Goal: Task Accomplishment & Management: Complete application form

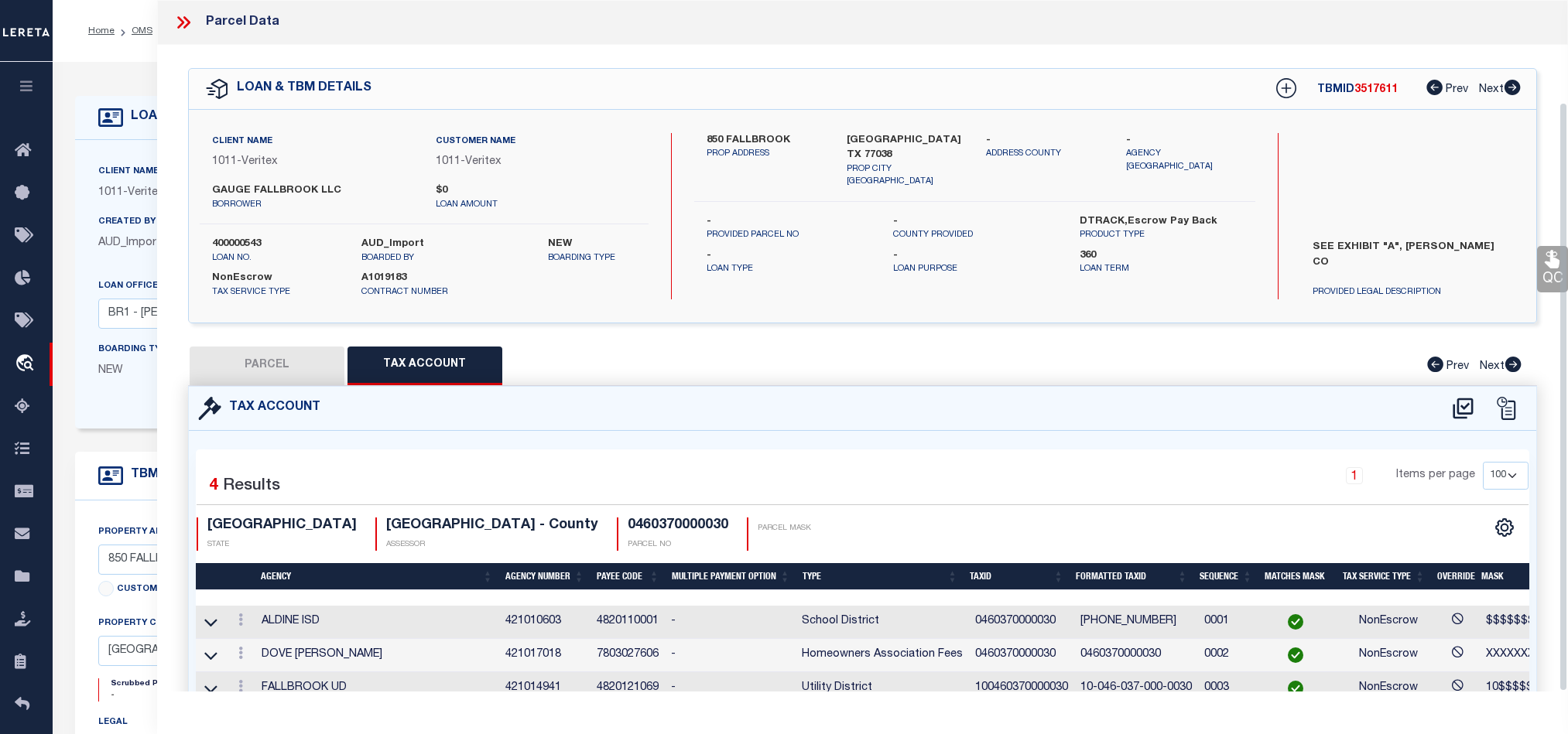
select select "100"
select select "18869"
select select "2098"
select select "NonEscrow"
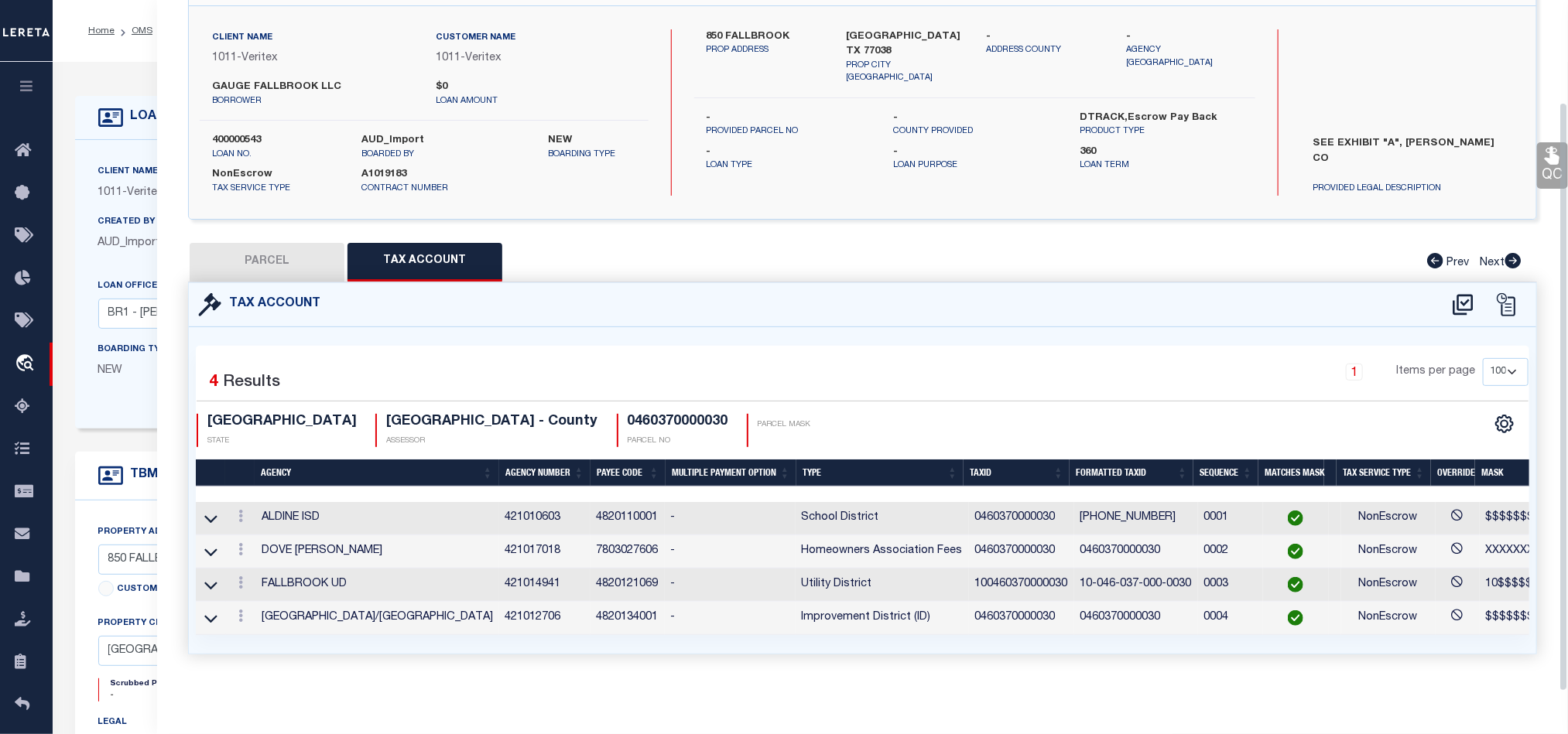
drag, startPoint x: 261, startPoint y: 249, endPoint x: 435, endPoint y: 244, distance: 174.1
click at [261, 249] on button "PARCEL" at bounding box center [267, 262] width 155 height 39
select select "AS"
select select
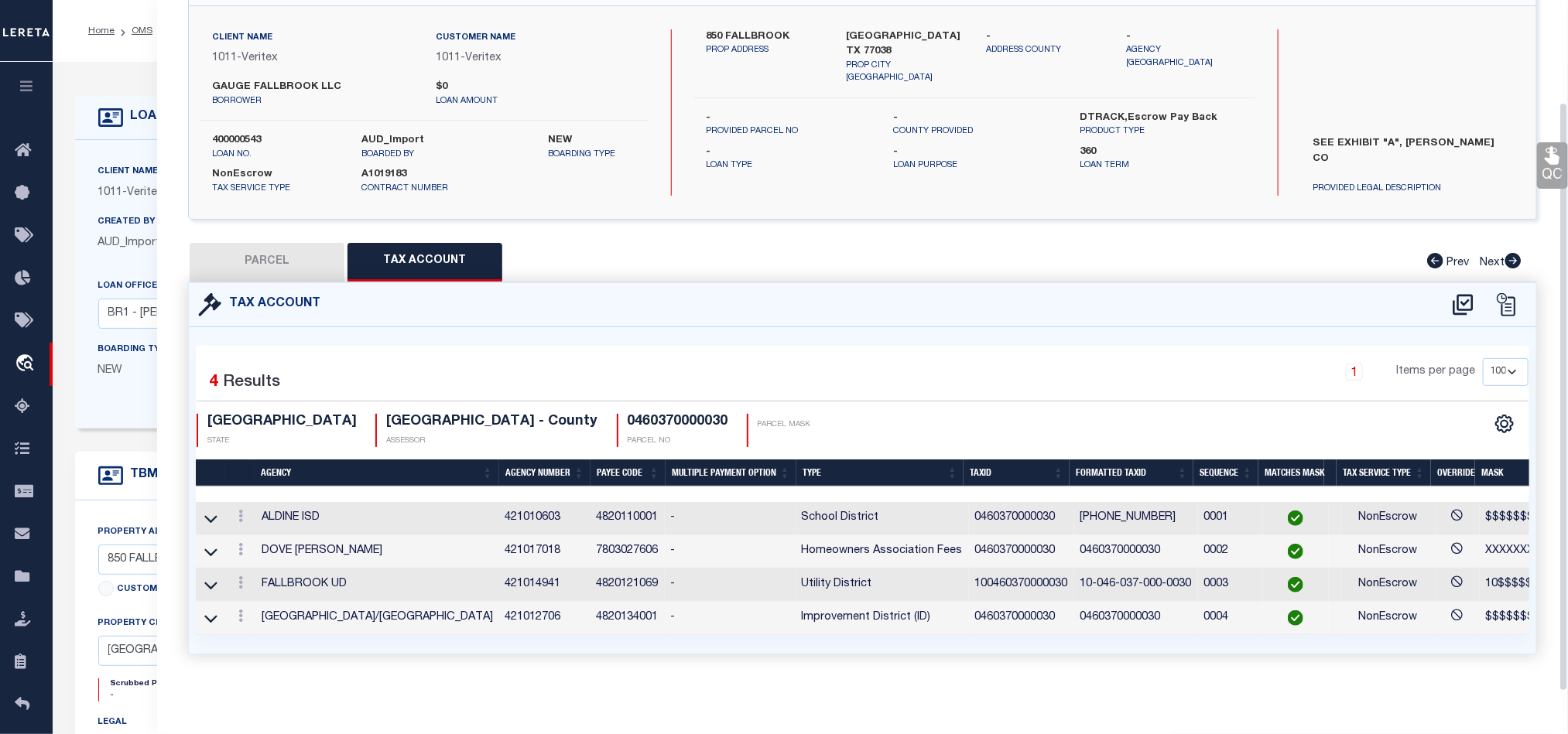
checkbox input "false"
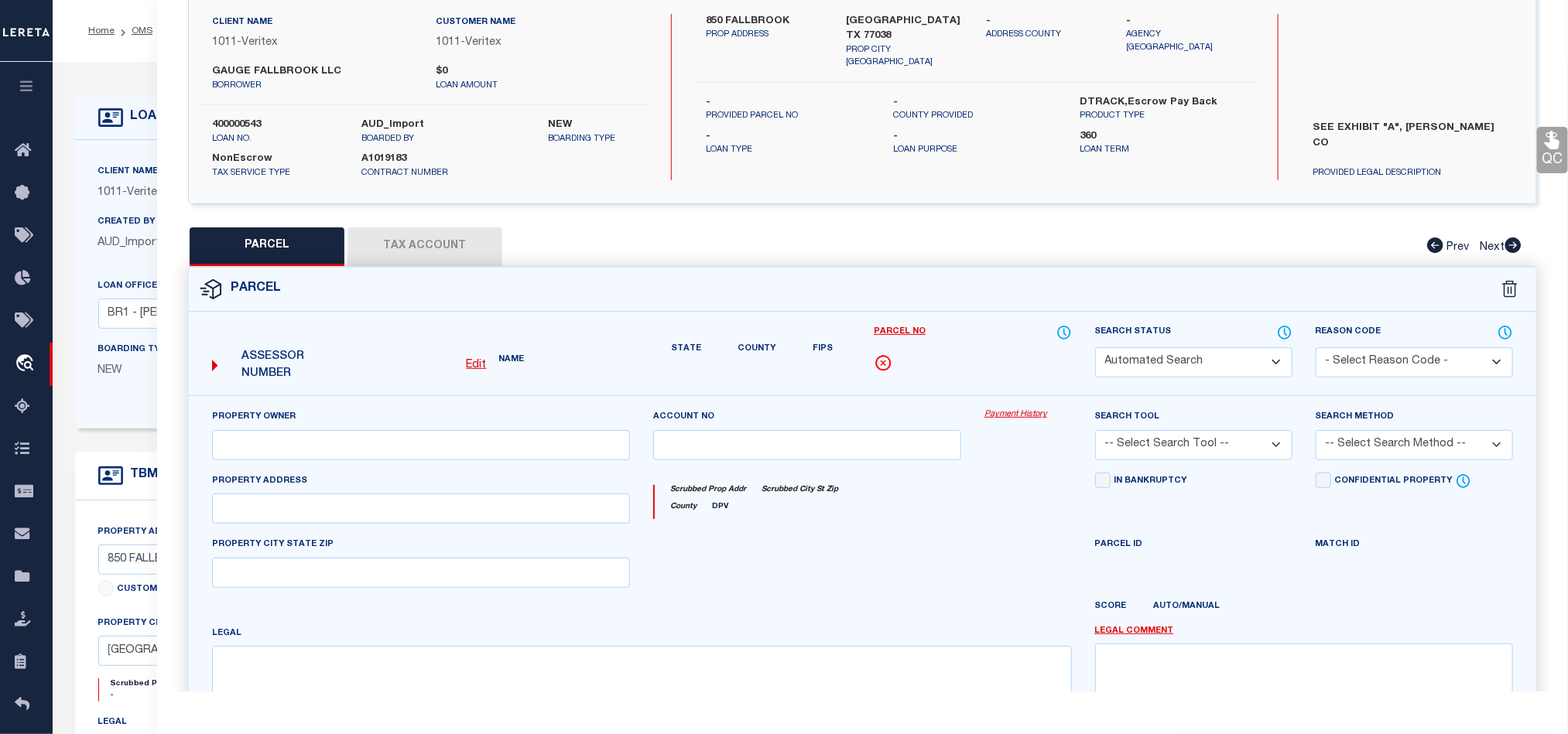
select select "QC"
type input "[PERSON_NAME] REALTY DEV INC"
select select "AGW"
select select "LEG"
type input "0 [PERSON_NAME] BLVD"
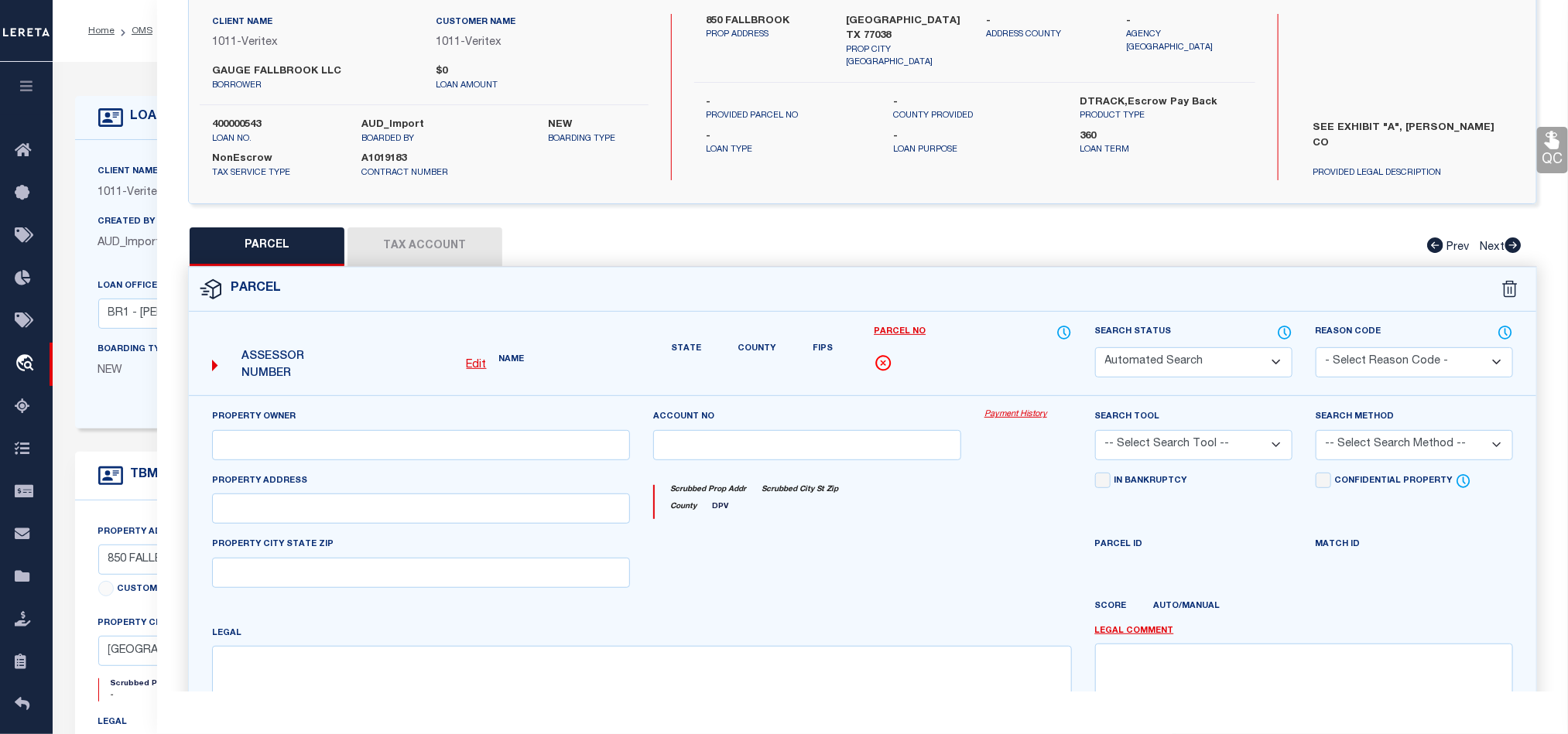
type input "[GEOGRAPHIC_DATA] TX 77038"
type textarea "TR 5 BLK 4 ABST 937 WCRR CO SEC 21 BLK 4"
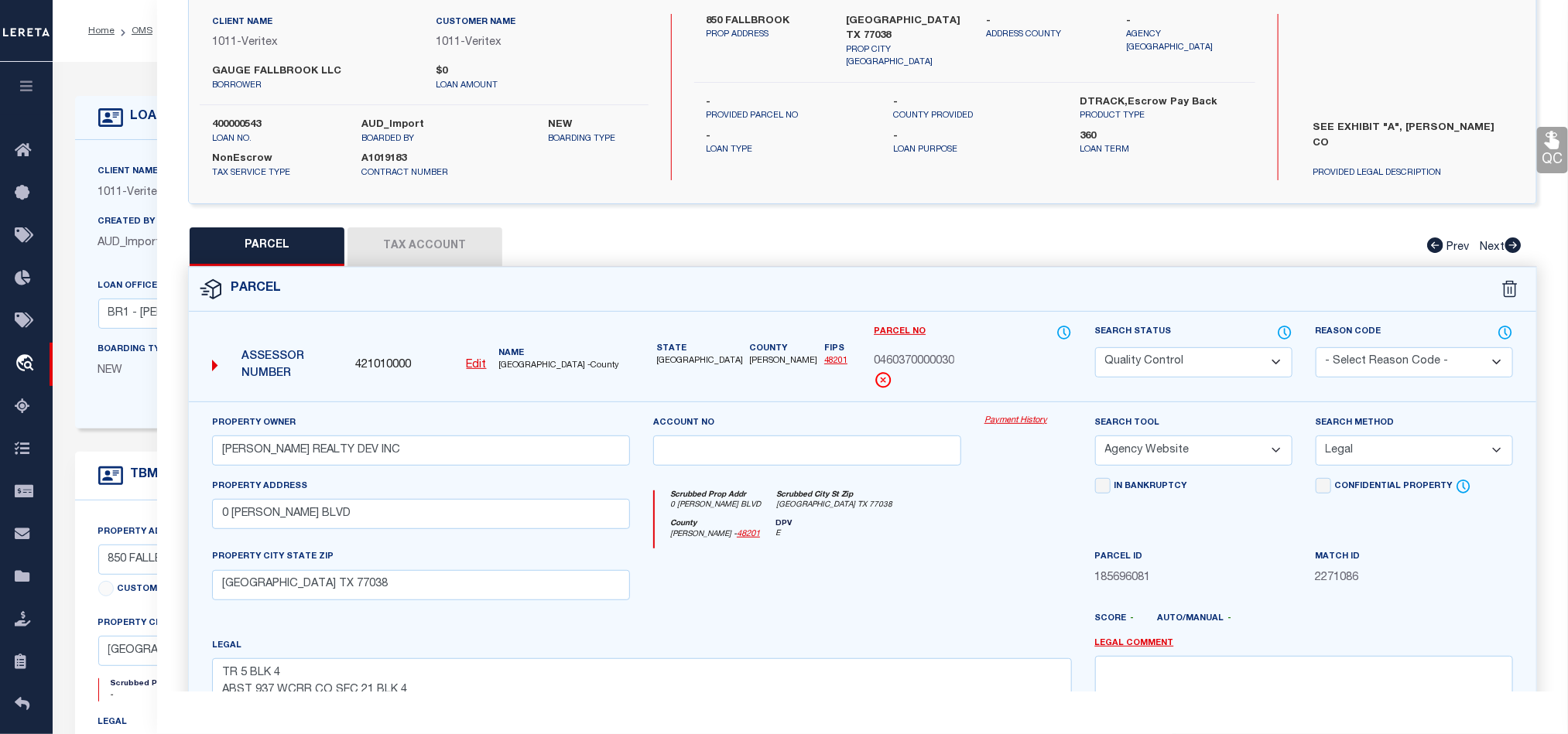
click at [442, 249] on button "Tax Account" at bounding box center [425, 247] width 155 height 39
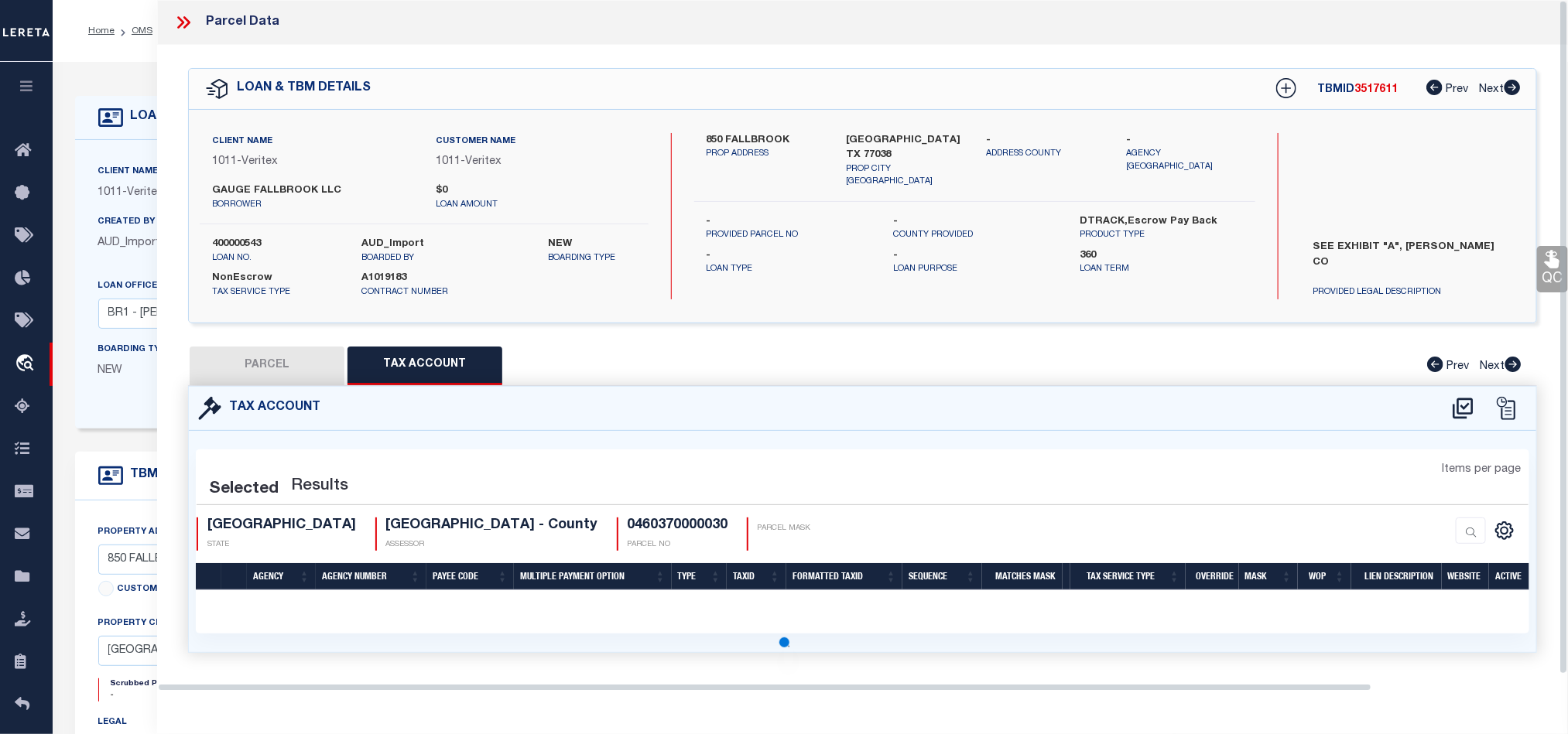
scroll to position [0, 0]
select select "100"
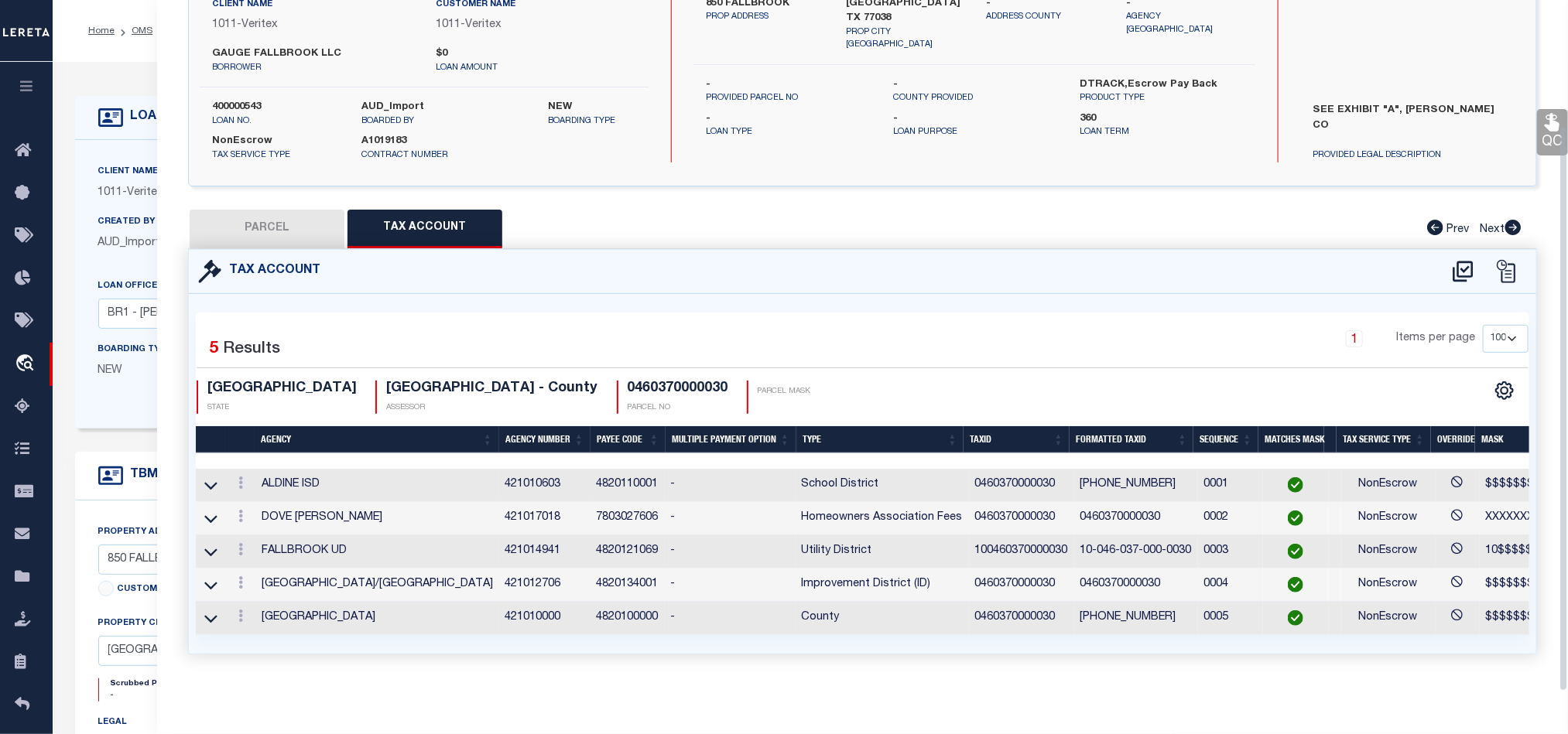
scroll to position [153, 0]
click at [265, 210] on button "PARCEL" at bounding box center [267, 229] width 155 height 39
select select "AS"
select select
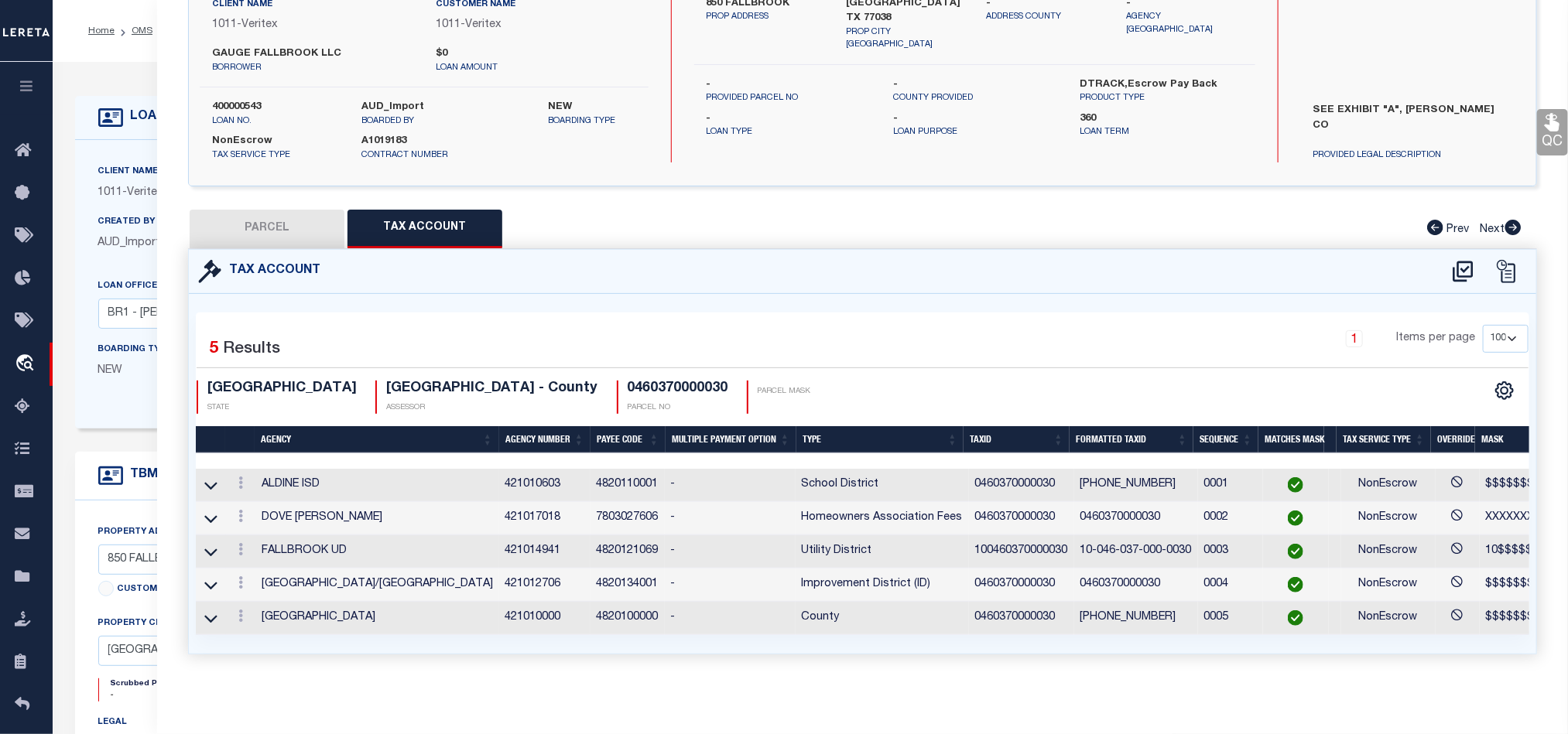
checkbox input "false"
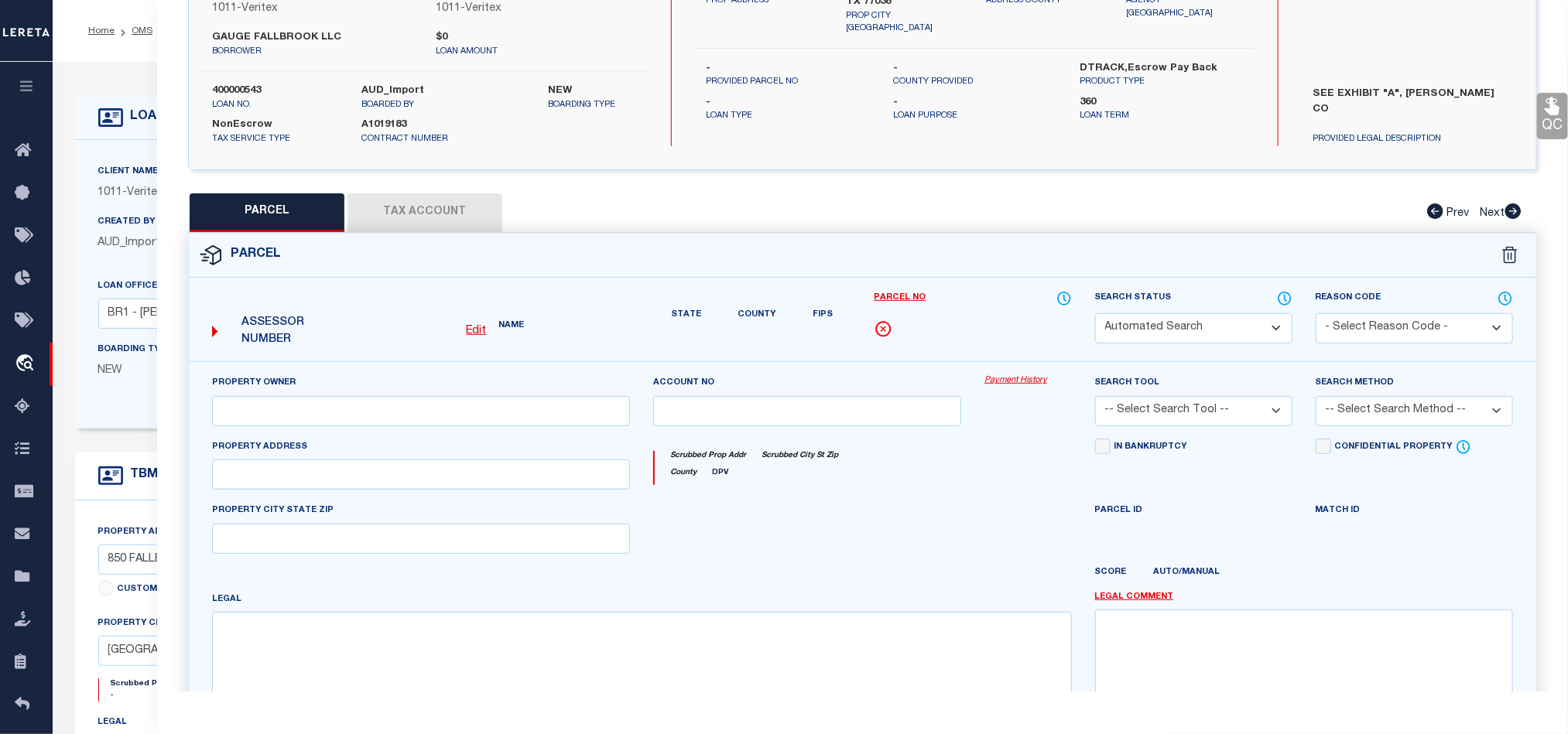
select select "QC"
type input "[PERSON_NAME] REALTY DEV INC"
select select "AGW"
select select "LEG"
type input "0 [PERSON_NAME] BLVD"
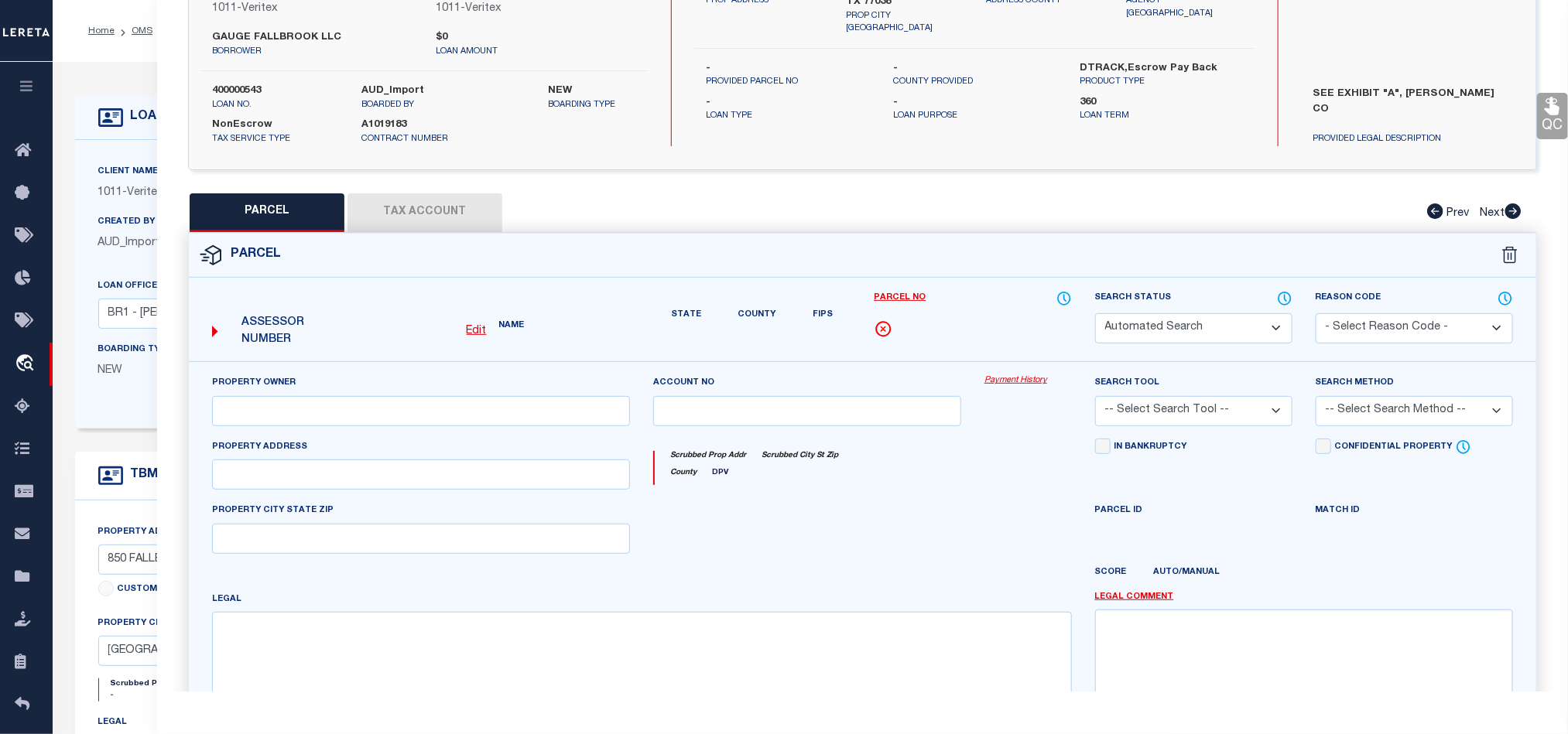
type input "[GEOGRAPHIC_DATA] TX 77038"
type textarea "TR 5 BLK 4 ABST 937 WCRR CO SEC 21 BLK 4"
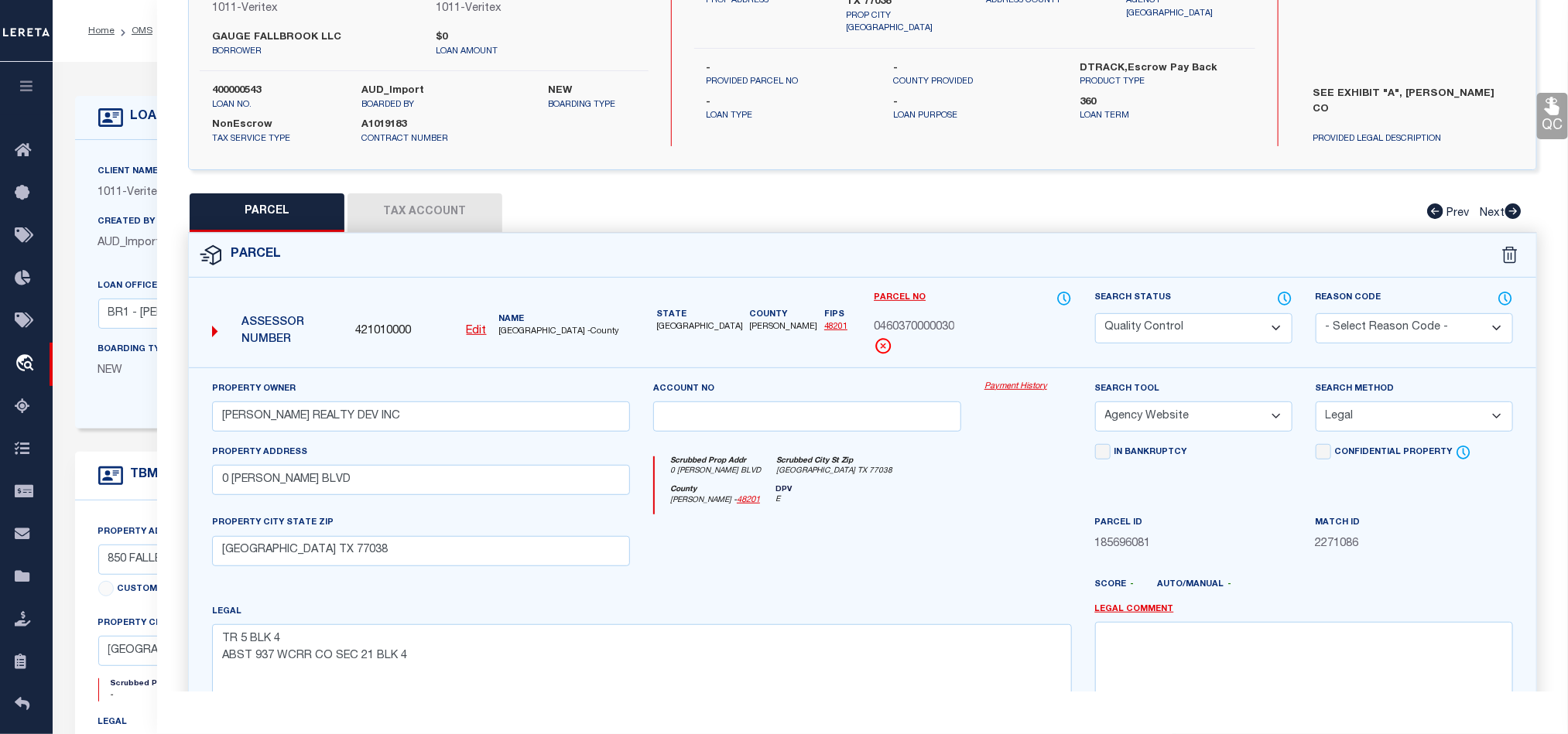
click at [1197, 340] on select "Automated Search Bad Parcel Complete Duplicate Parcel High Dollar Reporting In …" at bounding box center [1194, 328] width 198 height 30
select select "CP"
click at [850, 479] on div "Scrubbed Prop Addr 0 [PERSON_NAME] BLVD [GEOGRAPHIC_DATA] [GEOGRAPHIC_DATA]" at bounding box center [864, 471] width 416 height 29
click at [1555, 105] on icon at bounding box center [1553, 106] width 20 height 20
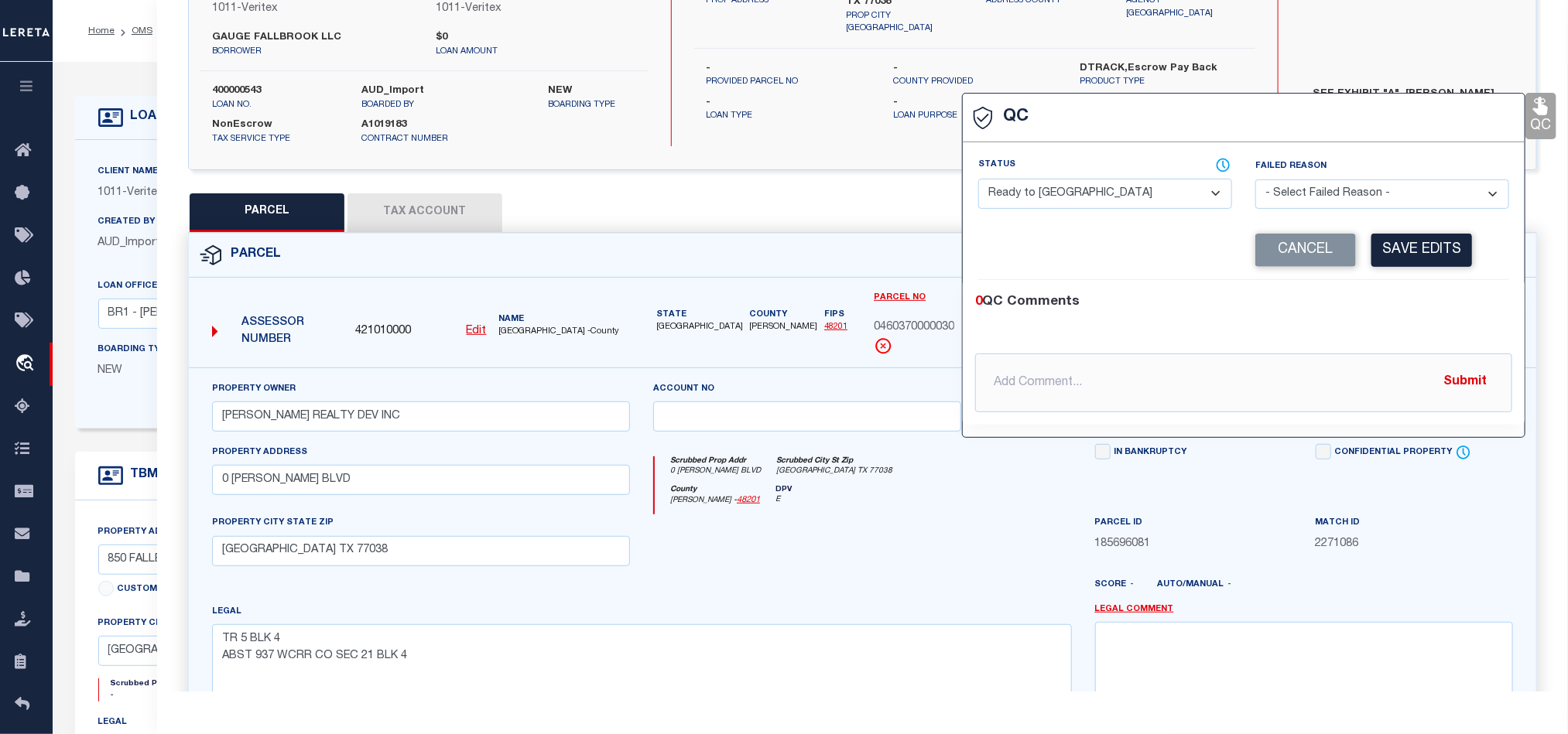
click at [1117, 188] on select "- Select Status - Ready to QC Correct Incorrect" at bounding box center [1104, 194] width 253 height 30
select select "COR"
drag, startPoint x: 1434, startPoint y: 311, endPoint x: 1428, endPoint y: 290, distance: 21.8
click at [1434, 311] on div "0 QC Comments" at bounding box center [1240, 302] width 531 height 20
click at [1423, 253] on button "Save Edits" at bounding box center [1422, 250] width 100 height 34
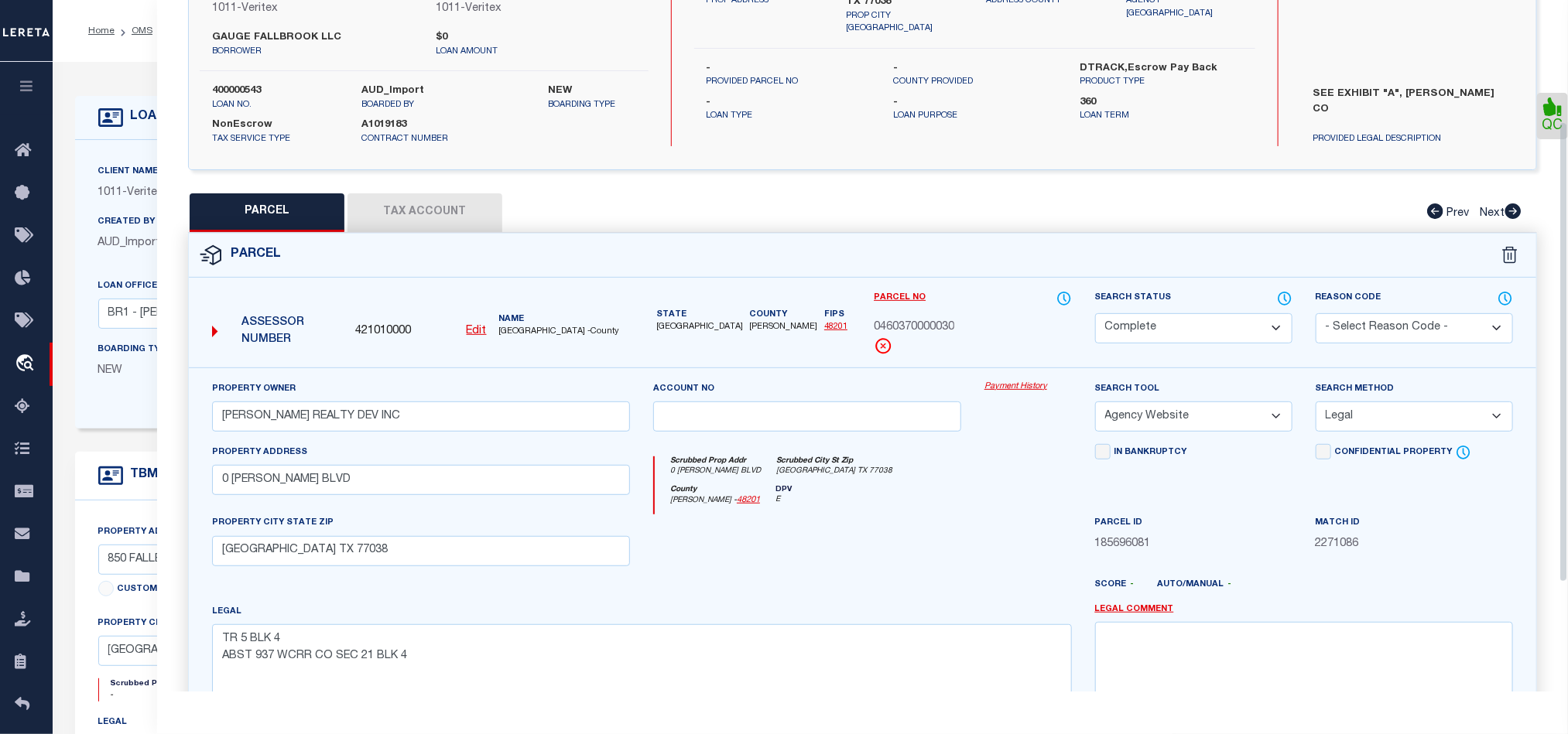
scroll to position [346, 0]
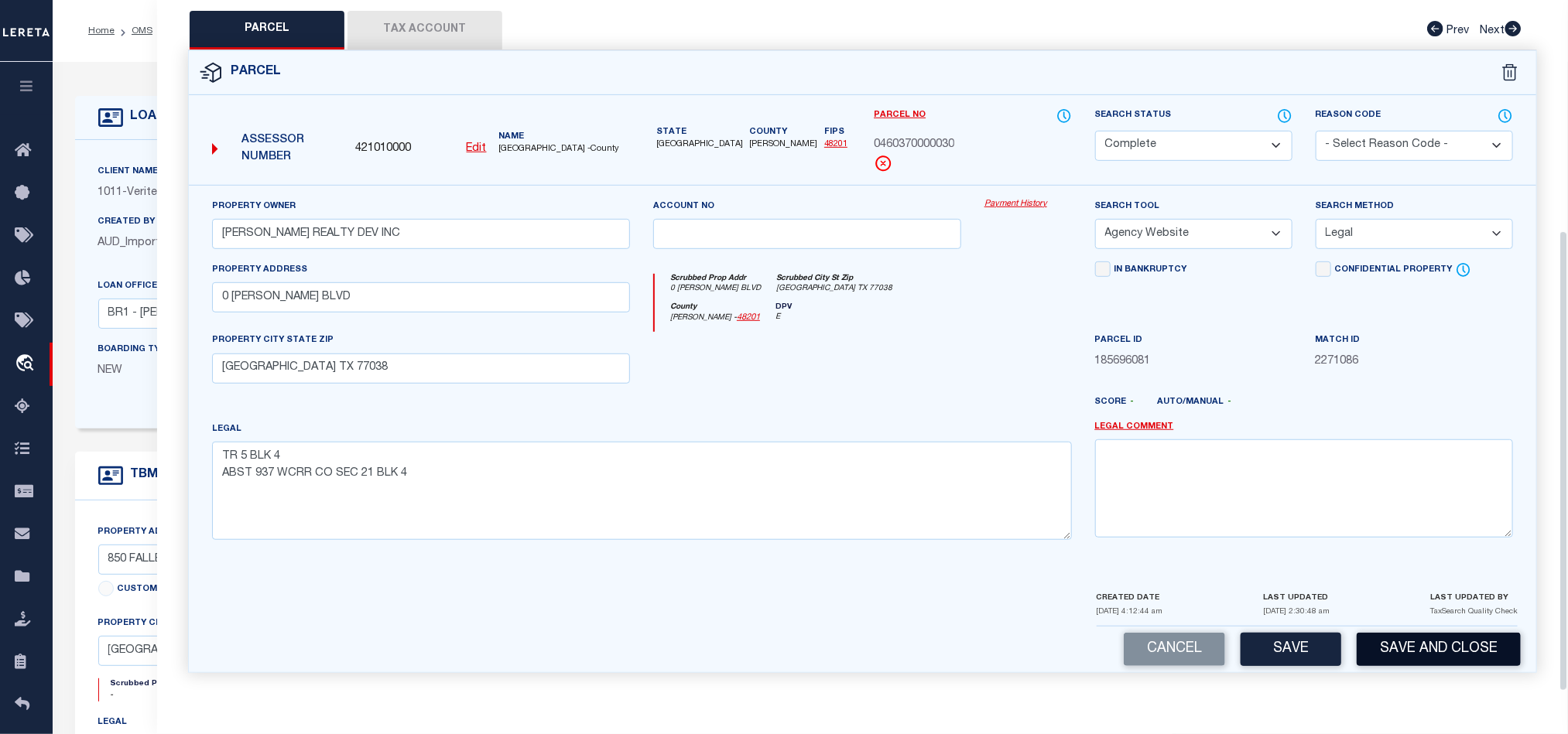
click at [1426, 633] on button "Save and Close" at bounding box center [1439, 649] width 164 height 34
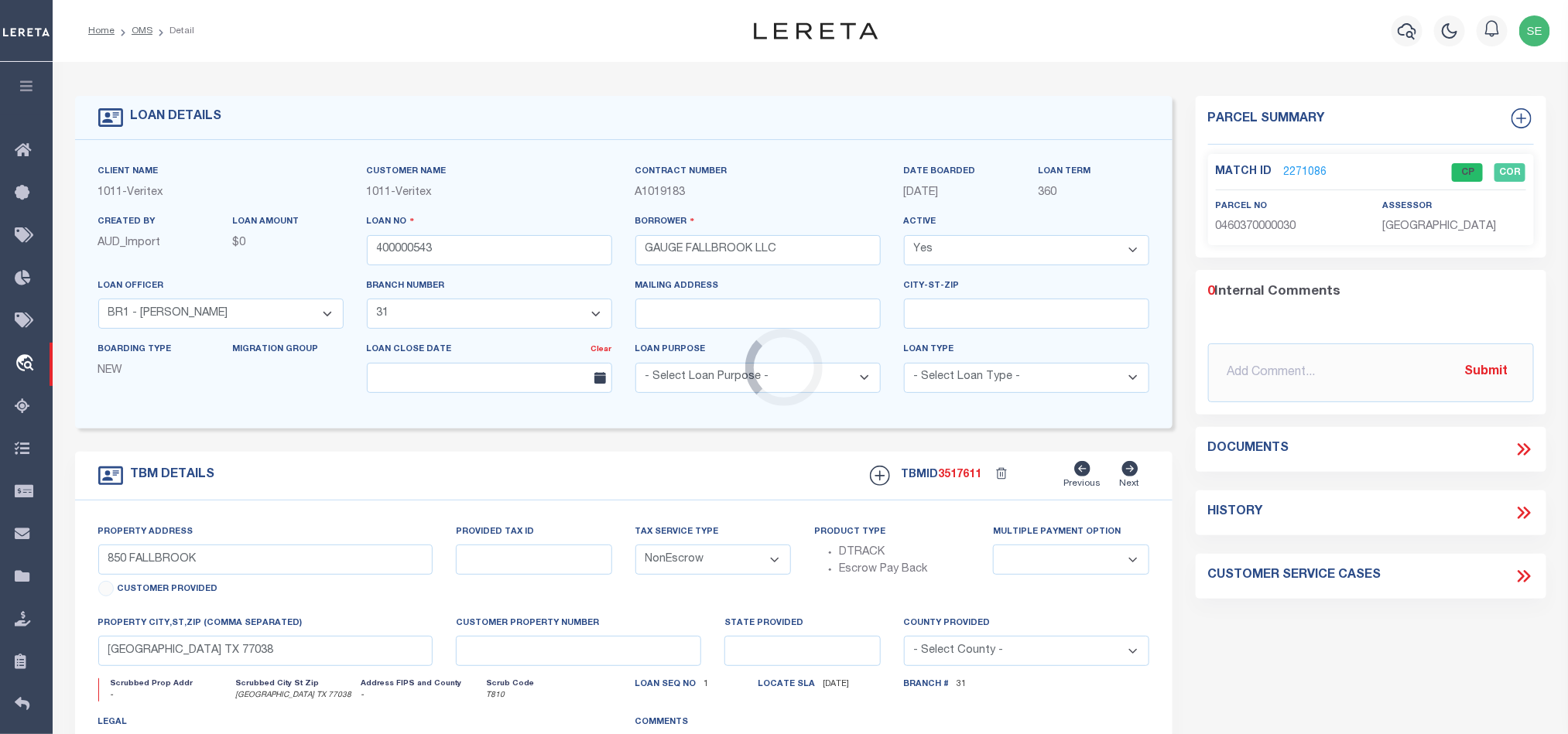
select select "18869"
select select "2098"
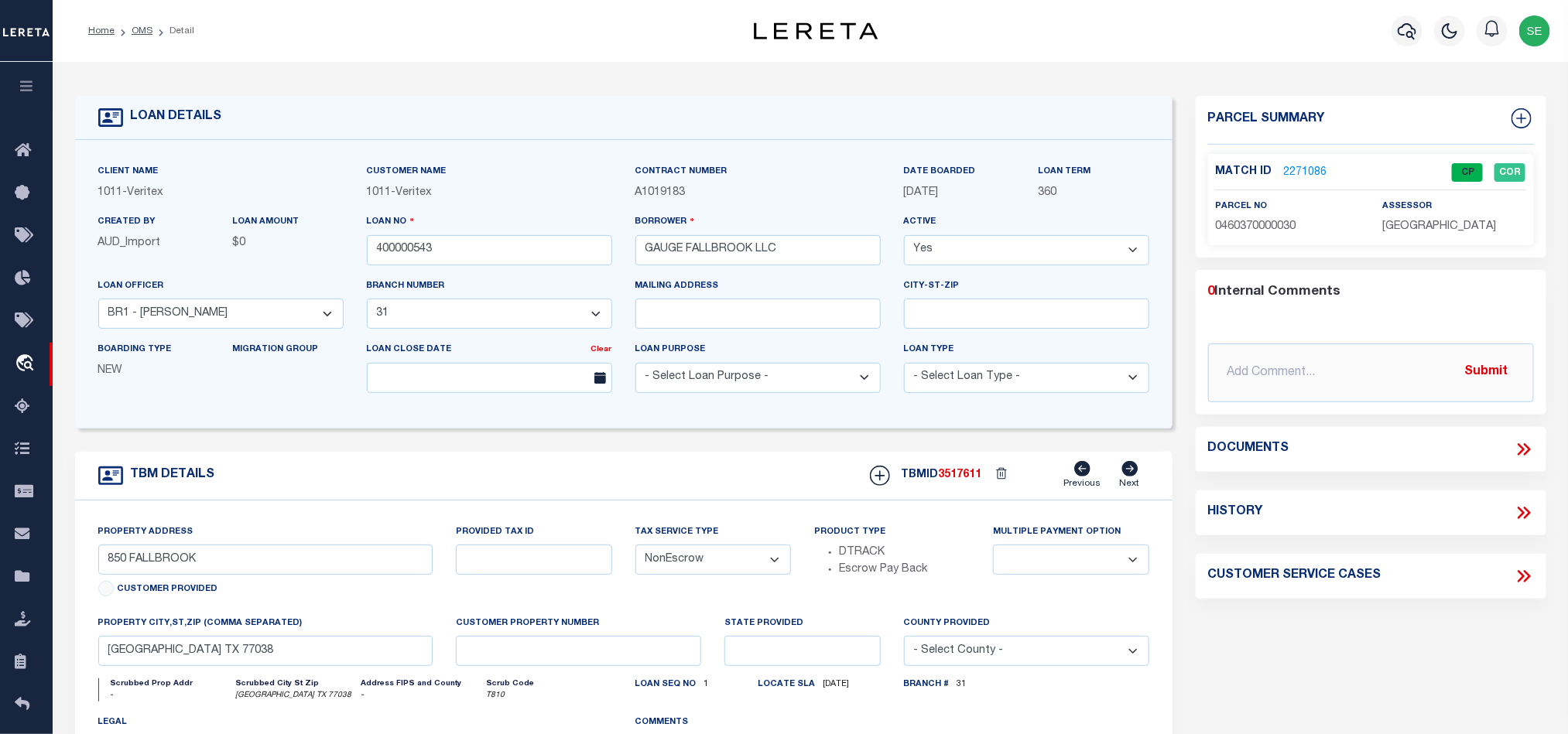
select select
click at [530, 244] on input "400000543" at bounding box center [490, 249] width 246 height 30
click at [978, 474] on div "TBMID 3517611 Previous Next" at bounding box center [1004, 476] width 291 height 30
click at [973, 474] on div "TBMID 3517611 Previous Next" at bounding box center [1004, 476] width 291 height 30
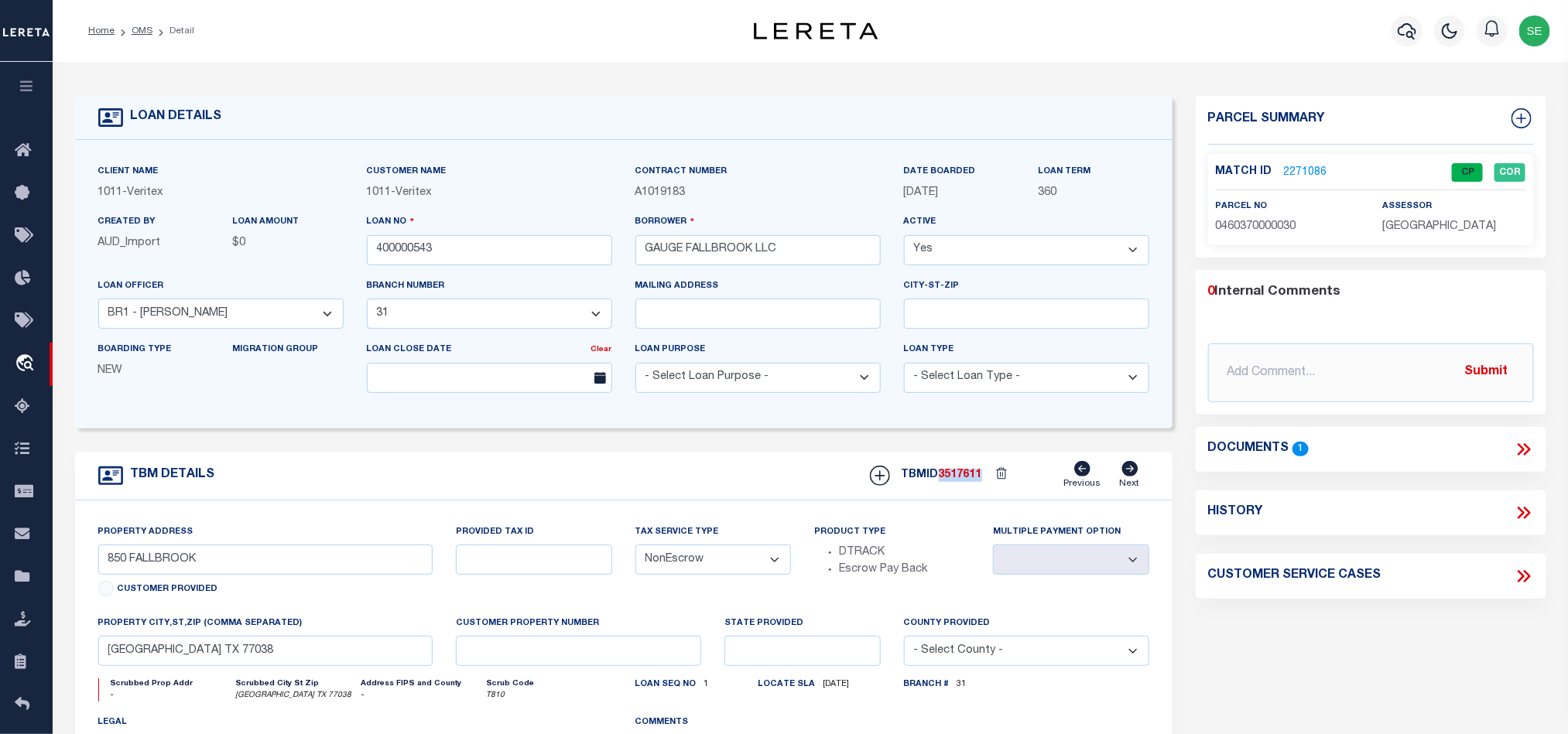
click at [971, 477] on span "3517611" at bounding box center [960, 475] width 43 height 11
click at [969, 481] on span "3517611" at bounding box center [960, 475] width 43 height 11
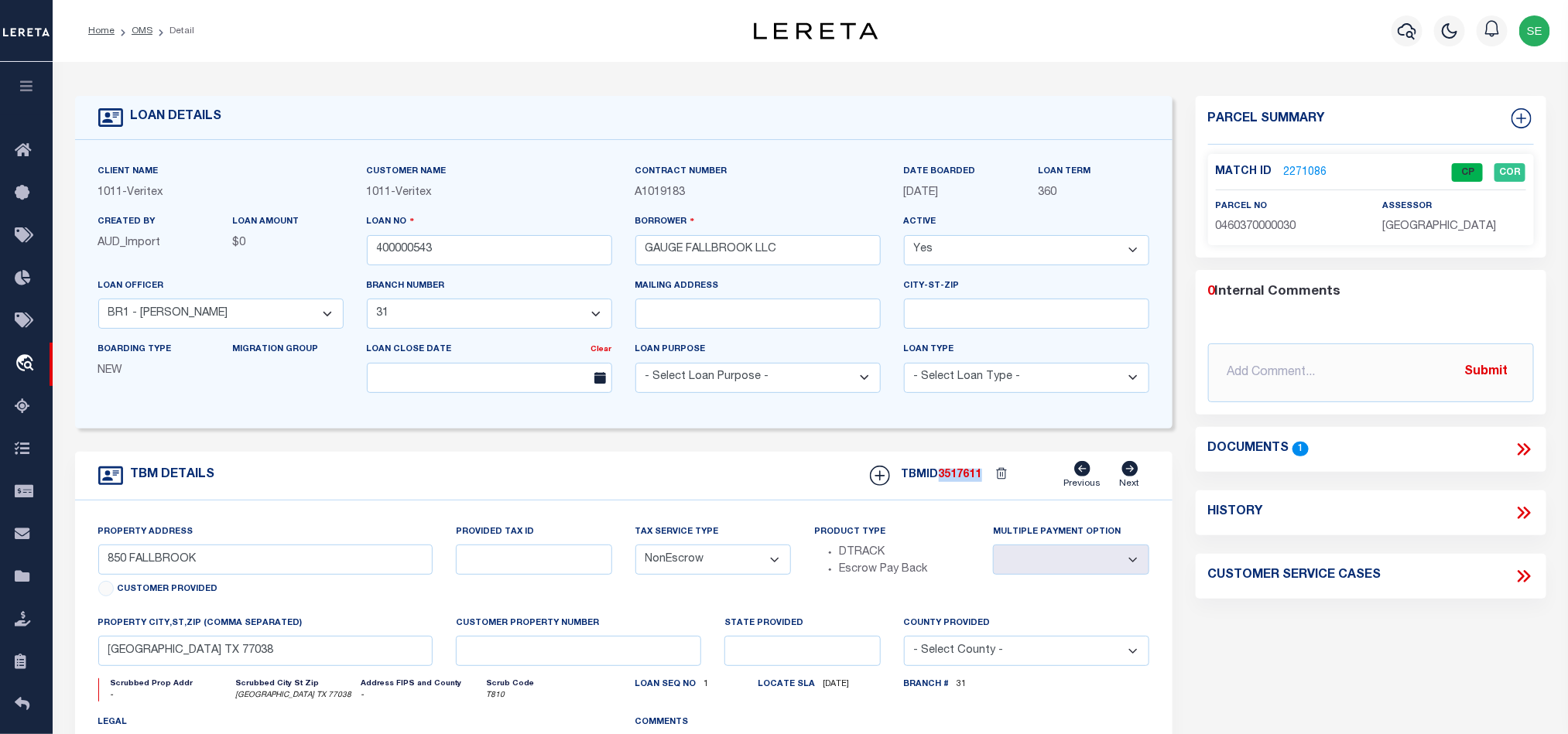
click at [969, 481] on span "3517611" at bounding box center [960, 475] width 43 height 11
click at [1417, 230] on span "[GEOGRAPHIC_DATA]" at bounding box center [1440, 226] width 114 height 11
copy div "[GEOGRAPHIC_DATA]"
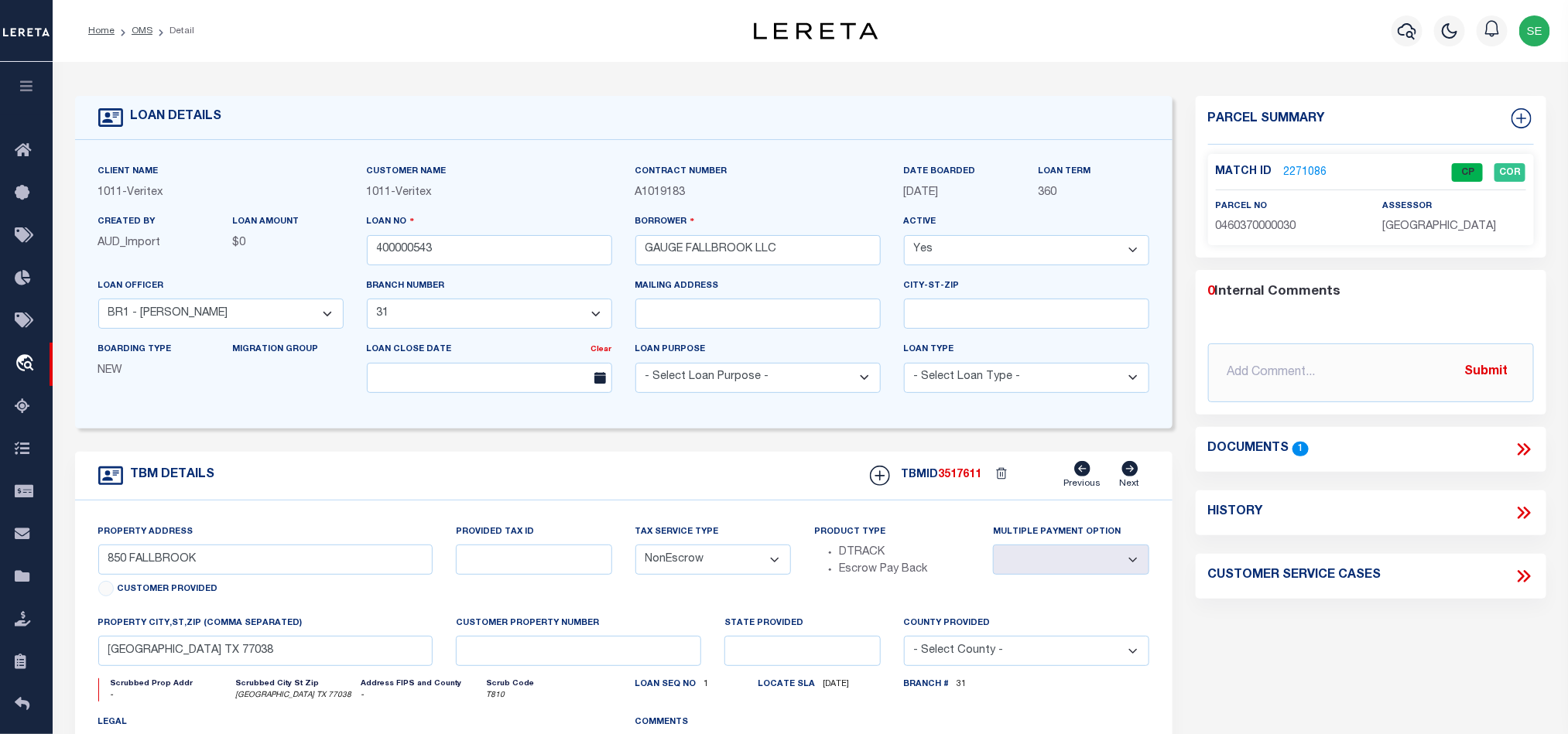
click at [1276, 228] on span "0460370000030" at bounding box center [1257, 226] width 81 height 11
copy span "0460370000030"
click at [655, 495] on div "TBM DETAILS TBMID 3517611 Previous Next" at bounding box center [624, 476] width 1098 height 49
click at [140, 34] on link "OMS" at bounding box center [143, 31] width 21 height 10
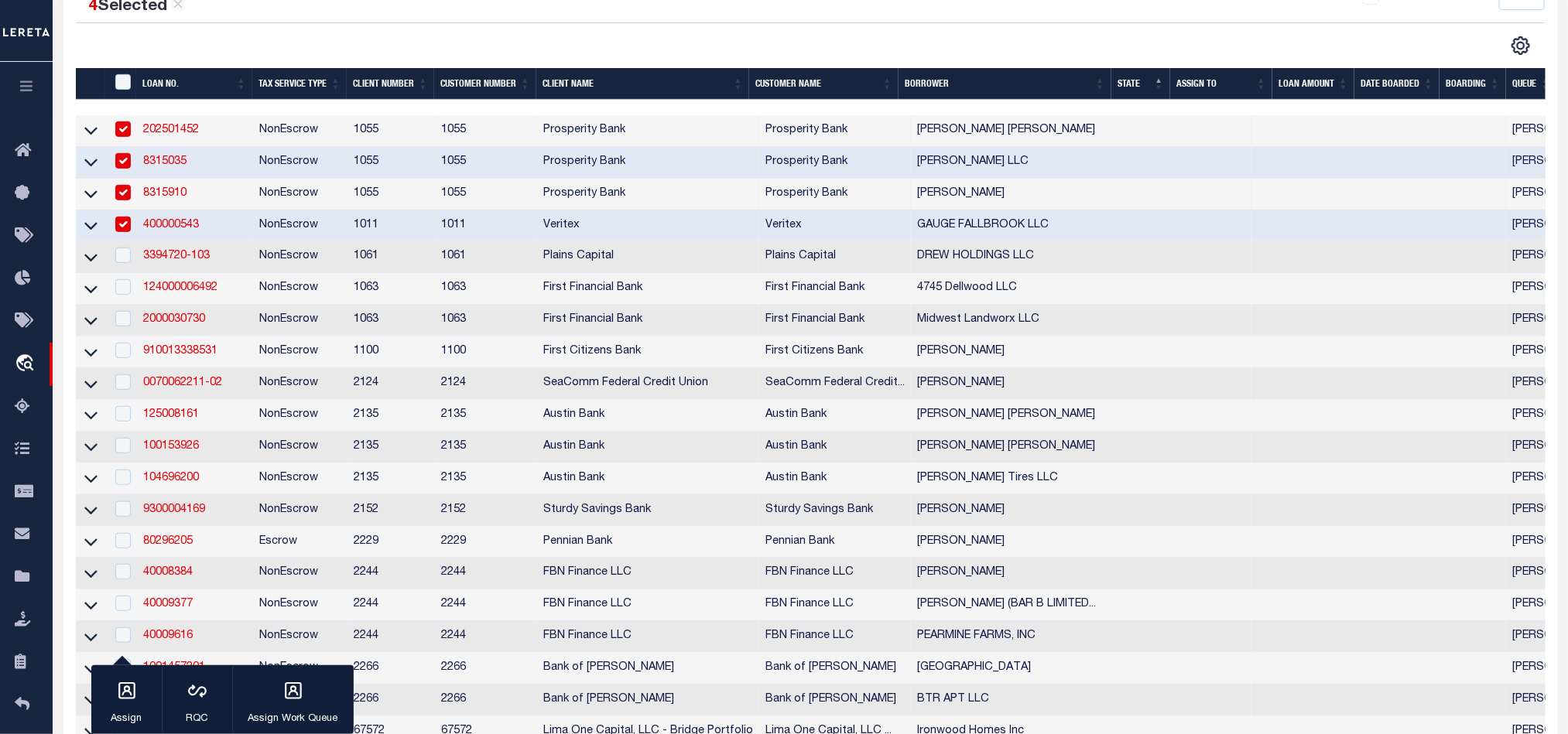
scroll to position [348, 0]
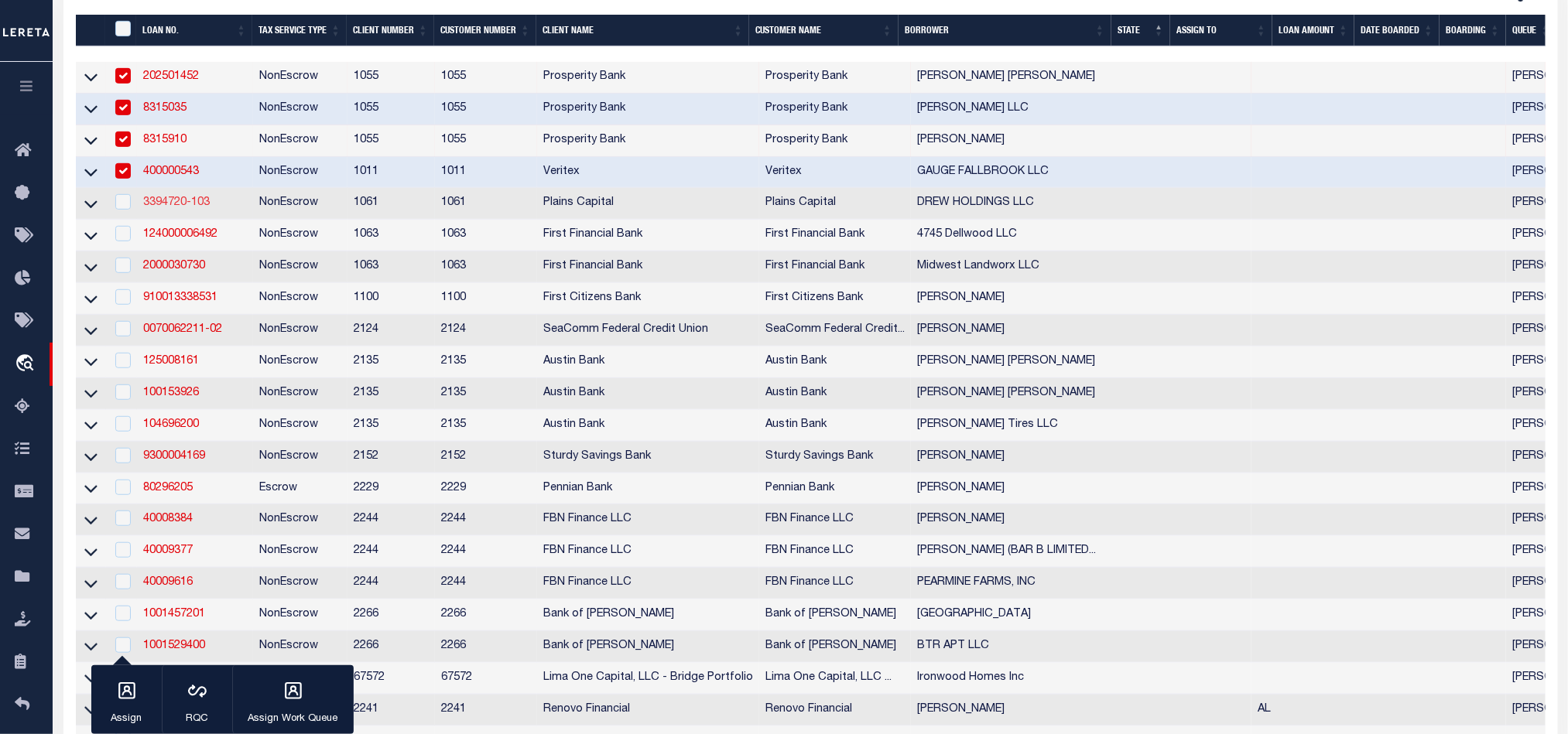
click at [172, 202] on link "3394720-103" at bounding box center [176, 202] width 66 height 11
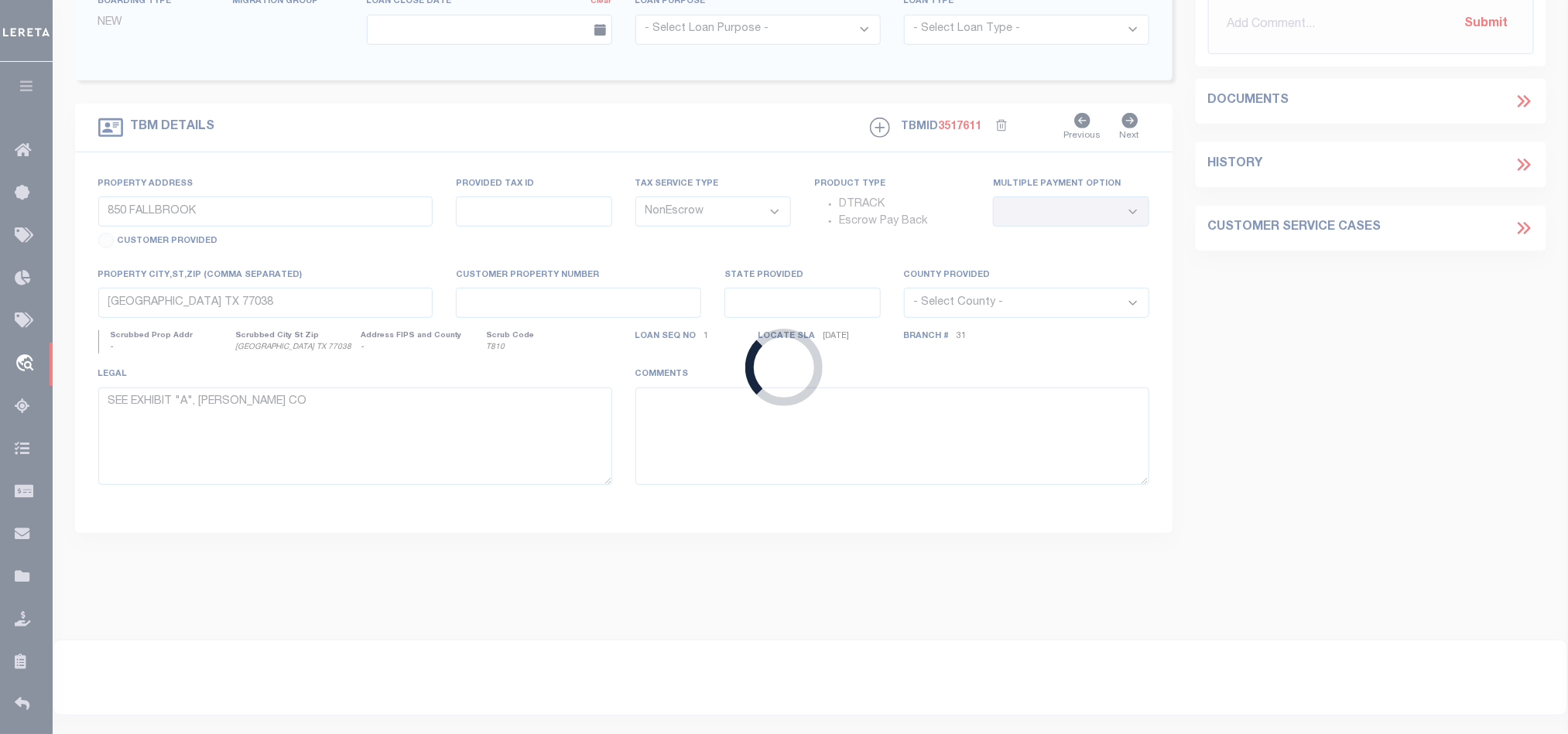
type input "3394720-103"
type input "DREW HOLDINGS LLC"
select select
type input "[STREET_ADDRESS]"
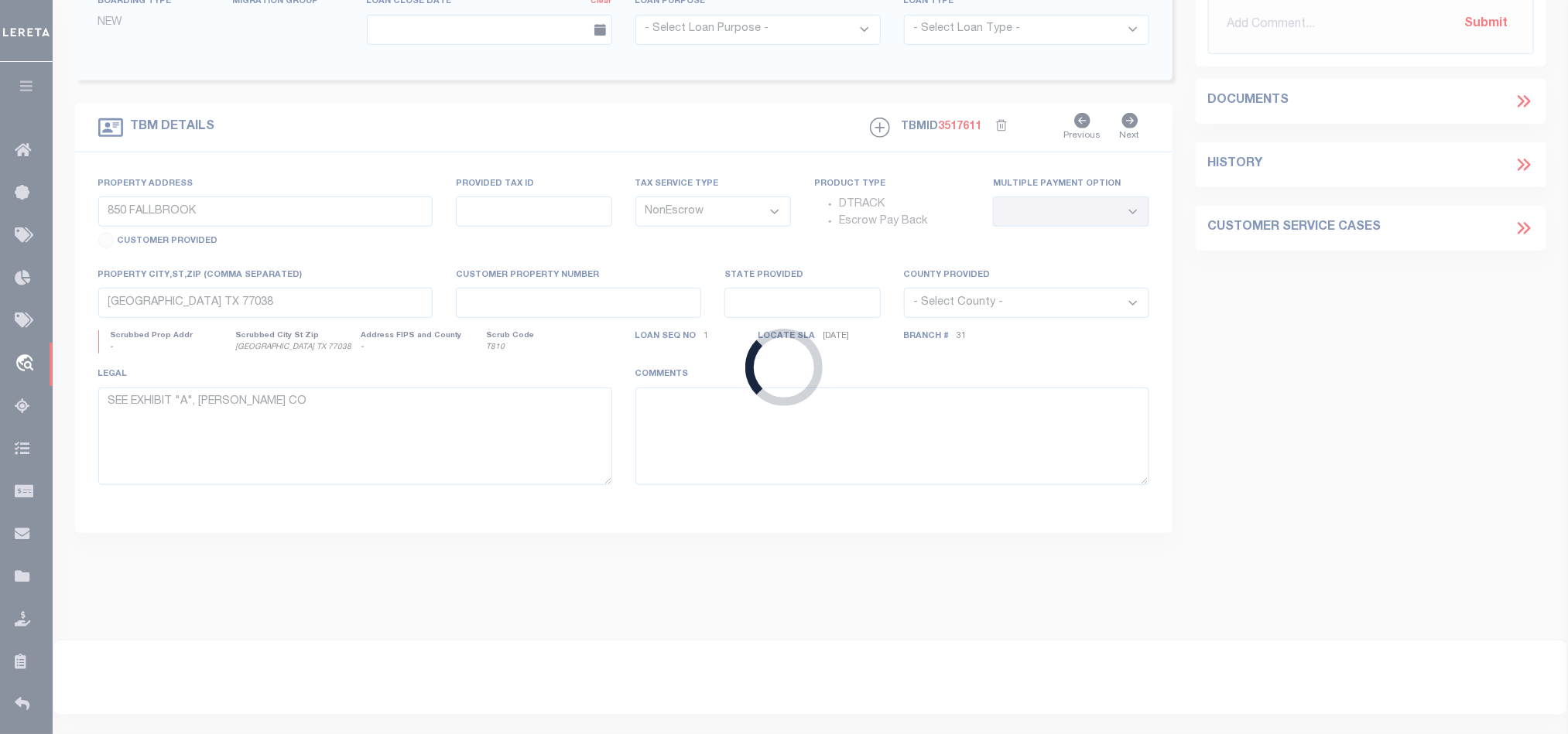
type input "[GEOGRAPHIC_DATA] [GEOGRAPHIC_DATA] 79423"
select select
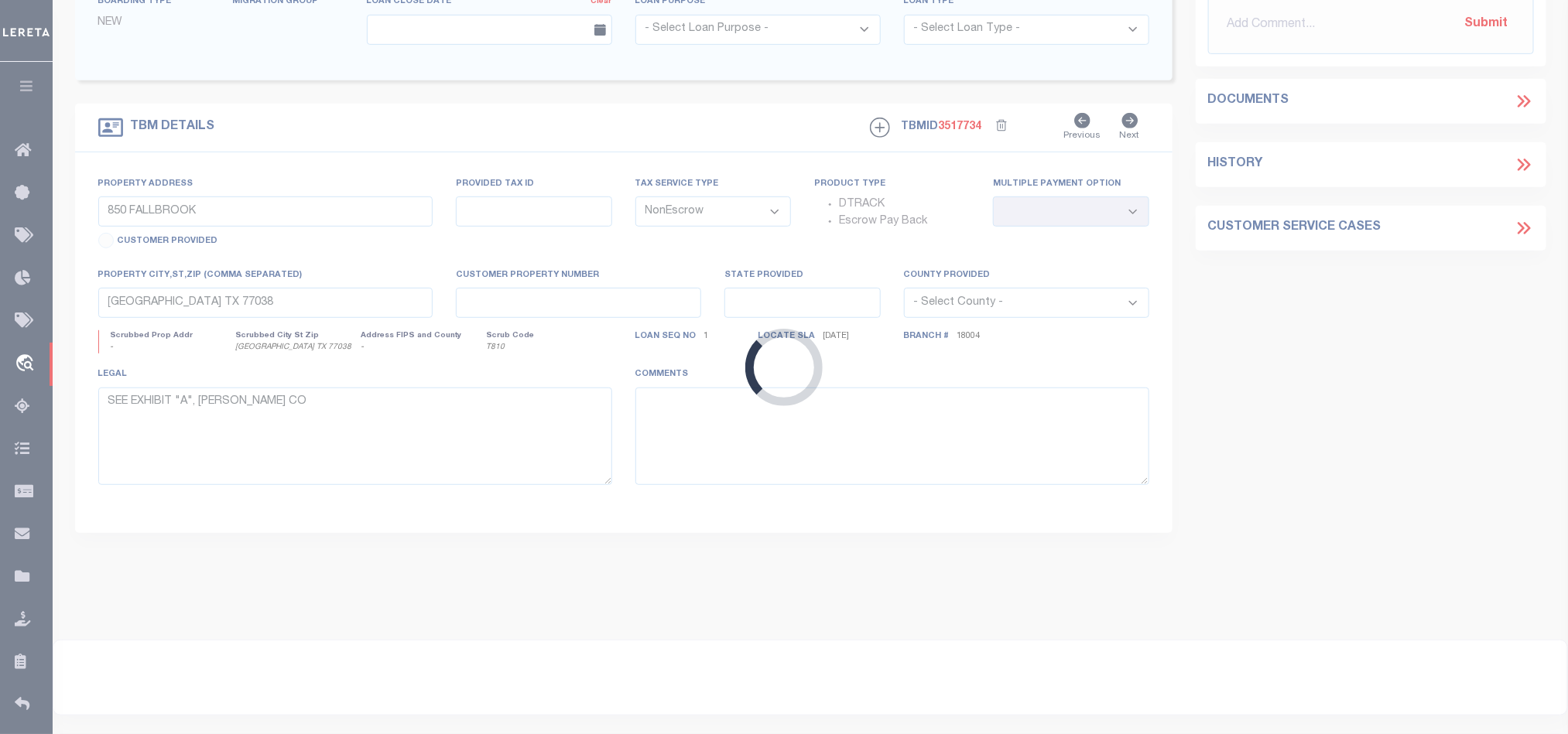
scroll to position [344, 0]
type input "TBD [GEOGRAPHIC_DATA]"
select select
type input "[GEOGRAPHIC_DATA] 79065"
type textarea "LOT 5 BLK 3 THE CHAUMONT ADD, GRAY CO TX"
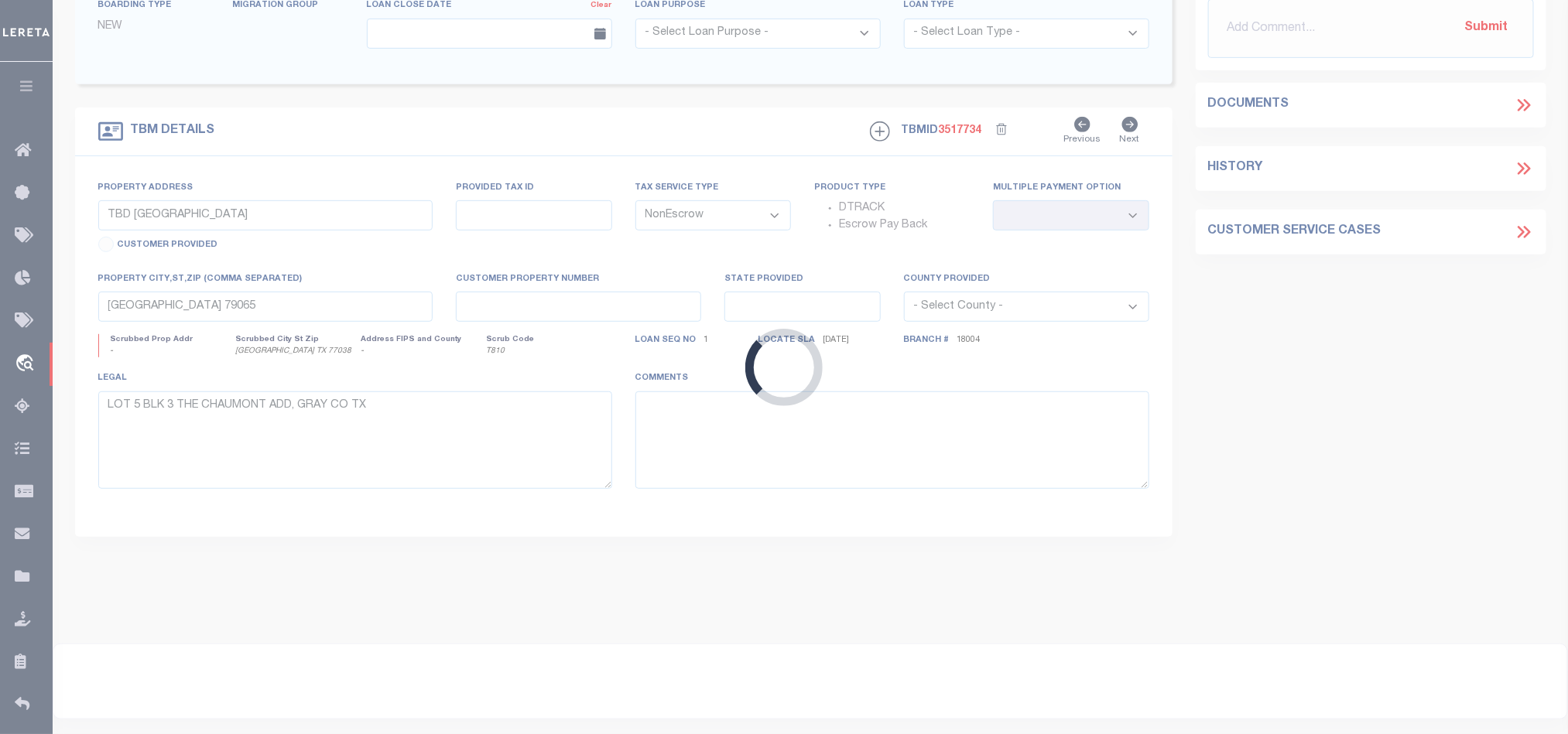
select select "167222"
select select "1416"
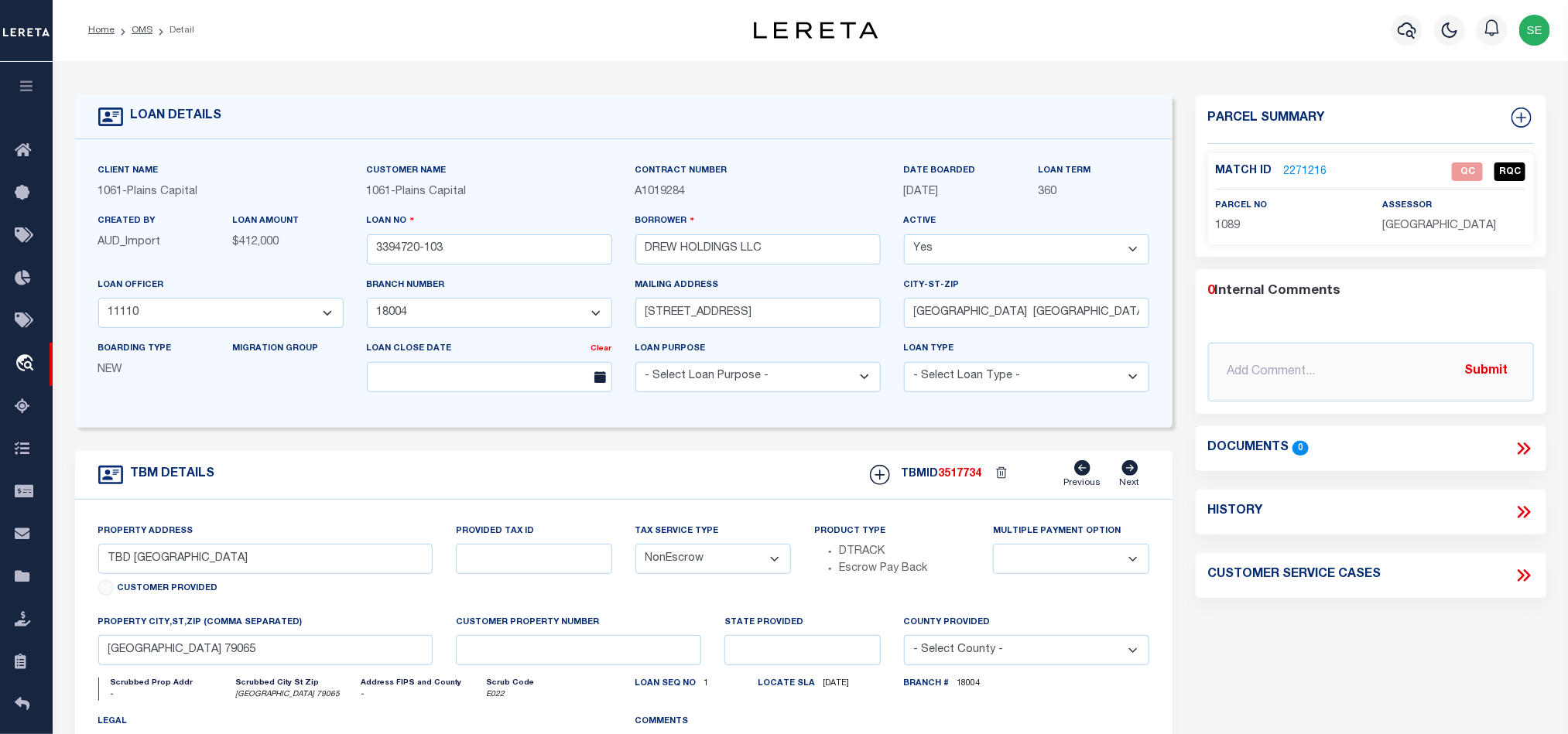
scroll to position [116, 0]
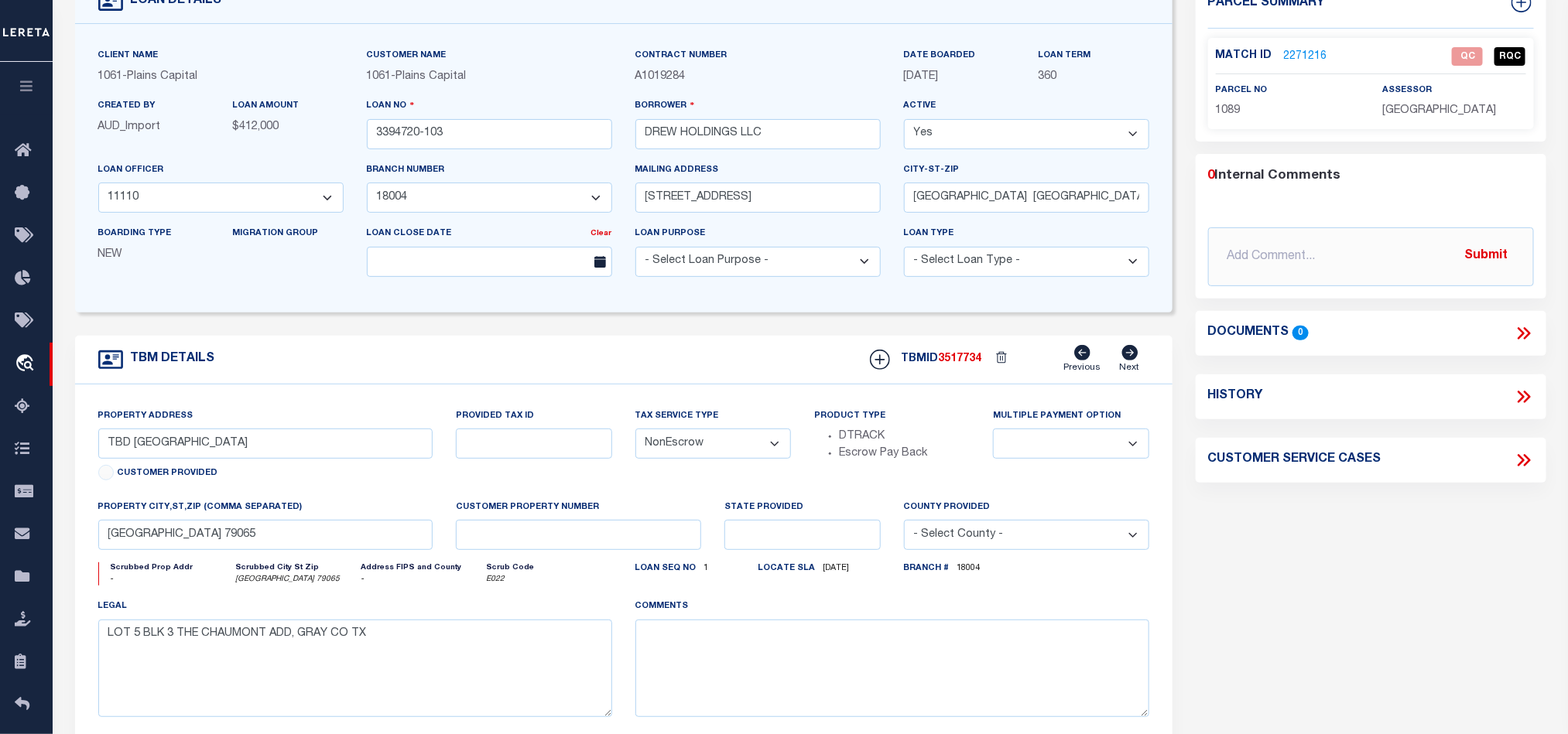
click at [1229, 107] on span "1089" at bounding box center [1229, 110] width 25 height 11
copy span "1089"
click at [1319, 555] on div "Parcel Summary Match ID 2271216 0" at bounding box center [1371, 403] width 374 height 846
click at [1306, 52] on link "2271216" at bounding box center [1306, 57] width 43 height 16
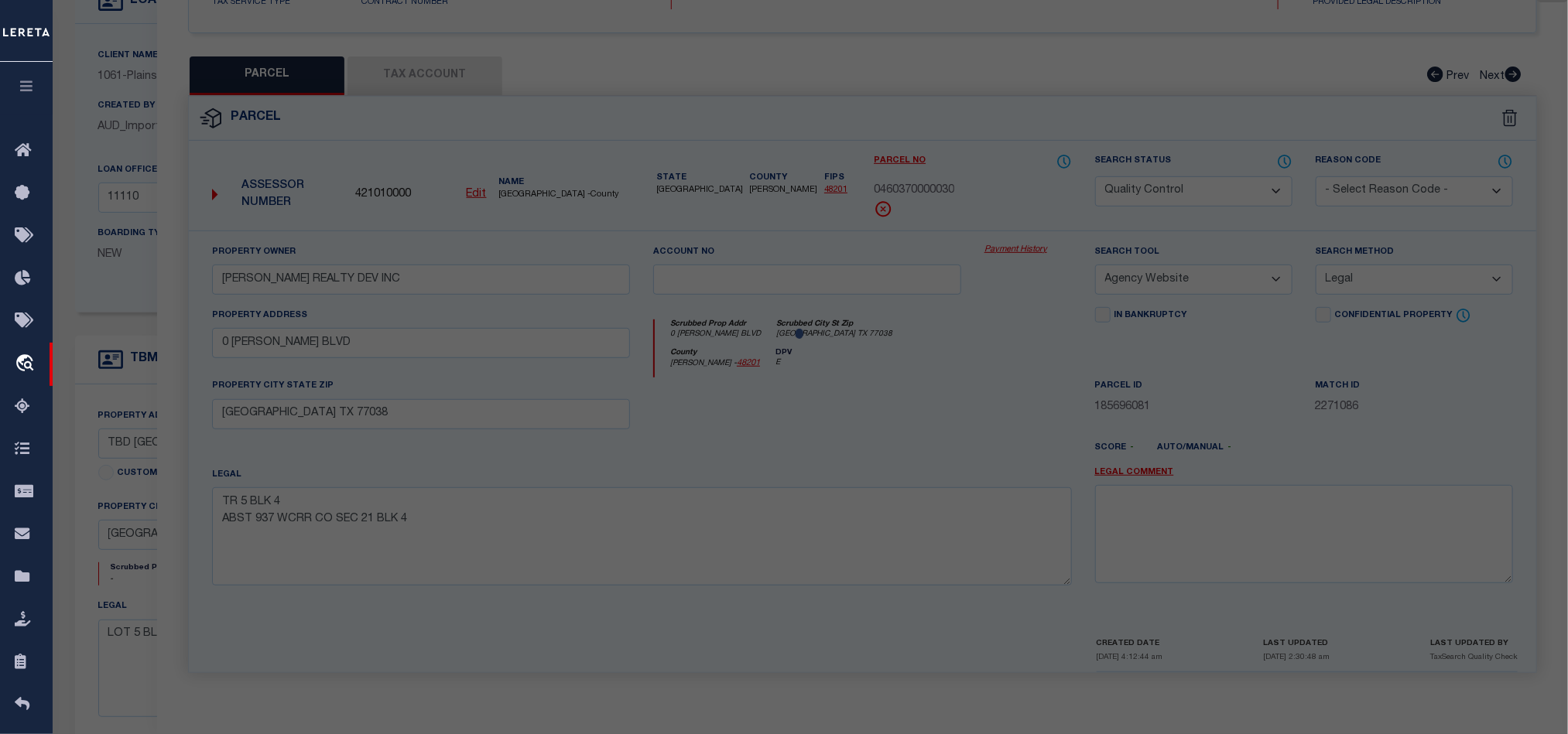
select select "AS"
select select
checkbox input "false"
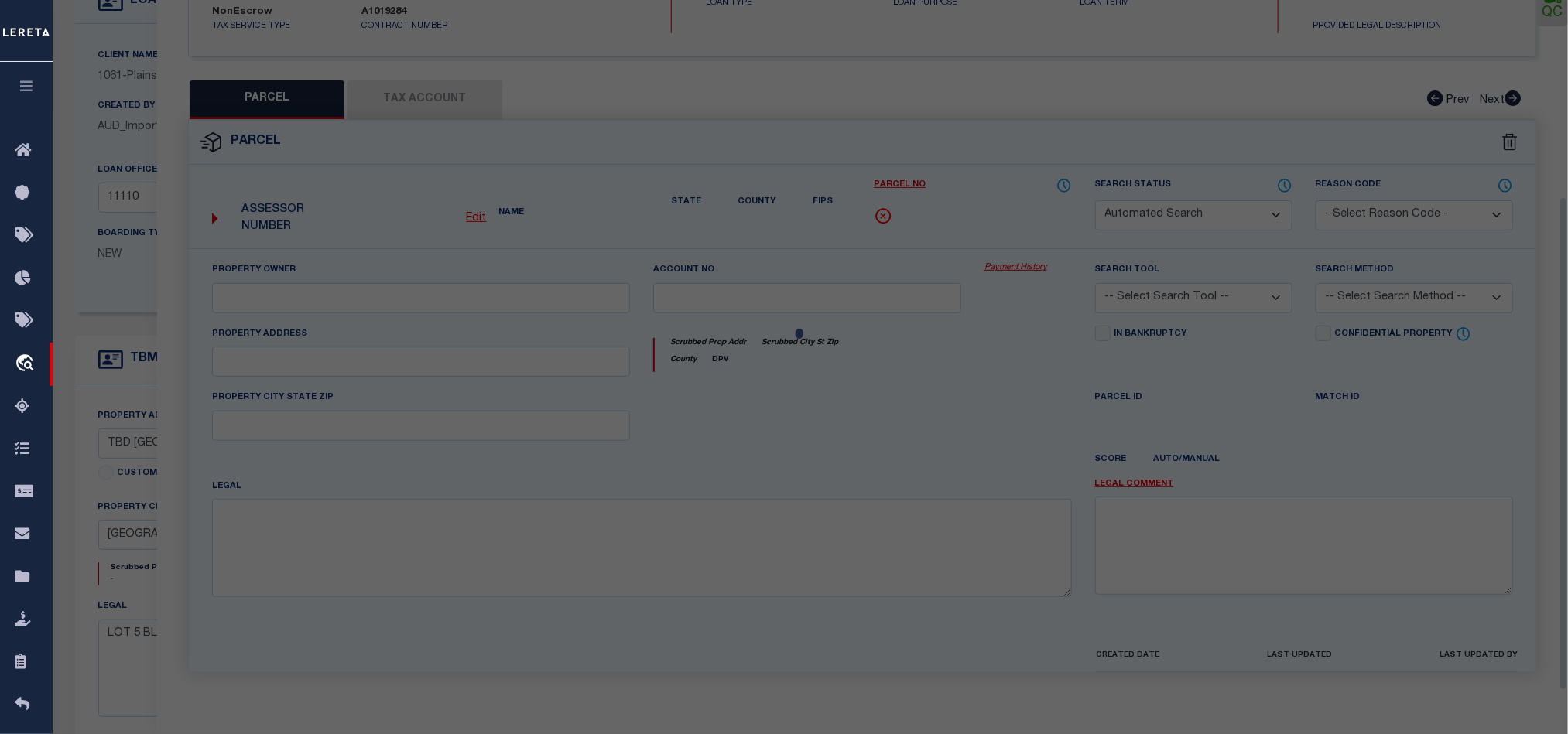
select select "QC"
type input "DREW HOLDINGS LLC"
select select "AGW"
select select "LEG"
type input "[GEOGRAPHIC_DATA] 79065"
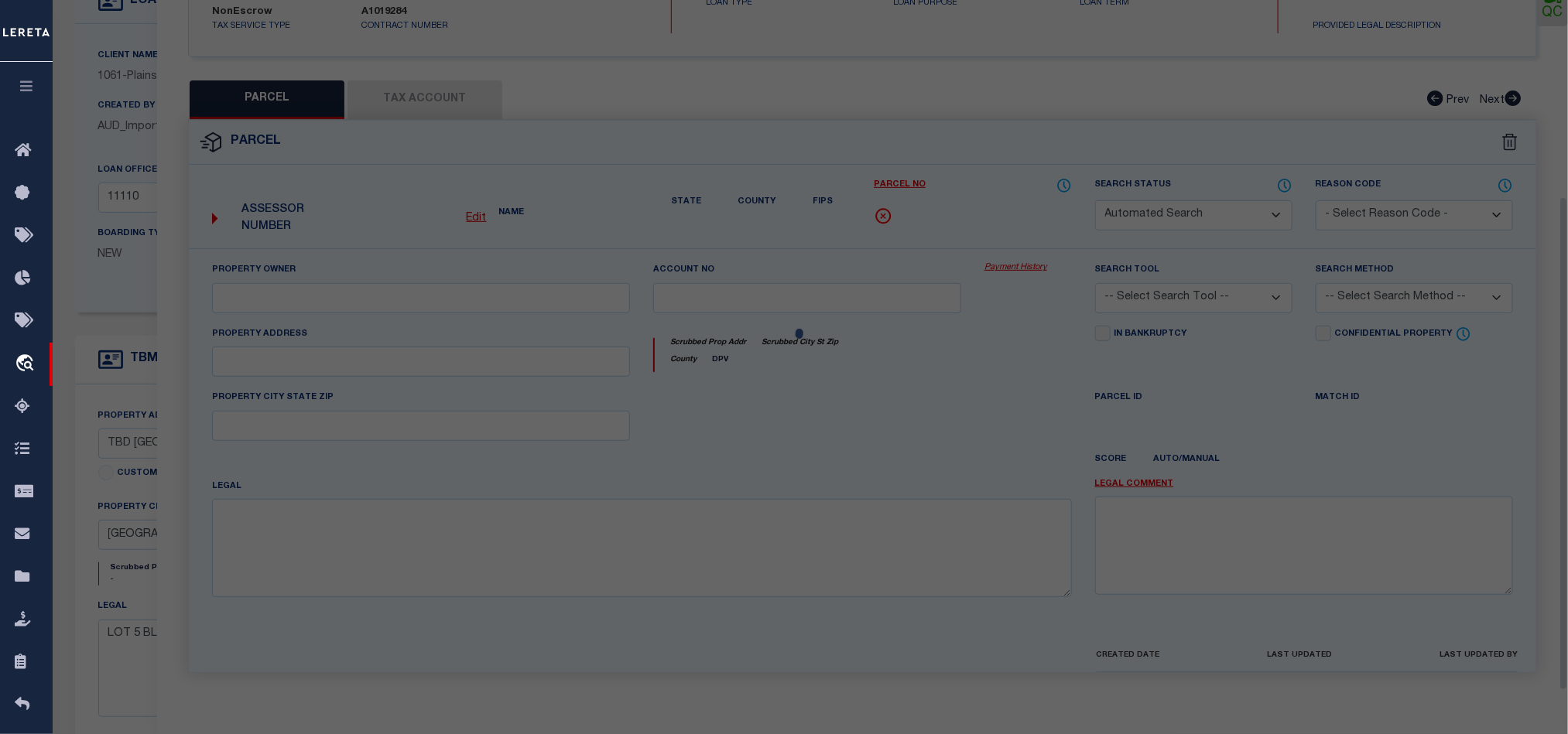
type textarea "LOT 5 BLK 3CHAUMONT ADDITION"
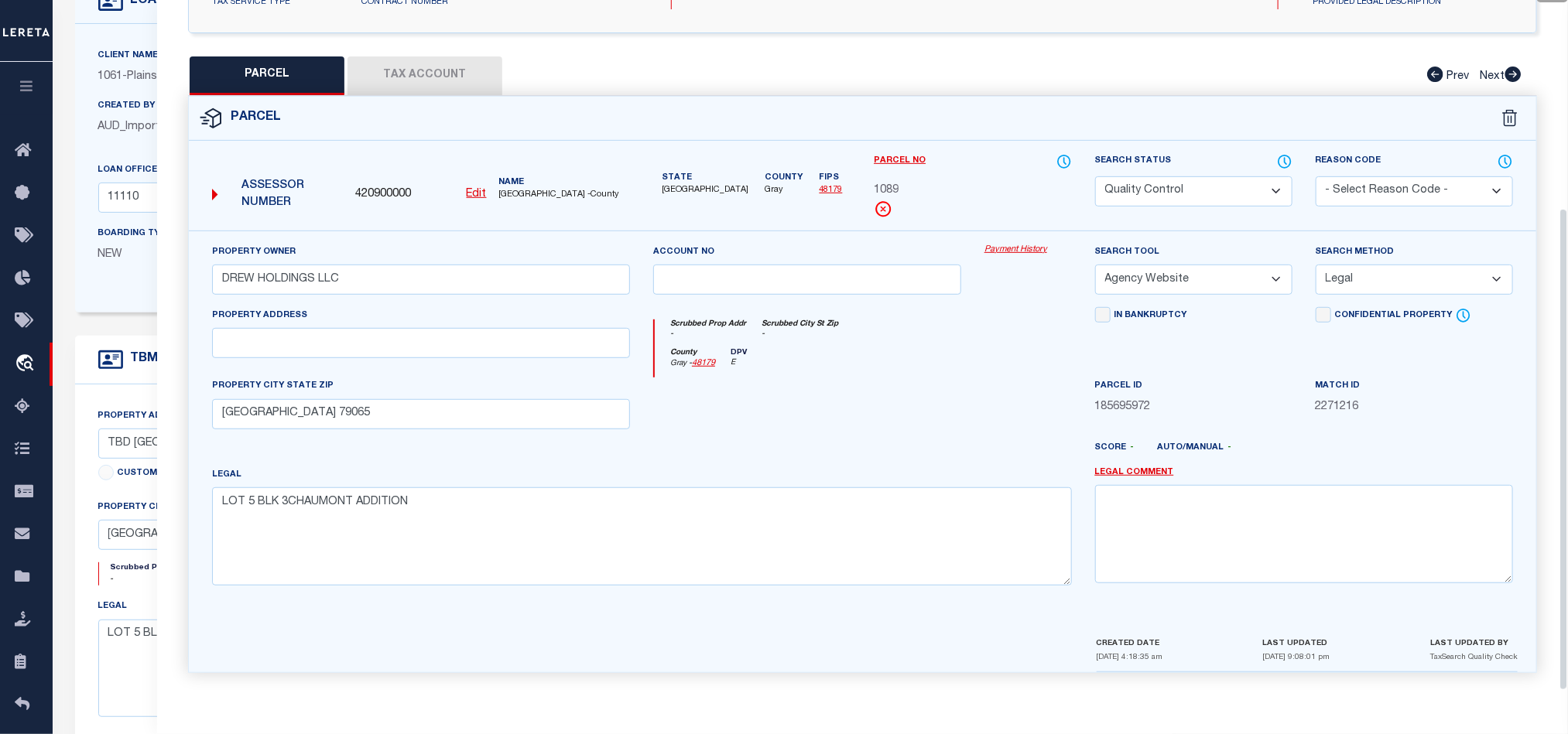
click at [420, 58] on button "Tax Account" at bounding box center [425, 76] width 155 height 39
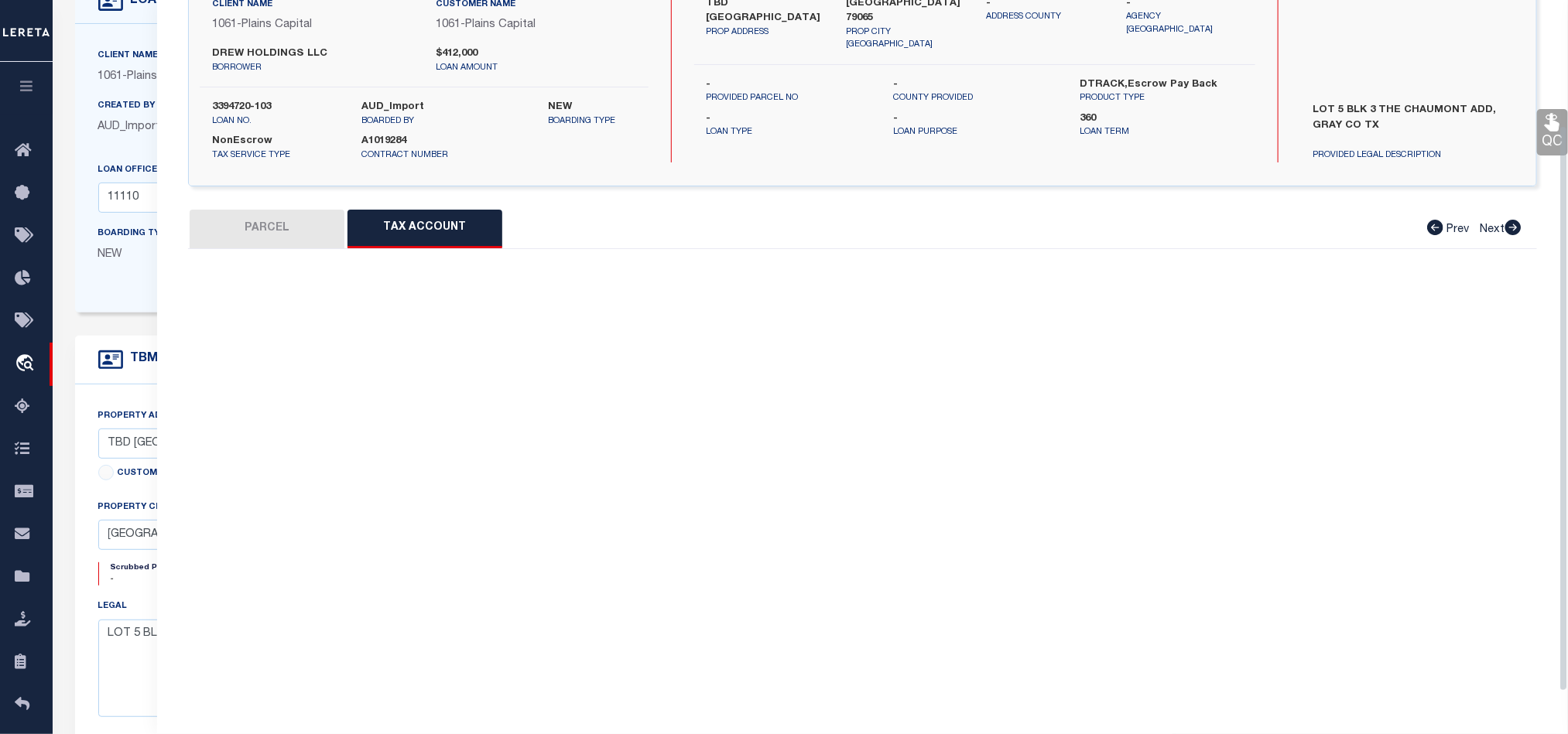
scroll to position [153, 0]
select select "100"
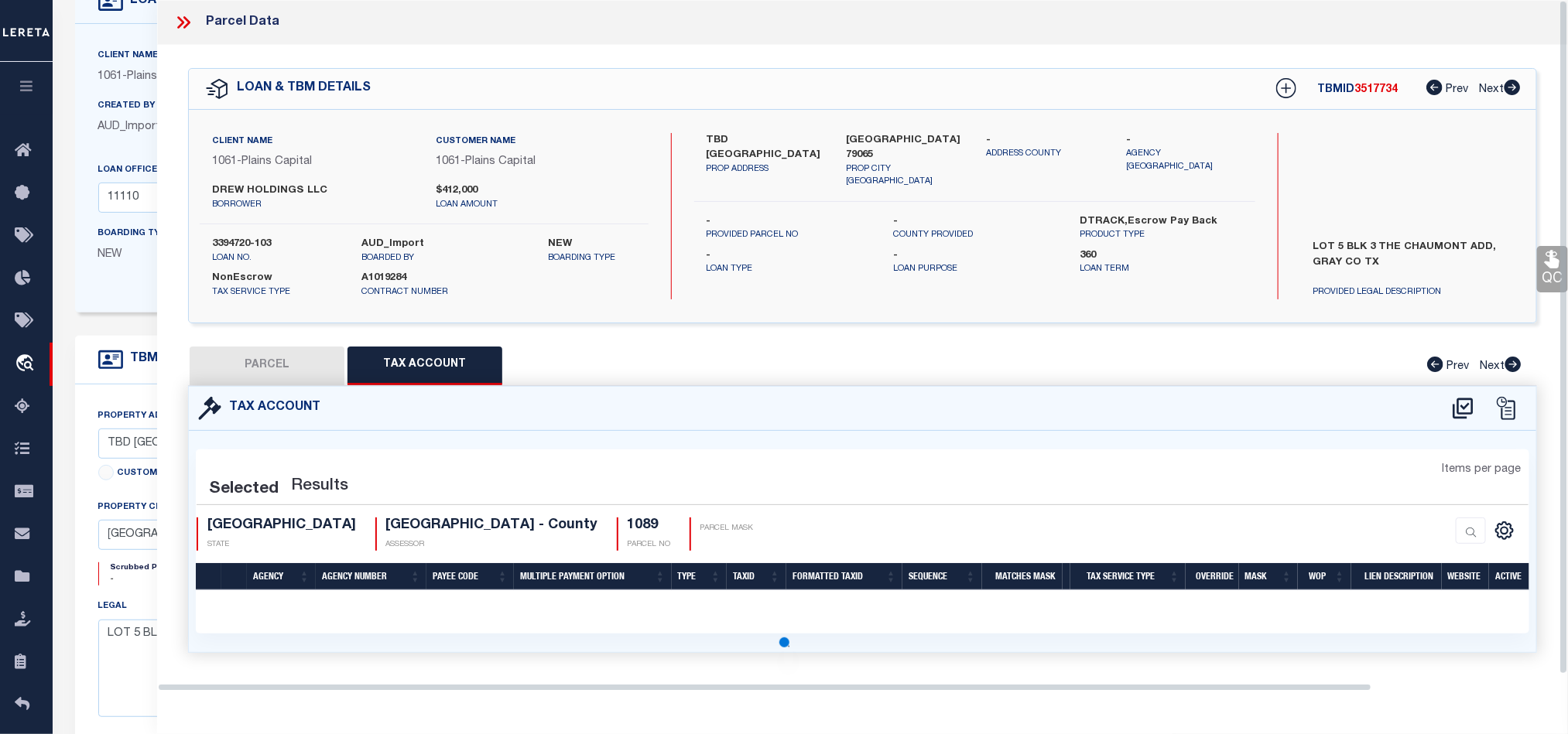
scroll to position [0, 0]
select select "100"
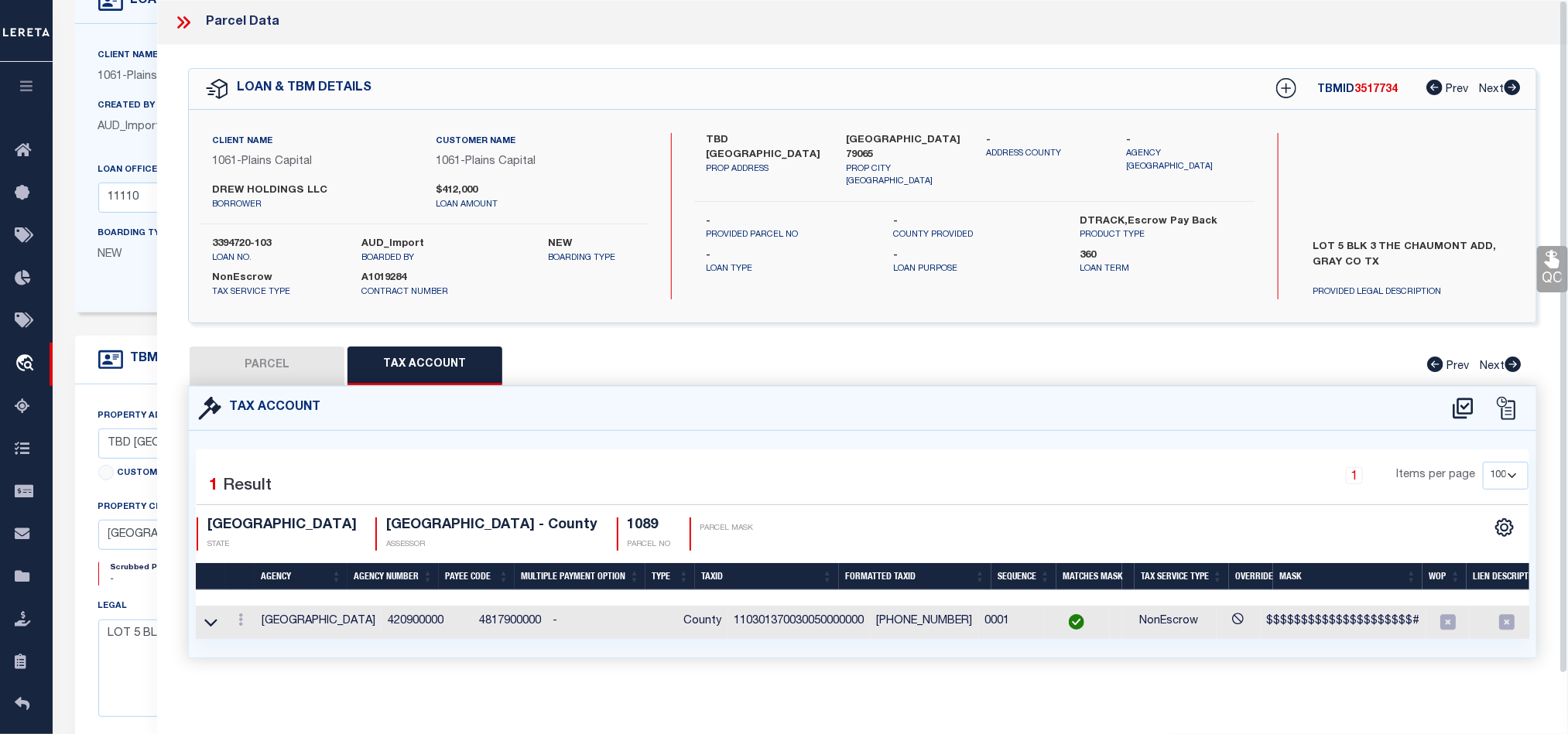
click at [291, 380] on button "PARCEL" at bounding box center [267, 366] width 155 height 39
select select "AS"
select select
checkbox input "false"
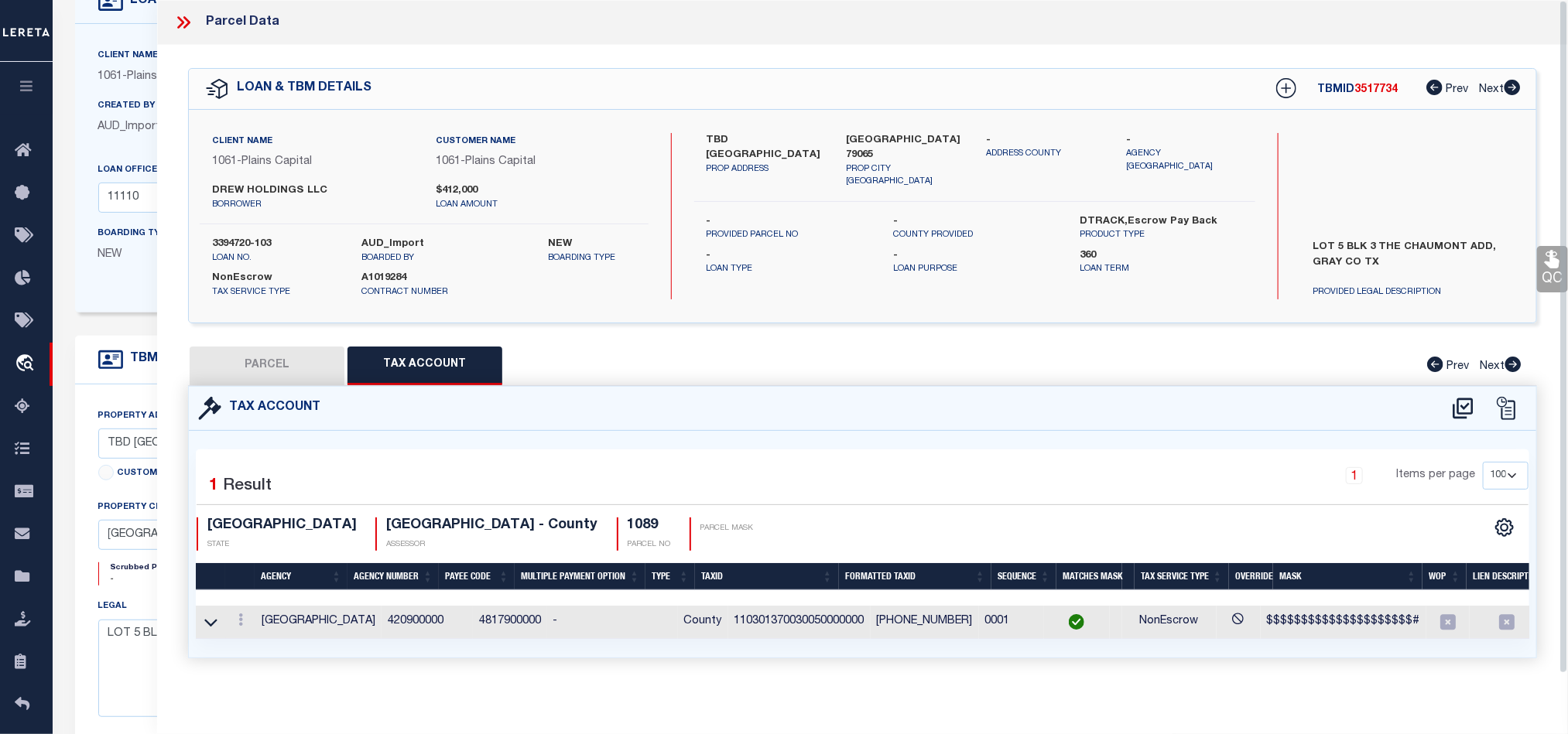
checkbox input "false"
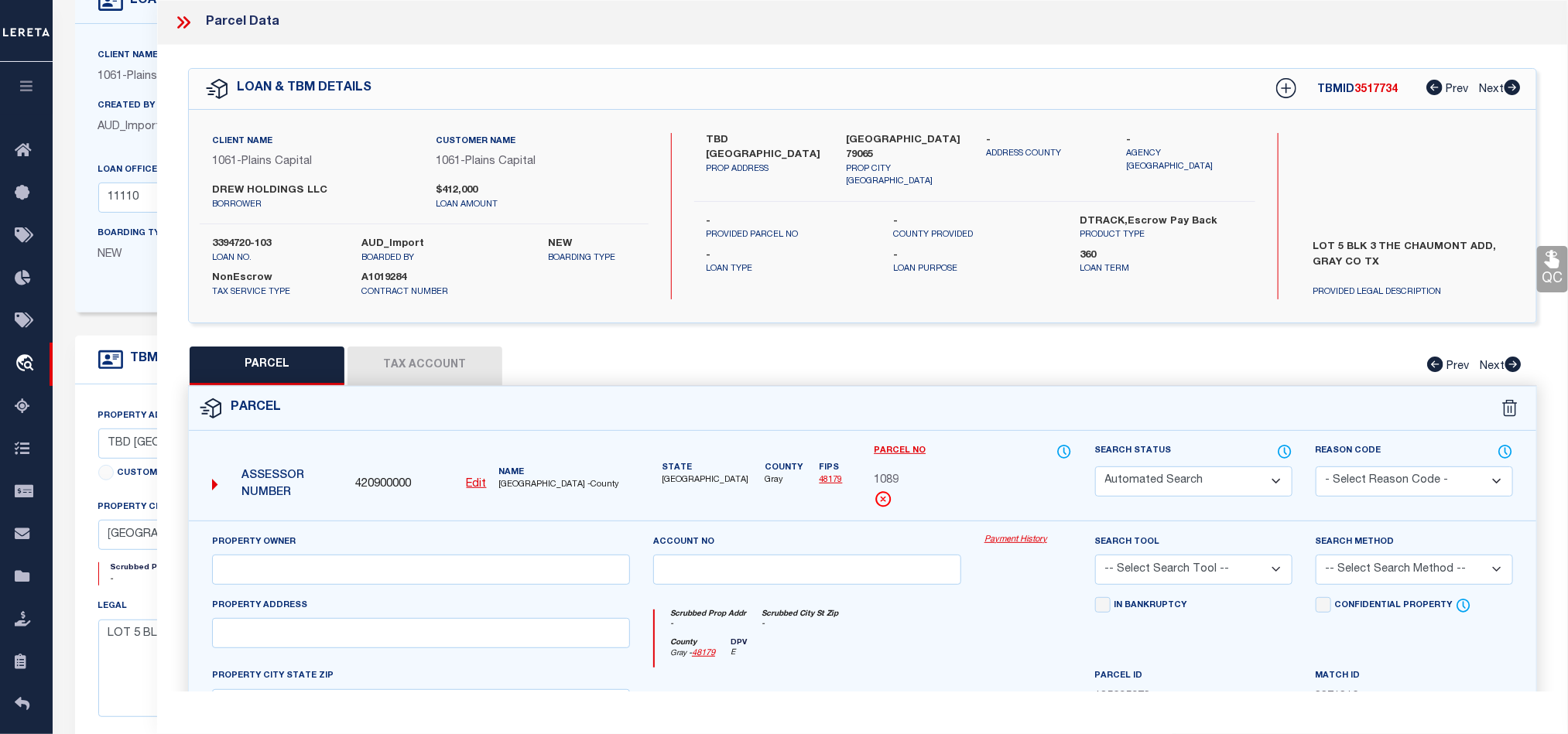
select select "QC"
type input "DREW HOLDINGS LLC"
select select "AGW"
select select "LEG"
type input "[GEOGRAPHIC_DATA] 79065"
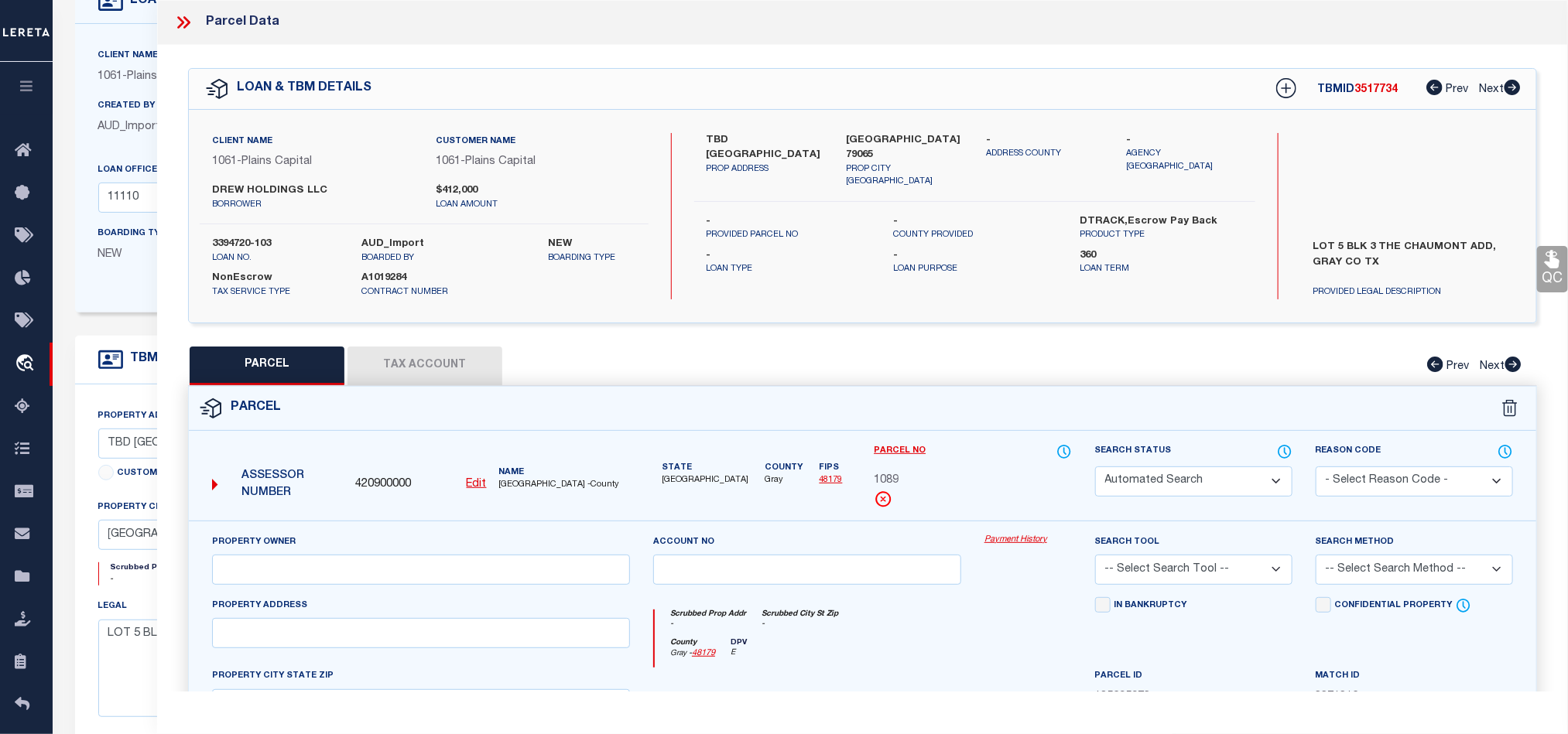
type textarea "LOT 5 BLK 3CHAUMONT ADDITION"
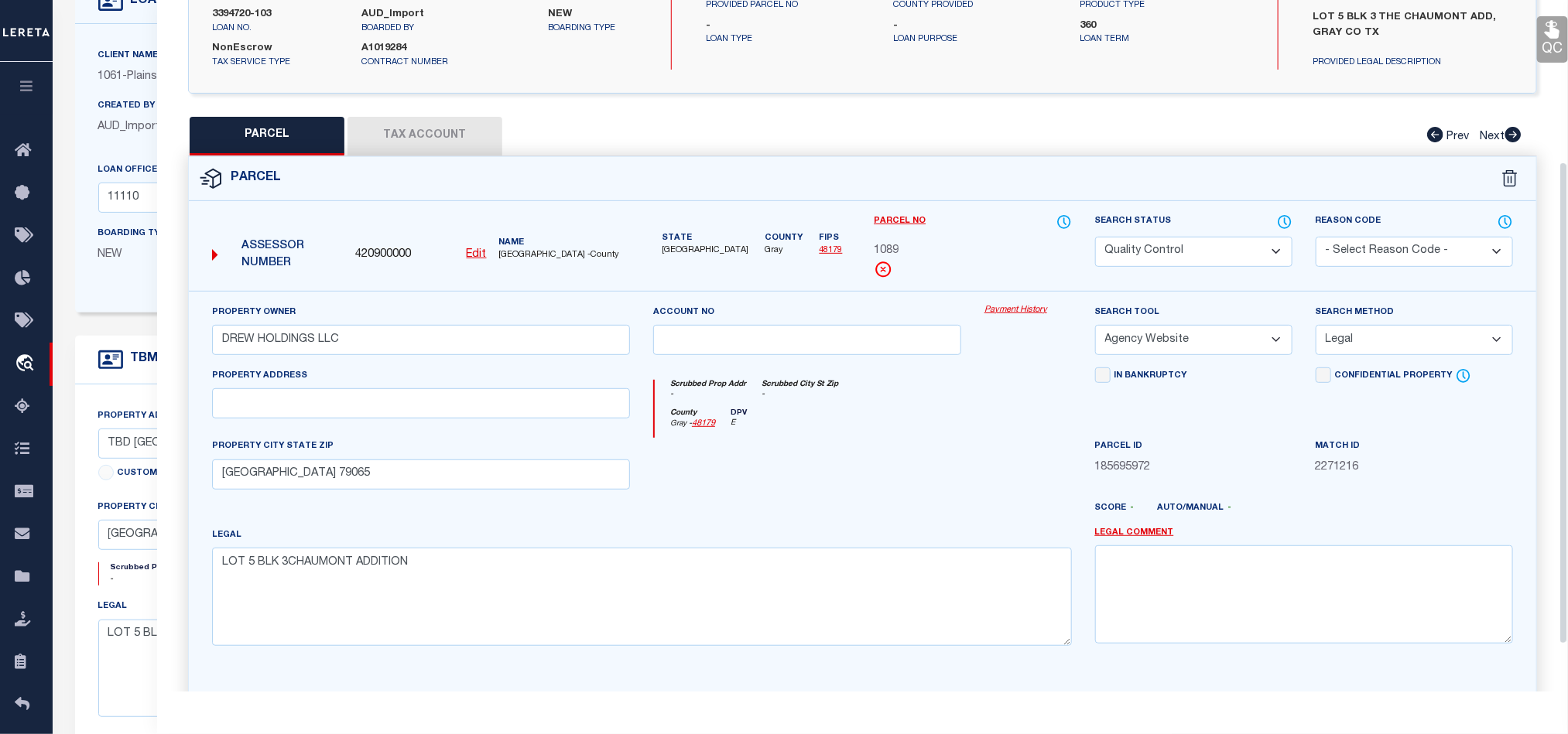
scroll to position [232, 0]
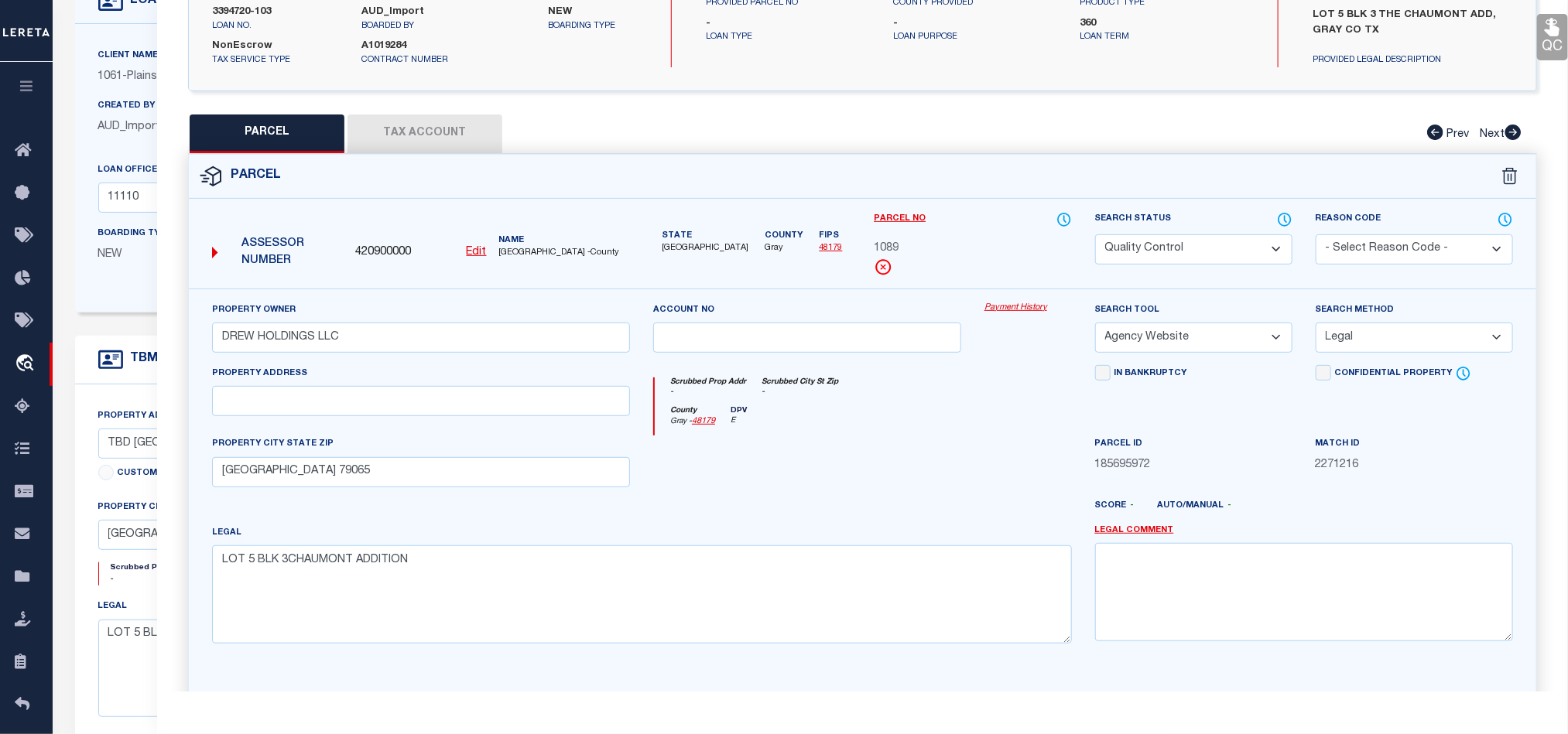
click at [1234, 255] on select "Automated Search Bad Parcel Complete Duplicate Parcel High Dollar Reporting In …" at bounding box center [1194, 249] width 198 height 30
select select "CP"
drag, startPoint x: 873, startPoint y: 462, endPoint x: 980, endPoint y: 453, distance: 107.4
click at [873, 462] on div at bounding box center [808, 467] width 332 height 64
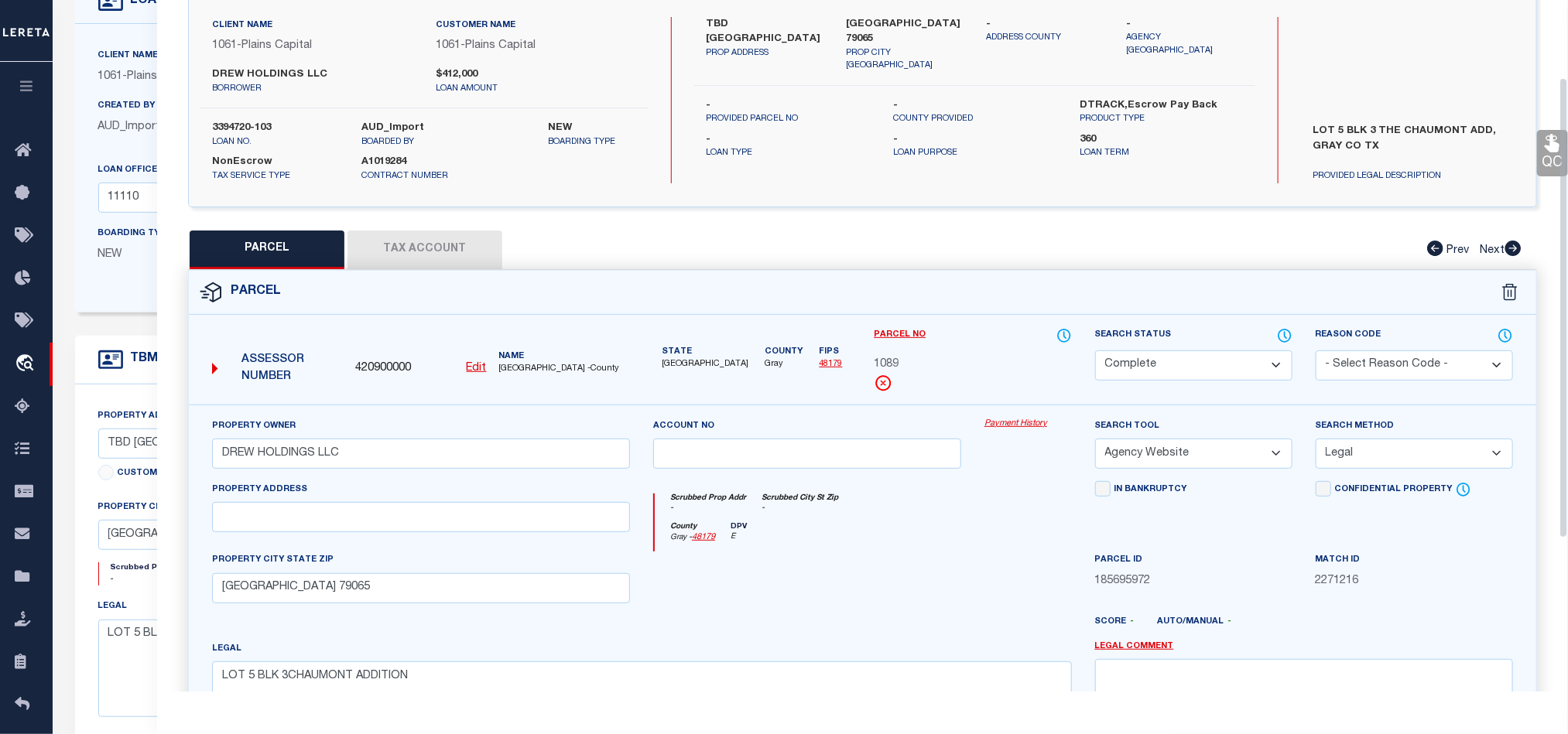
click at [1563, 147] on div "Parcel Data QC QC QC - Select Status - Ready to QC" at bounding box center [863, 346] width 1411 height 692
click at [1535, 149] on div "LOT 5 BLK 3 THE CHAUMONT ADD, GRAY CO TX PROVIDED LEGAL DESCRIPTION" at bounding box center [1412, 150] width 248 height 66
click at [1542, 155] on link "QC" at bounding box center [1553, 153] width 31 height 46
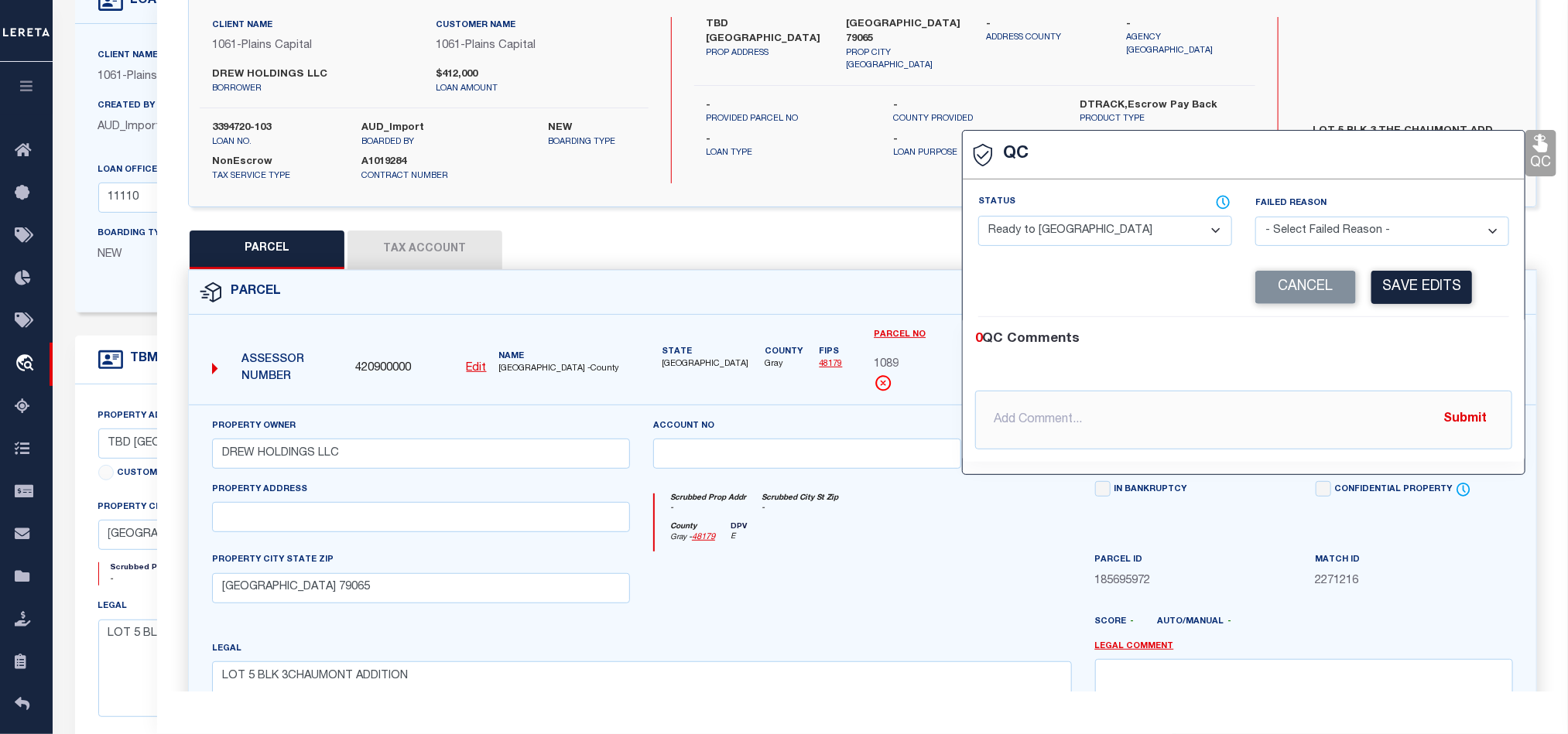
click at [1145, 244] on select "- Select Status - Ready to QC Correct Incorrect" at bounding box center [1104, 230] width 253 height 30
select select "COR"
click at [1398, 321] on div "0 QC Comments @[PERSON_NAME] @[PERSON_NAME] @[PERSON_NAME] @[PERSON_NAME] @[PER…" at bounding box center [1243, 389] width 562 height 144
click at [1380, 334] on div "0 QC Comments" at bounding box center [1240, 339] width 531 height 20
click at [1433, 291] on button "Save Edits" at bounding box center [1422, 287] width 100 height 34
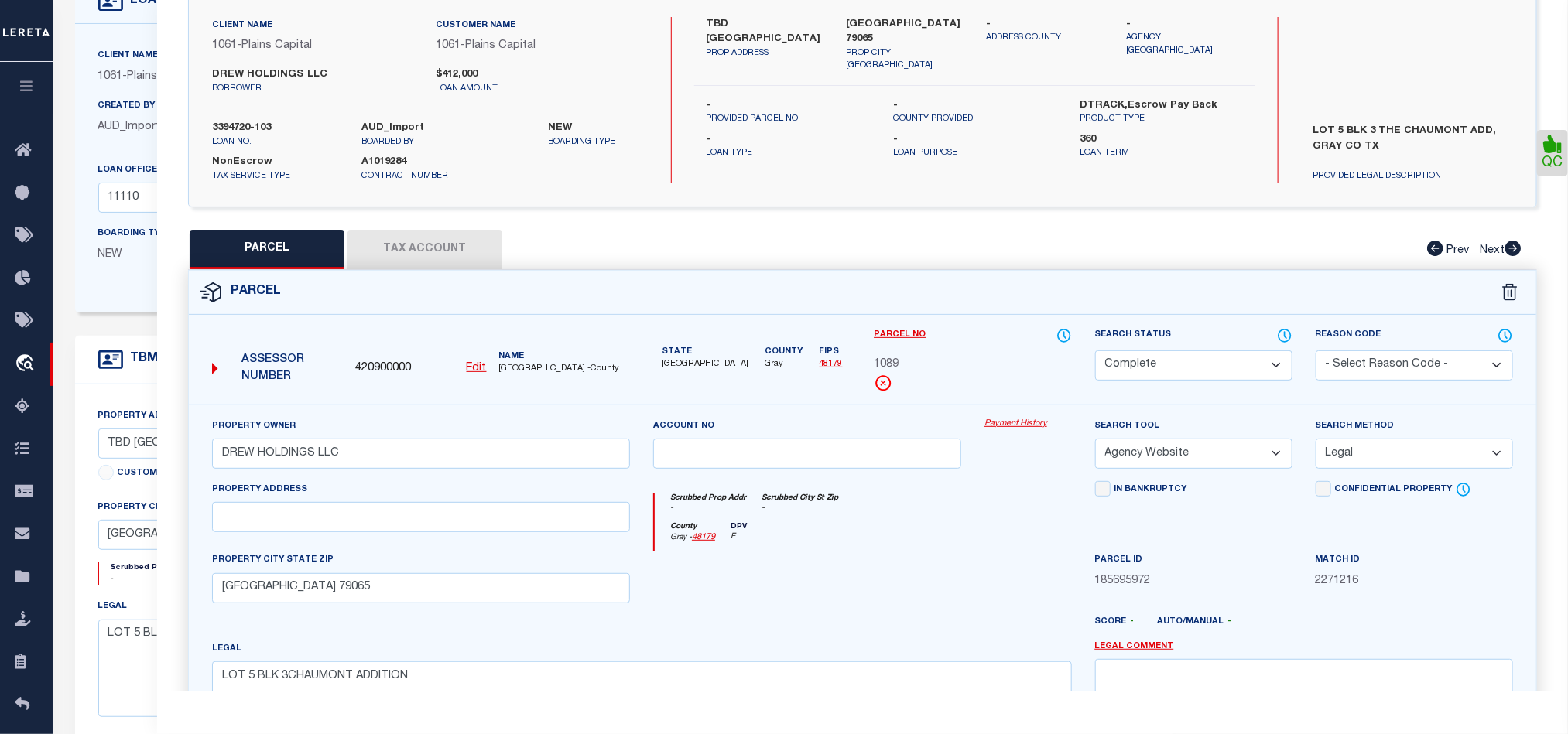
click at [860, 558] on div at bounding box center [808, 584] width 332 height 64
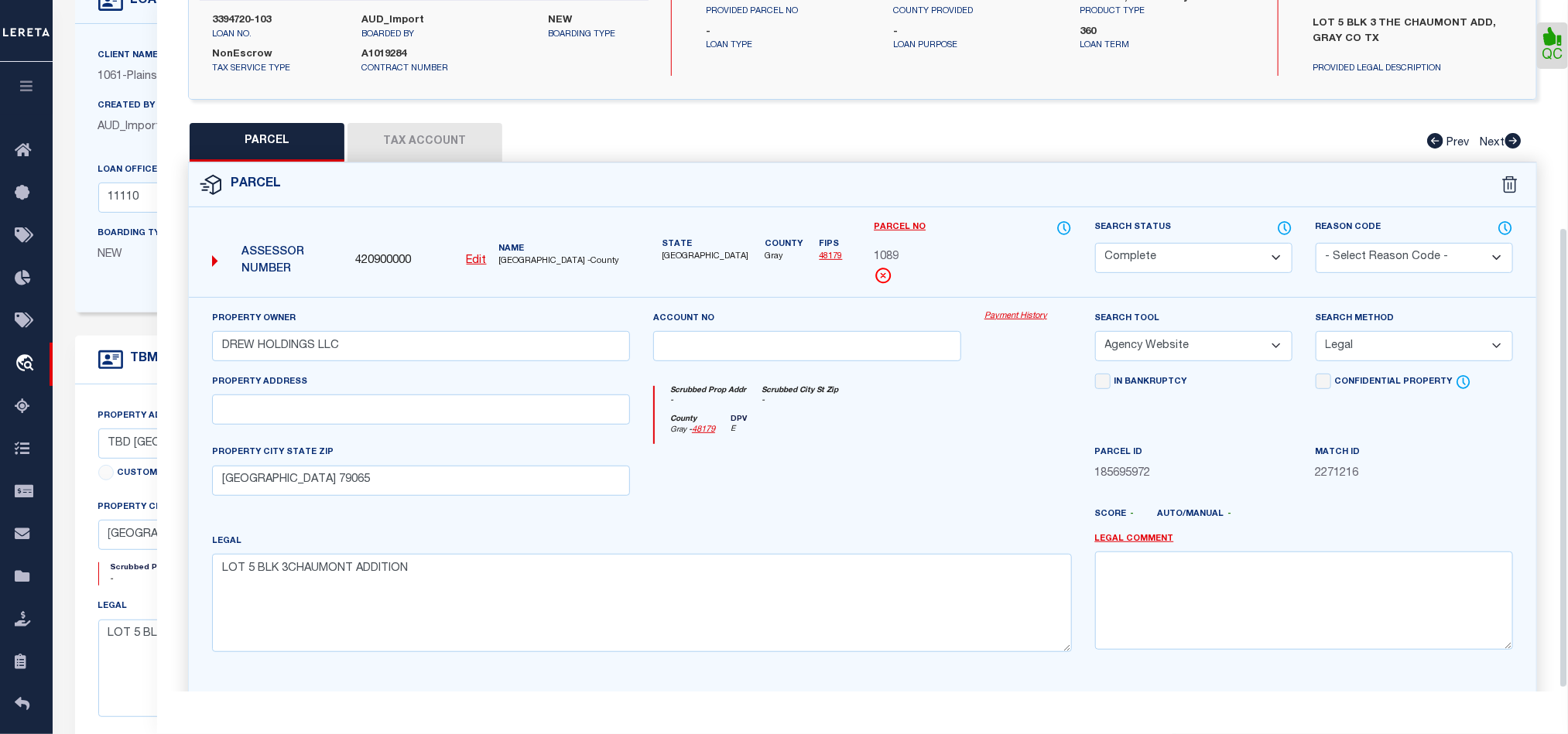
scroll to position [346, 0]
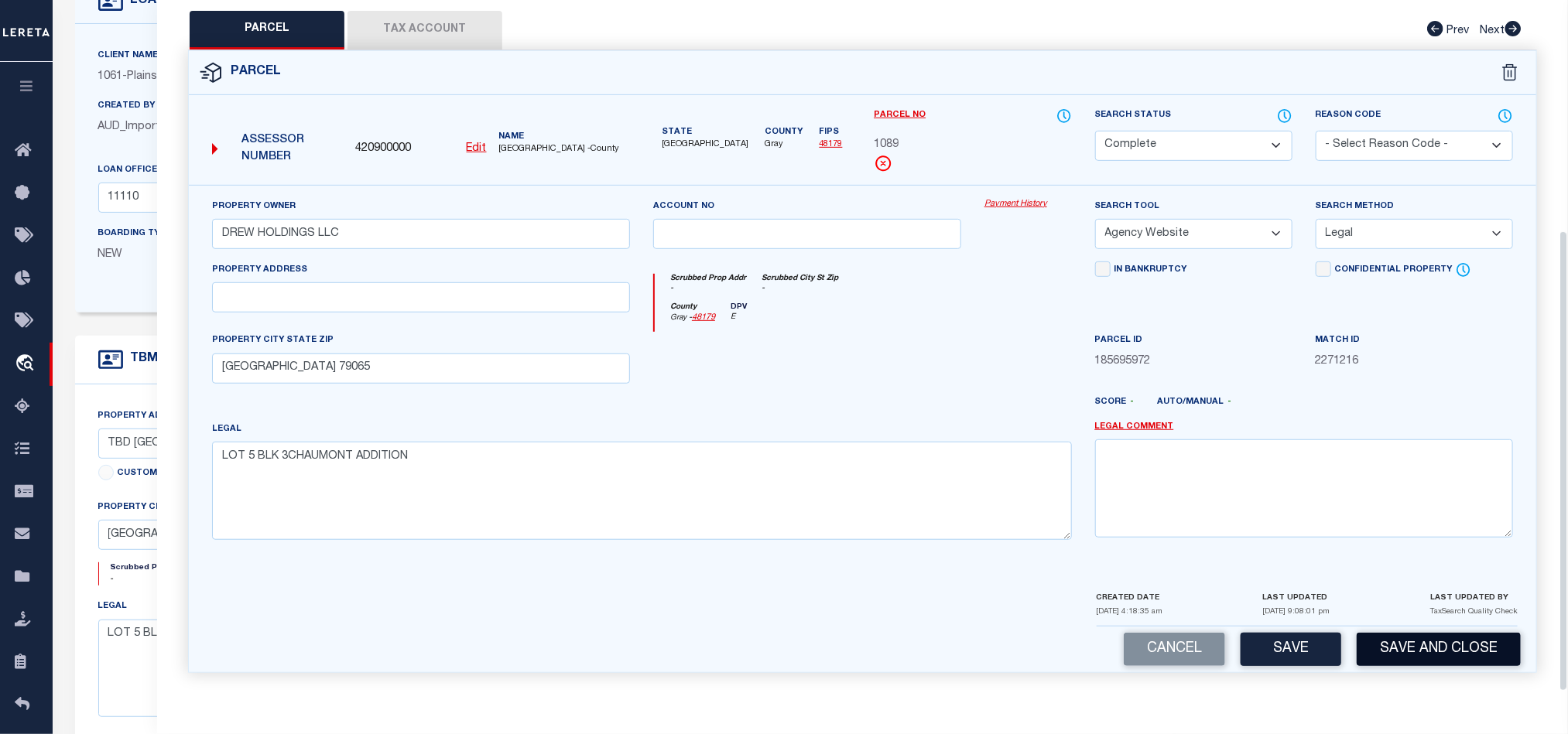
click at [1447, 642] on button "Save and Close" at bounding box center [1439, 649] width 164 height 34
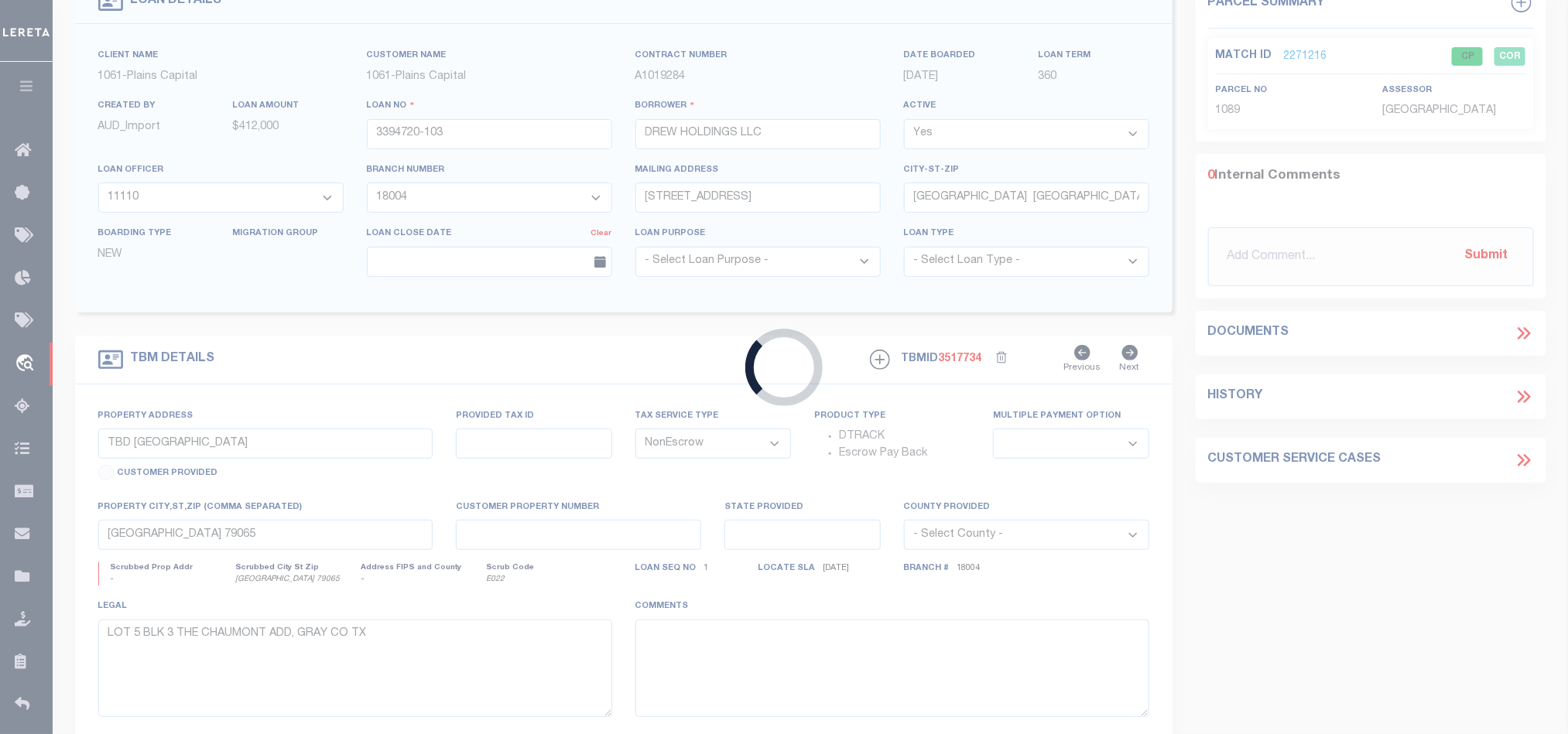
select select
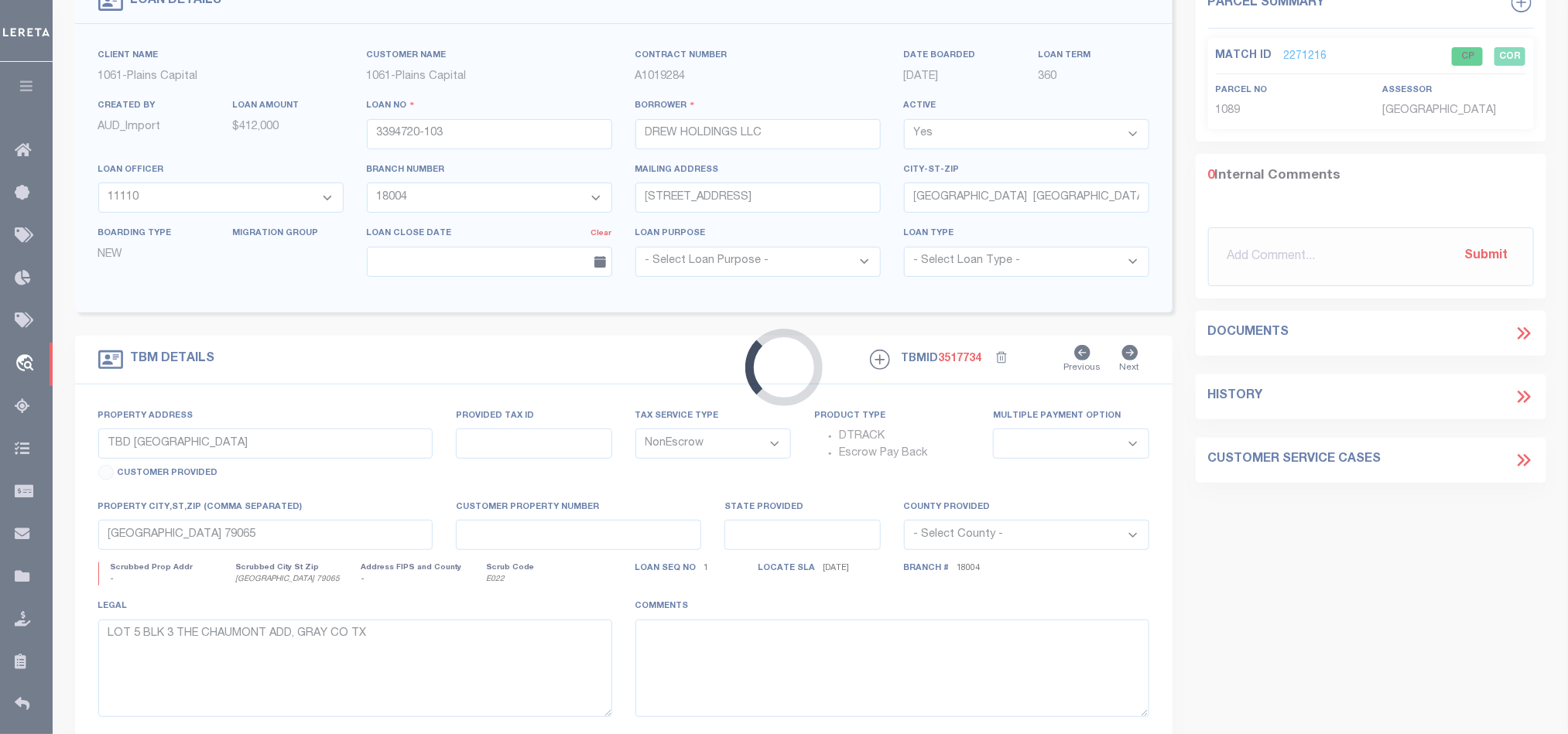
select select
select select "167222"
select select "1416"
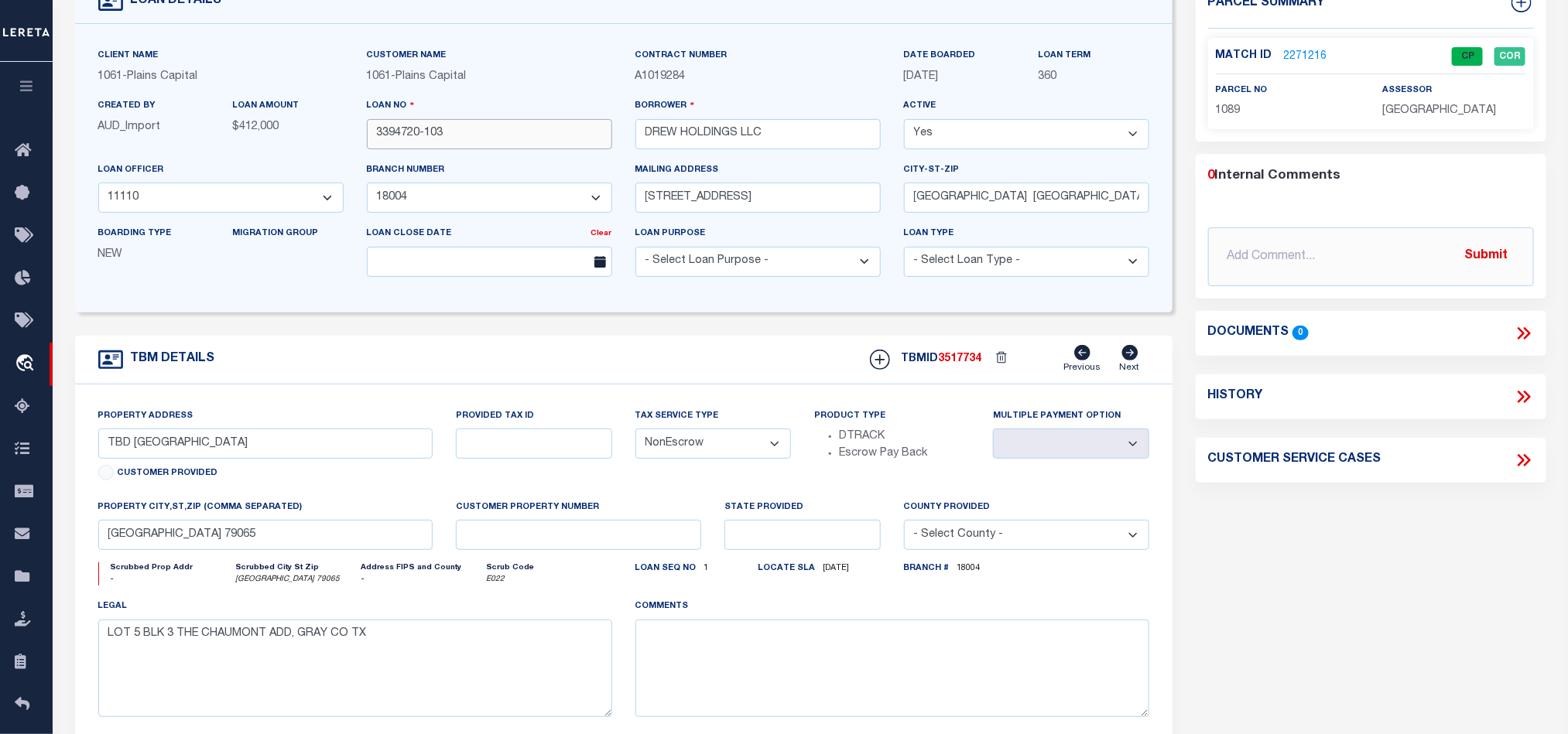
click at [486, 144] on input "3394720-103" at bounding box center [490, 134] width 246 height 30
click at [962, 364] on span "3517734" at bounding box center [960, 358] width 43 height 11
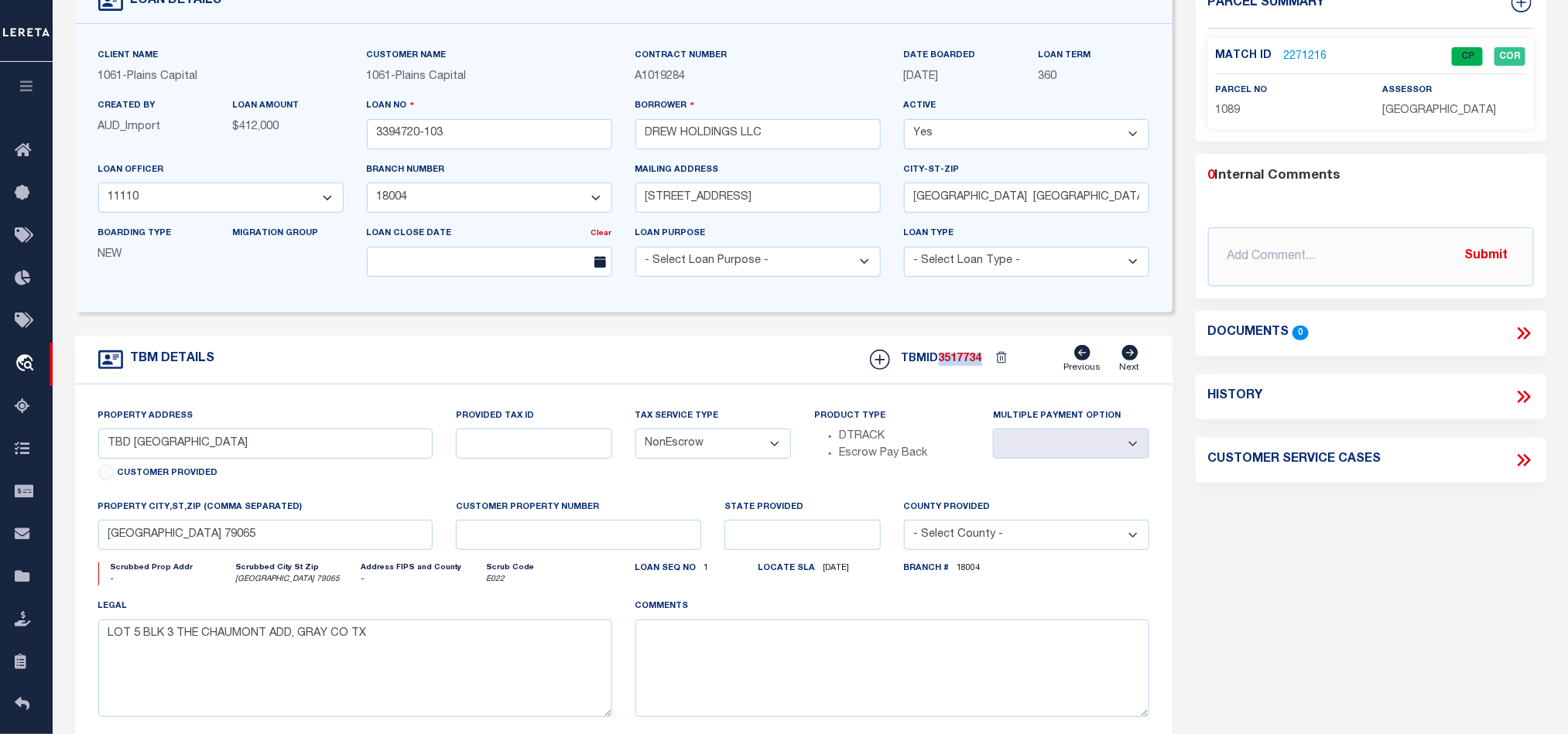
copy span "3517734"
click at [1405, 125] on div "Match ID 2271216 CP COR parcel no 1089 assessor" at bounding box center [1371, 83] width 326 height 92
copy div "[GEOGRAPHIC_DATA]"
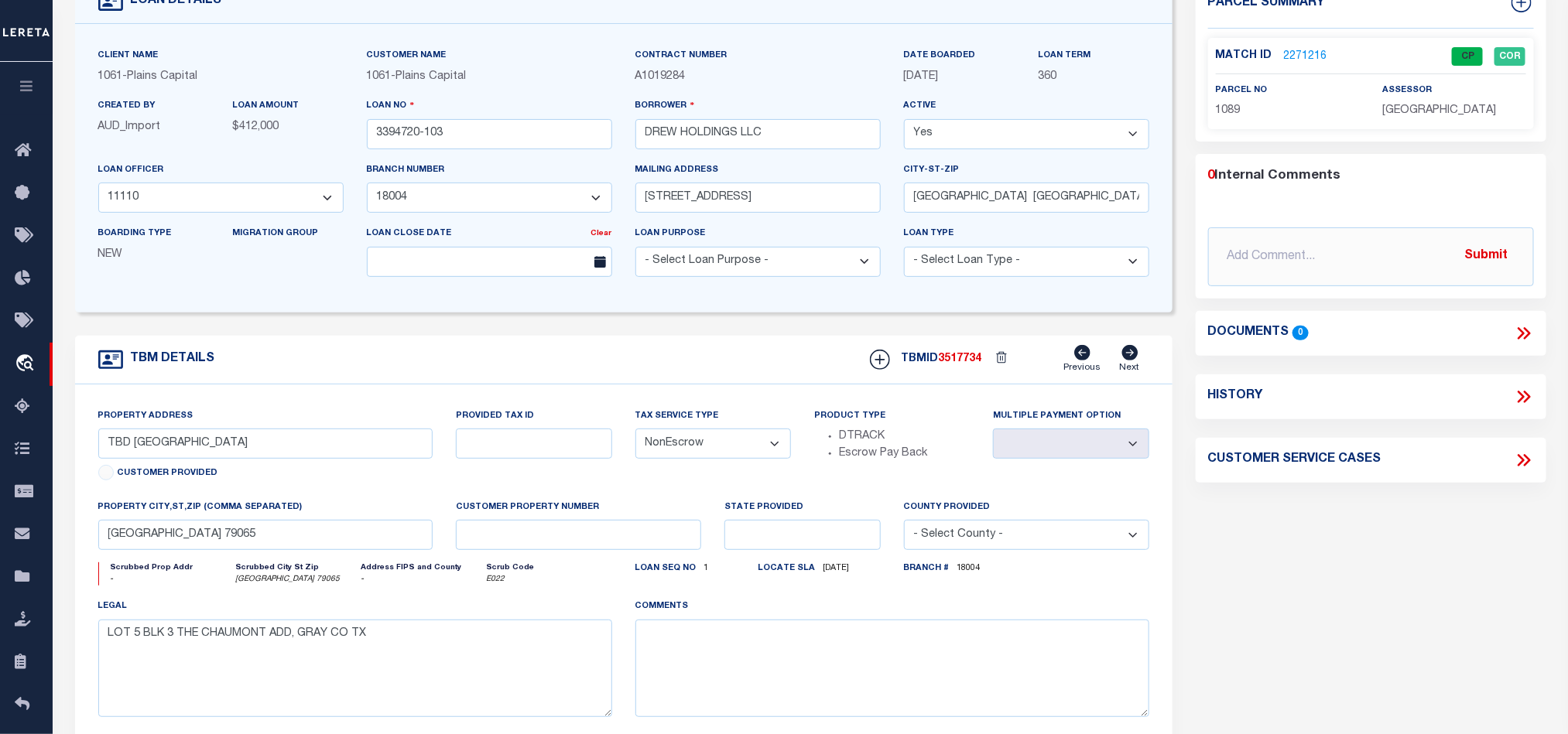
click at [1222, 105] on span "1089" at bounding box center [1229, 110] width 25 height 11
copy span "1089"
click at [738, 354] on div "TBM DETAILS TBMID 3517734 Previous Next" at bounding box center [624, 360] width 1098 height 49
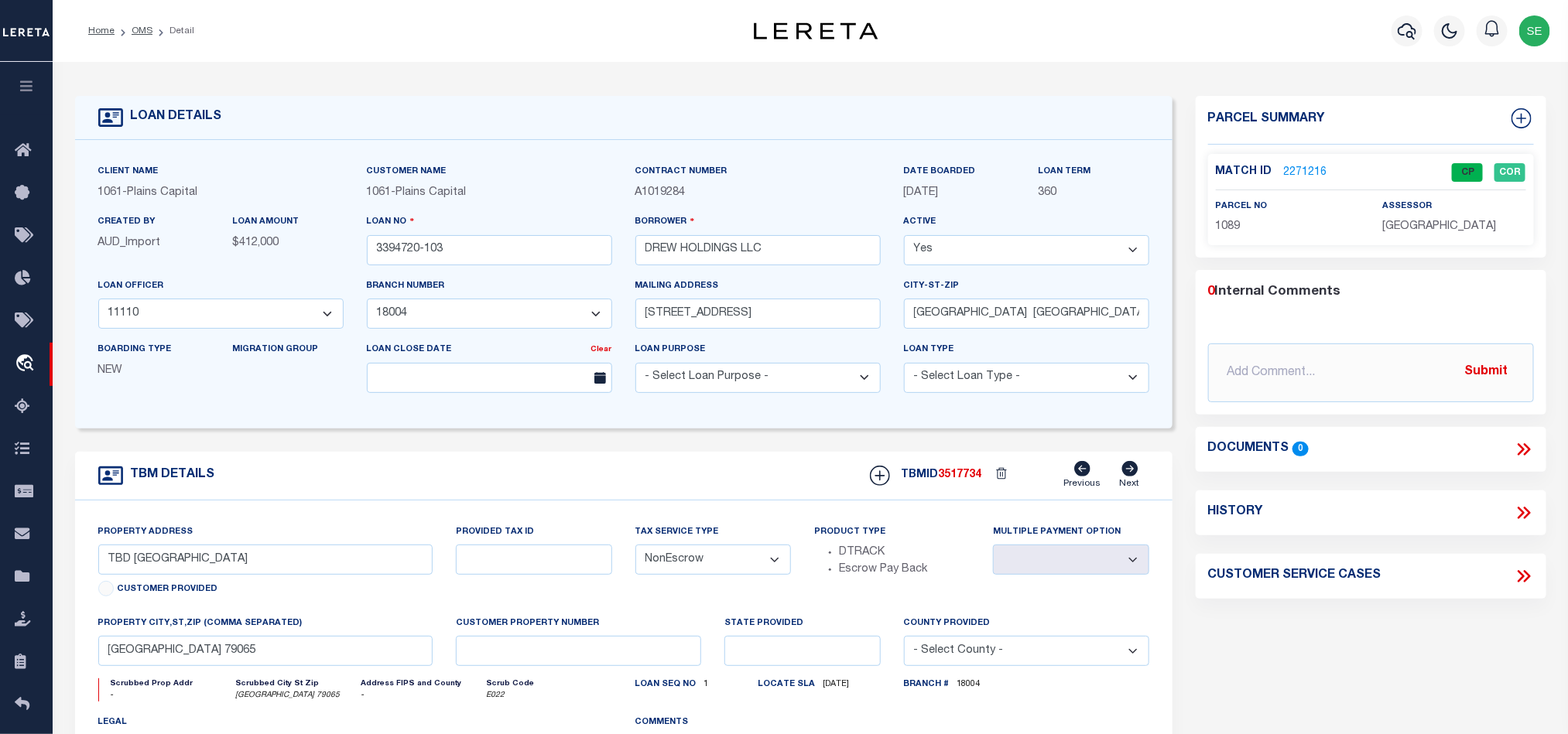
drag, startPoint x: 138, startPoint y: 35, endPoint x: 507, endPoint y: 232, distance: 418.3
click at [138, 35] on link "OMS" at bounding box center [143, 31] width 21 height 10
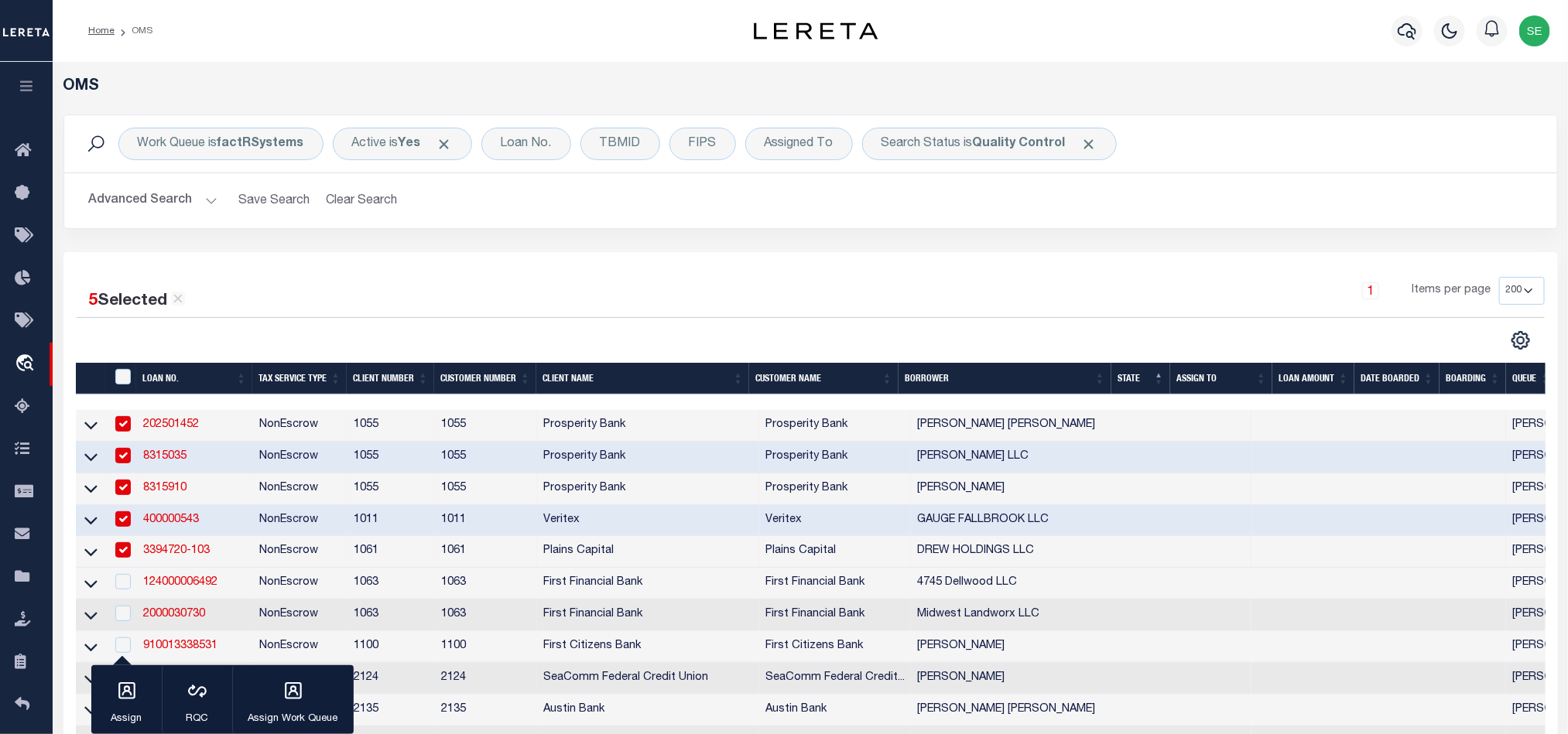
scroll to position [348, 0]
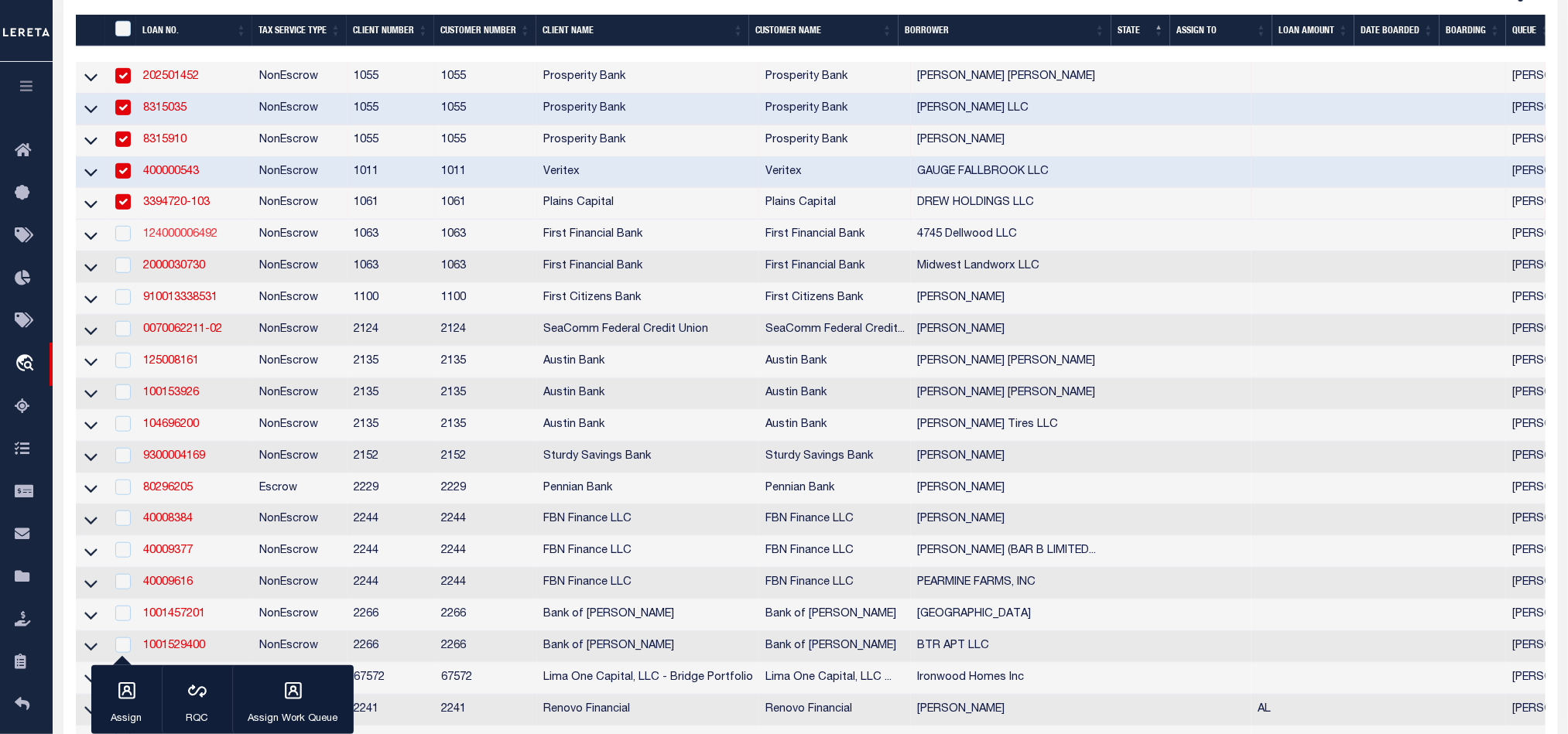
click at [176, 237] on link "124000006492" at bounding box center [180, 234] width 74 height 11
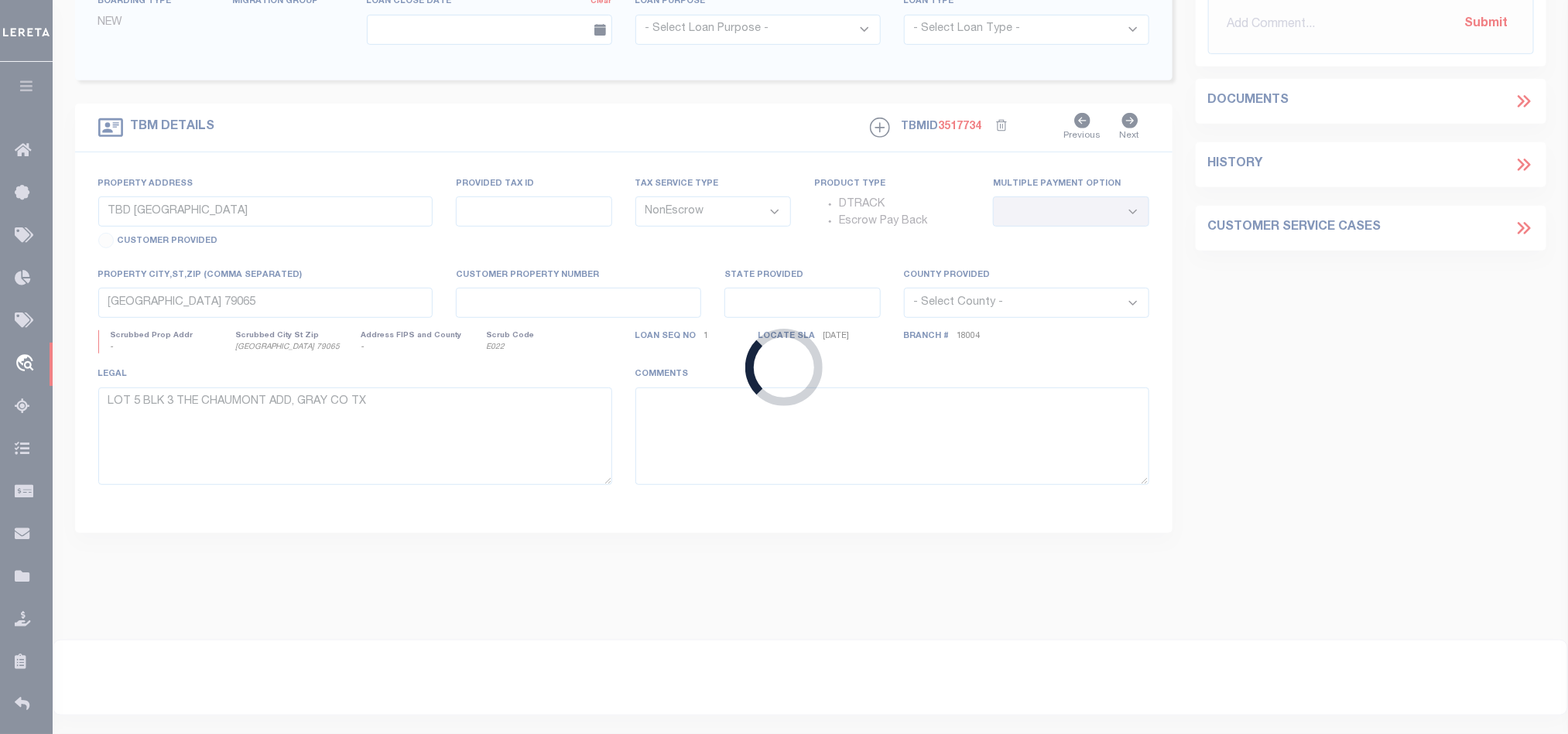
type input "124000006492"
type input "4745 Dellwood LLC"
select select
select select "400"
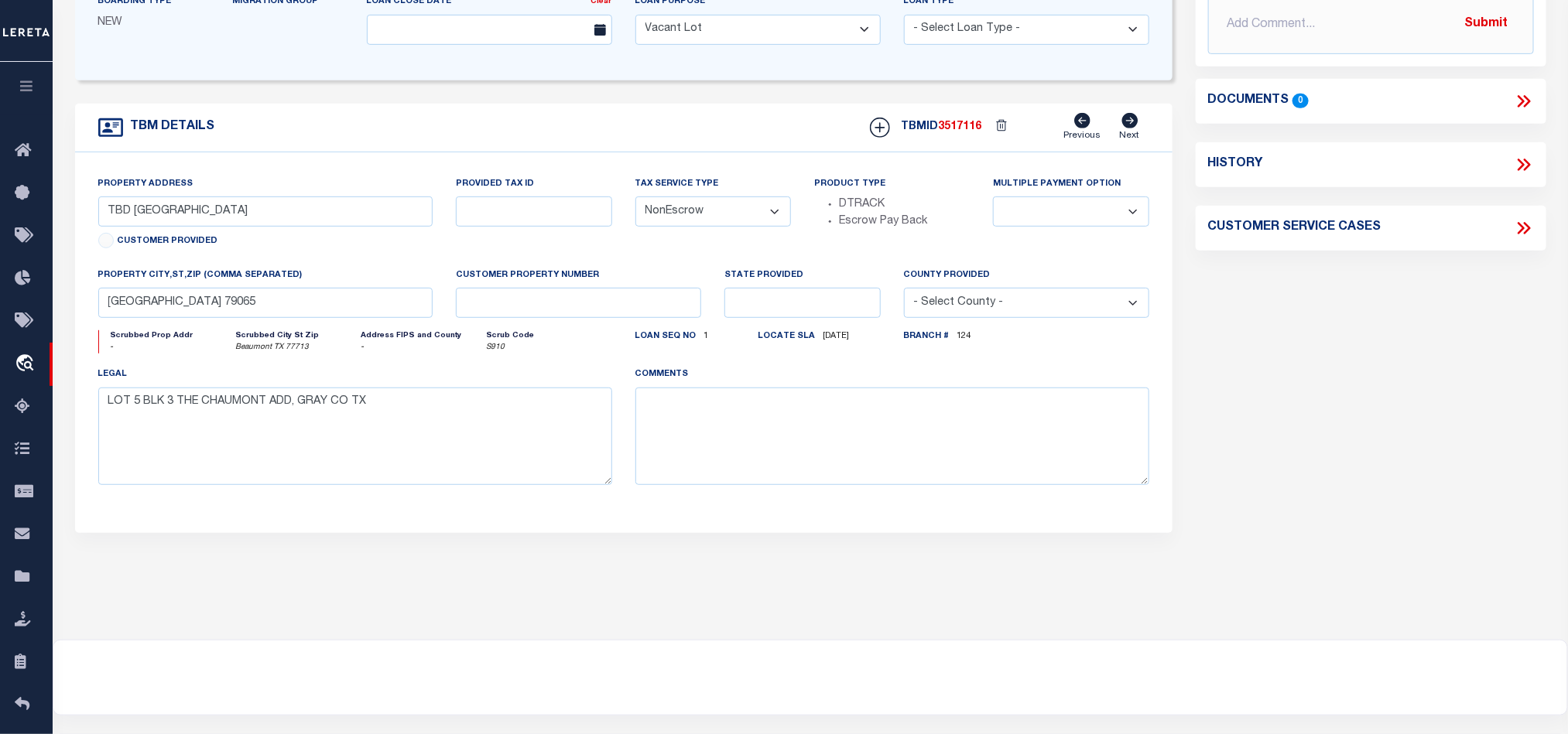
select select "10121"
select select "548"
type input "4745 [GEOGRAPHIC_DATA]"
select select
type input "Beaumont TX 77713"
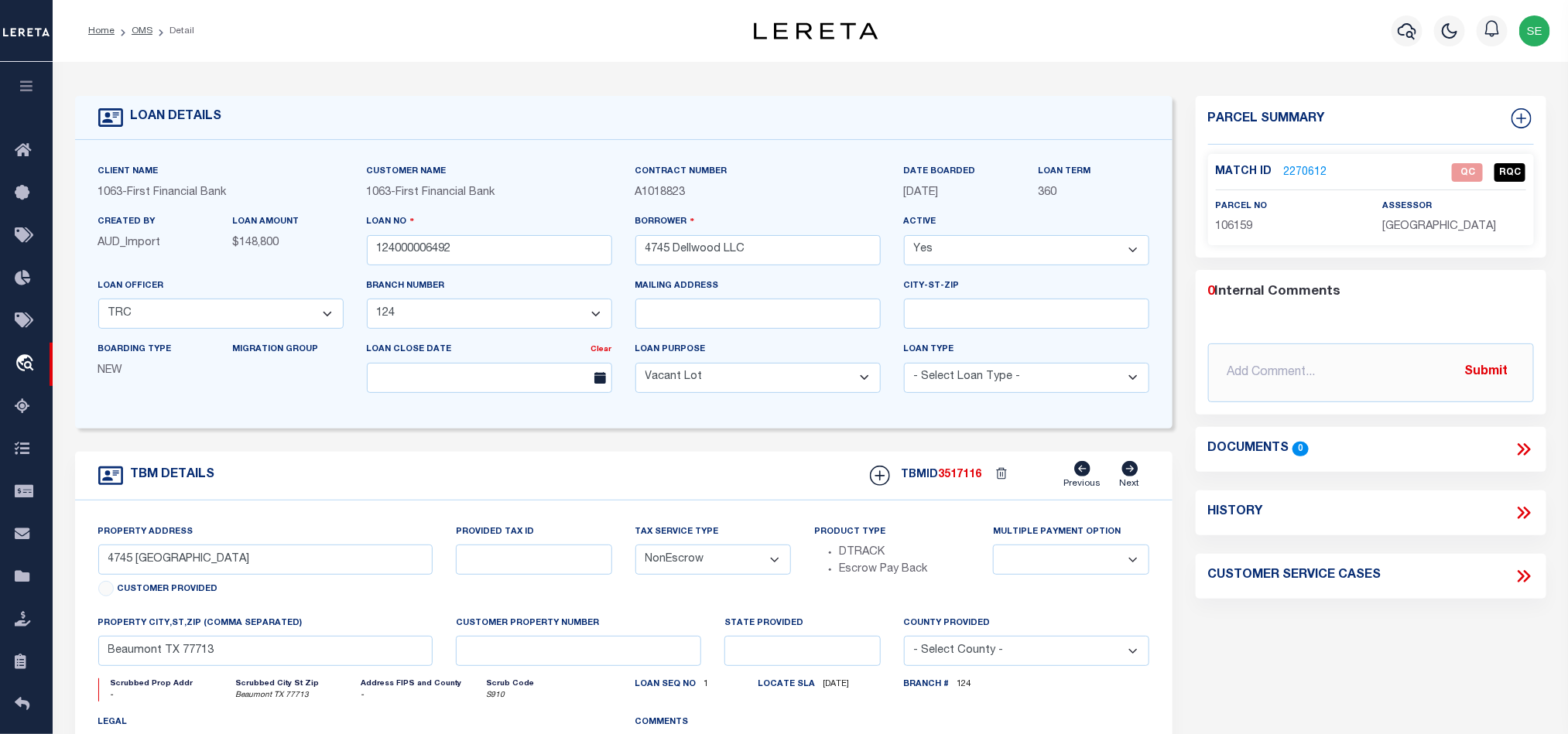
click at [1229, 222] on span "106159" at bounding box center [1235, 226] width 38 height 11
copy span "106159"
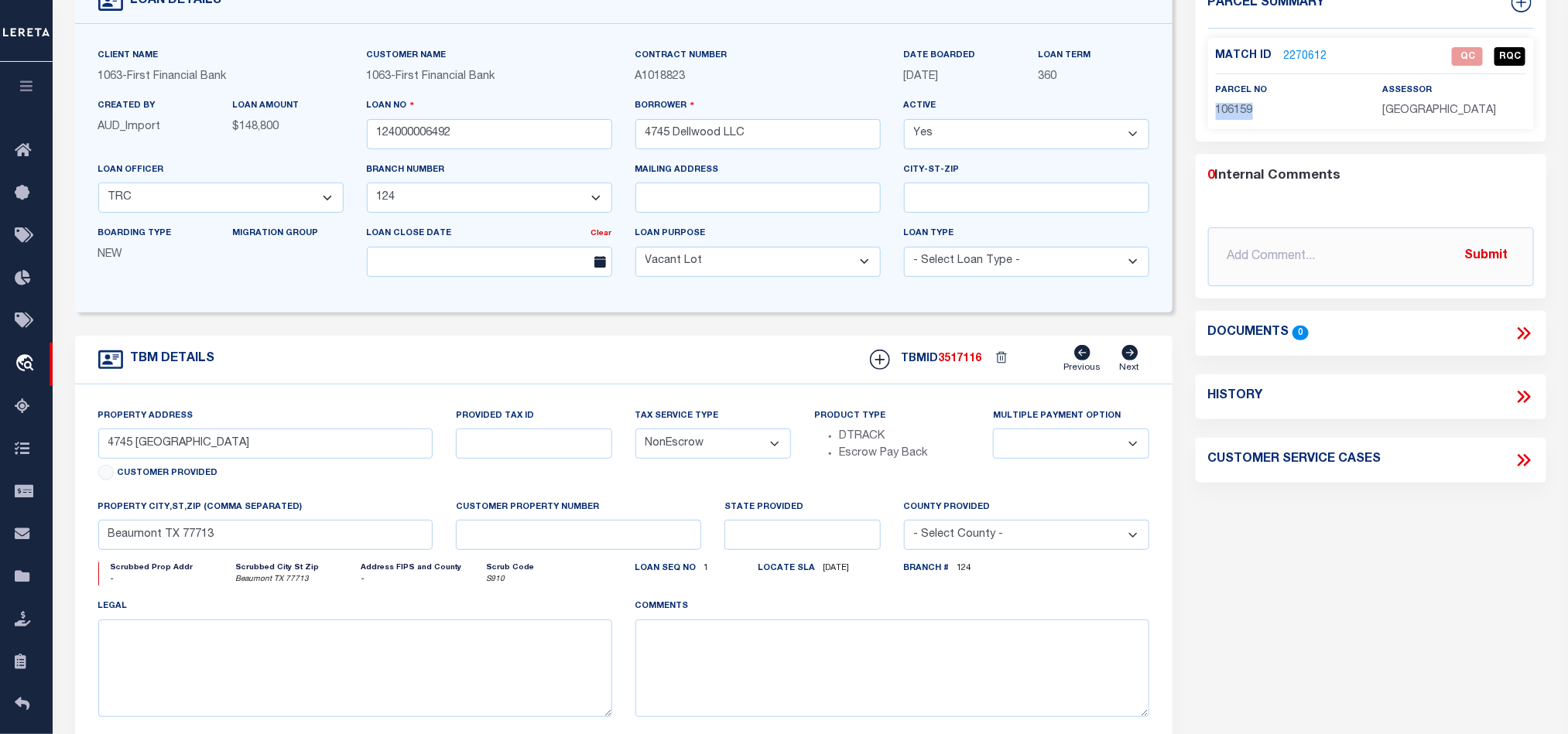
click at [1313, 61] on link "2270612" at bounding box center [1306, 57] width 43 height 16
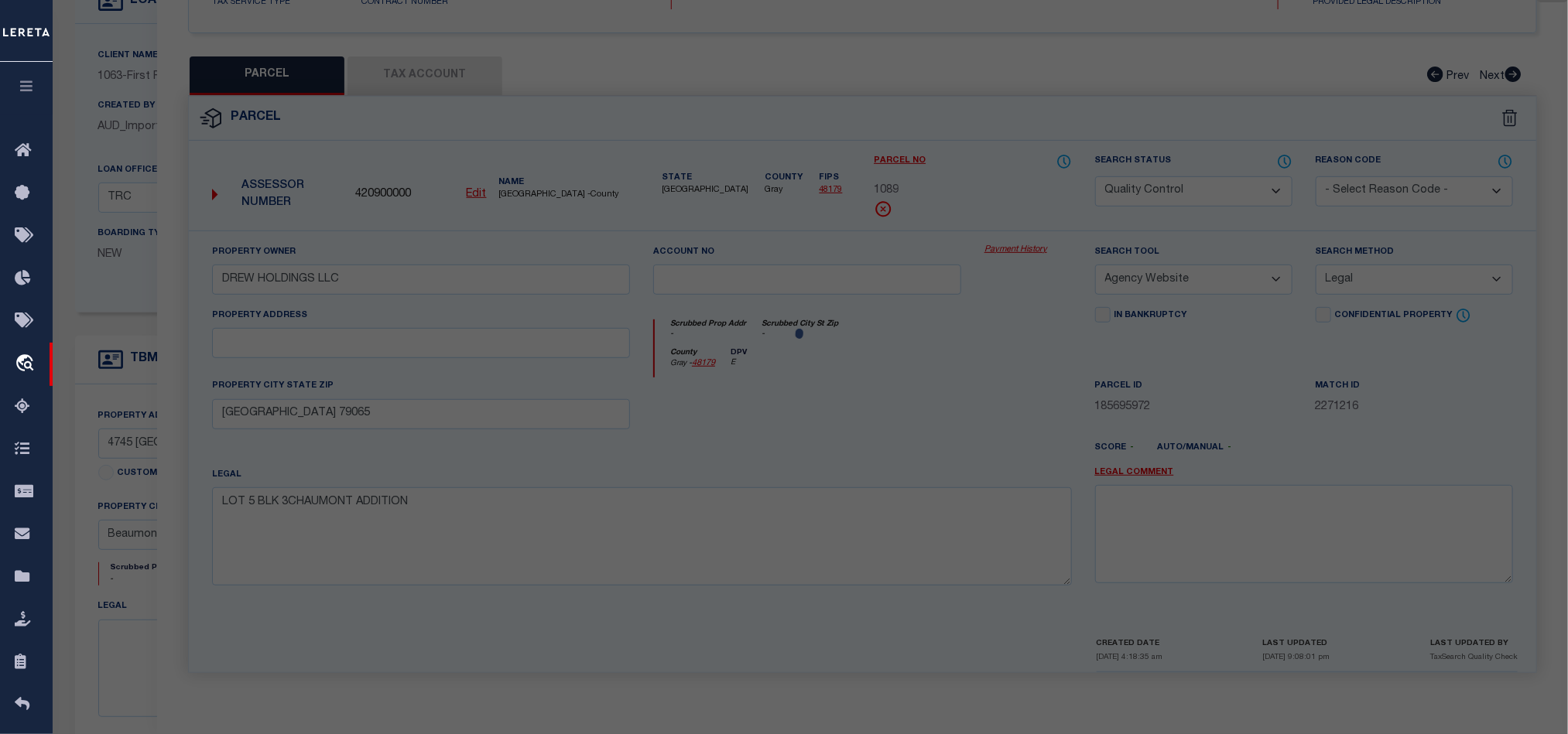
select select "AS"
select select
checkbox input "false"
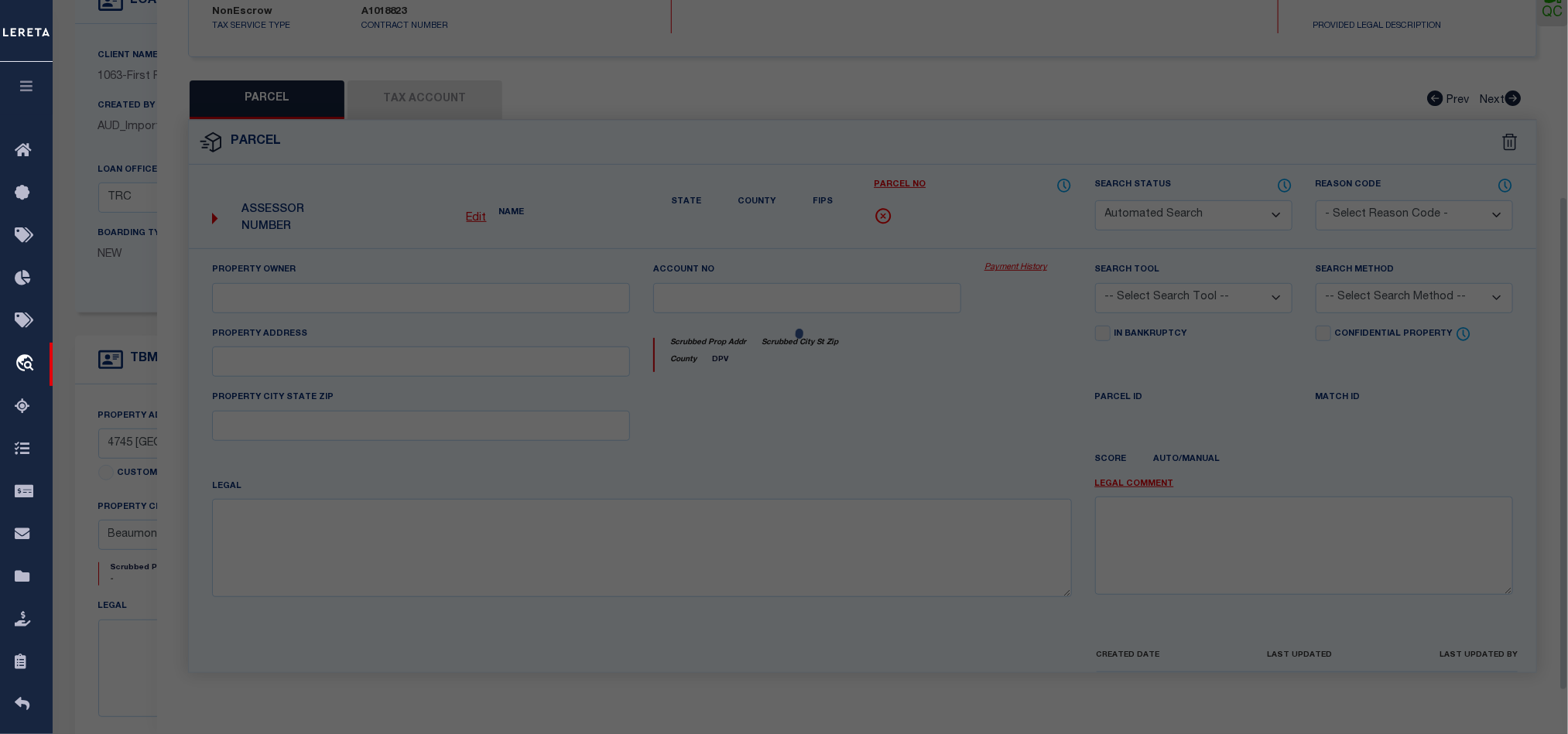
select select "QC"
type input "4745 DELLWOOD LLC"
select select "AGW"
select select "ADD"
type input "[STREET_ADDRESS]"
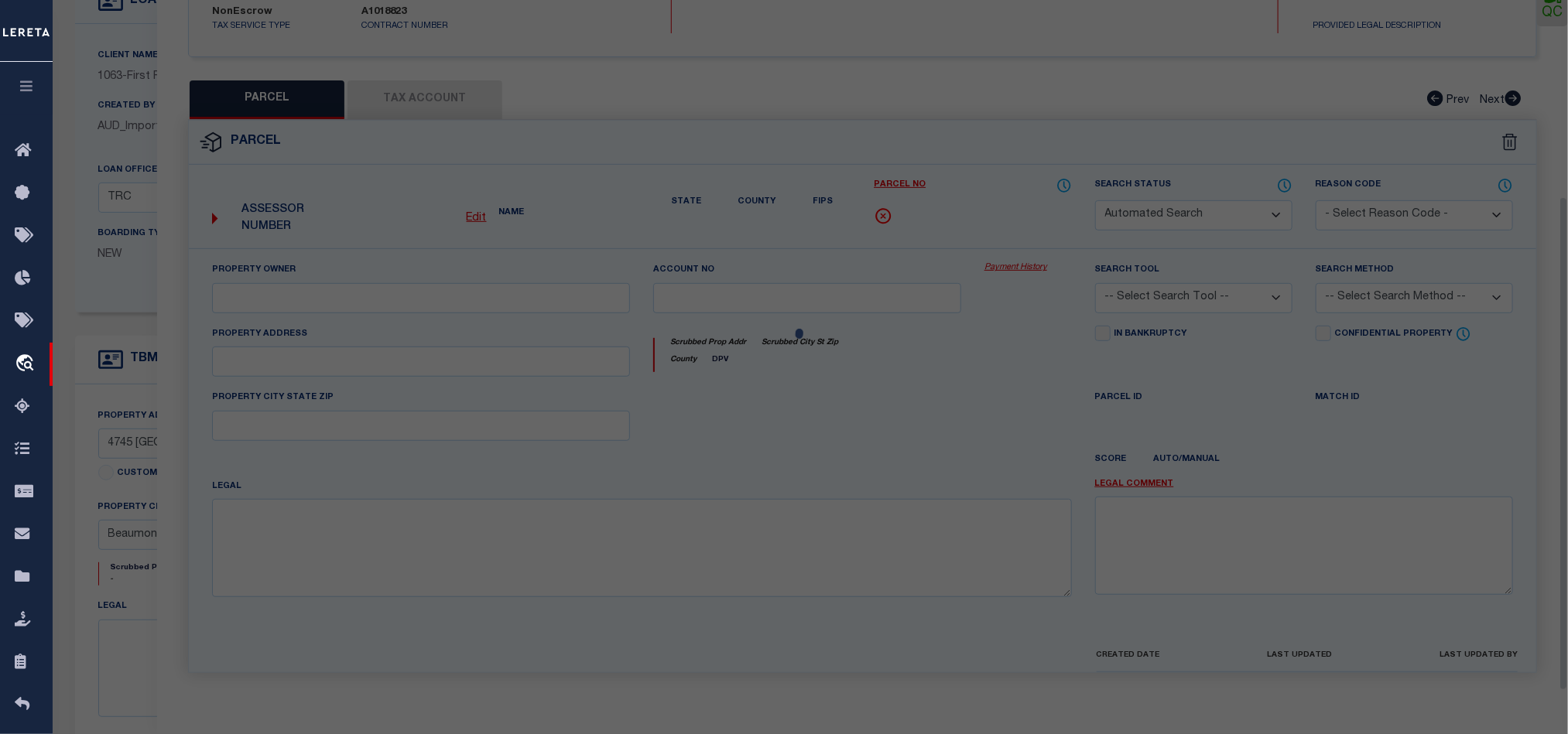
type input "[GEOGRAPHIC_DATA]"
type textarea "TALL TIMBERS L45 B4"
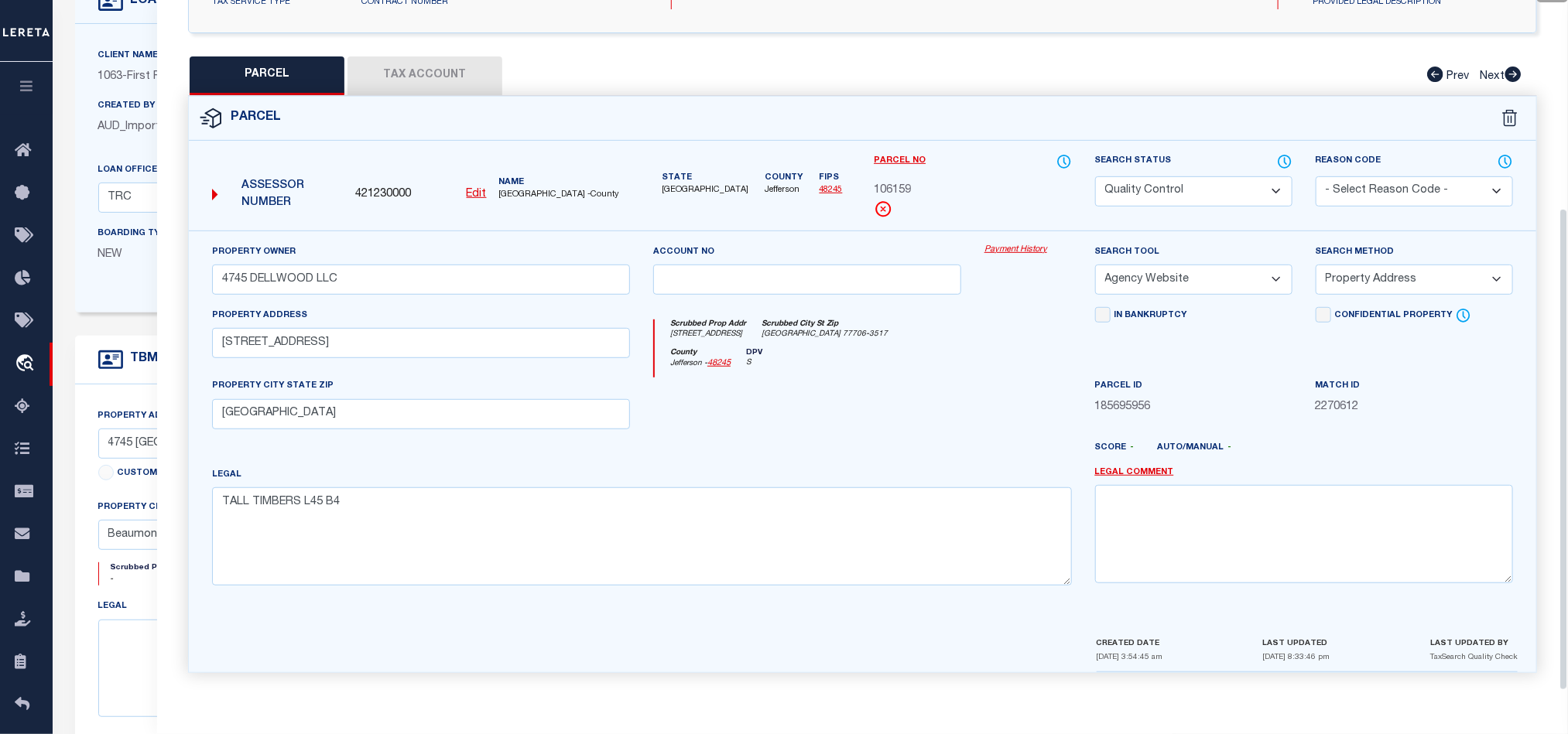
click at [386, 63] on button "Tax Account" at bounding box center [425, 76] width 155 height 39
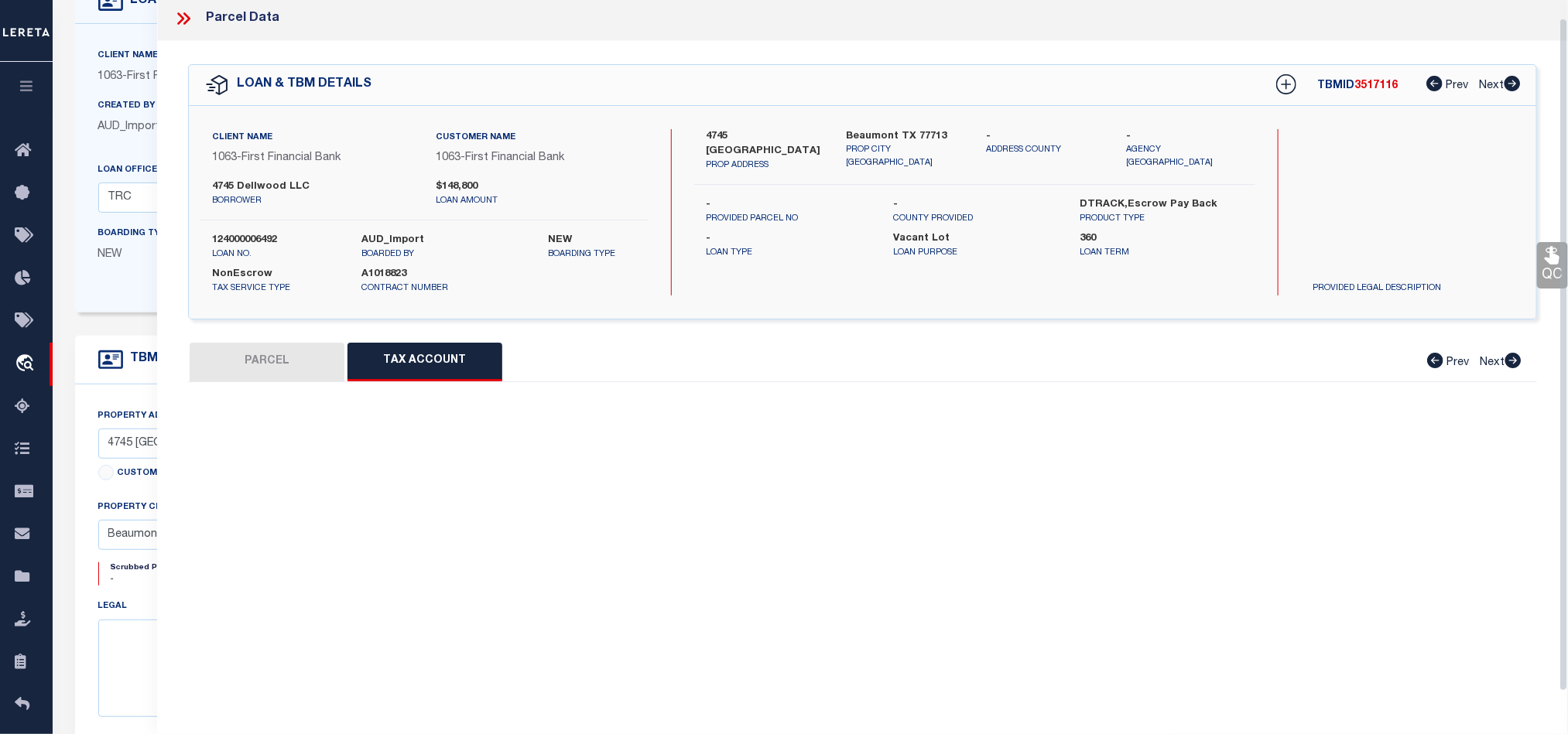
scroll to position [18, 0]
select select "100"
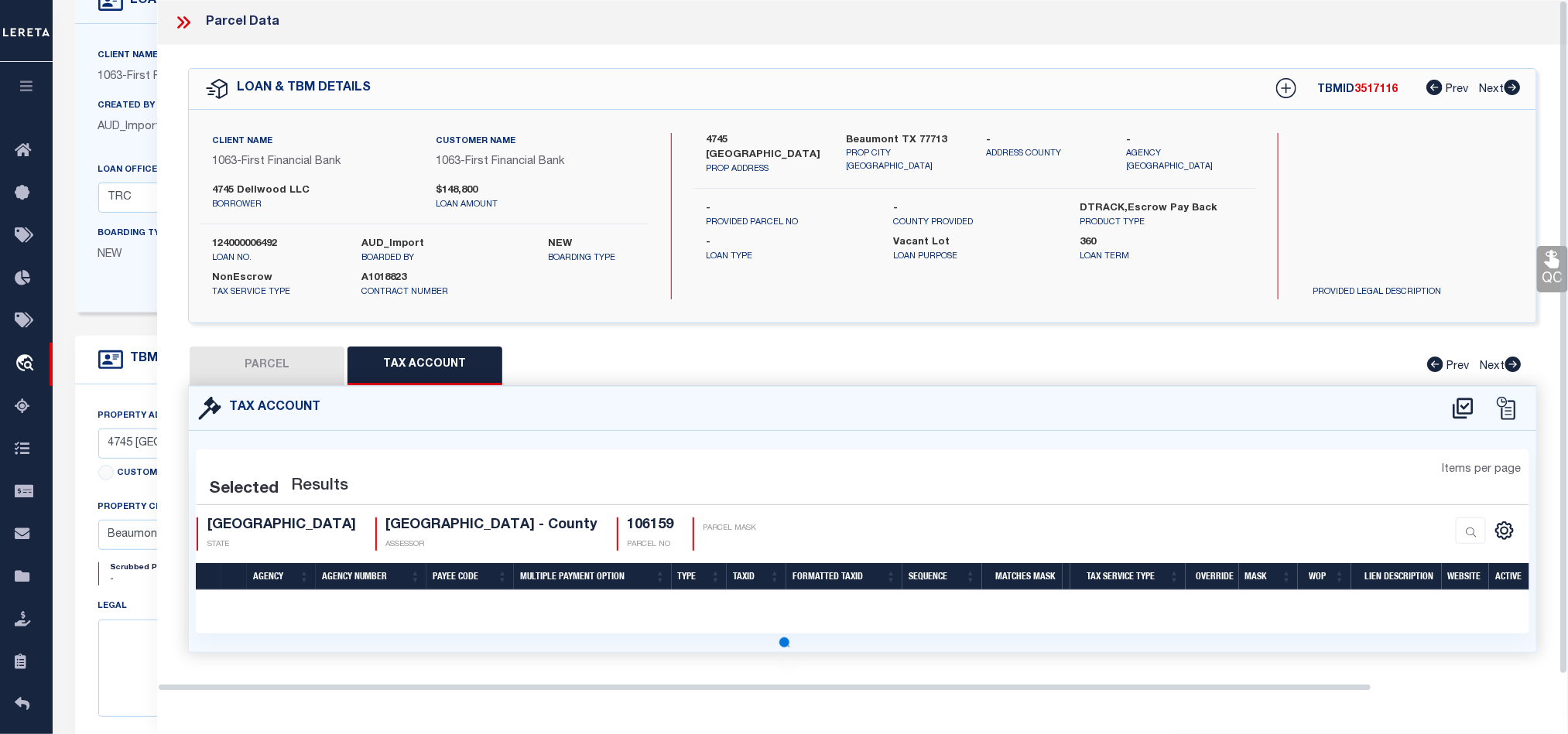
scroll to position [0, 0]
select select "100"
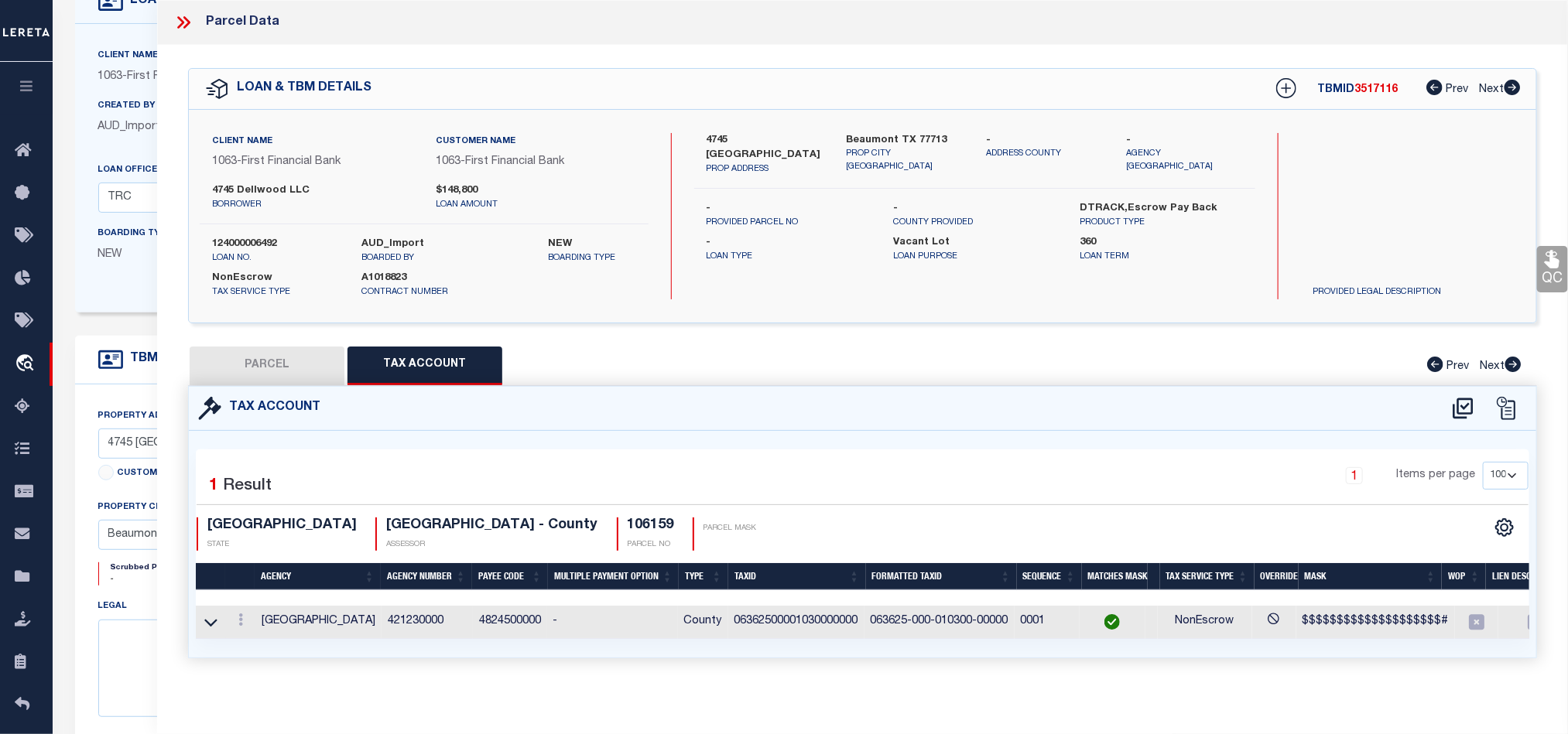
click at [228, 354] on button "PARCEL" at bounding box center [267, 366] width 155 height 39
select select "AS"
select select
checkbox input "false"
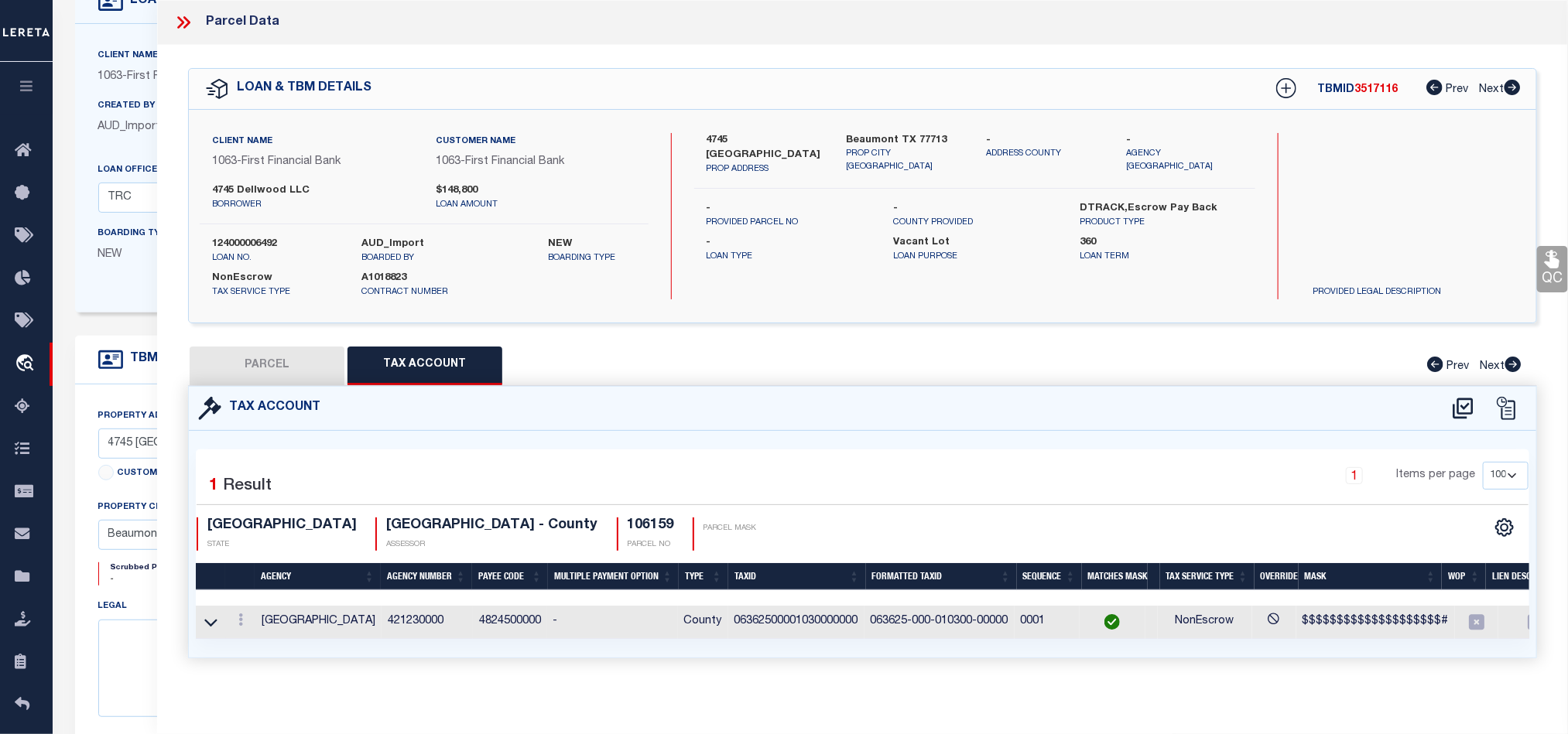
checkbox input "false"
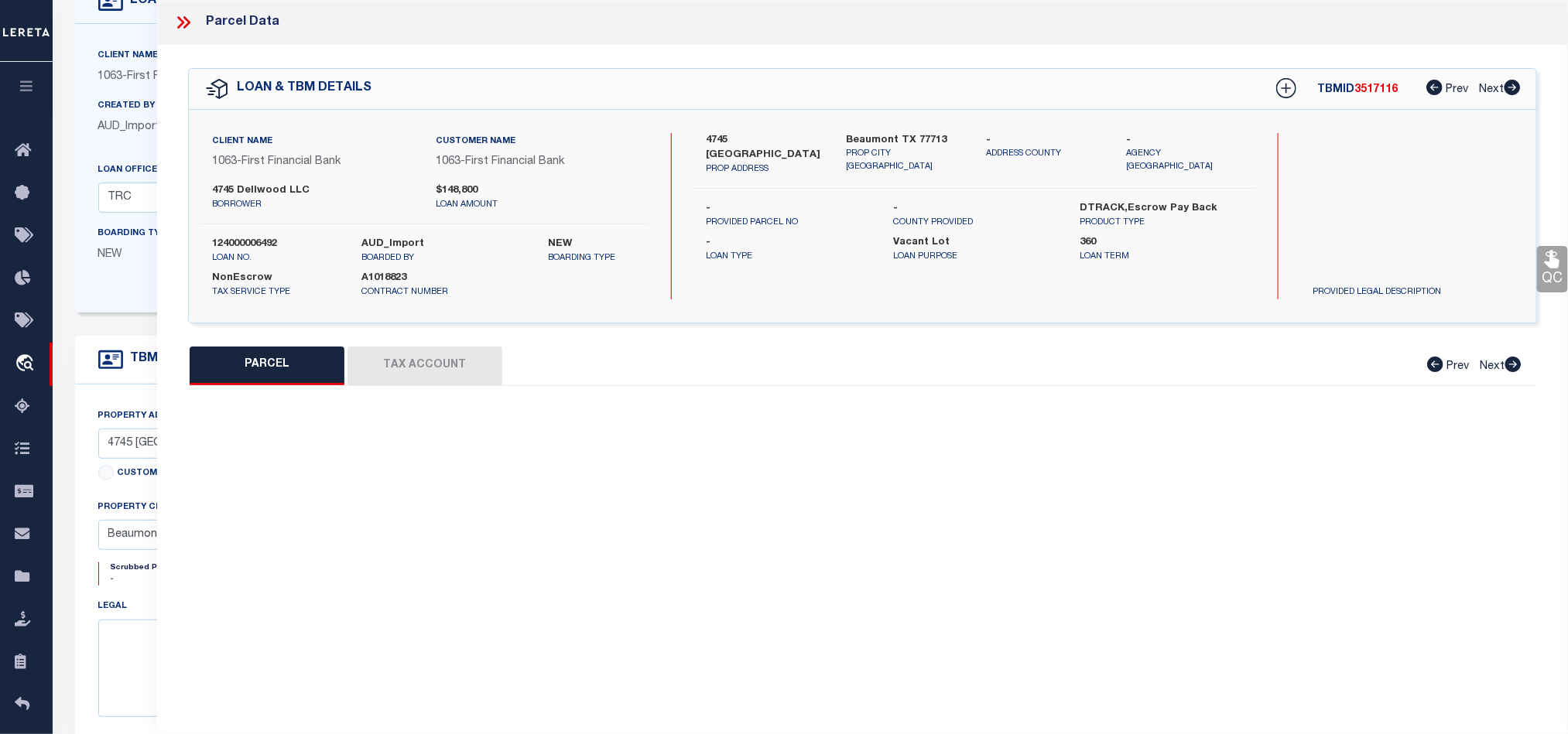
select select "QC"
type input "4745 DELLWOOD LLC"
select select "AGW"
select select "ADD"
type input "[STREET_ADDRESS]"
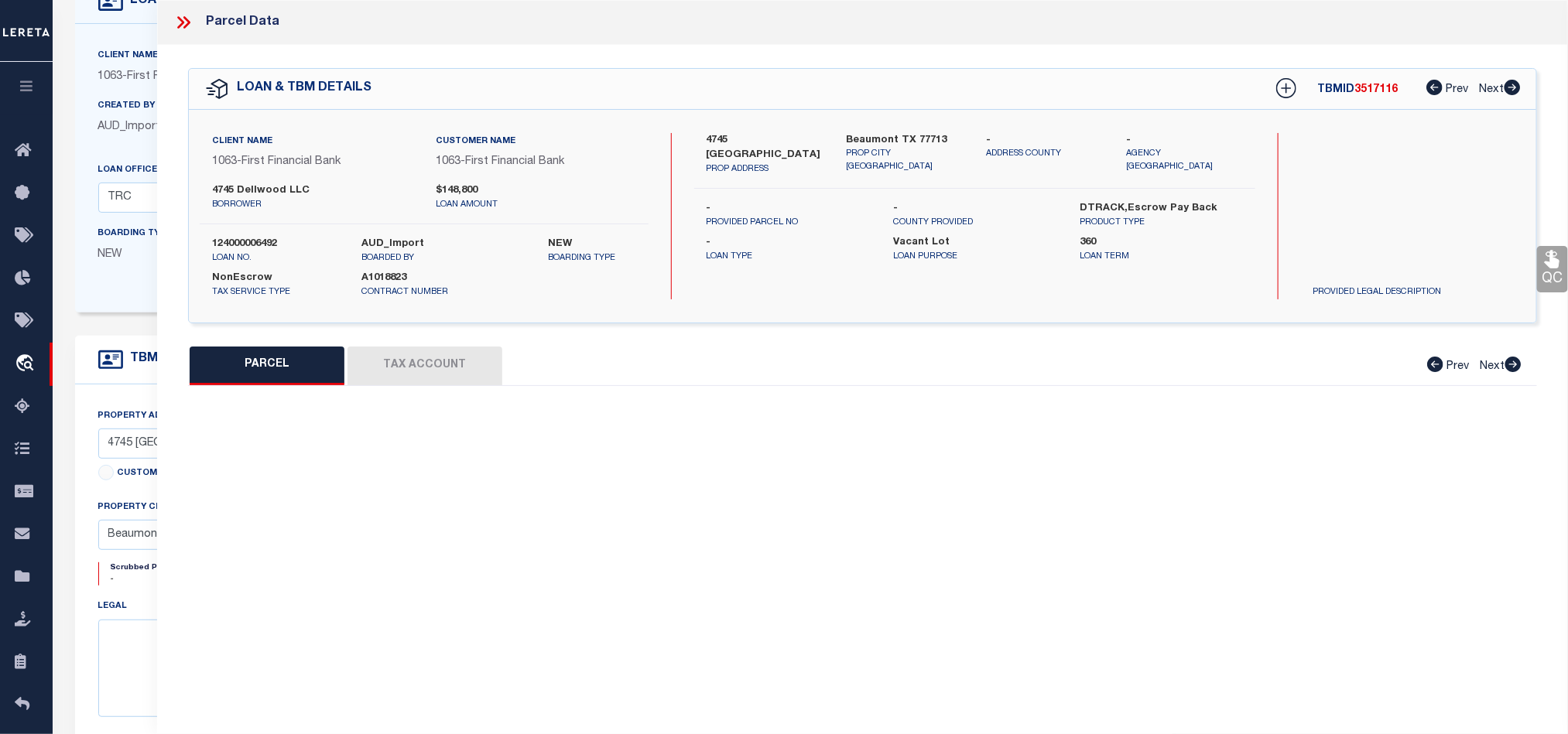
type input "[GEOGRAPHIC_DATA]"
type textarea "TALL TIMBERS L45 B4"
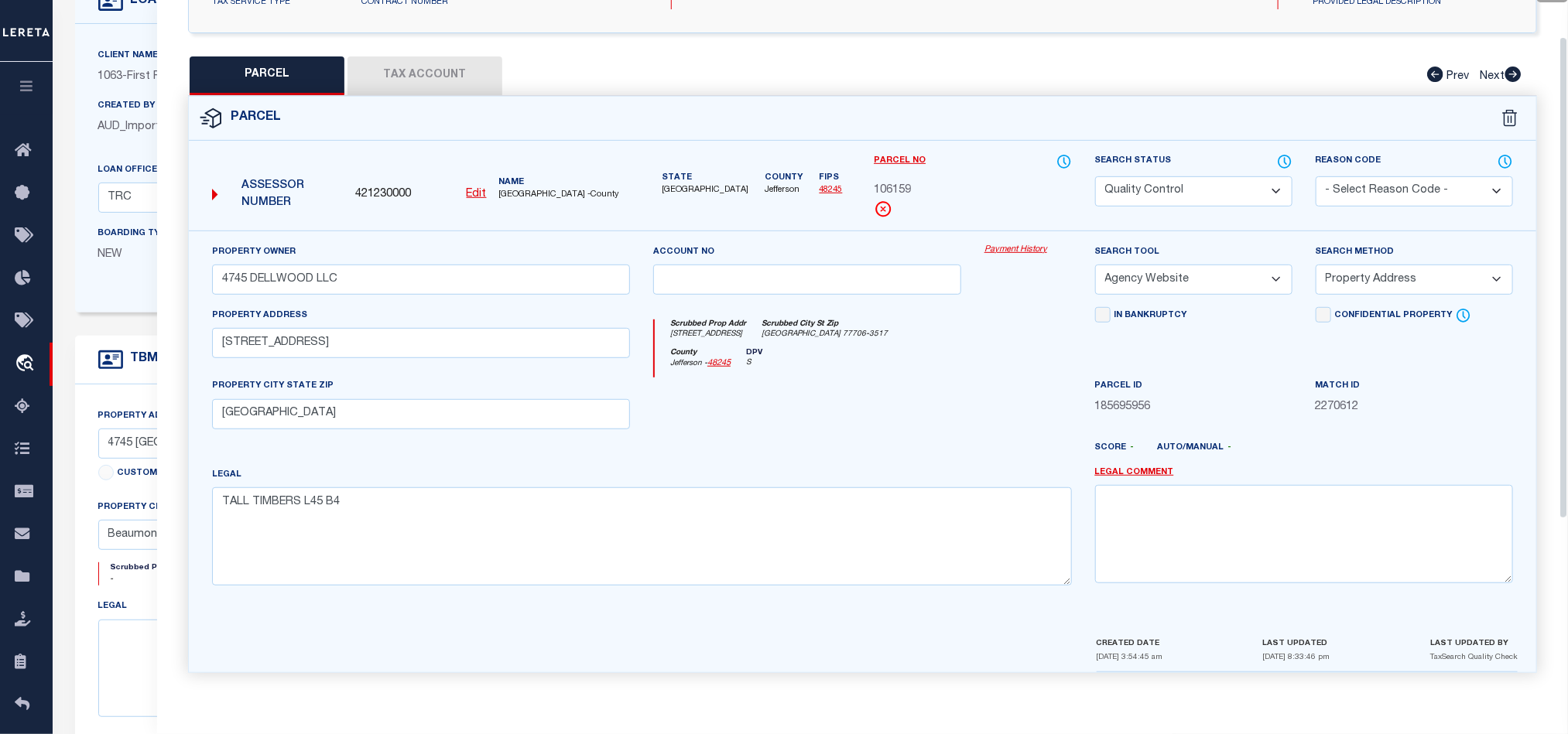
scroll to position [300, 0]
click at [955, 408] on div at bounding box center [808, 409] width 332 height 64
click at [1185, 176] on select "Automated Search Bad Parcel Complete Duplicate Parcel High Dollar Reporting In …" at bounding box center [1194, 191] width 198 height 30
select select "CP"
click at [897, 348] on div "[GEOGRAPHIC_DATA] - 48245 DPV S" at bounding box center [864, 362] width 416 height 30
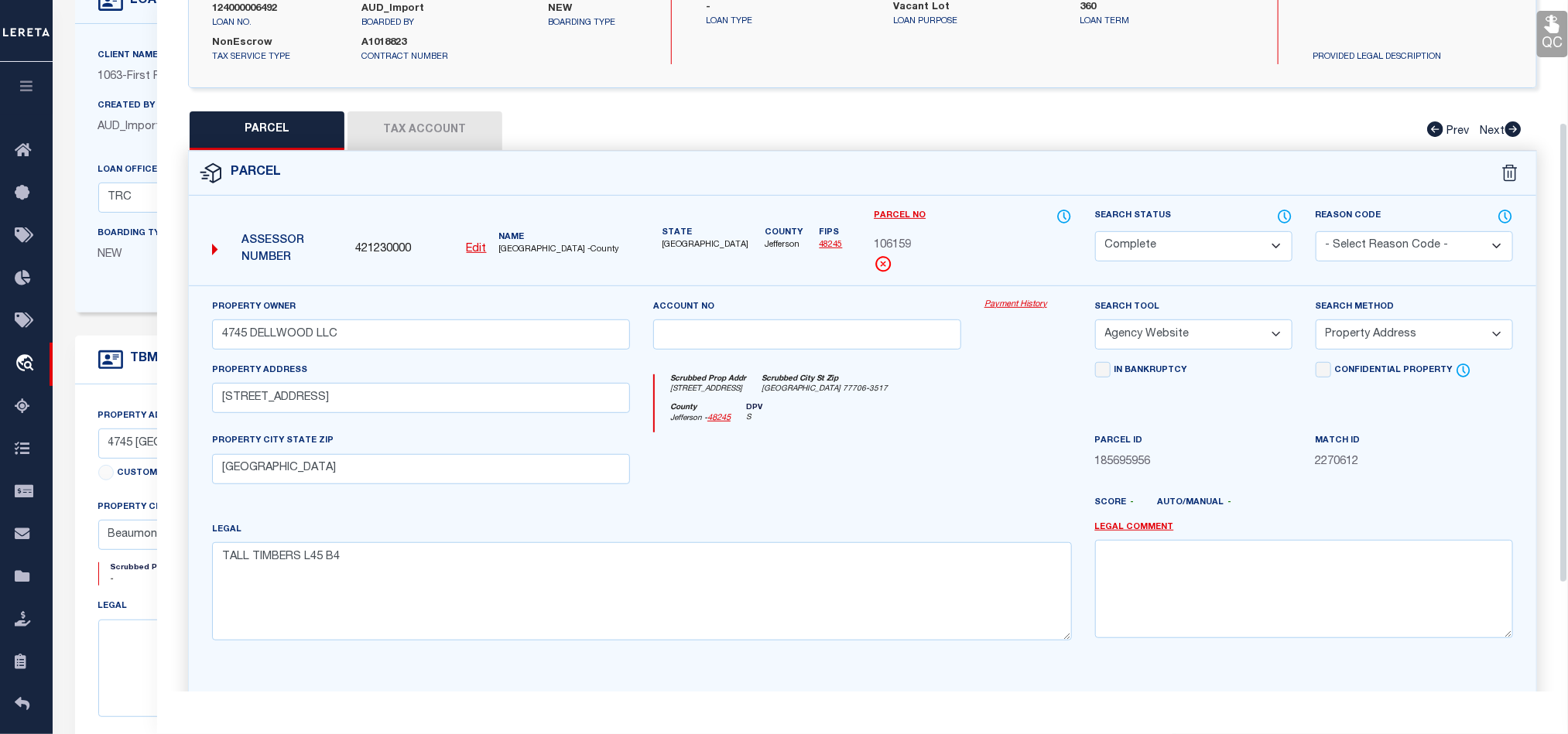
scroll to position [183, 0]
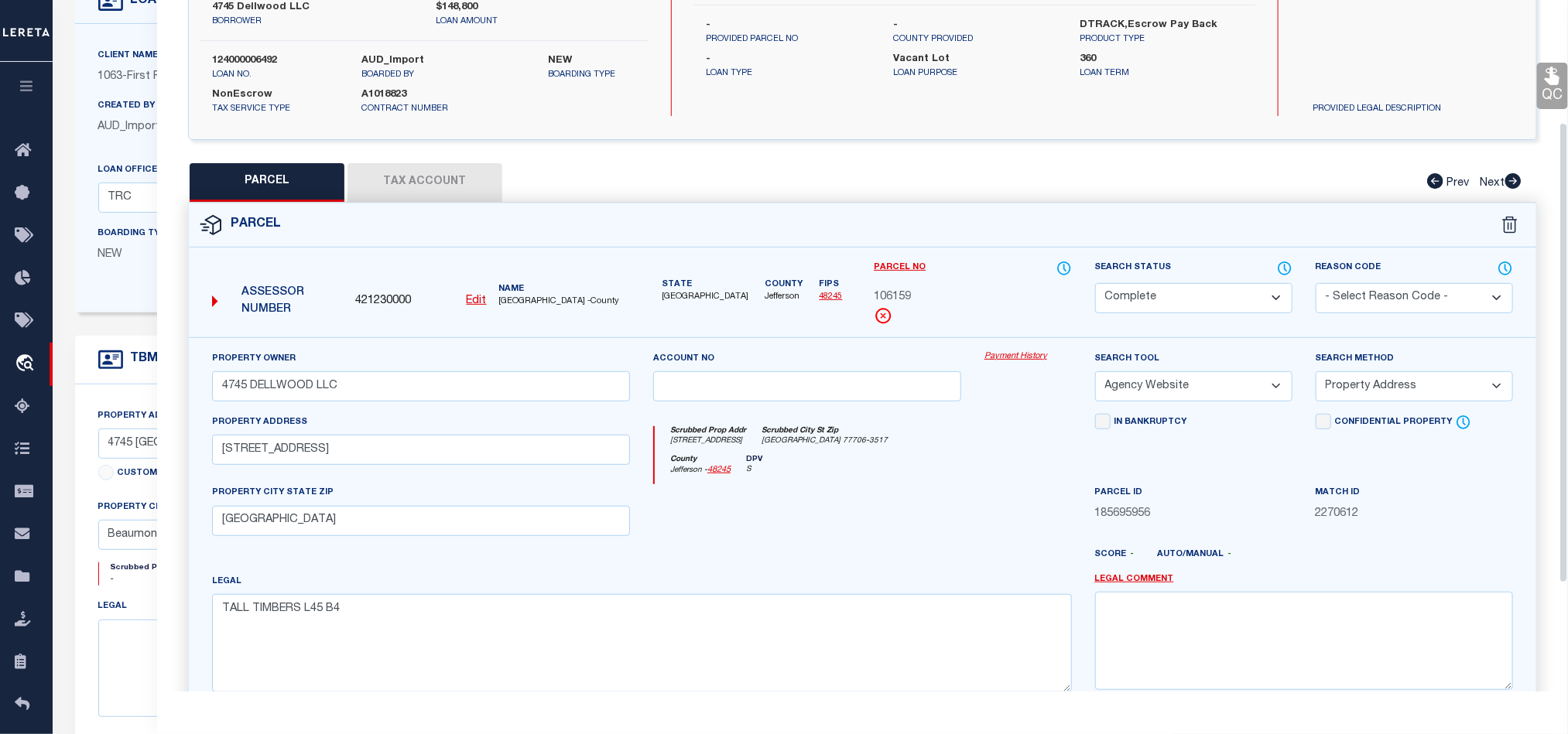
click at [1550, 79] on icon at bounding box center [1553, 75] width 20 height 20
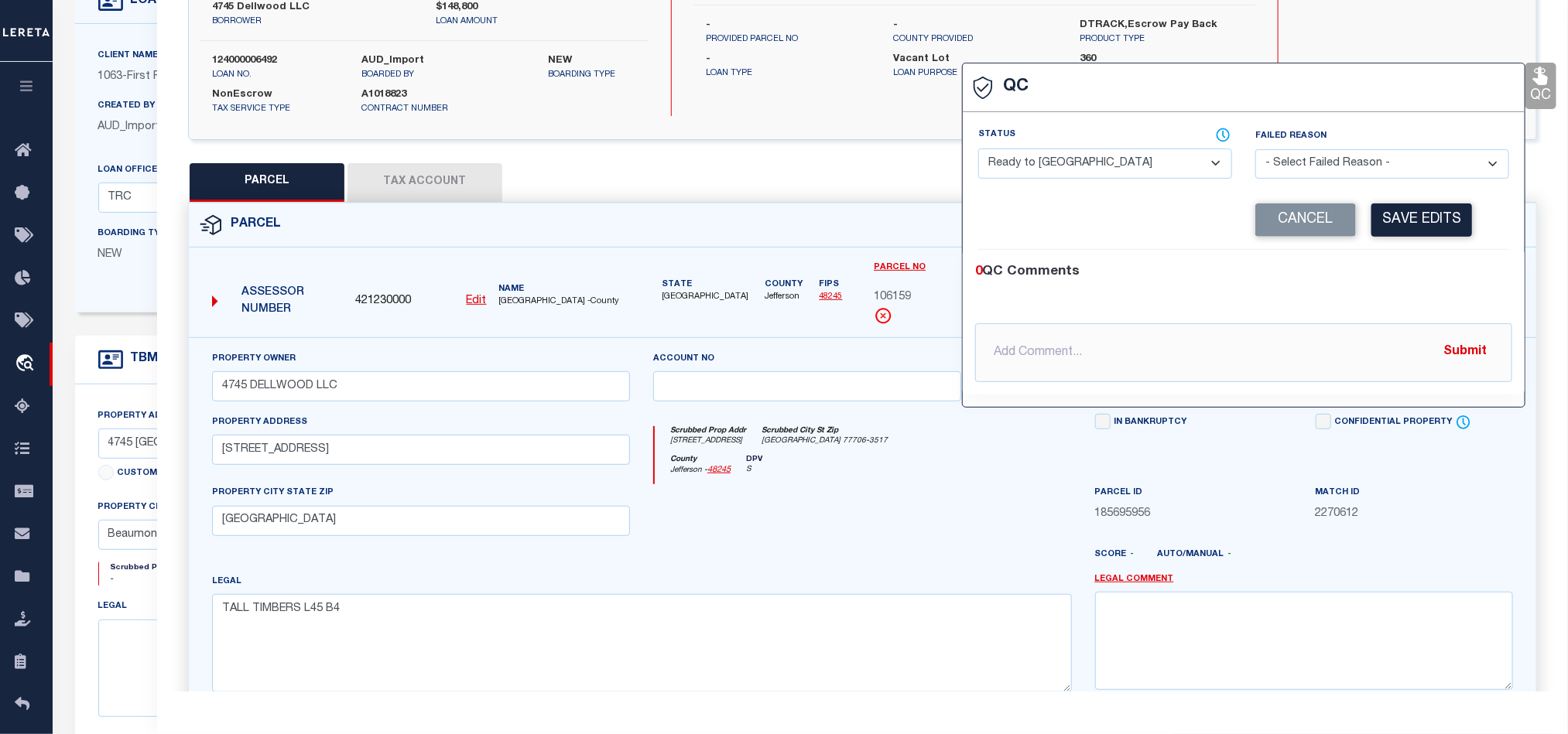
drag, startPoint x: 1050, startPoint y: 156, endPoint x: 1148, endPoint y: 170, distance: 99.0
click at [1050, 156] on select "- Select Status - Ready to QC Correct Incorrect" at bounding box center [1104, 163] width 253 height 30
select select "COR"
click at [1433, 266] on div "0 QC Comments" at bounding box center [1240, 272] width 531 height 20
click at [1422, 228] on button "Save Edits" at bounding box center [1422, 220] width 100 height 34
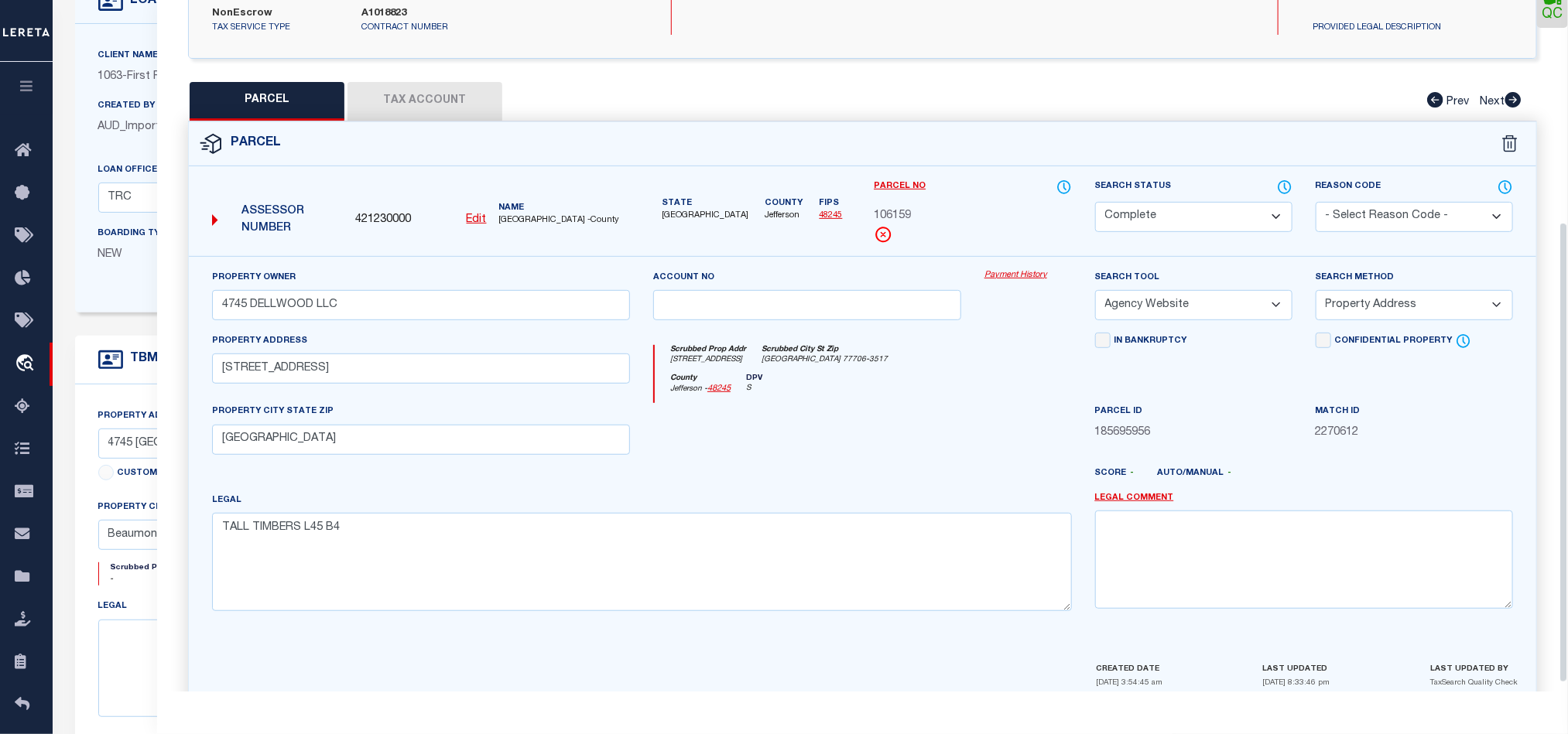
scroll to position [346, 0]
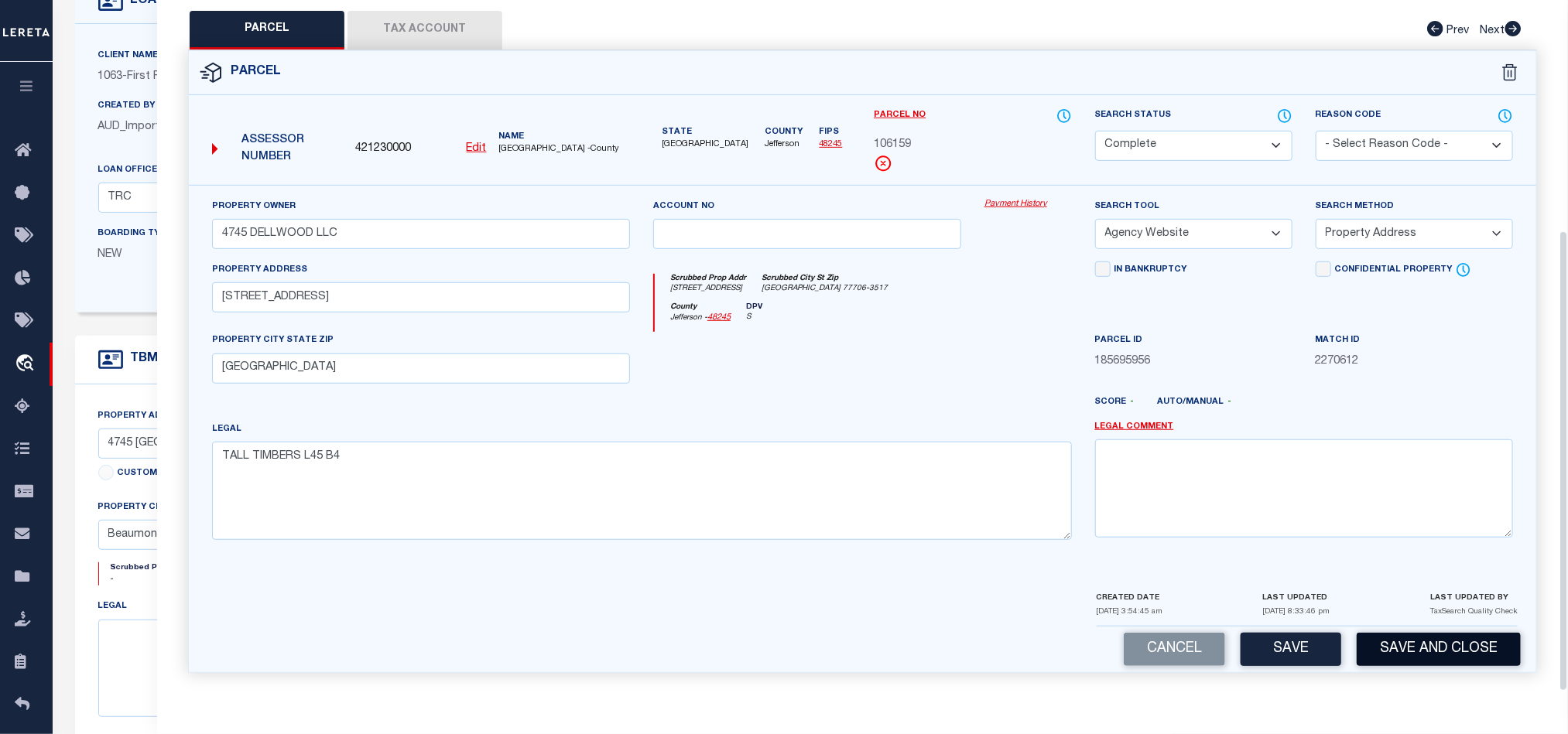
click at [1431, 641] on button "Save and Close" at bounding box center [1439, 649] width 164 height 34
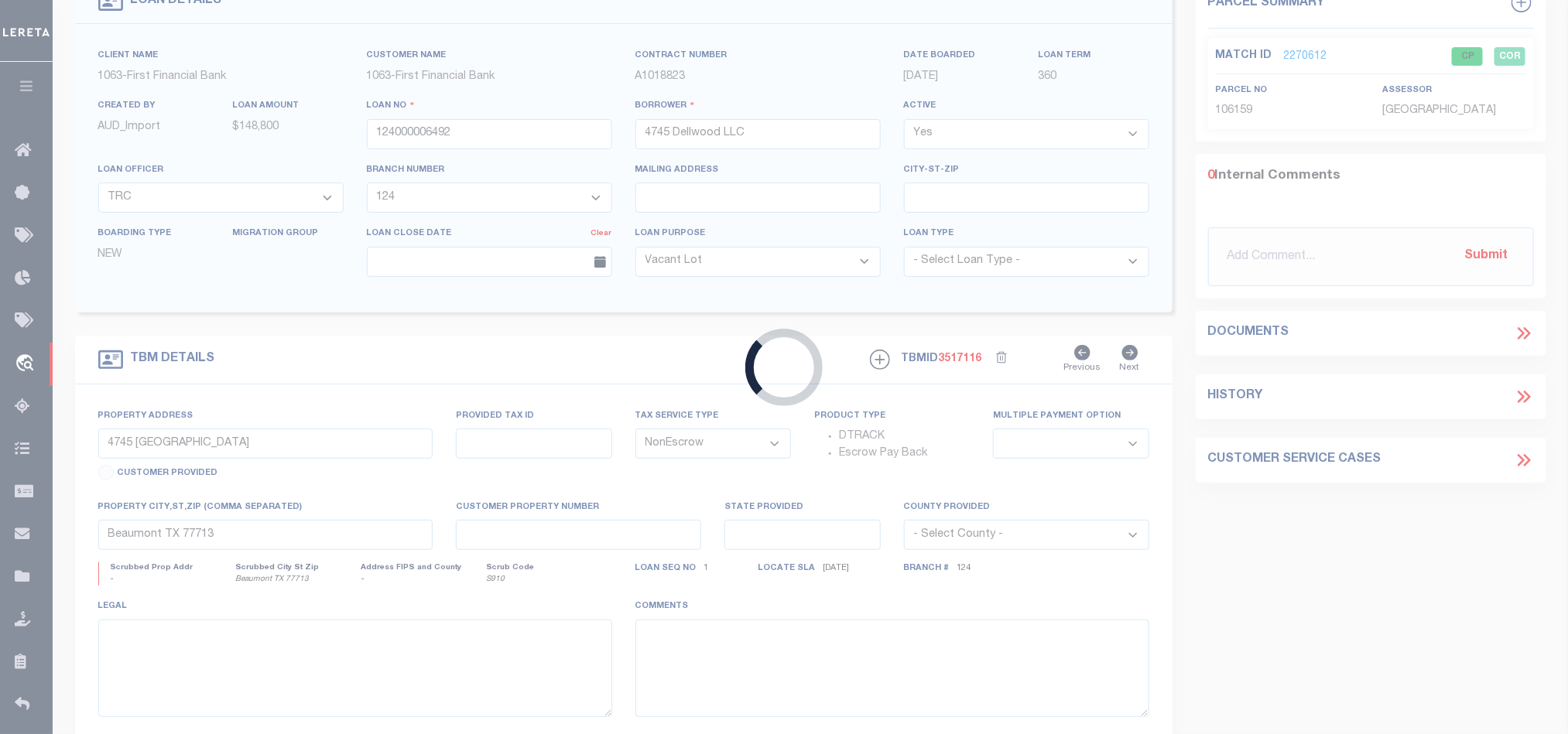
select select "10121"
select select "548"
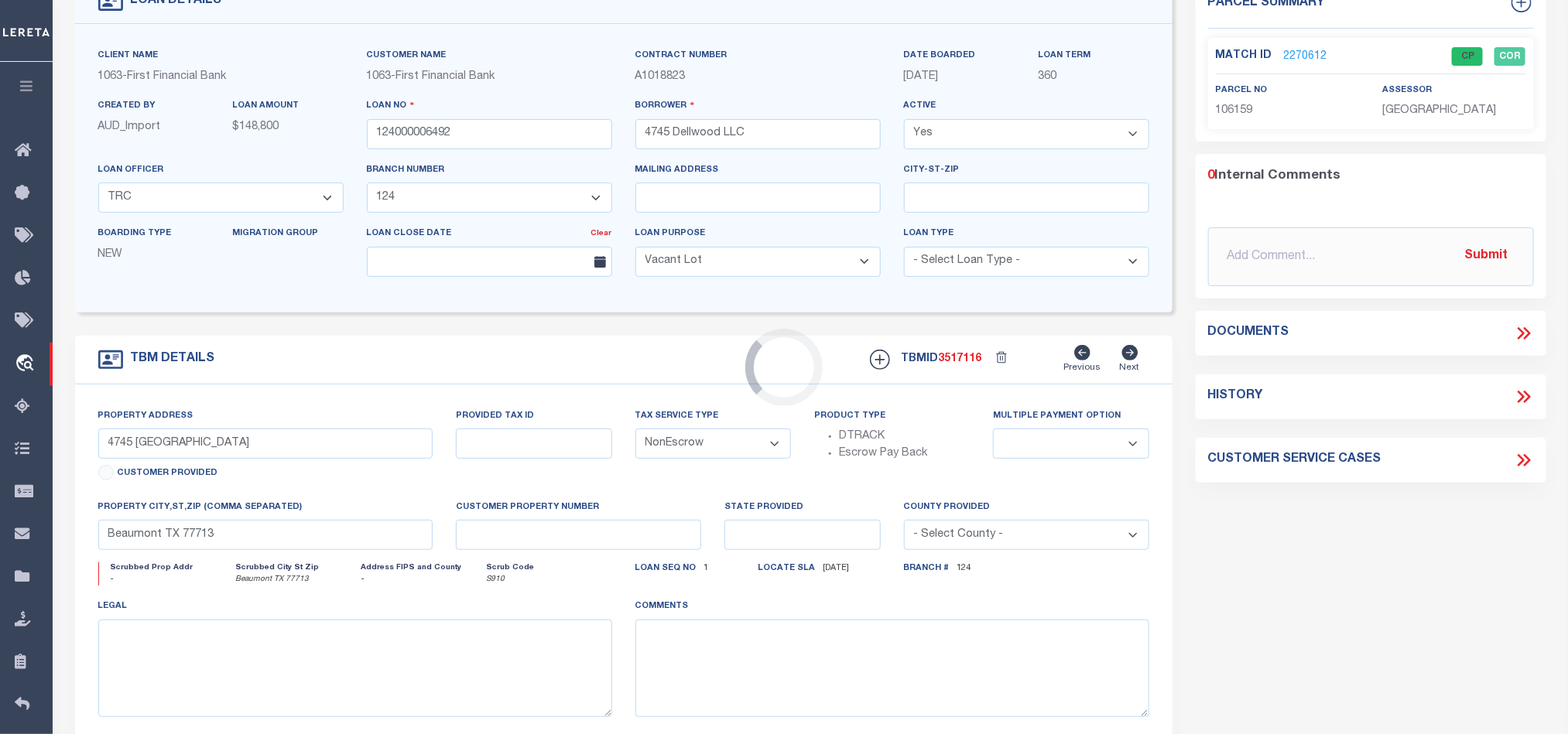
select select
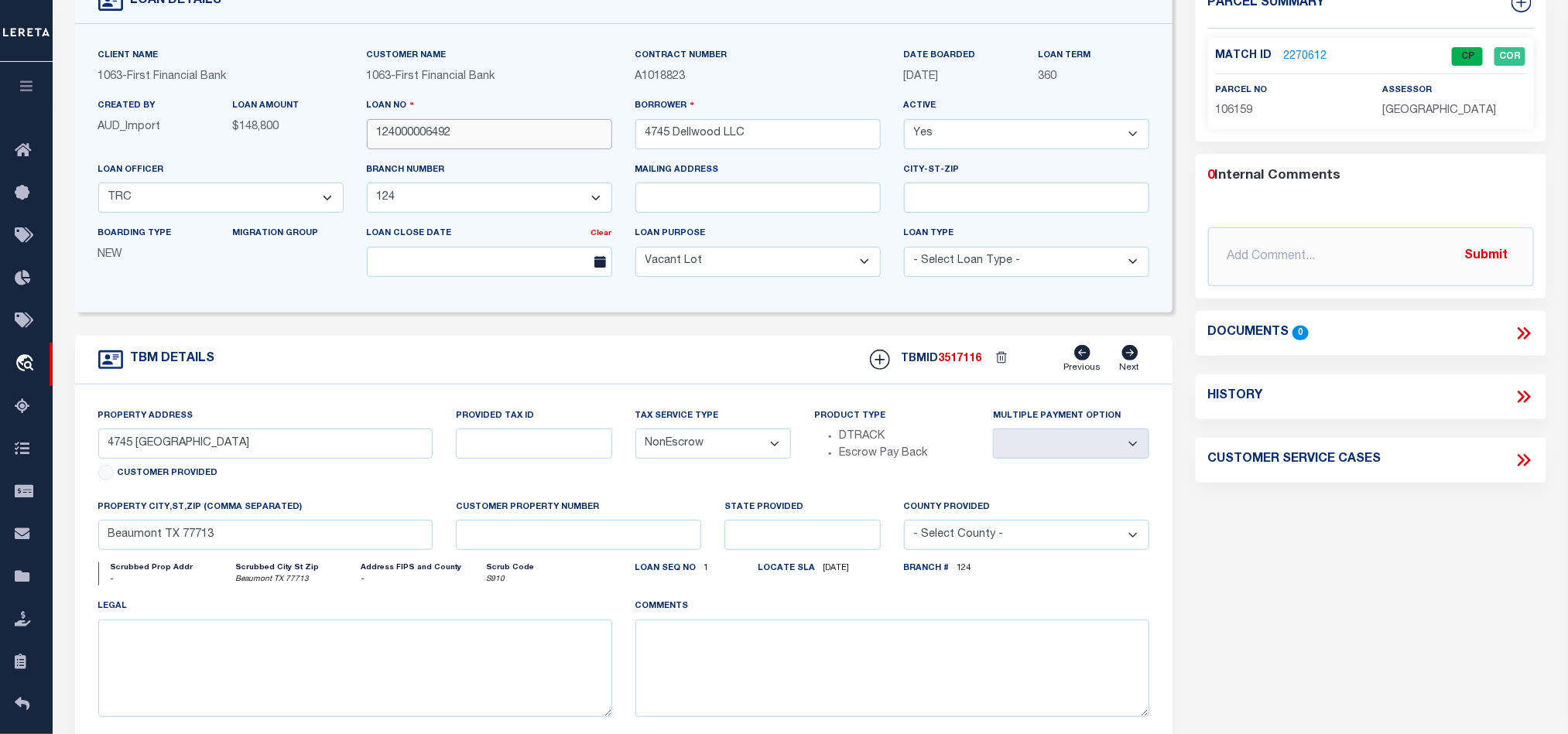
click at [502, 142] on input "124000006492" at bounding box center [490, 134] width 246 height 30
click at [955, 358] on div "TBMID 3517116 Previous Next" at bounding box center [1004, 359] width 291 height 30
copy span "3517116"
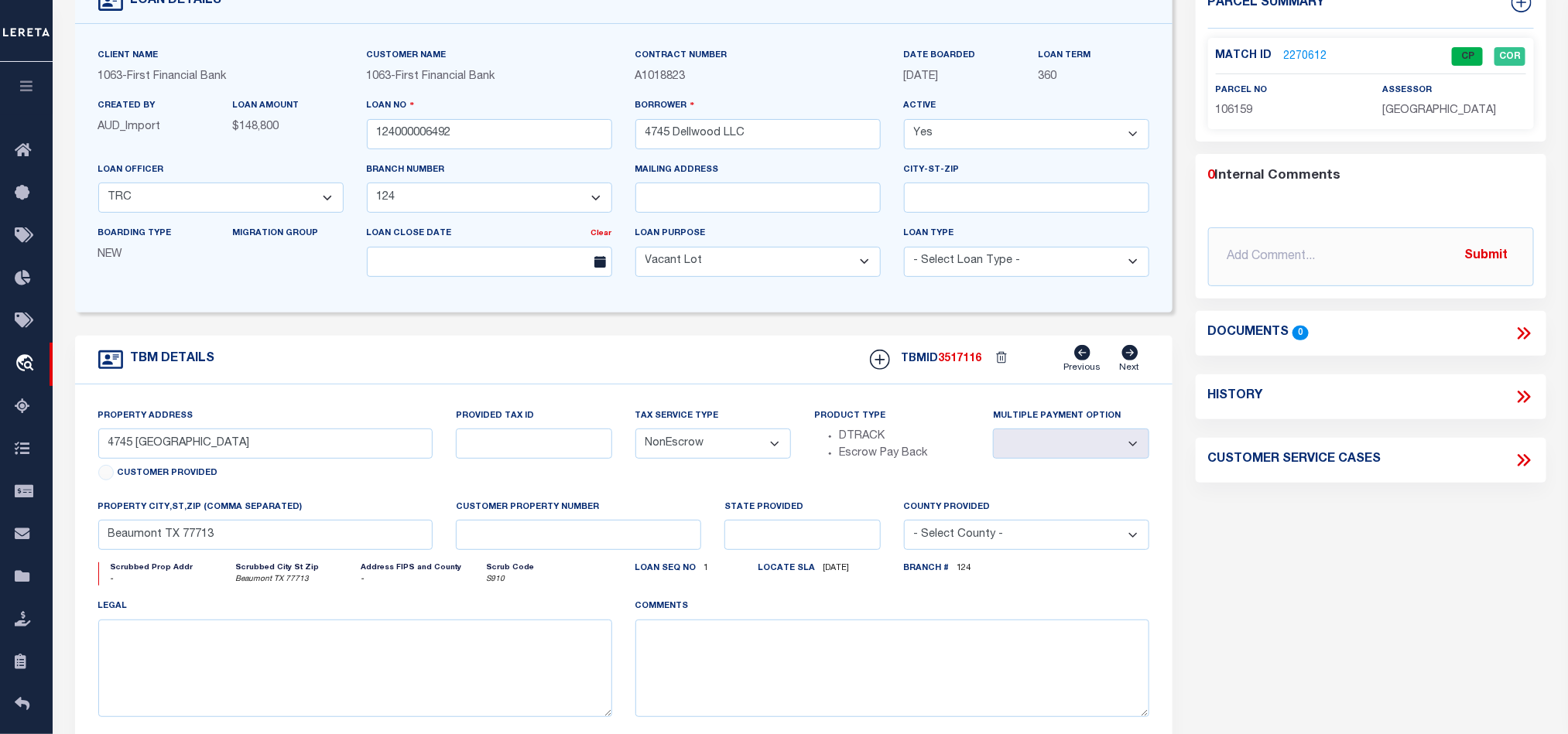
click at [1456, 120] on div "Match ID 2270612 CP COR parcel no 106159 assessor" at bounding box center [1371, 83] width 326 height 92
copy div "[GEOGRAPHIC_DATA]"
click at [1236, 108] on span "106159" at bounding box center [1235, 110] width 38 height 11
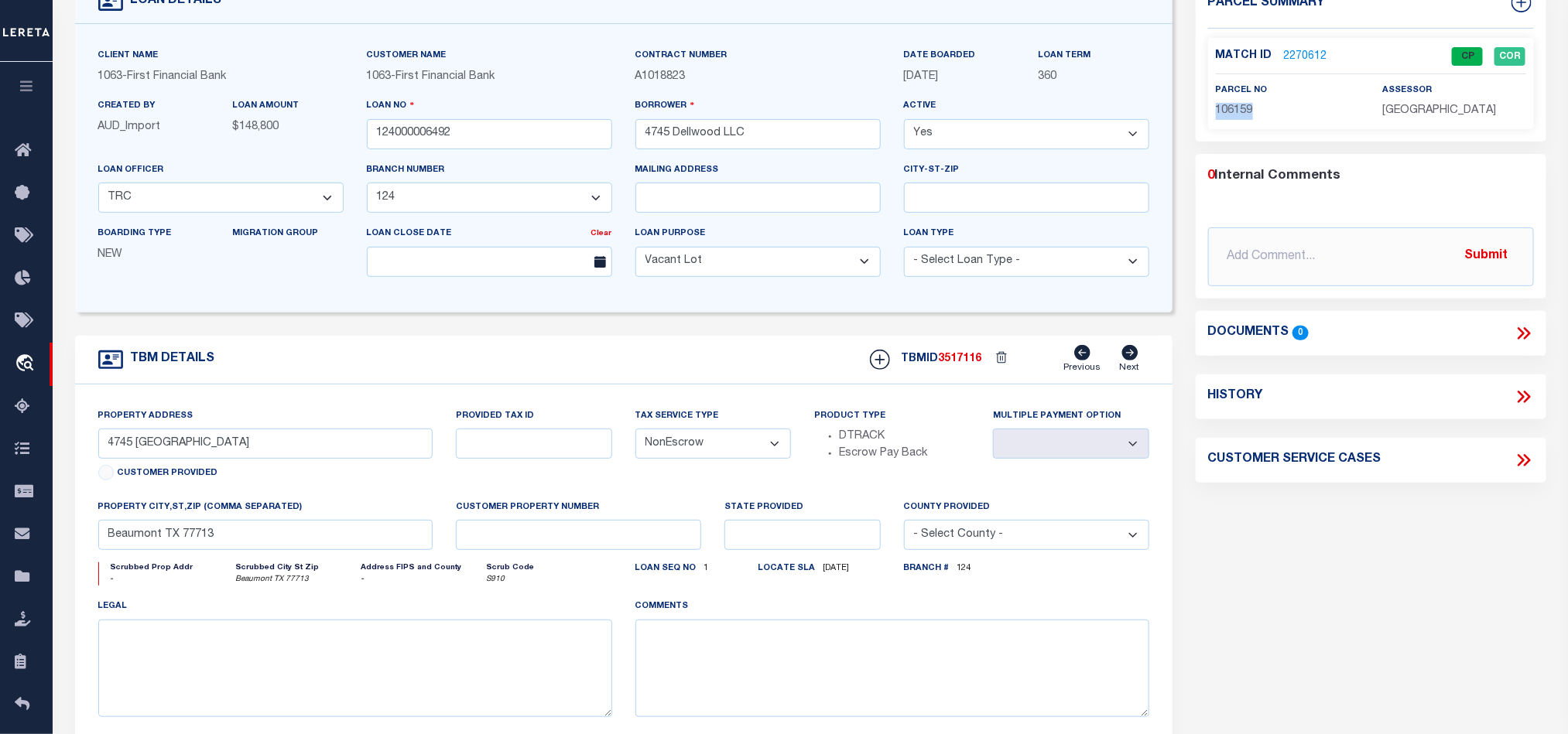
click at [1236, 108] on span "106159" at bounding box center [1235, 110] width 38 height 11
copy span "106159"
click at [678, 381] on div "TBM DETAILS TBMID 3517116 Previous Next" at bounding box center [624, 360] width 1098 height 49
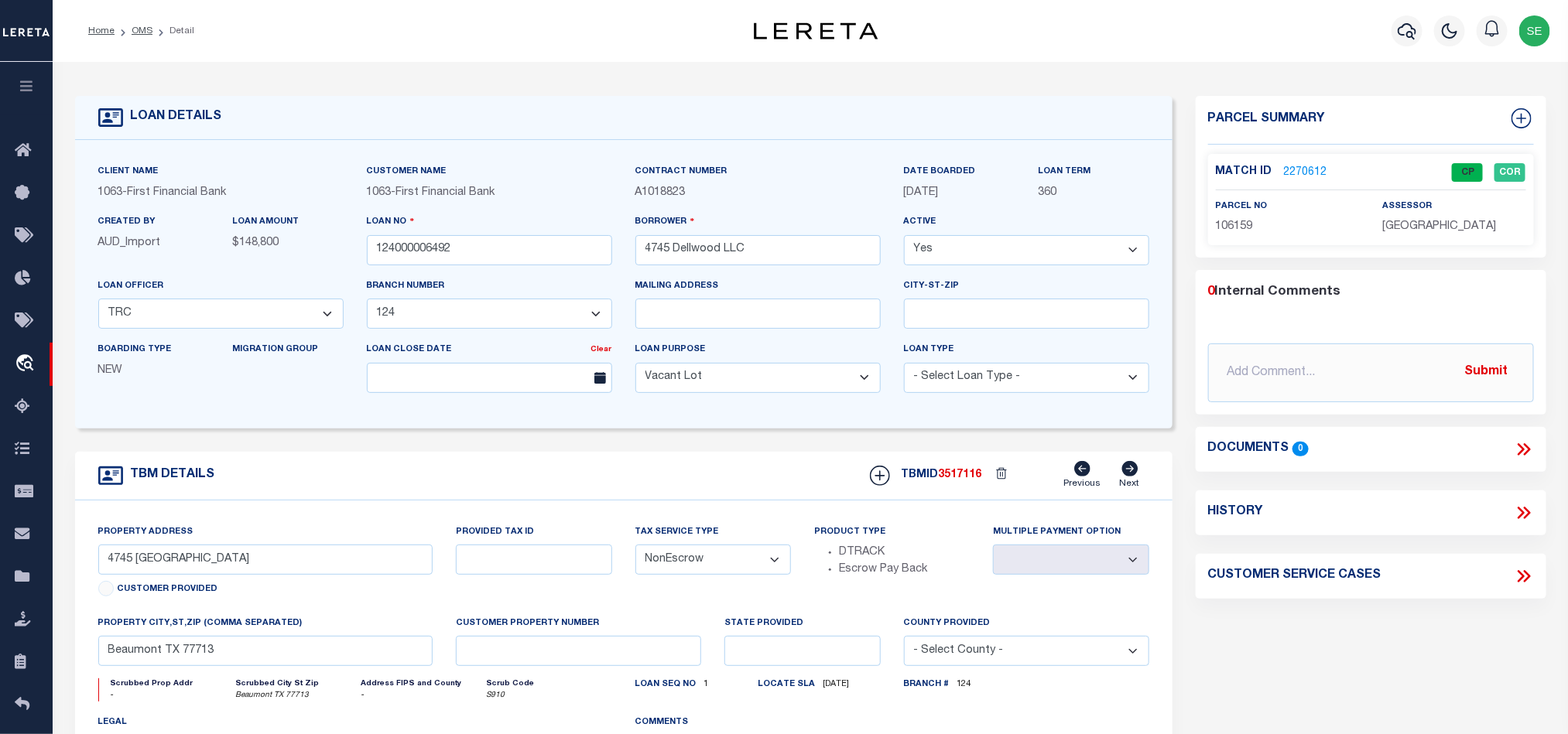
drag, startPoint x: 145, startPoint y: 29, endPoint x: 607, endPoint y: 242, distance: 508.7
click at [145, 29] on link "OMS" at bounding box center [143, 31] width 21 height 10
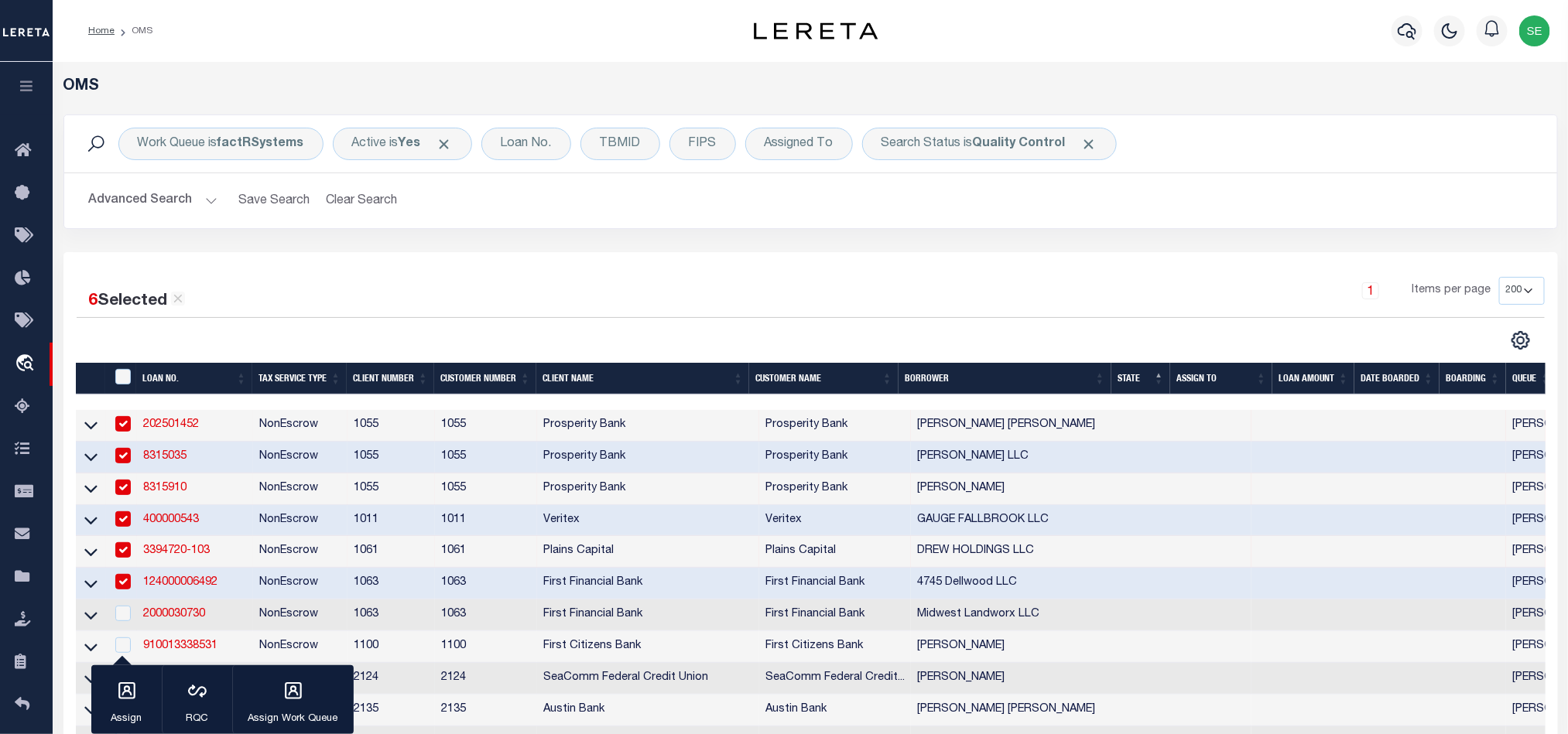
scroll to position [232, 0]
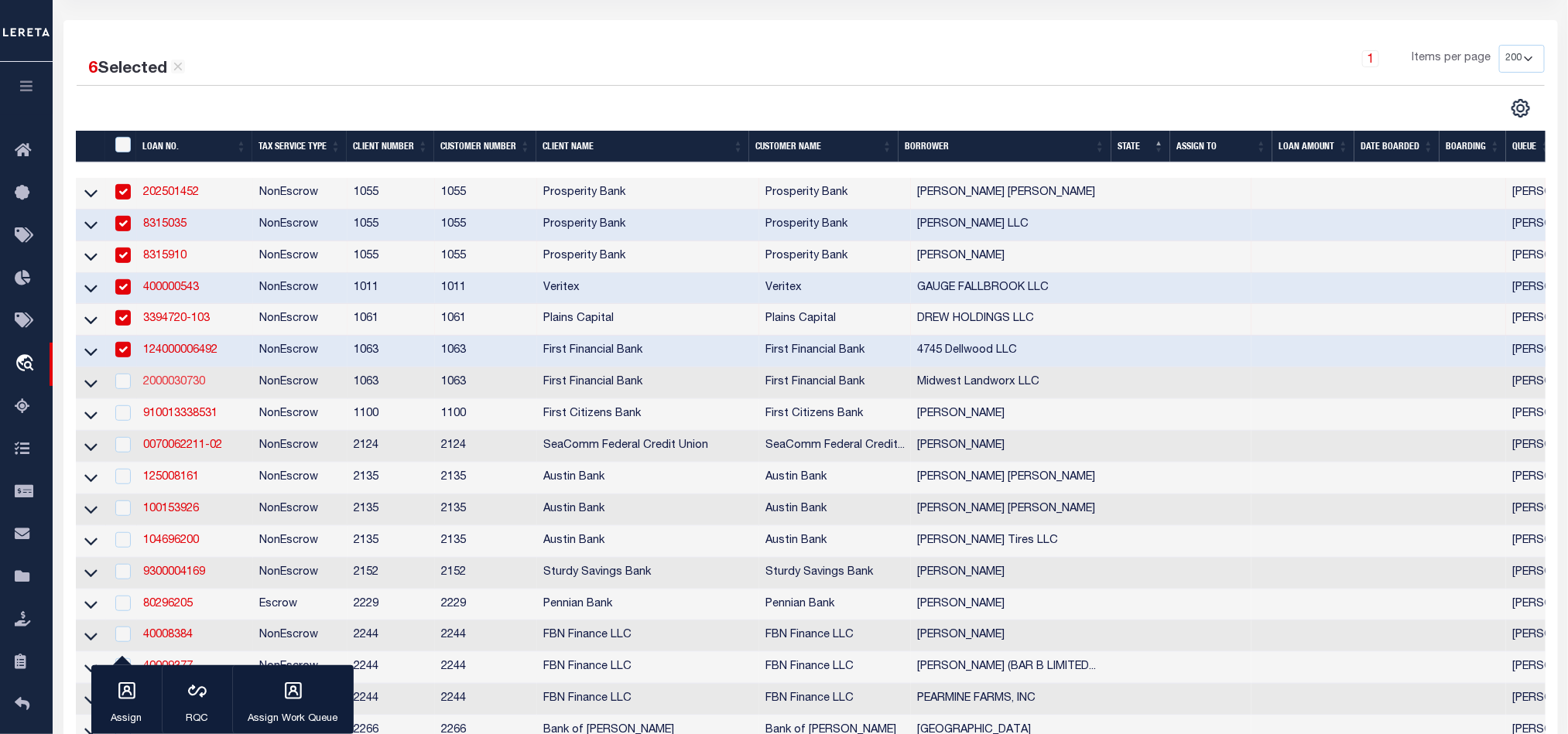
click at [174, 387] on link "2000030730" at bounding box center [174, 381] width 62 height 11
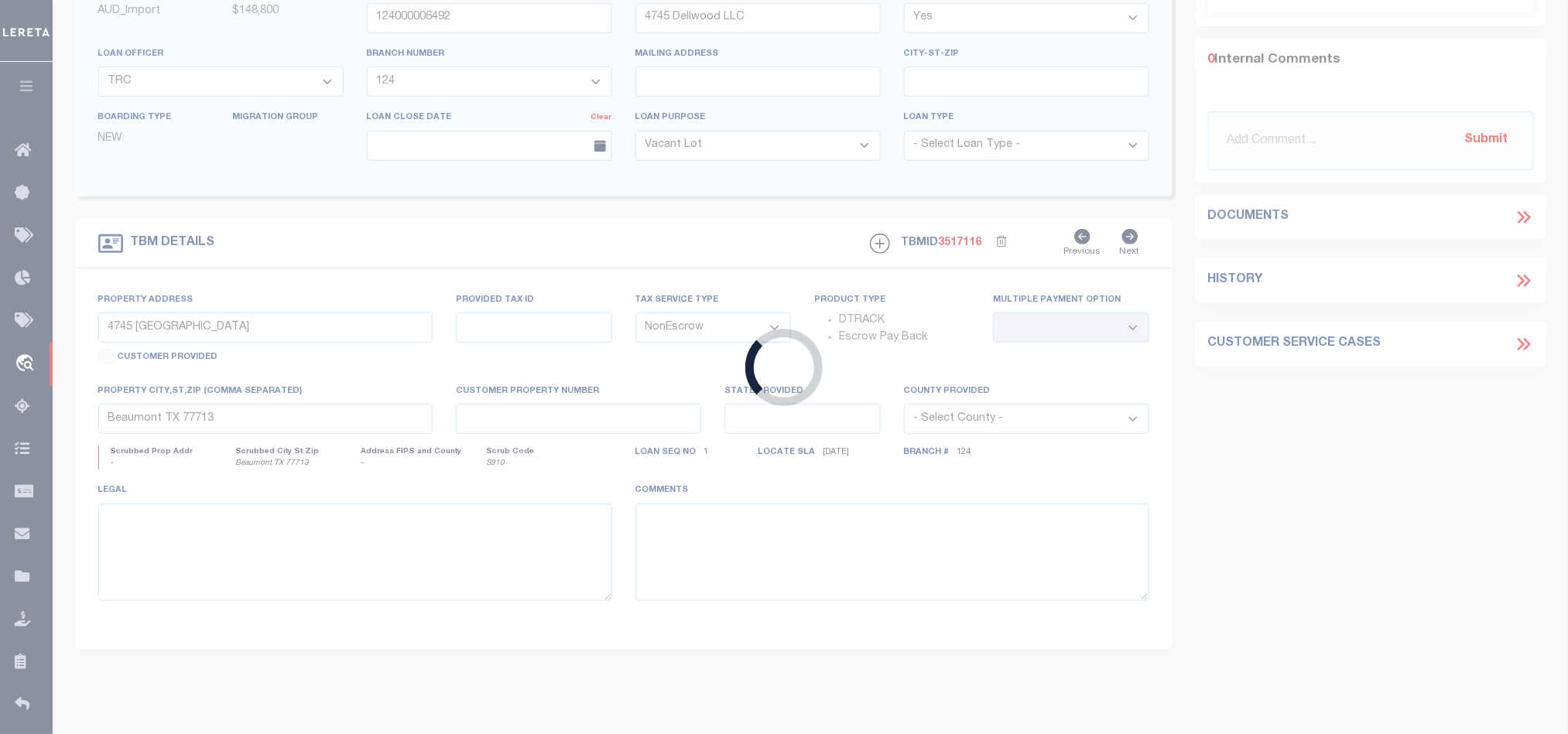
type input "2000030730"
type input "Midwest Landworx LLC"
select select "42905"
select select "490"
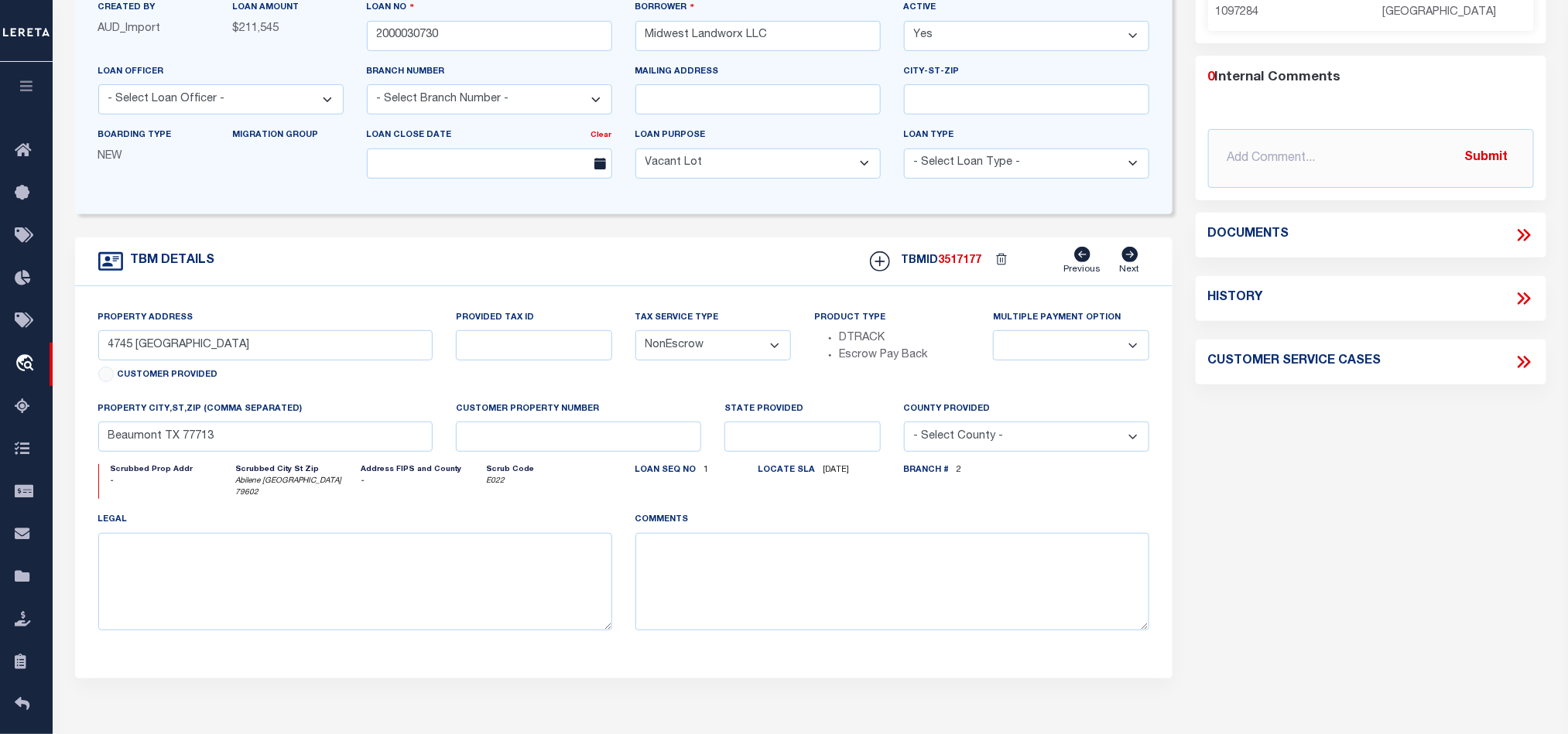
select select "42905"
select select "490"
type input "[STREET_ADDRESS]"
select select
type input "Abilene [GEOGRAPHIC_DATA] 79602"
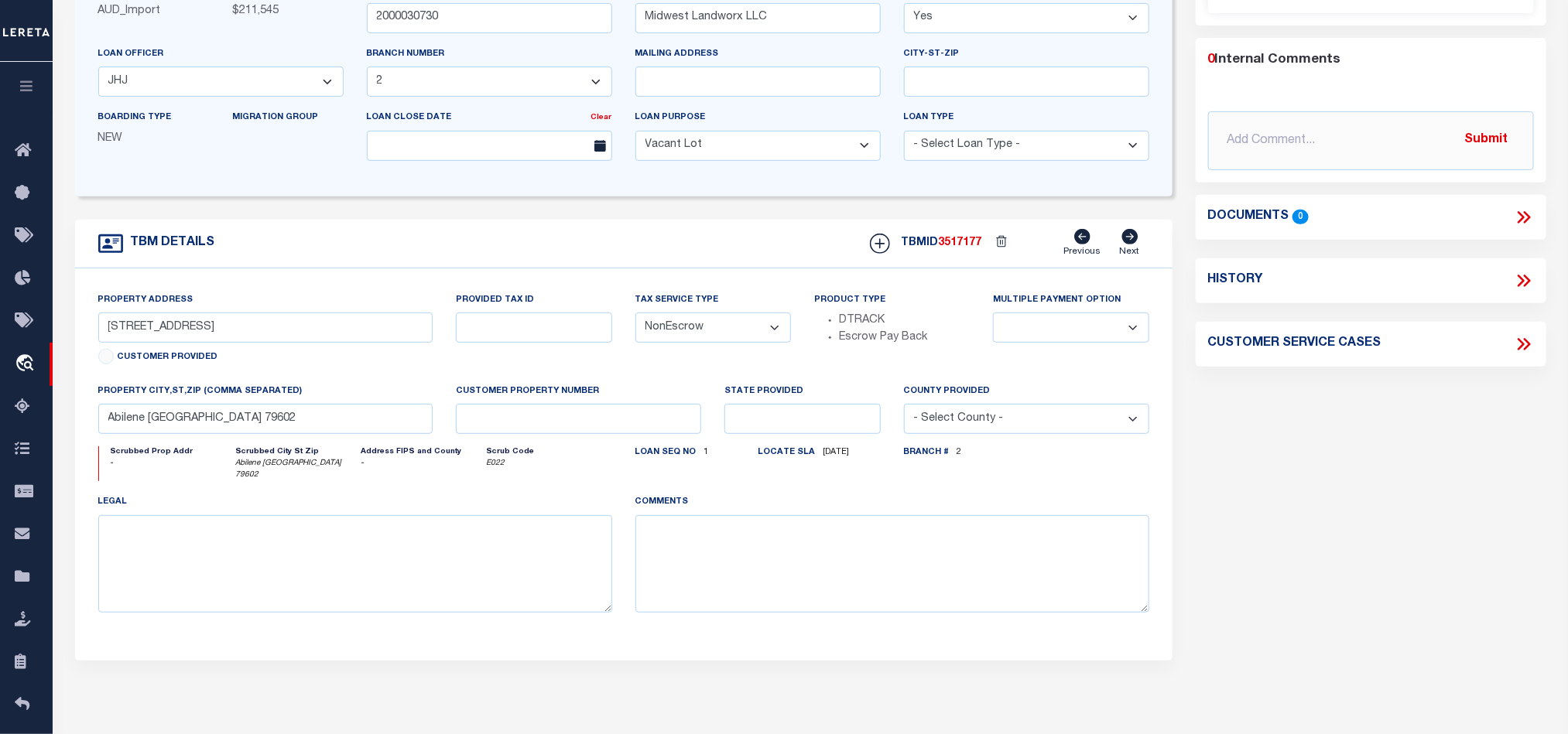
scroll to position [0, 0]
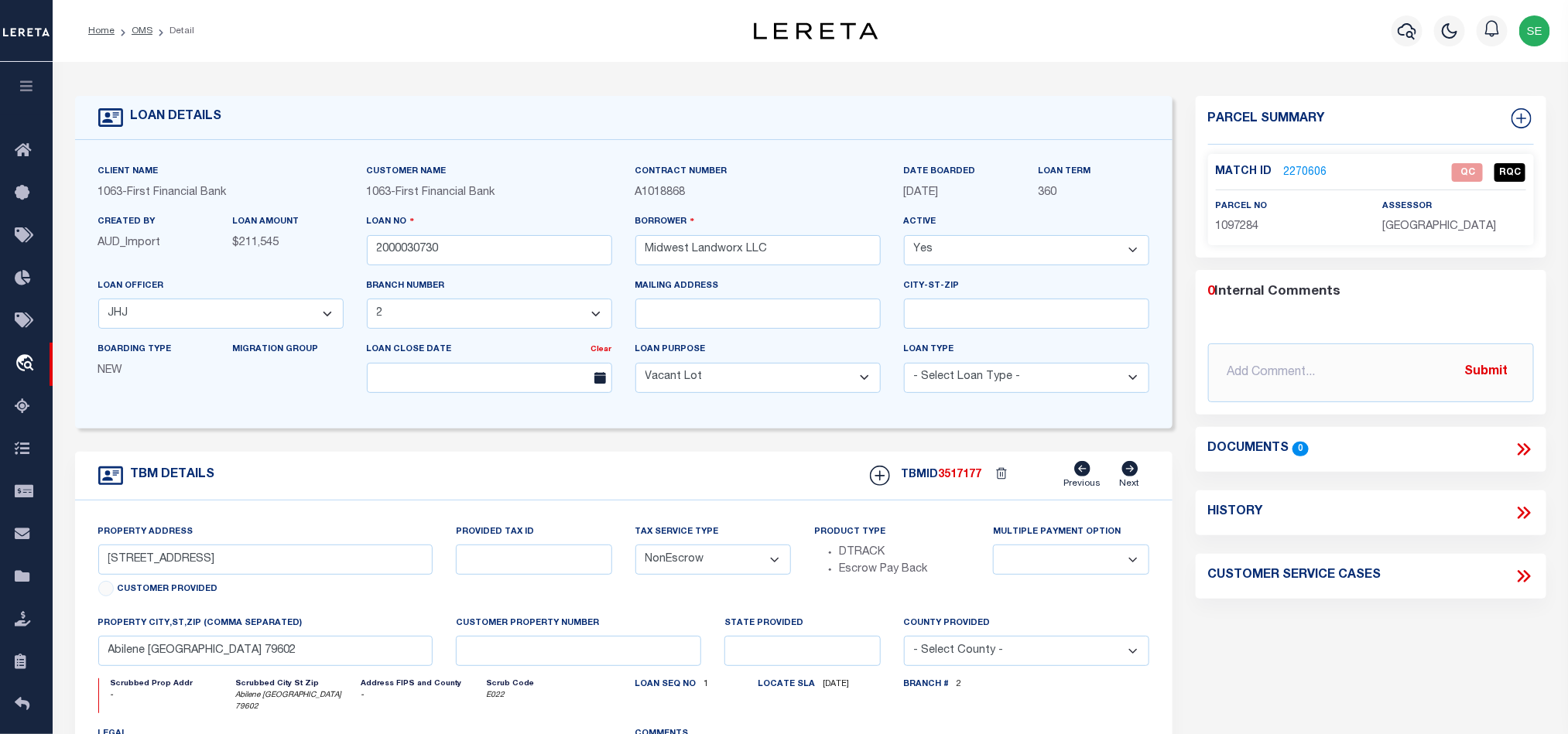
click at [1243, 230] on span "1097284" at bounding box center [1237, 226] width 43 height 11
click at [1236, 226] on span "1097284" at bounding box center [1237, 226] width 43 height 11
click at [1305, 171] on link "2270606" at bounding box center [1306, 172] width 43 height 16
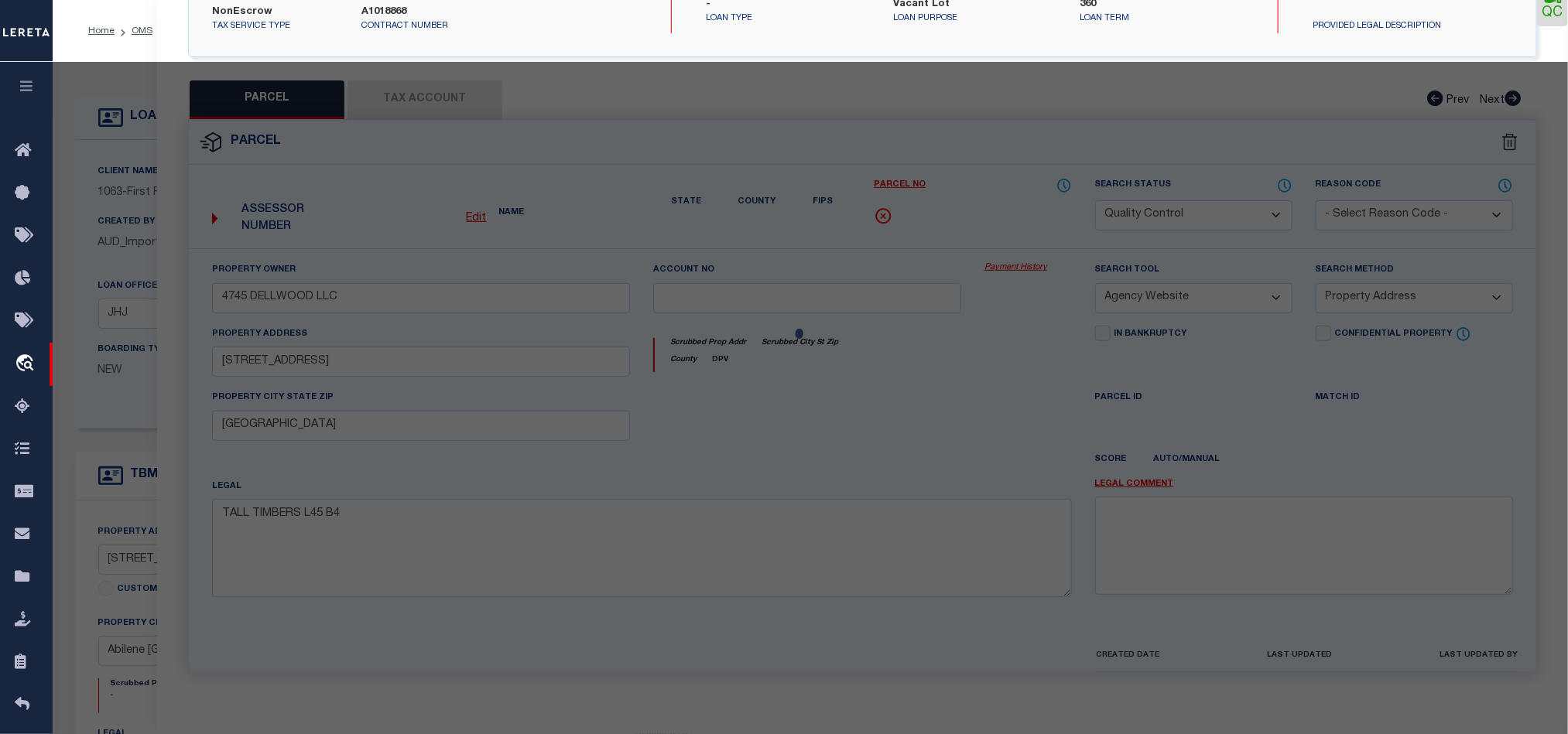
select select "AS"
select select
checkbox input "false"
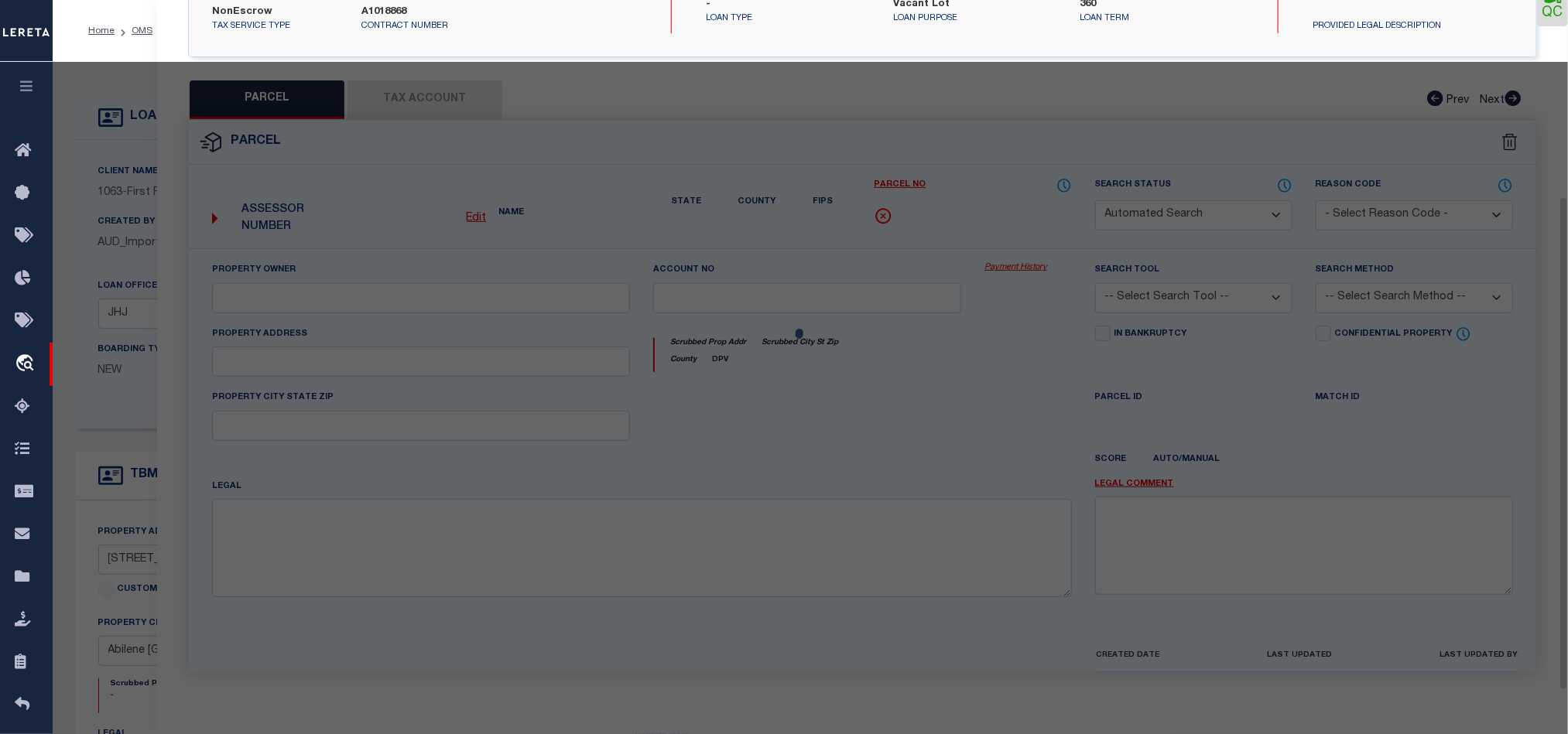
select select "QC"
type input "MIDWEST LANDWORK LLC"
select select "AGW"
select select "ADD"
type input "7628 WILDFLOWER WY"
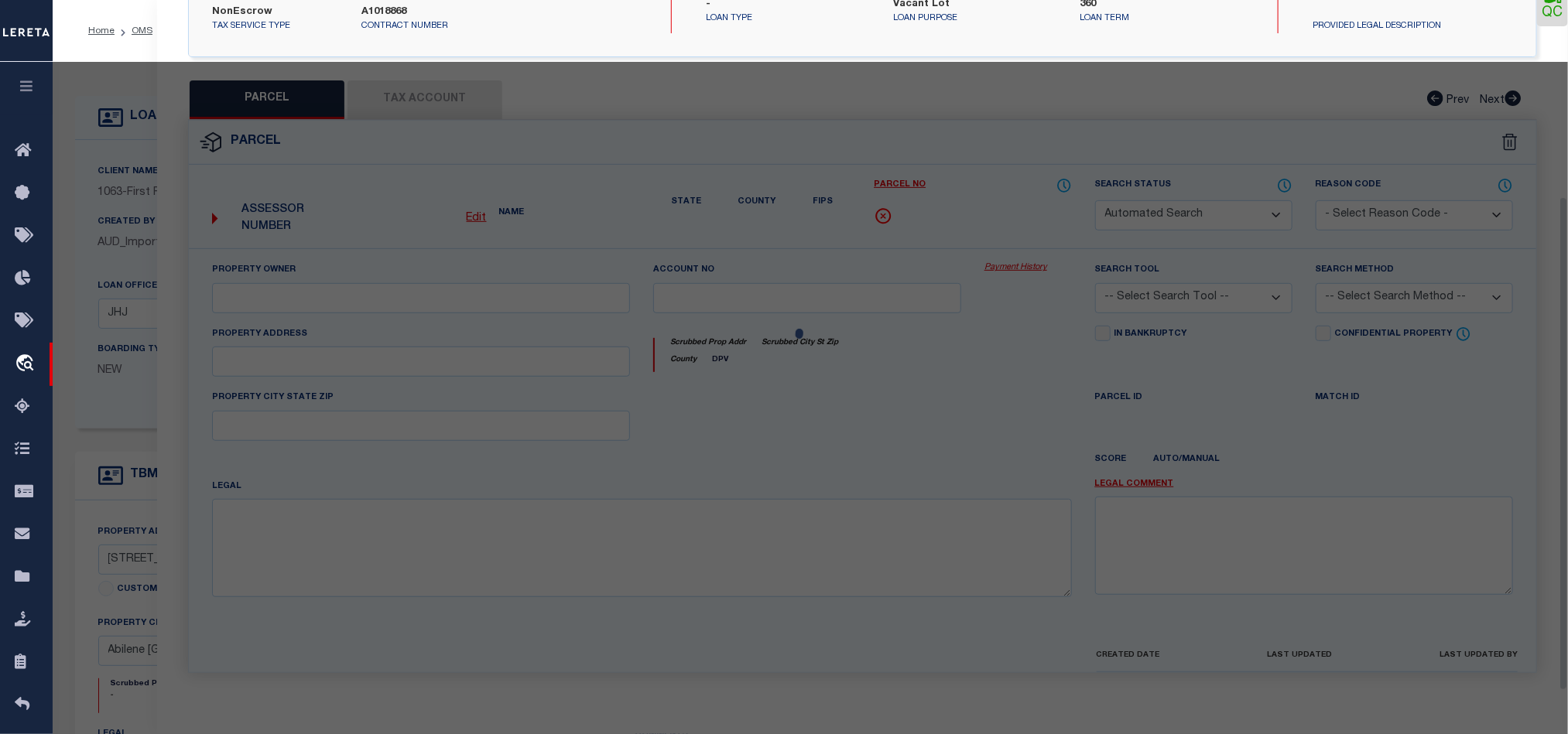
type input "Abilene [GEOGRAPHIC_DATA] 79602"
type textarea "CARRIAGE HILLS ADDN SEC 4B, BLOCK AB, LOT 24, ACRES .215"
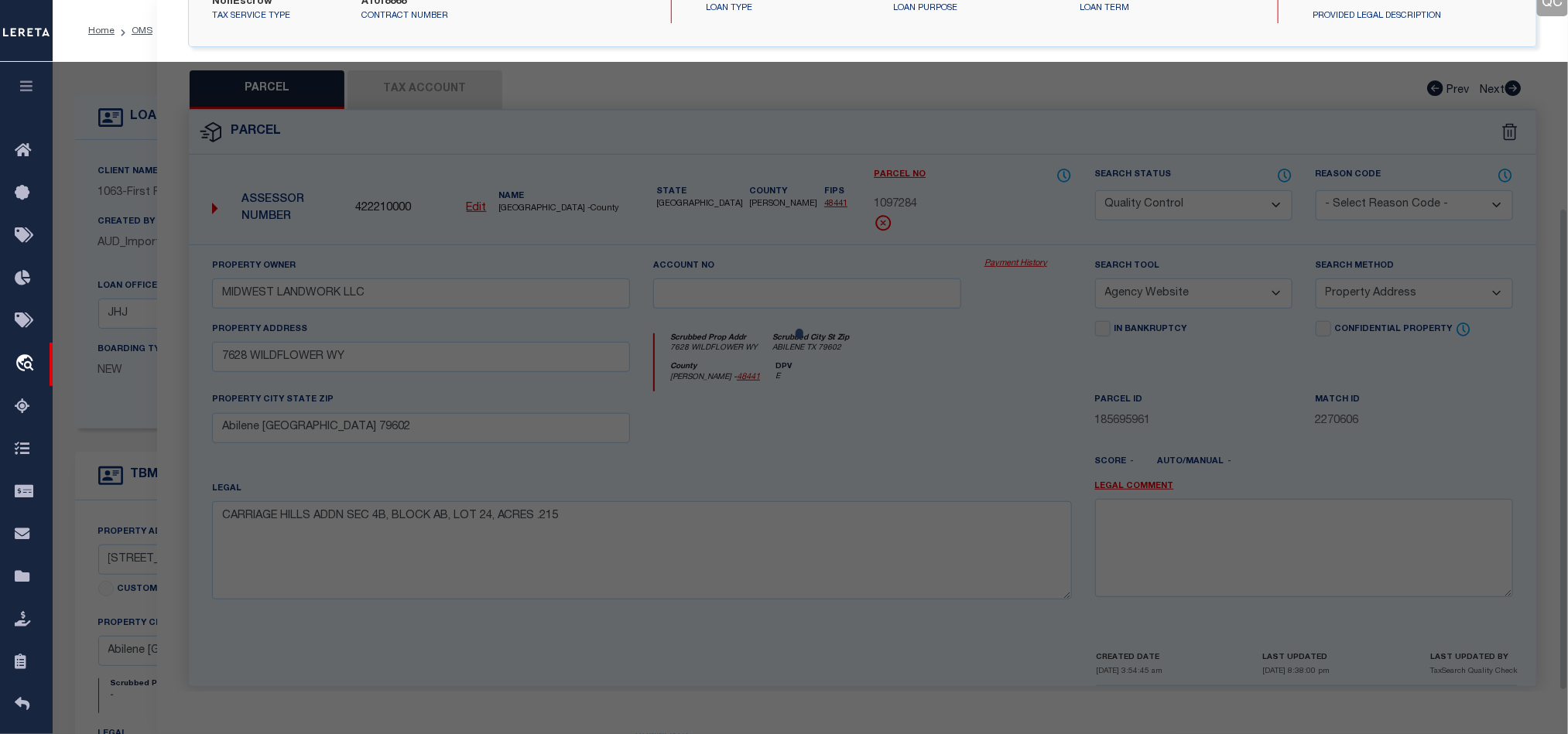
scroll to position [300, 0]
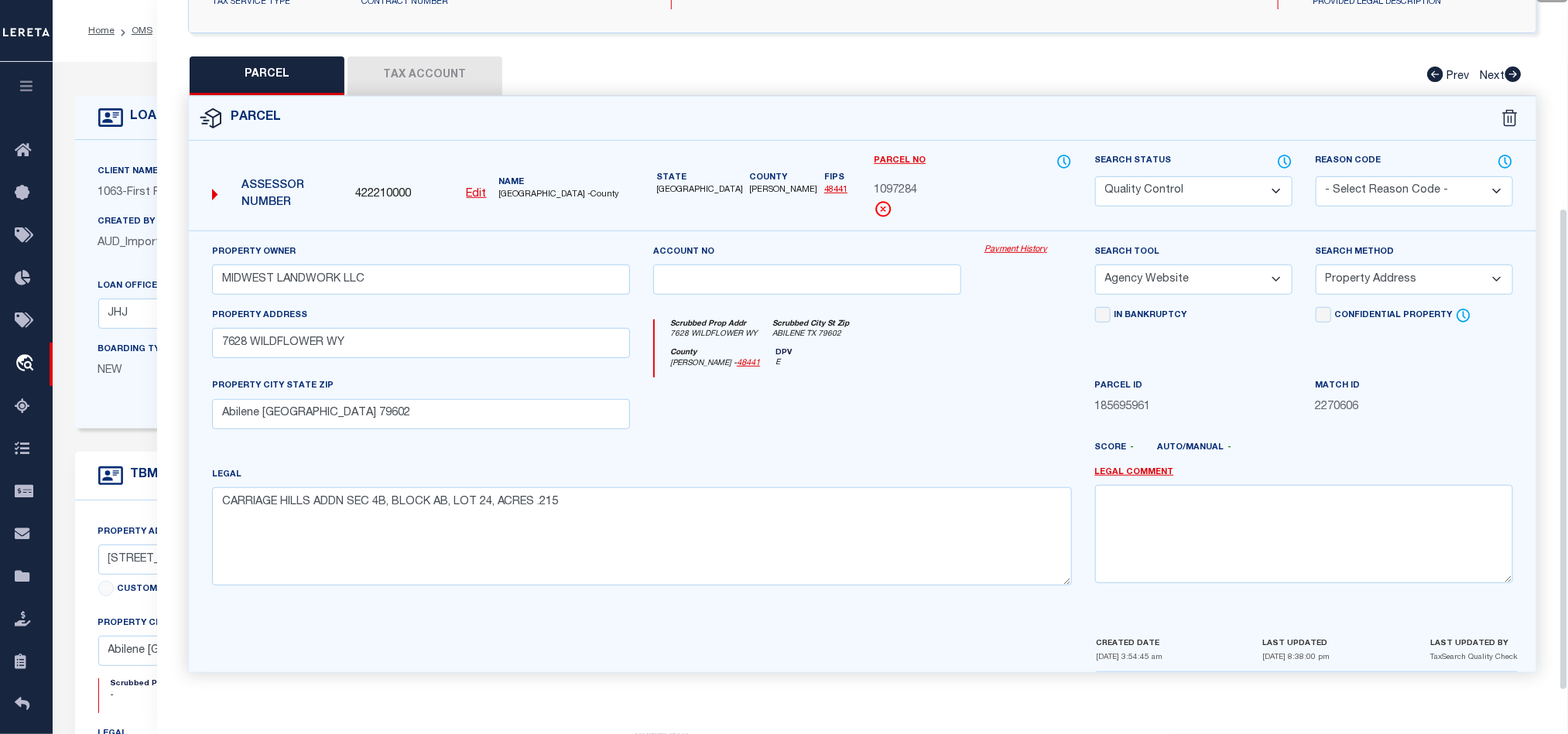
click at [479, 77] on button "Tax Account" at bounding box center [425, 76] width 155 height 39
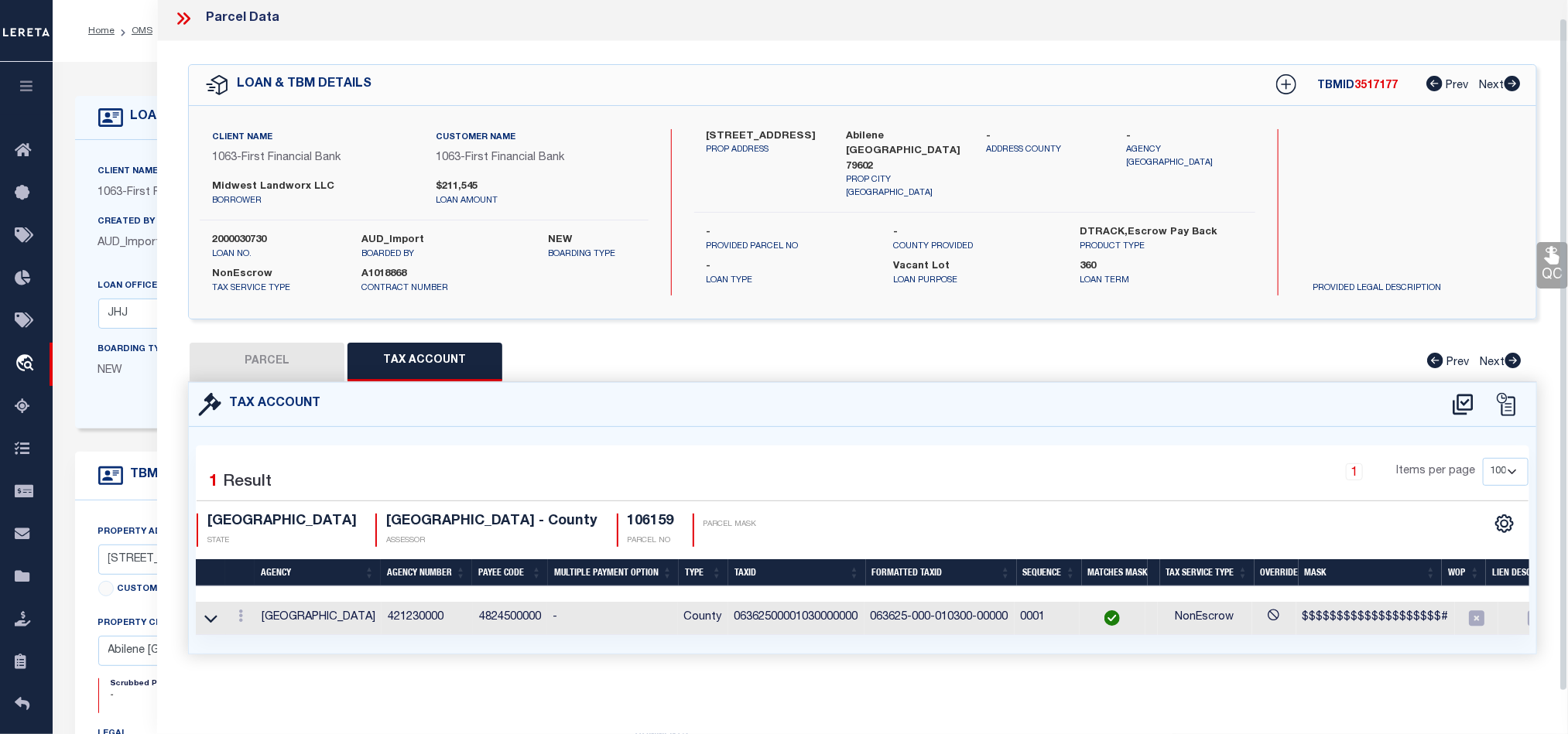
select select "100"
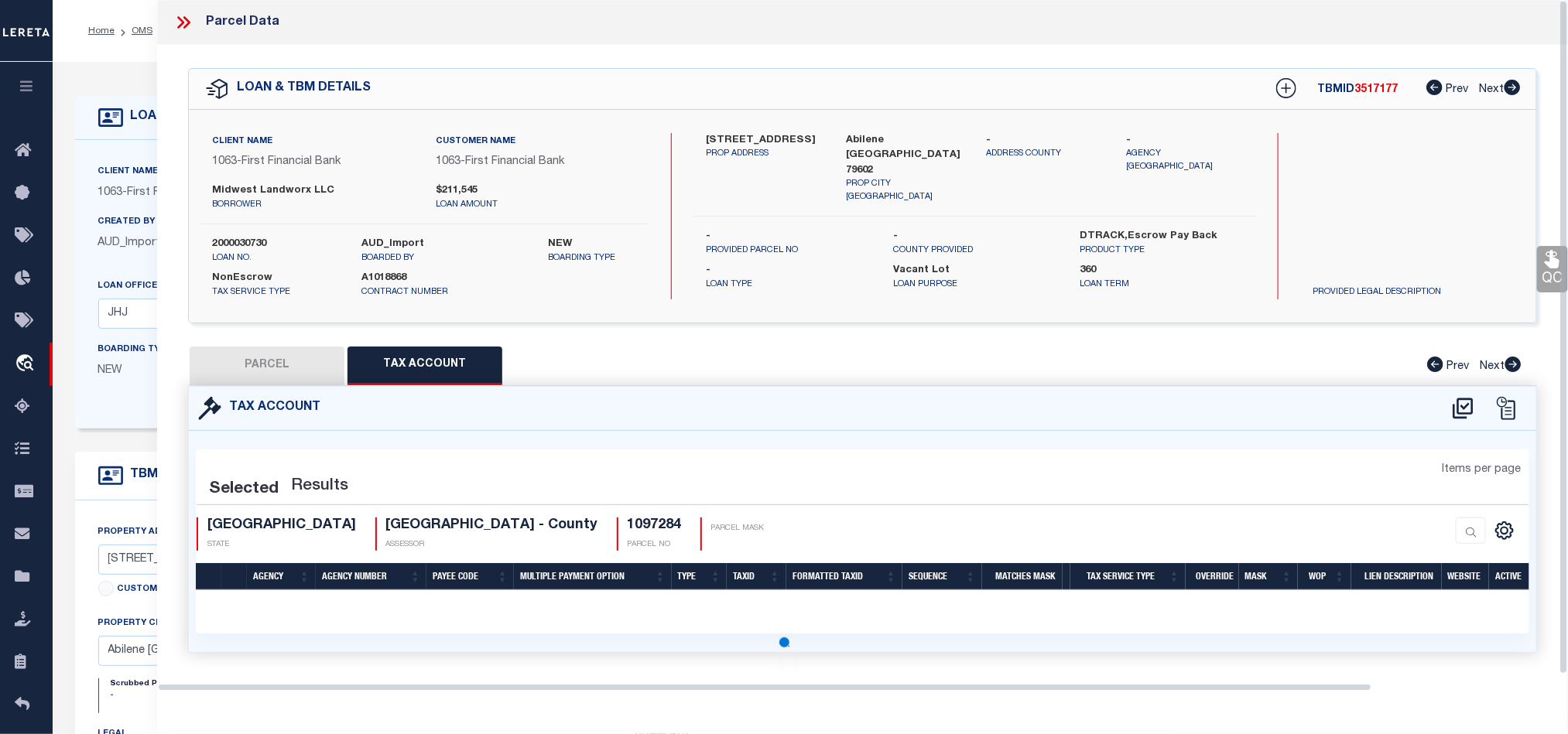
scroll to position [0, 0]
select select "100"
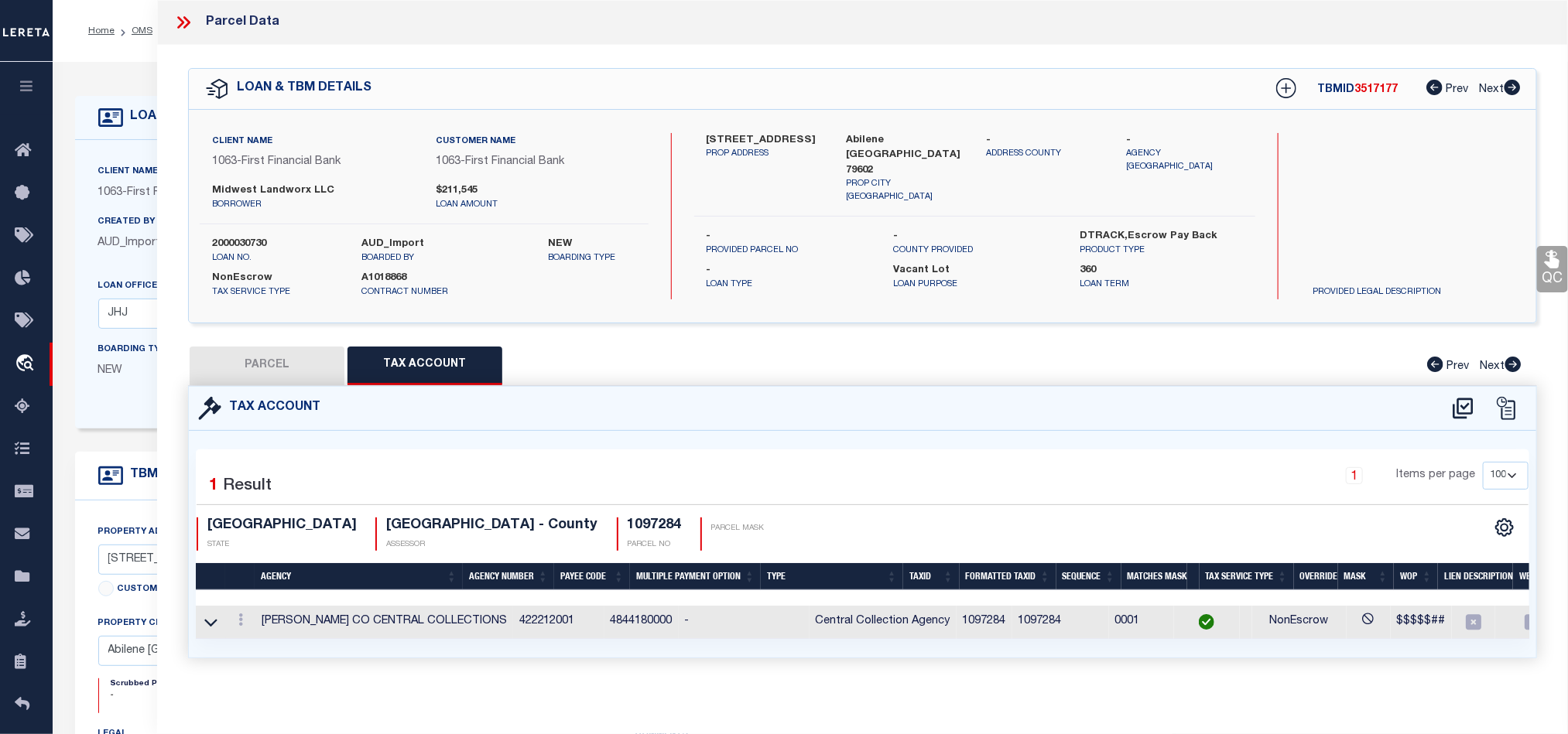
click at [233, 372] on button "PARCEL" at bounding box center [267, 366] width 155 height 39
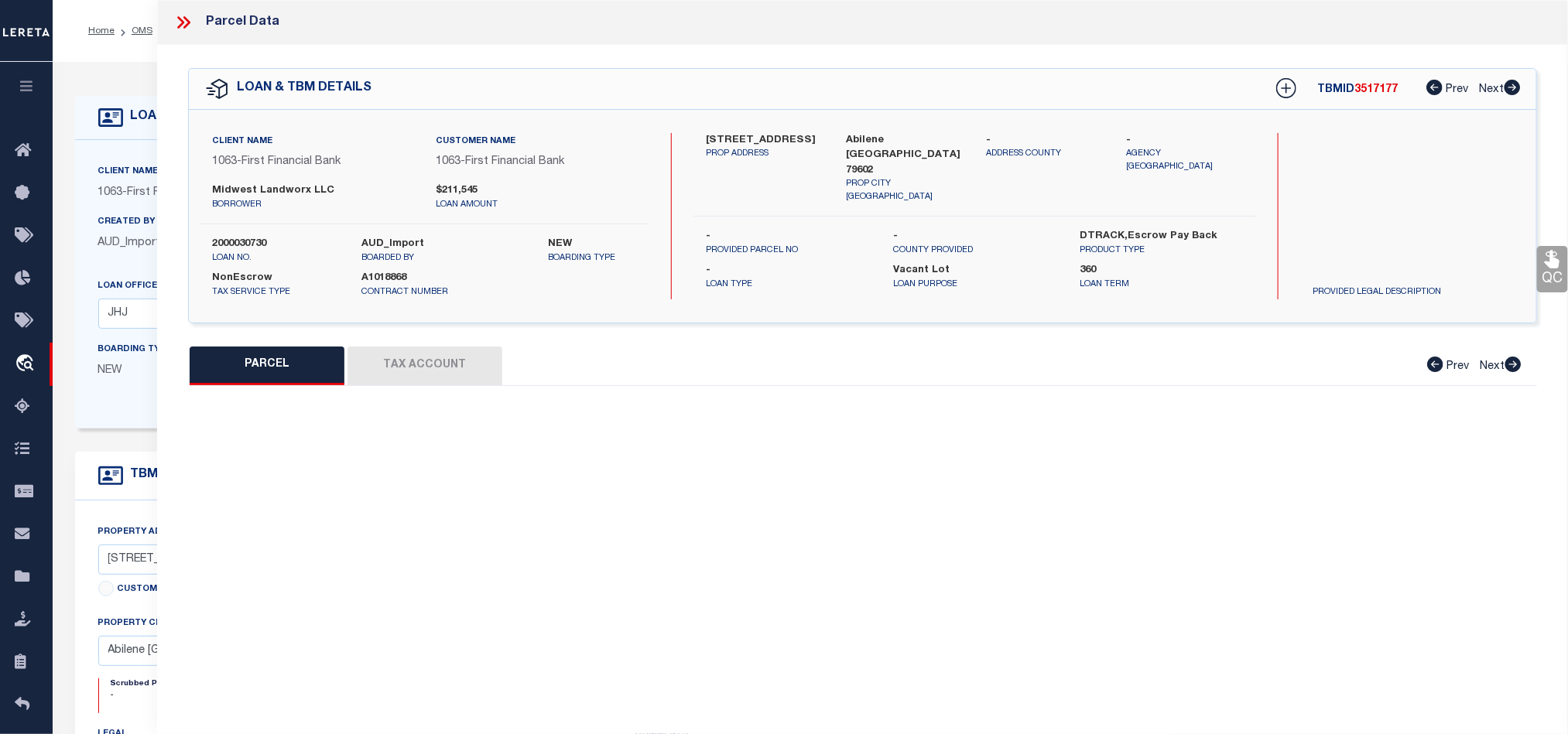
select select "AS"
select select
checkbox input "false"
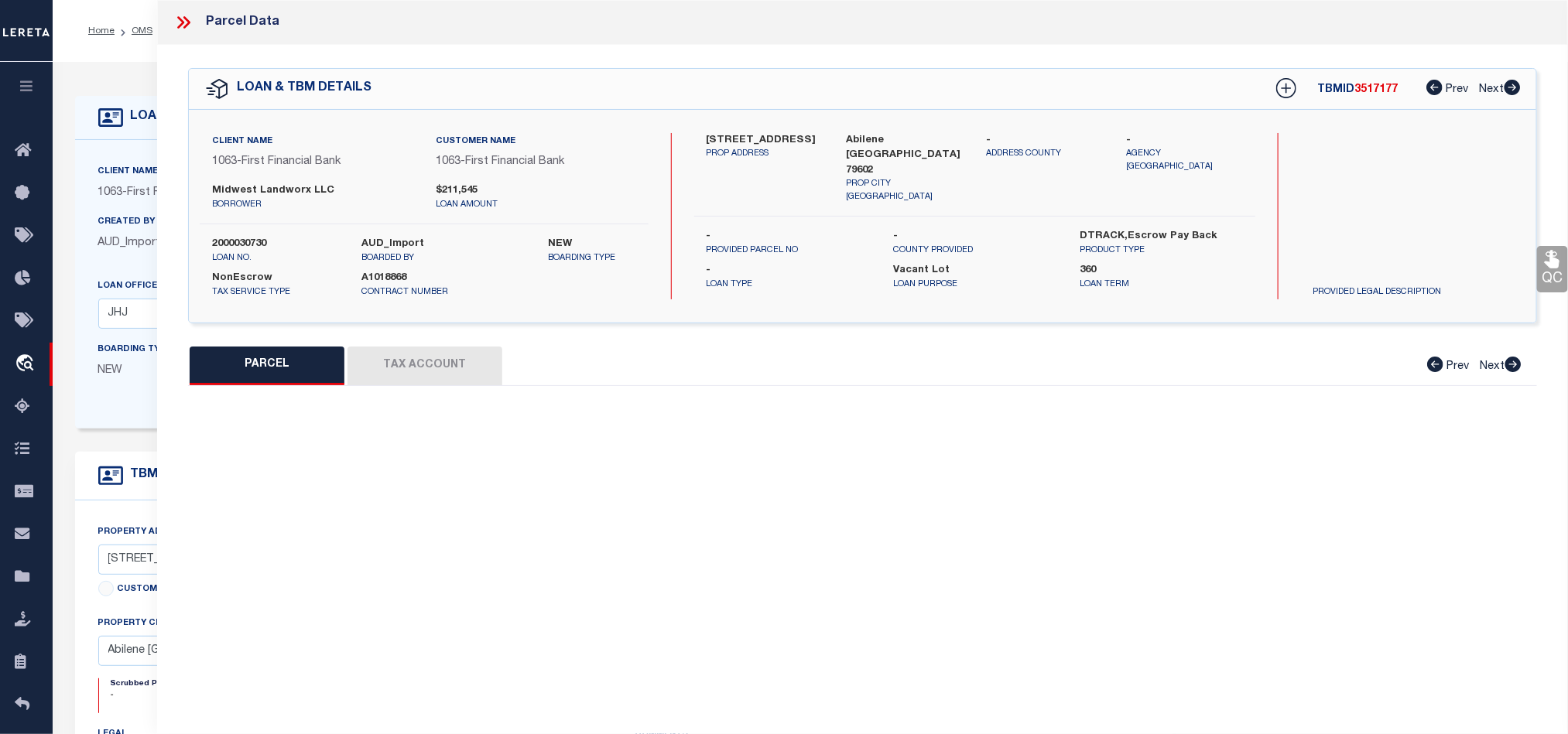
select select "QC"
type input "MIDWEST LANDWORK LLC"
select select "AGW"
select select "ADD"
type input "7628 WILDFLOWER WY"
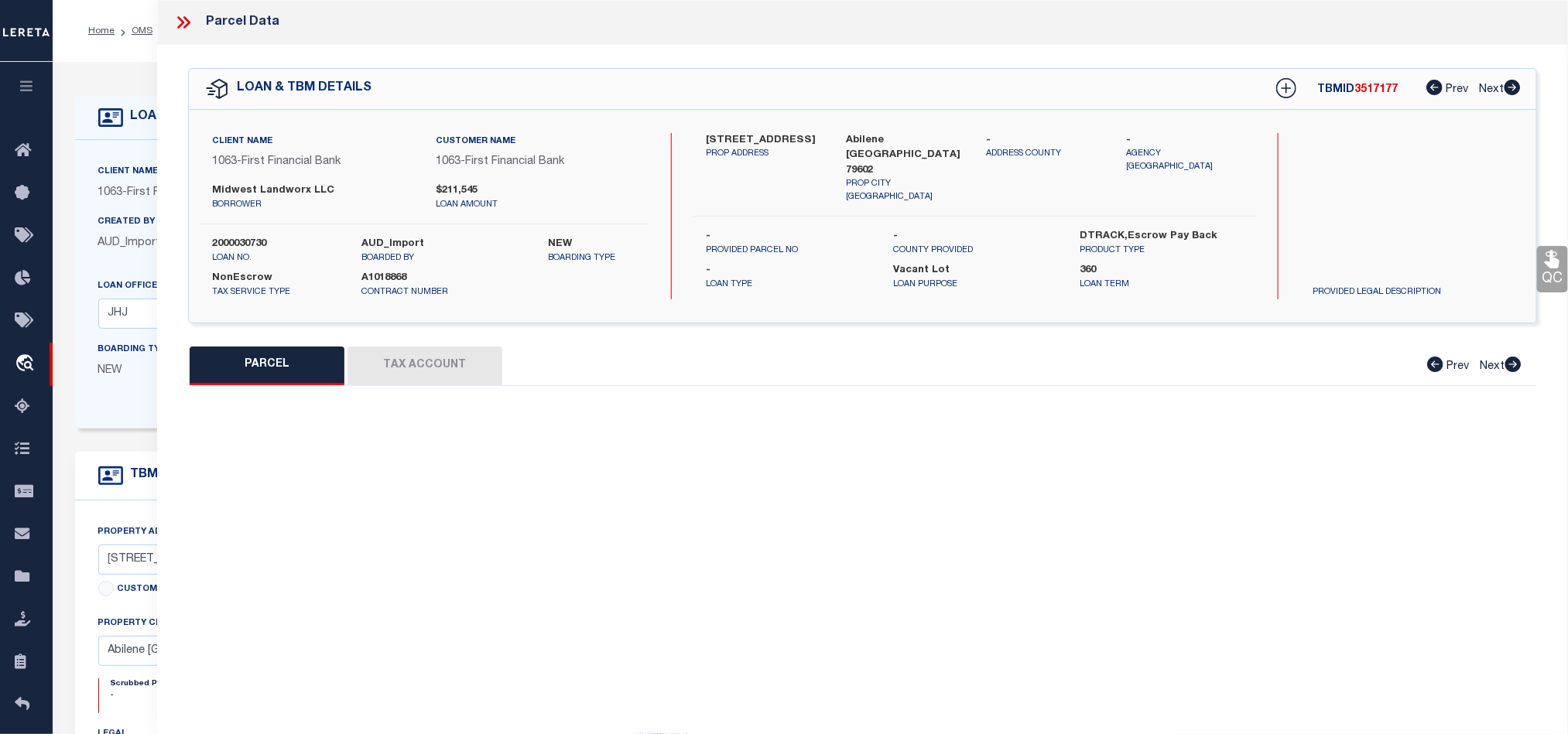
type input "Abilene [GEOGRAPHIC_DATA] 79602"
type textarea "CARRIAGE HILLS ADDN SEC 4B, BLOCK AB, LOT 24, ACRES .215"
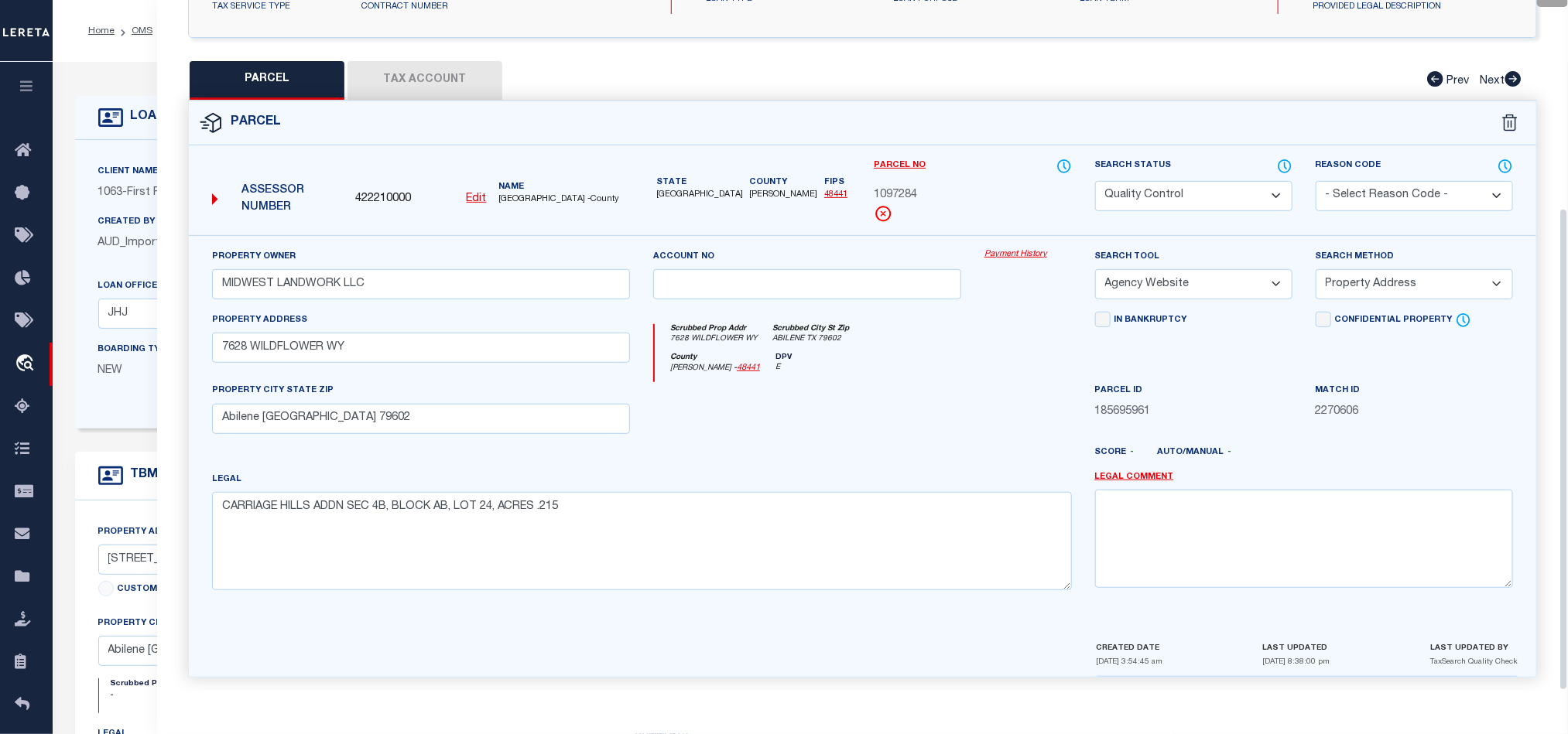
scroll to position [300, 0]
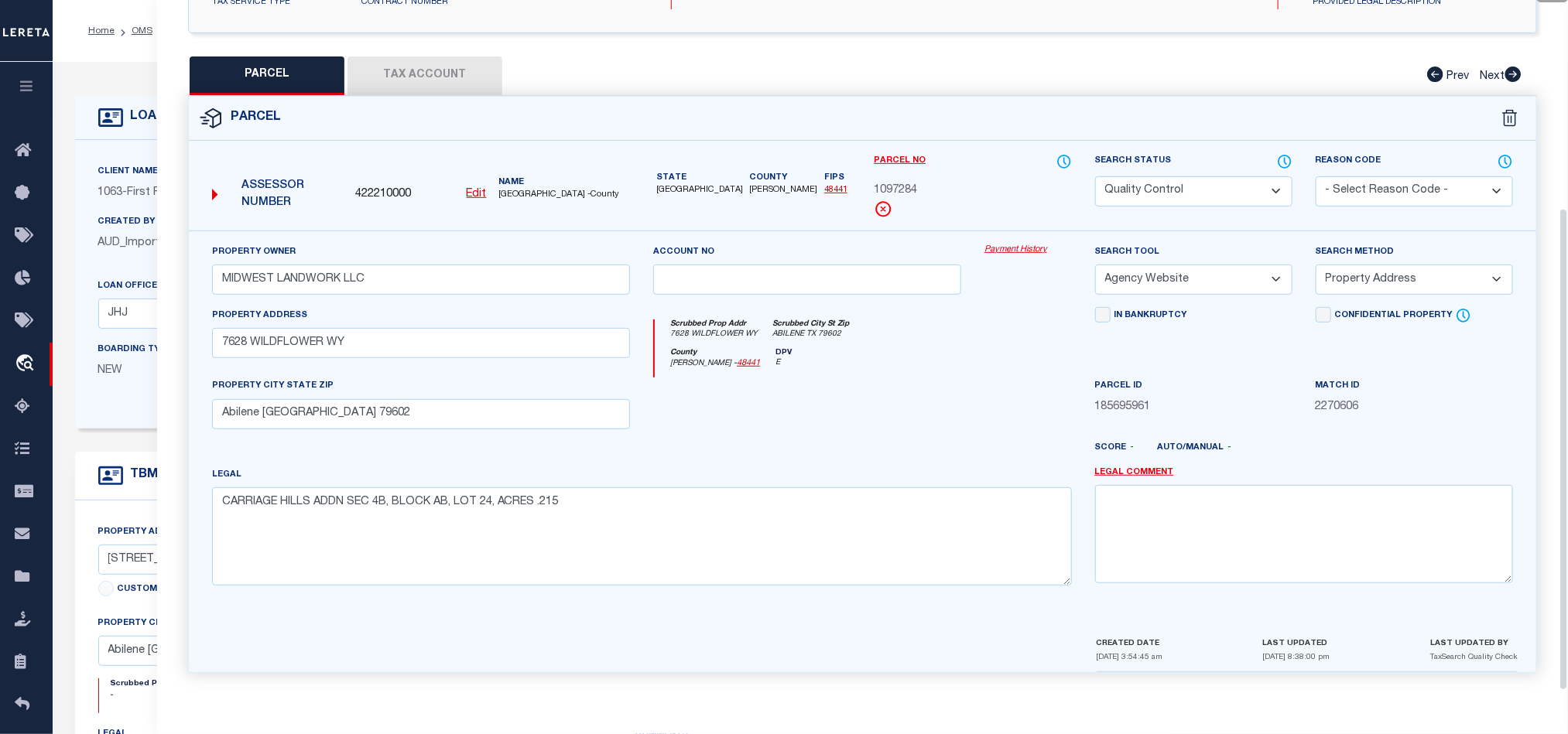
click at [906, 405] on div at bounding box center [808, 409] width 332 height 64
click at [1152, 199] on select "Automated Search Bad Parcel Complete Duplicate Parcel High Dollar Reporting In …" at bounding box center [1194, 191] width 198 height 30
select select "CP"
click at [778, 386] on div at bounding box center [808, 409] width 332 height 64
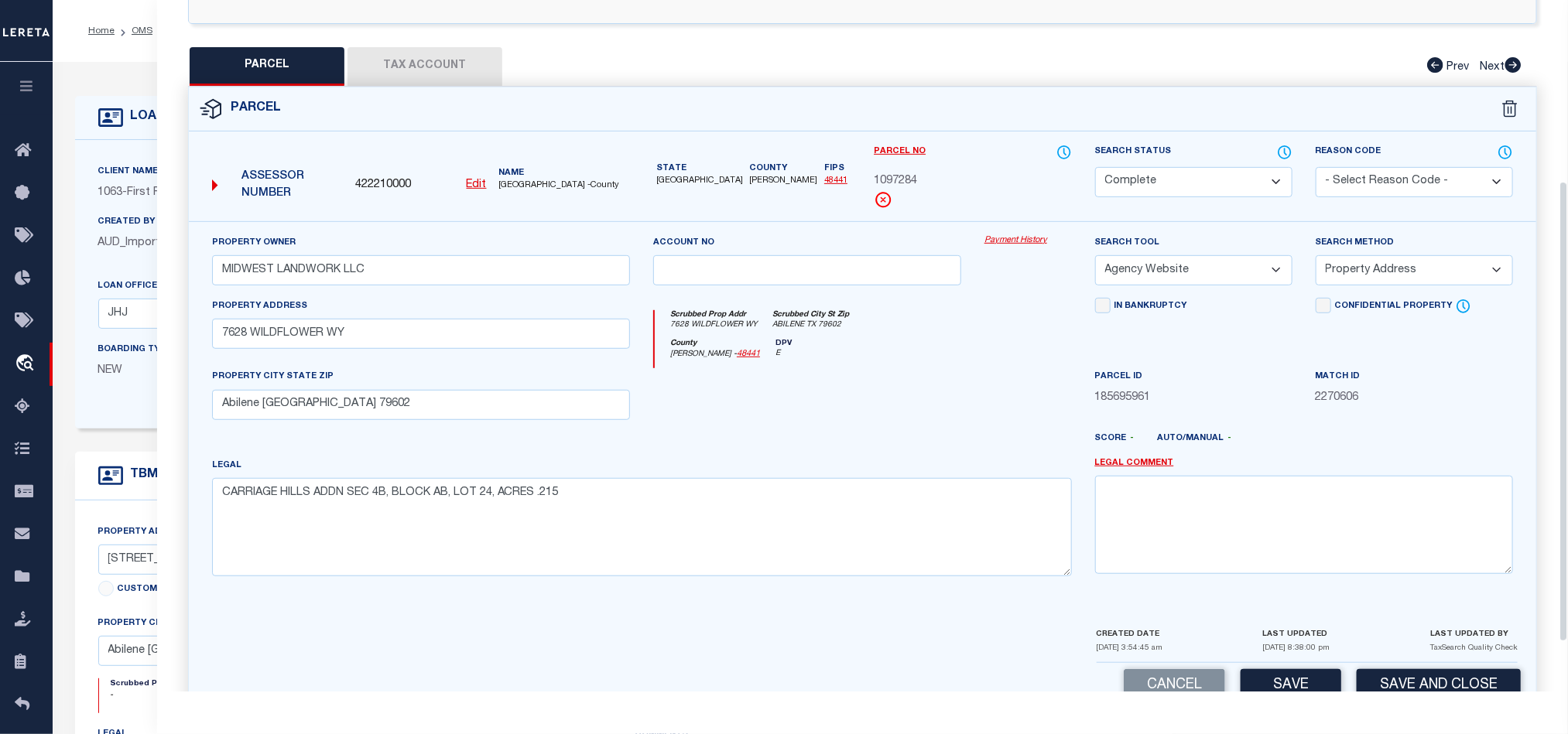
scroll to position [183, 0]
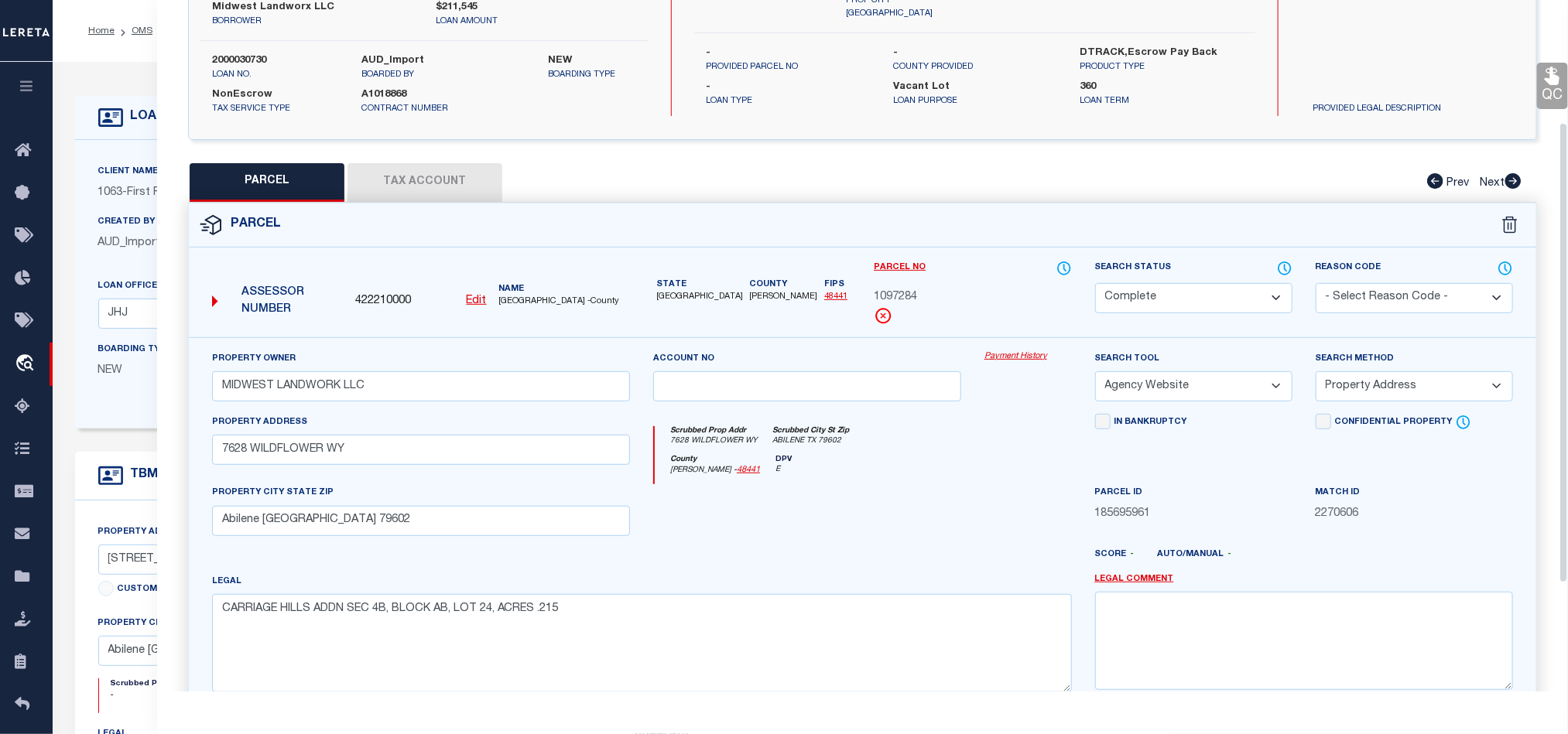
click at [1538, 86] on link "QC" at bounding box center [1553, 86] width 31 height 46
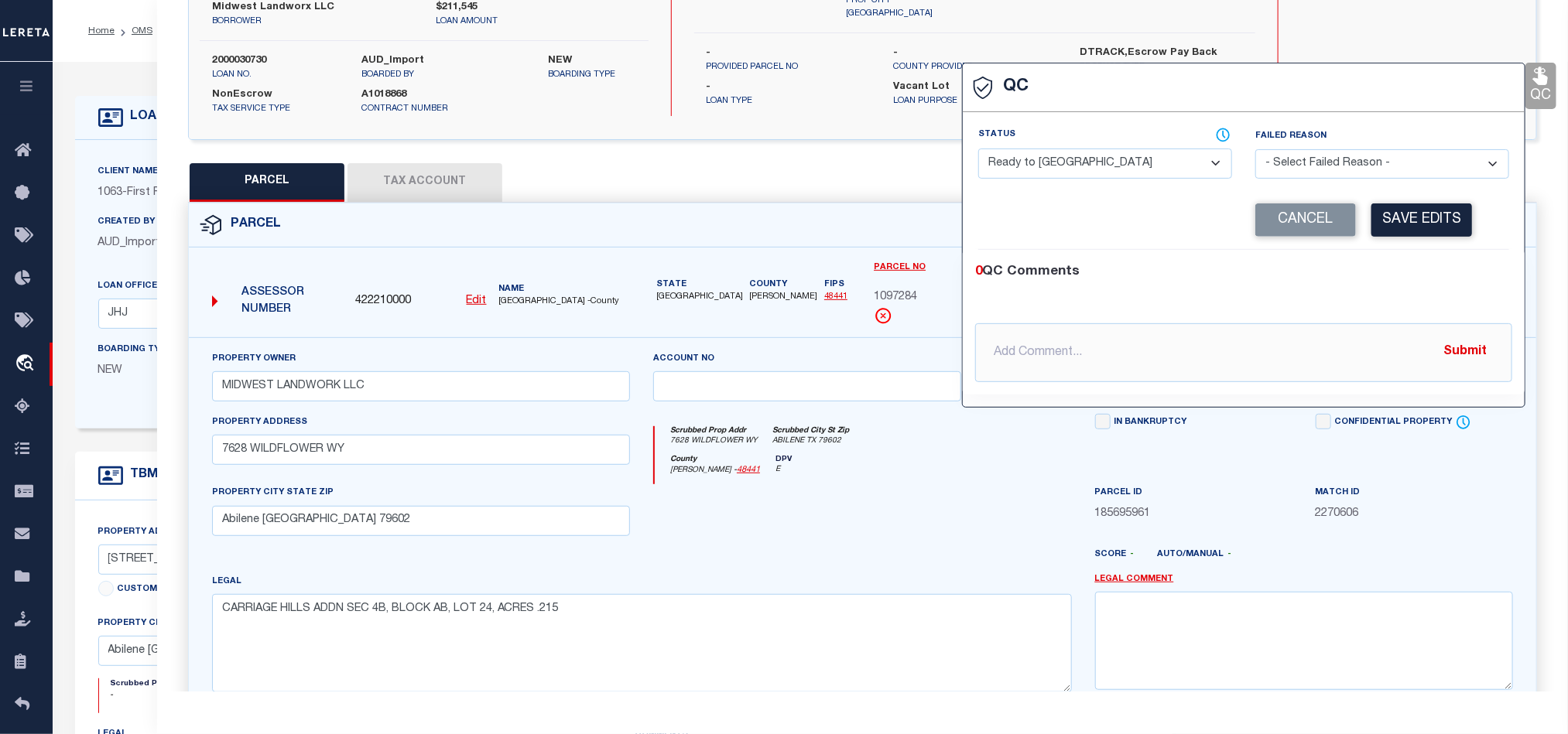
click at [1029, 149] on select "- Select Status - Ready to QC Correct Incorrect" at bounding box center [1104, 163] width 253 height 30
select select "COR"
click at [1408, 282] on div "0 QC Comments" at bounding box center [1240, 272] width 531 height 20
click at [1426, 219] on button "Save Edits" at bounding box center [1422, 220] width 100 height 34
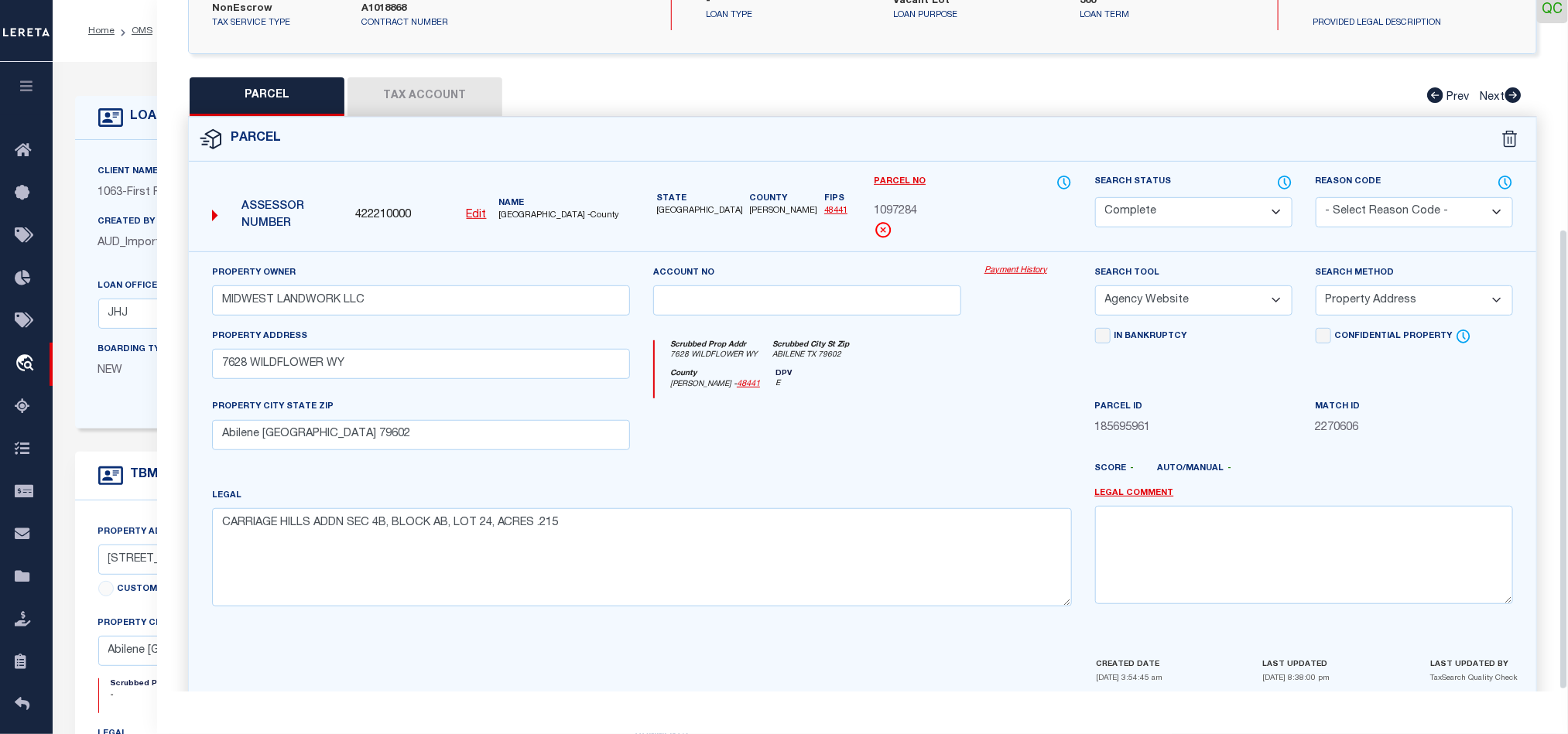
scroll to position [346, 0]
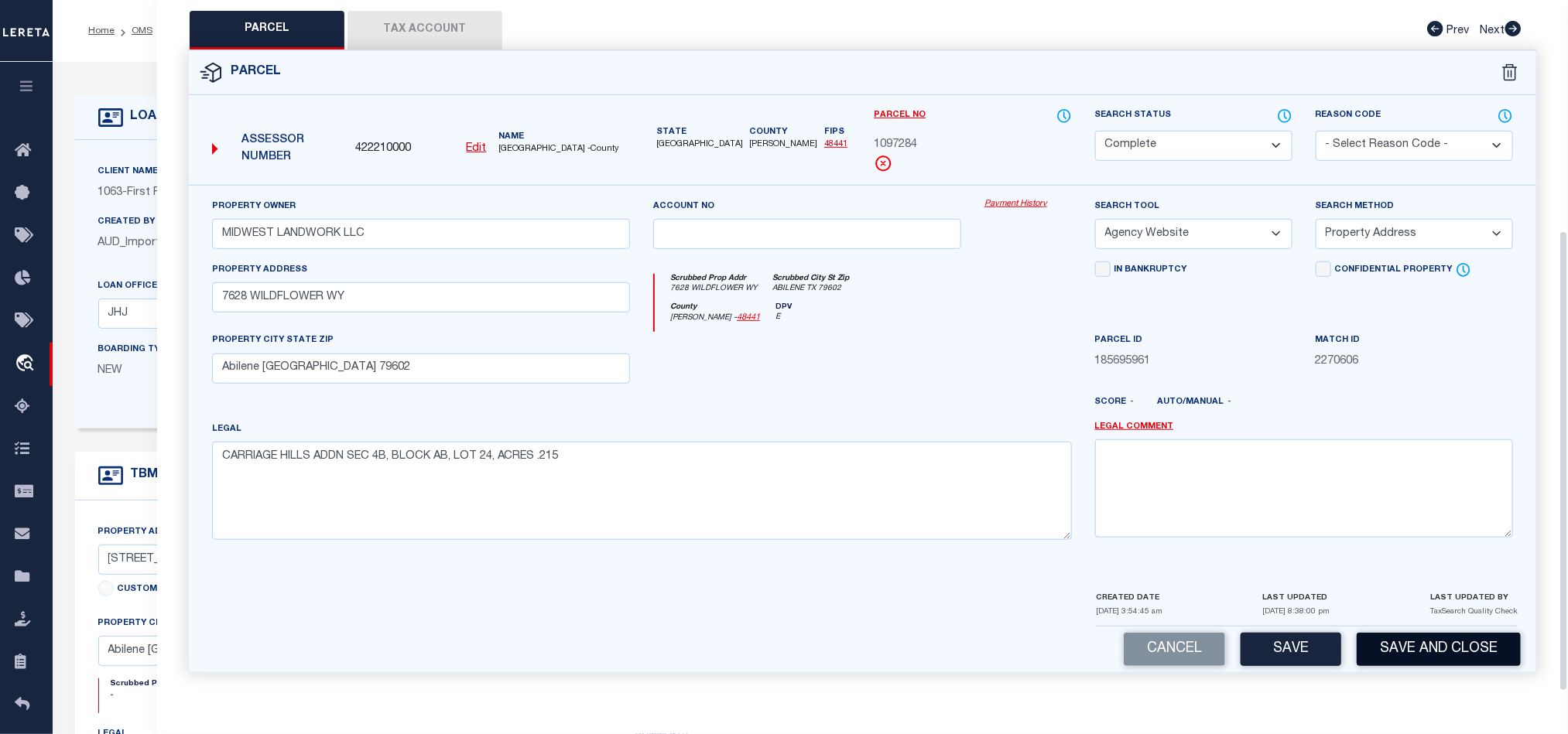
click at [1443, 639] on button "Save and Close" at bounding box center [1439, 649] width 164 height 34
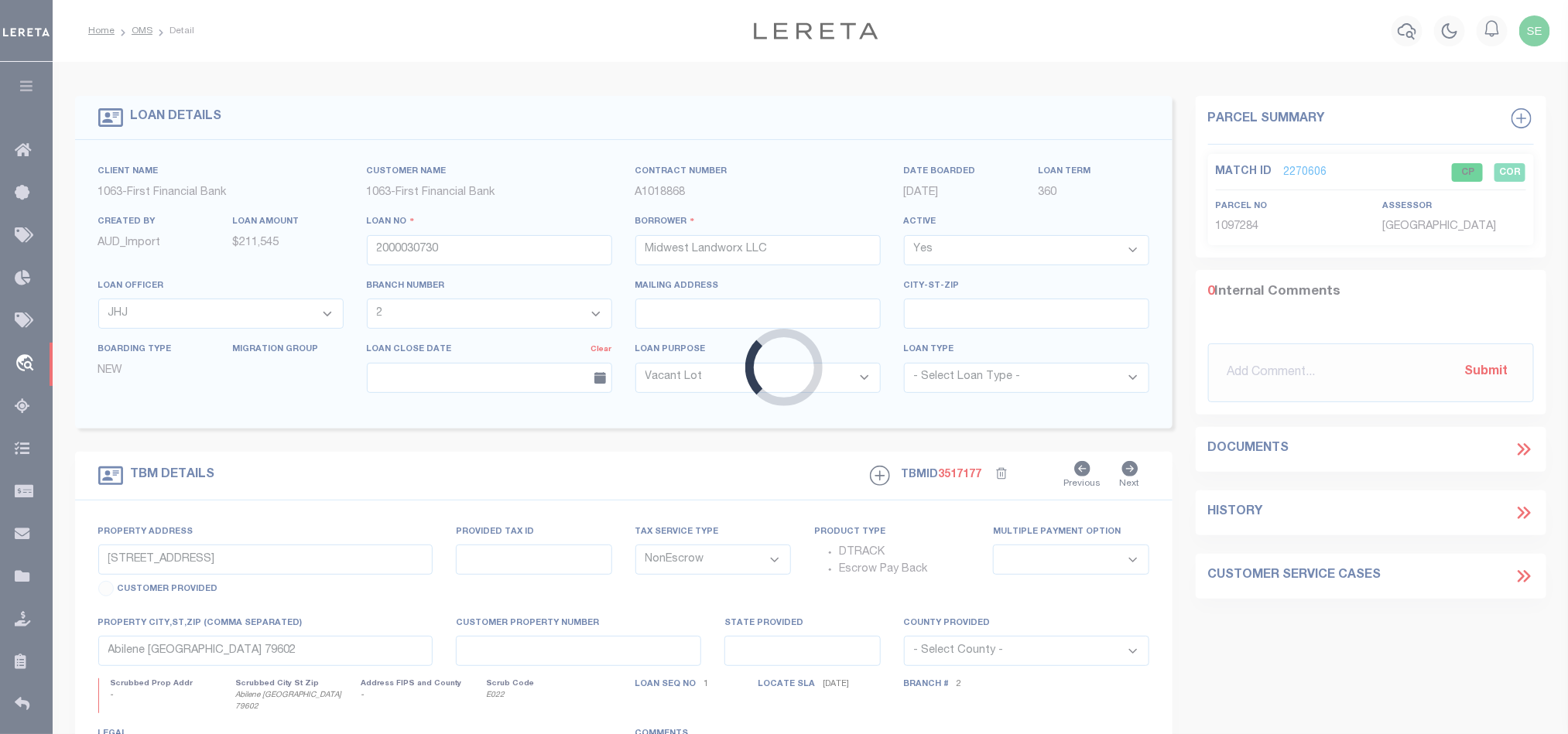
select select "42905"
select select "490"
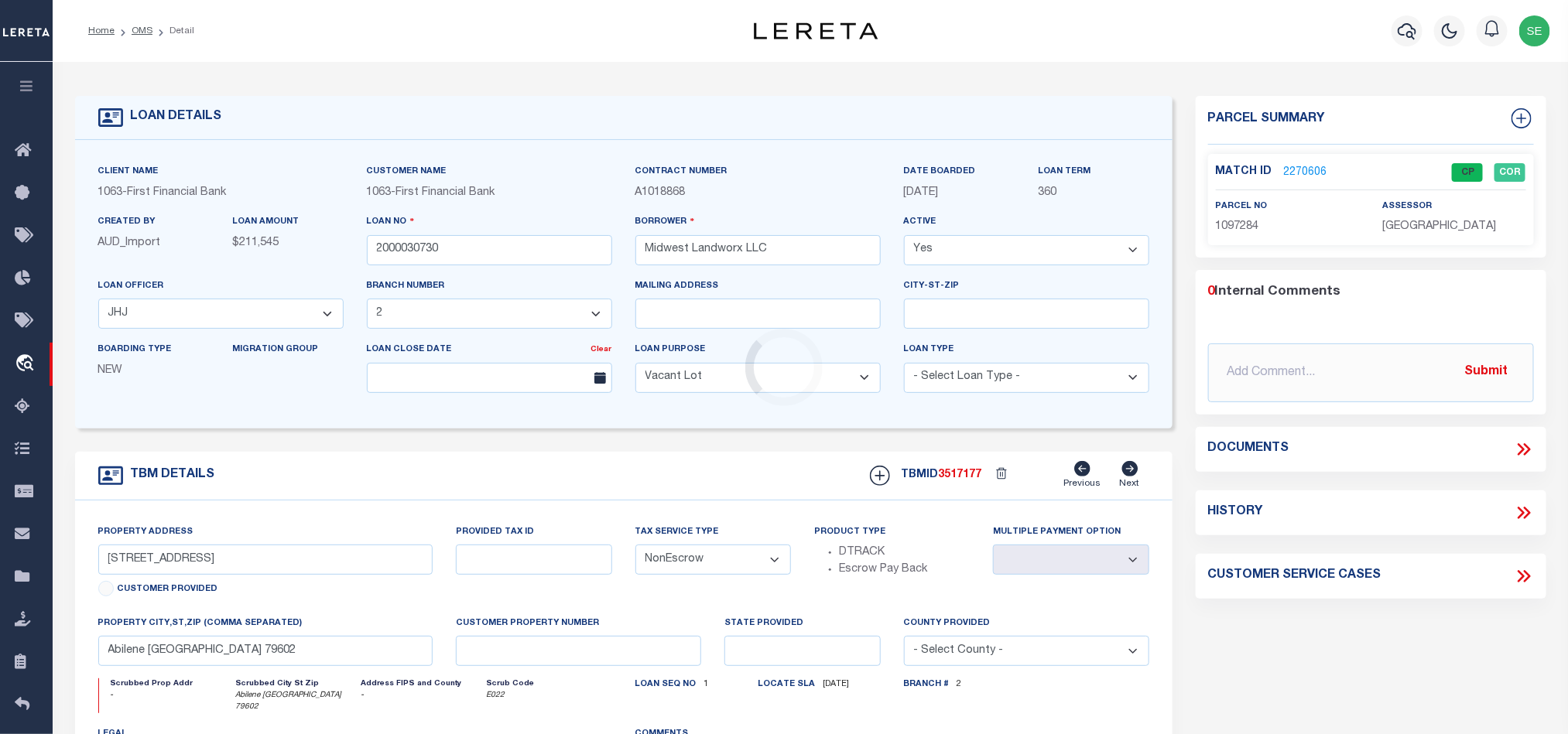
select select
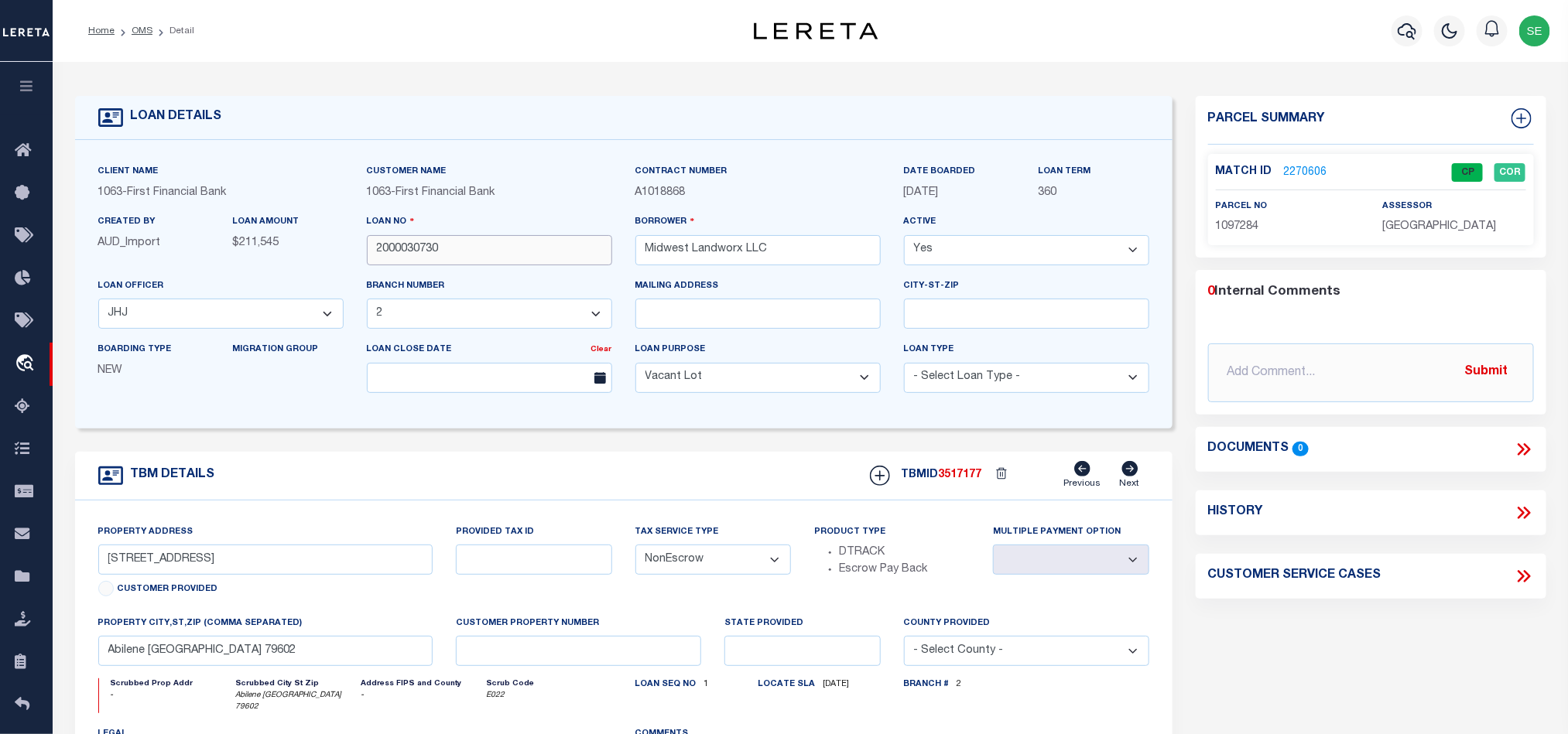
click at [497, 257] on input "2000030730" at bounding box center [490, 249] width 246 height 30
click at [962, 481] on span "3517177" at bounding box center [960, 475] width 43 height 11
click at [1463, 226] on span "[GEOGRAPHIC_DATA]" at bounding box center [1440, 226] width 114 height 11
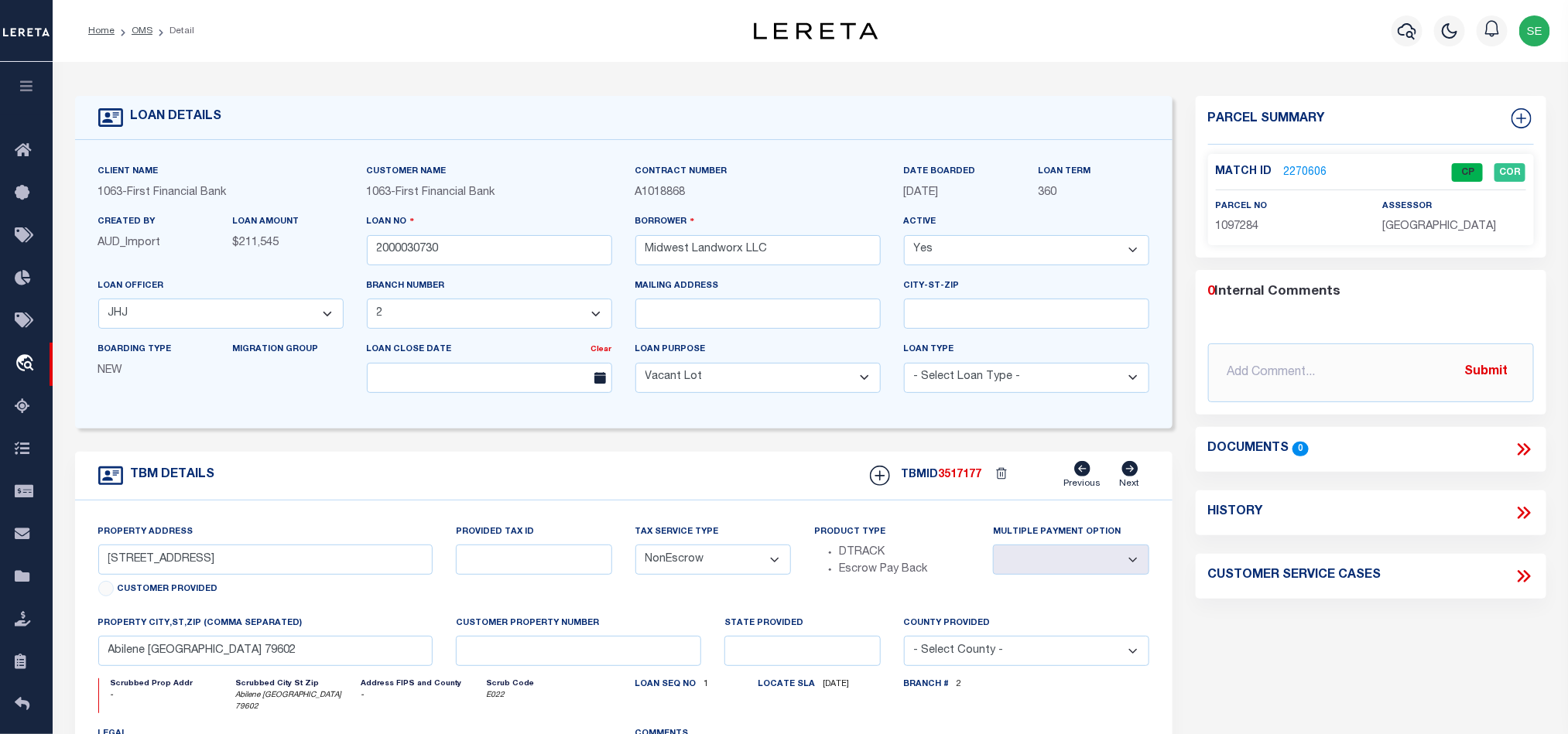
click at [1463, 226] on span "[GEOGRAPHIC_DATA]" at bounding box center [1440, 226] width 114 height 11
click at [1242, 223] on span "1097284" at bounding box center [1237, 226] width 43 height 11
click at [704, 453] on form "LOAN DETAILS Client Name 1063 - Customer Name" at bounding box center [624, 525] width 1098 height 857
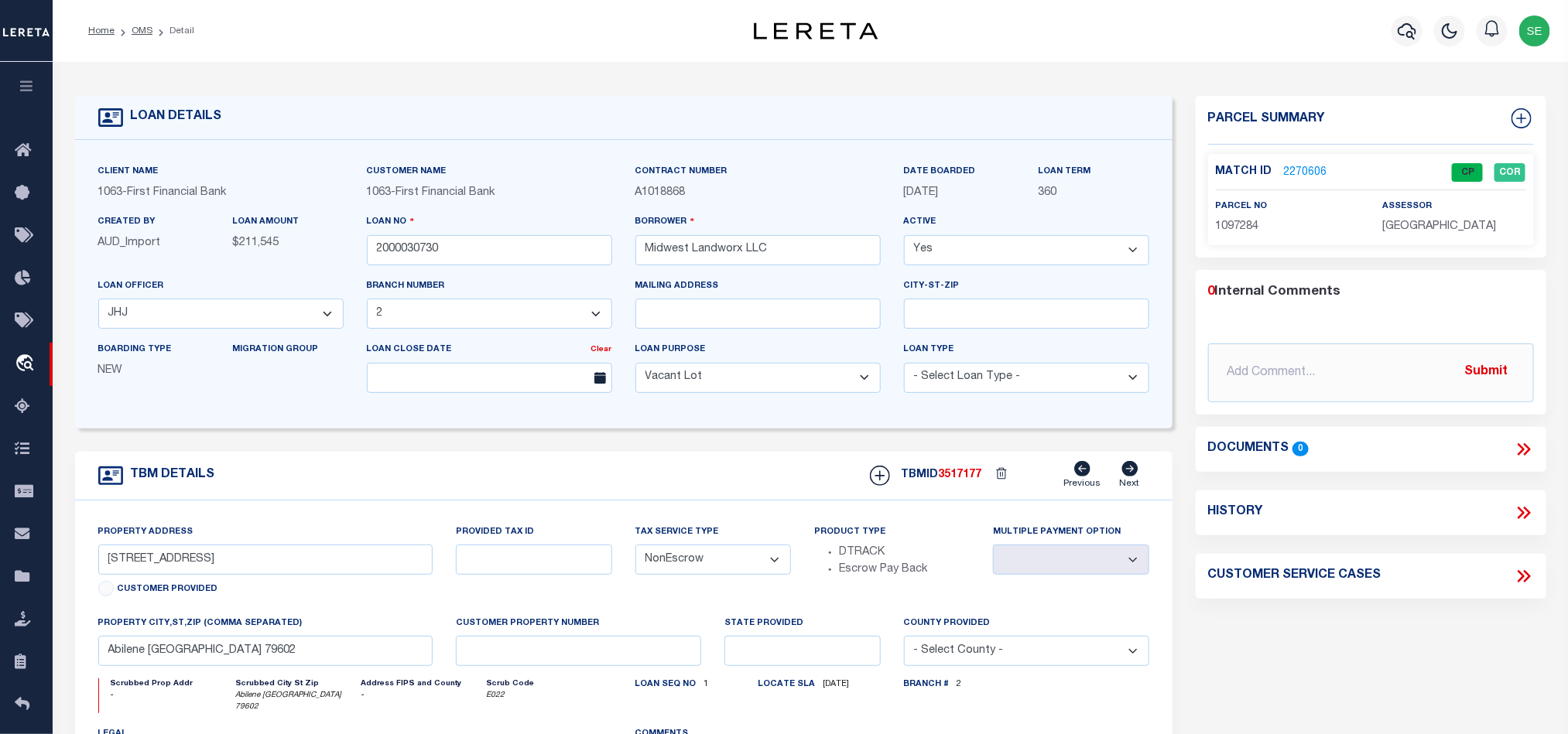
drag, startPoint x: 147, startPoint y: 35, endPoint x: 785, endPoint y: 268, distance: 679.2
click at [147, 35] on link "OMS" at bounding box center [143, 31] width 21 height 10
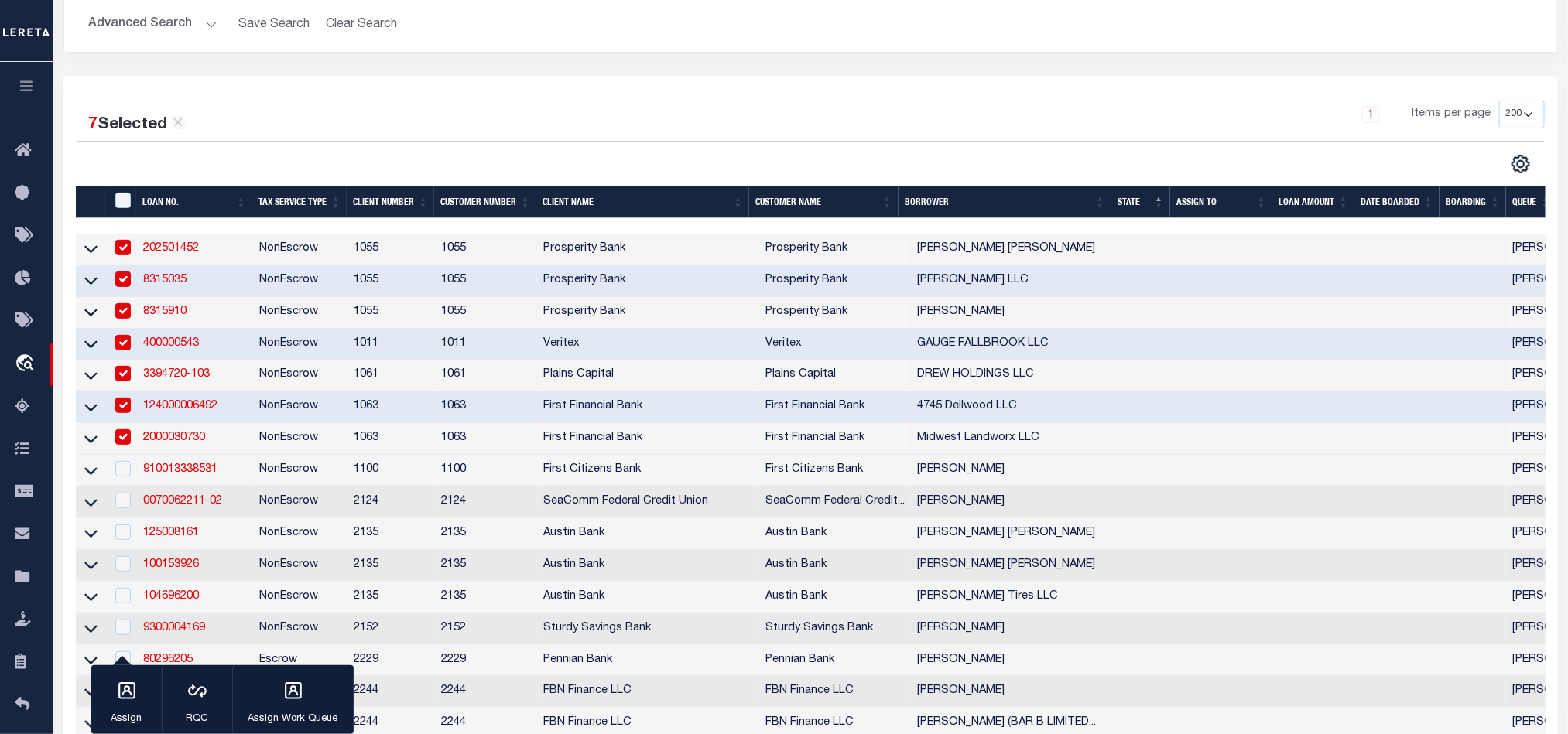
scroll to position [232, 0]
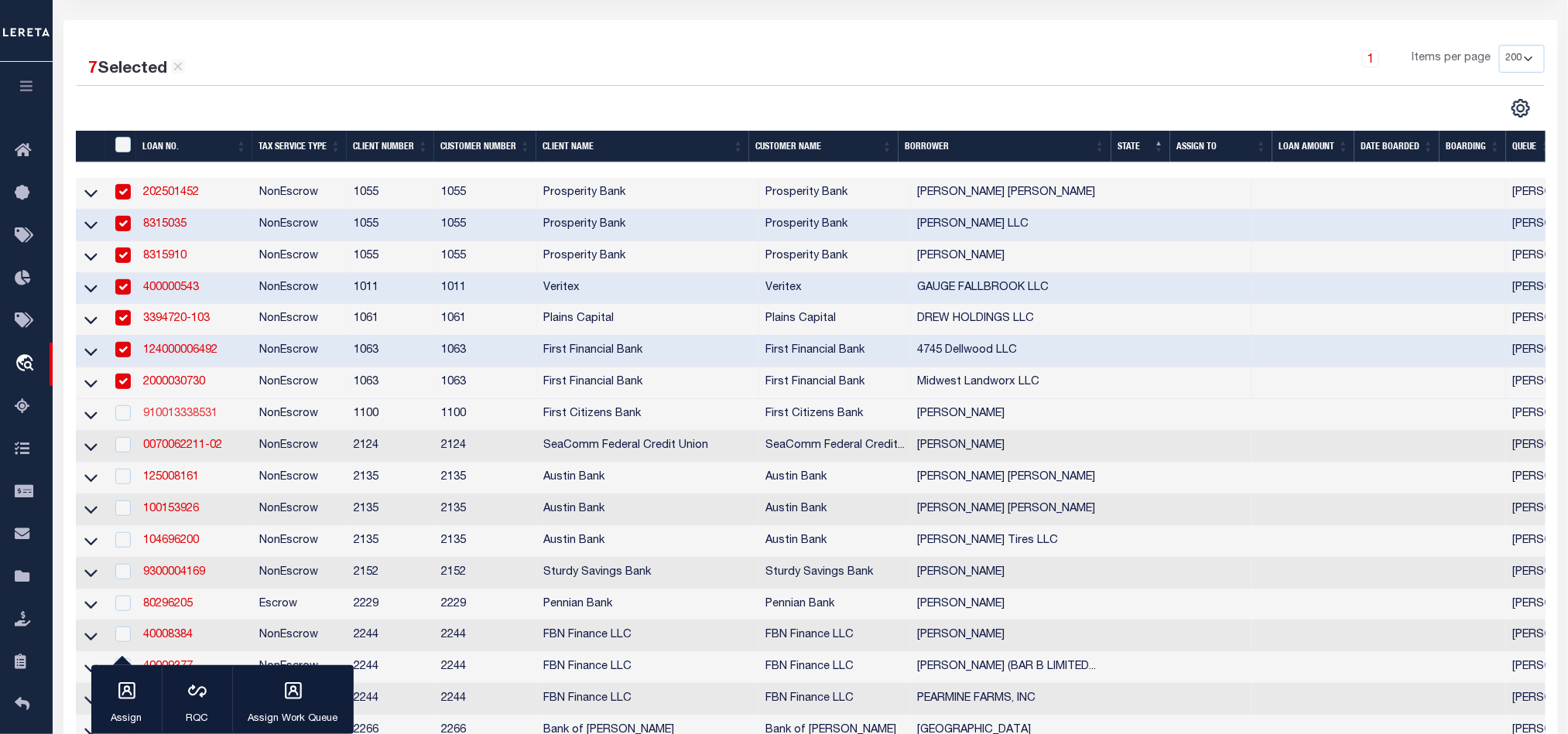
click at [172, 419] on link "910013338531" at bounding box center [180, 413] width 74 height 11
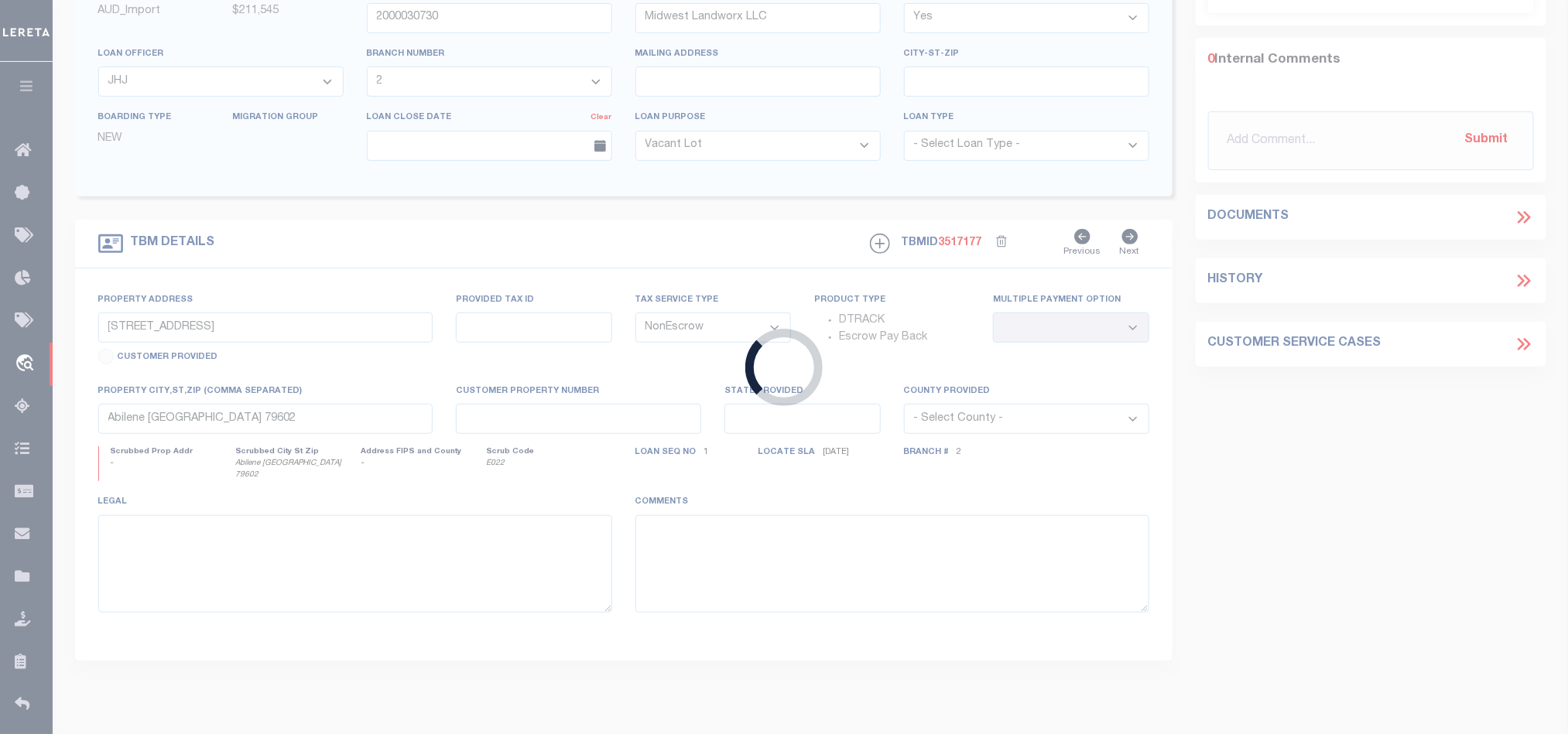
type input "910013338531"
type input "[PERSON_NAME]"
select select
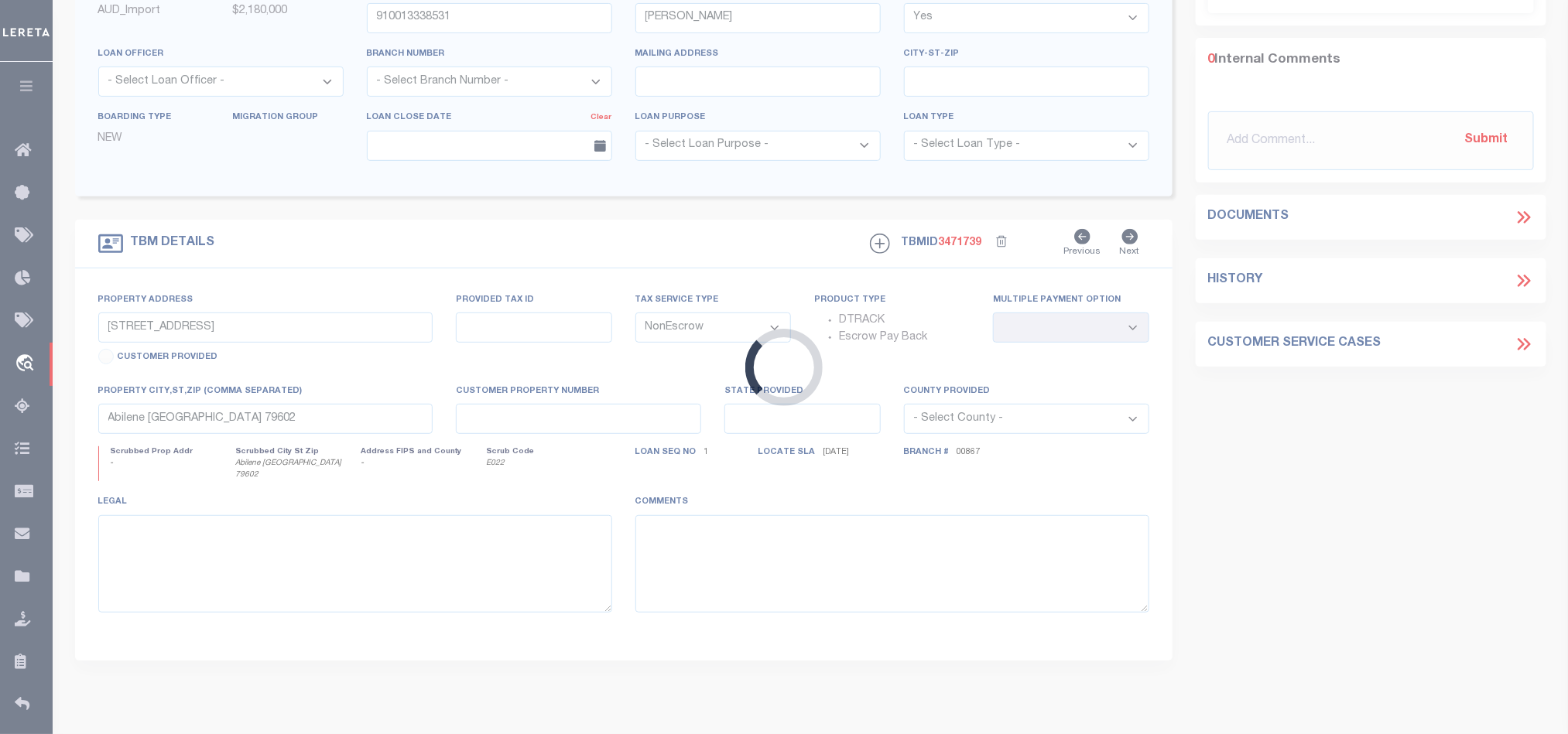
scroll to position [228, 0]
type input "94 TIDEWATERS"
select select
type input "[GEOGRAPHIC_DATA] DE 19971"
select select "139003"
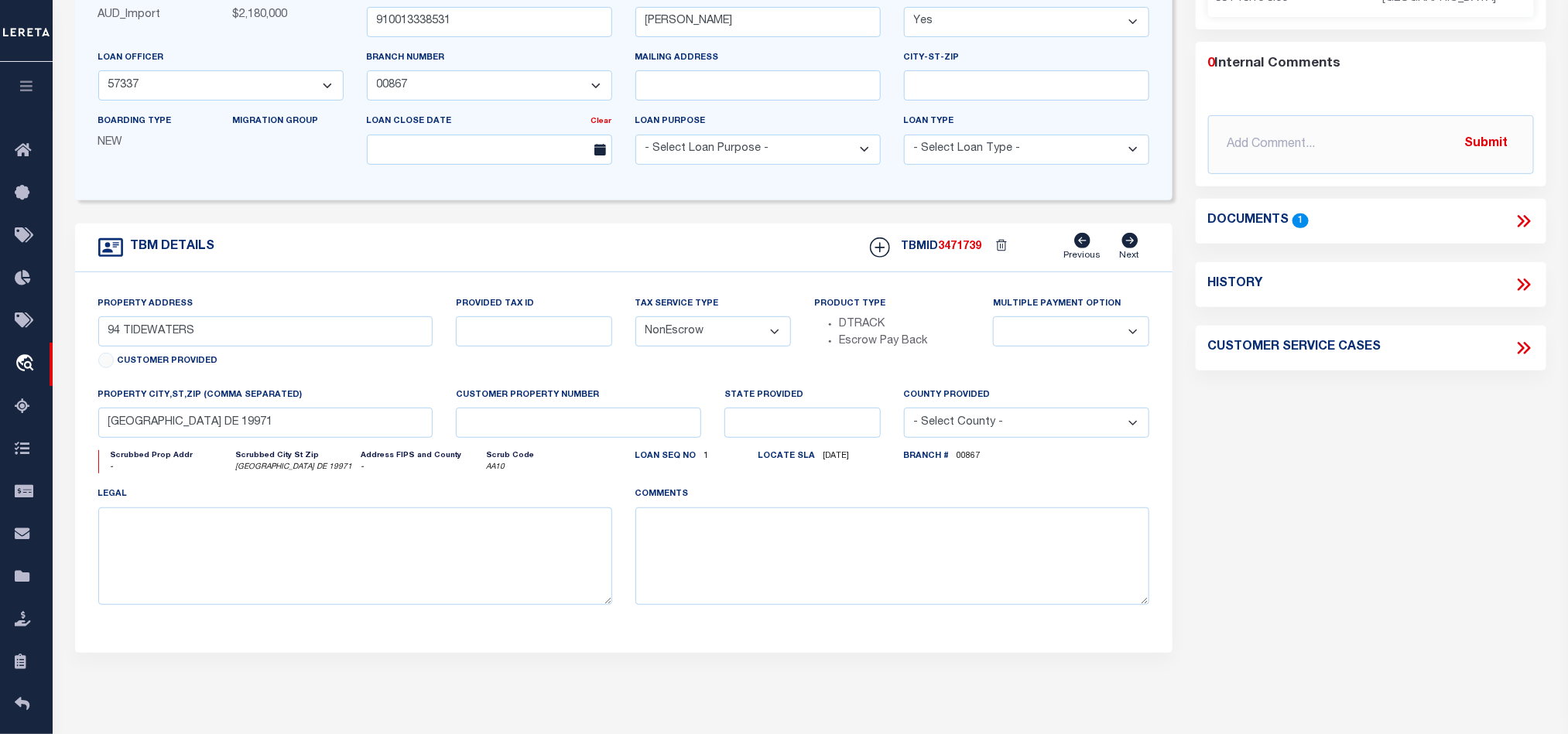
scroll to position [0, 0]
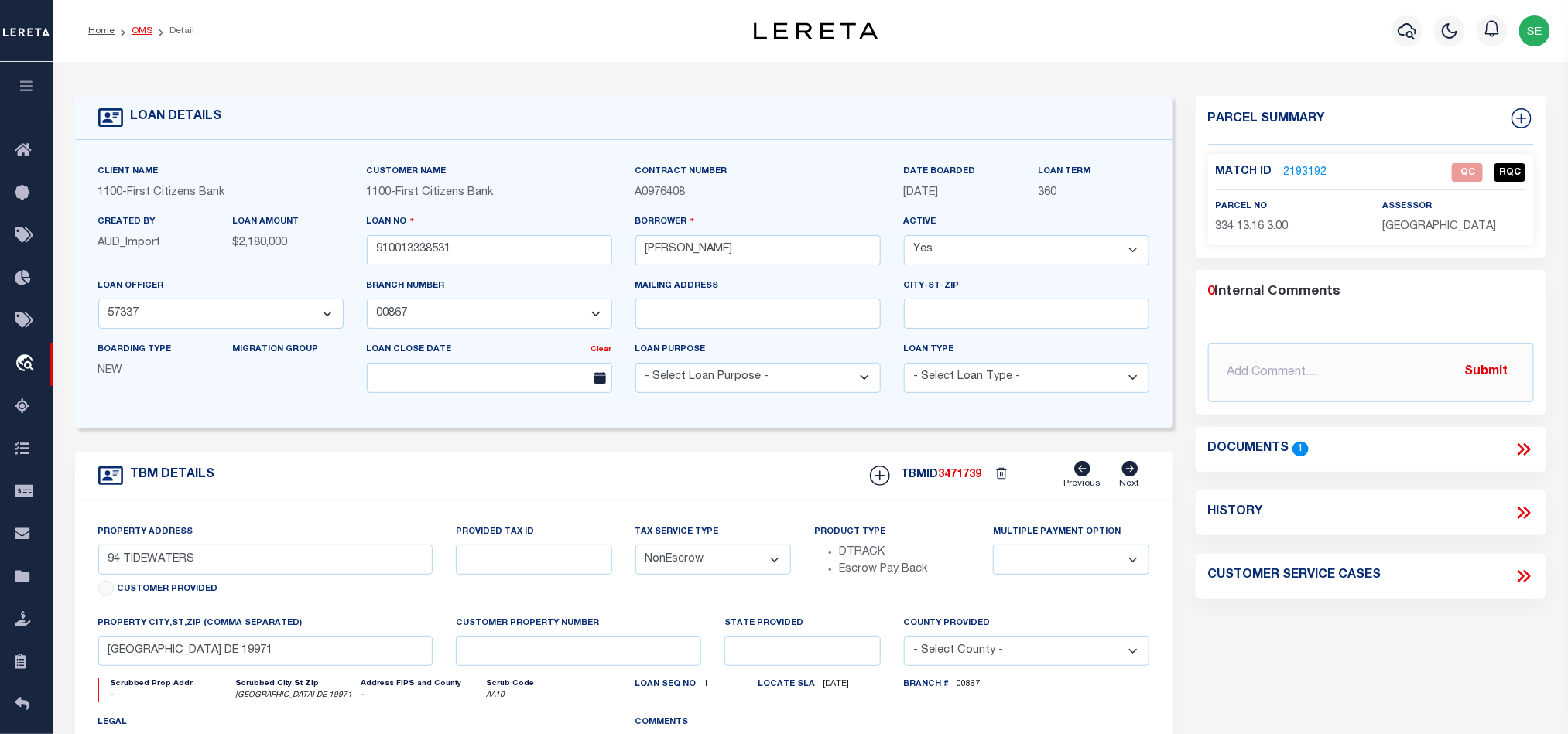
click at [145, 34] on link "OMS" at bounding box center [143, 31] width 21 height 10
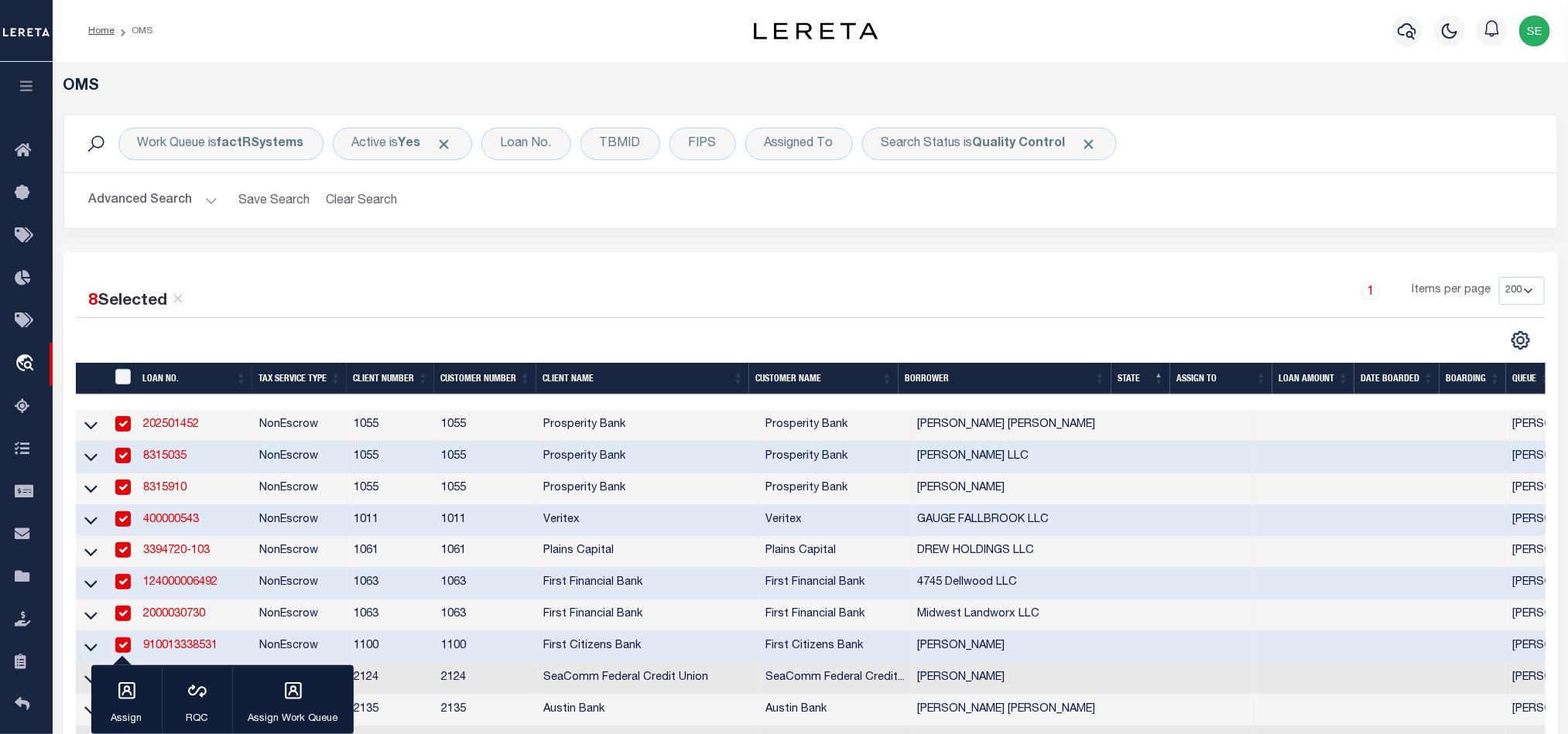
scroll to position [232, 0]
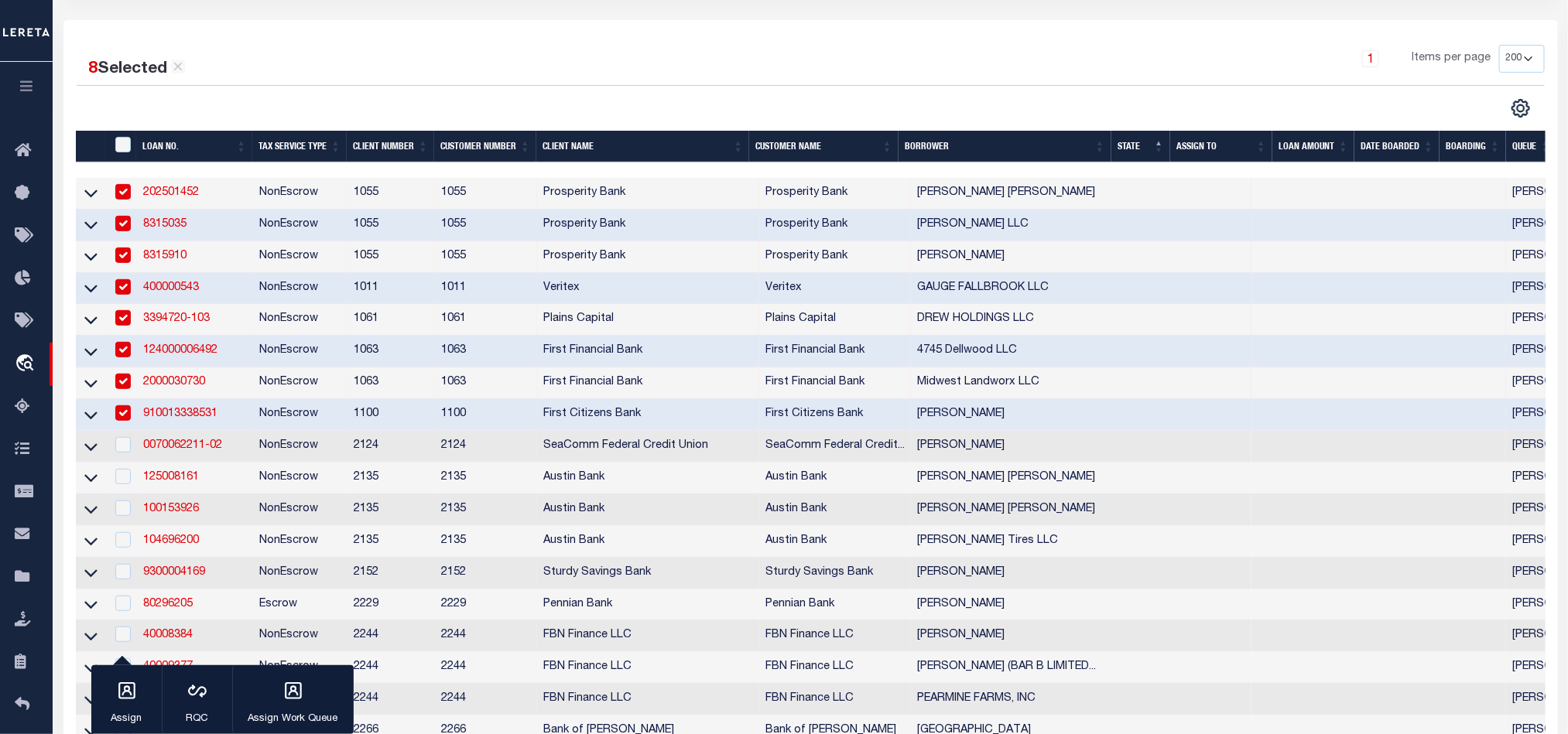
click at [278, 420] on td "NonEscrow" at bounding box center [301, 414] width 94 height 32
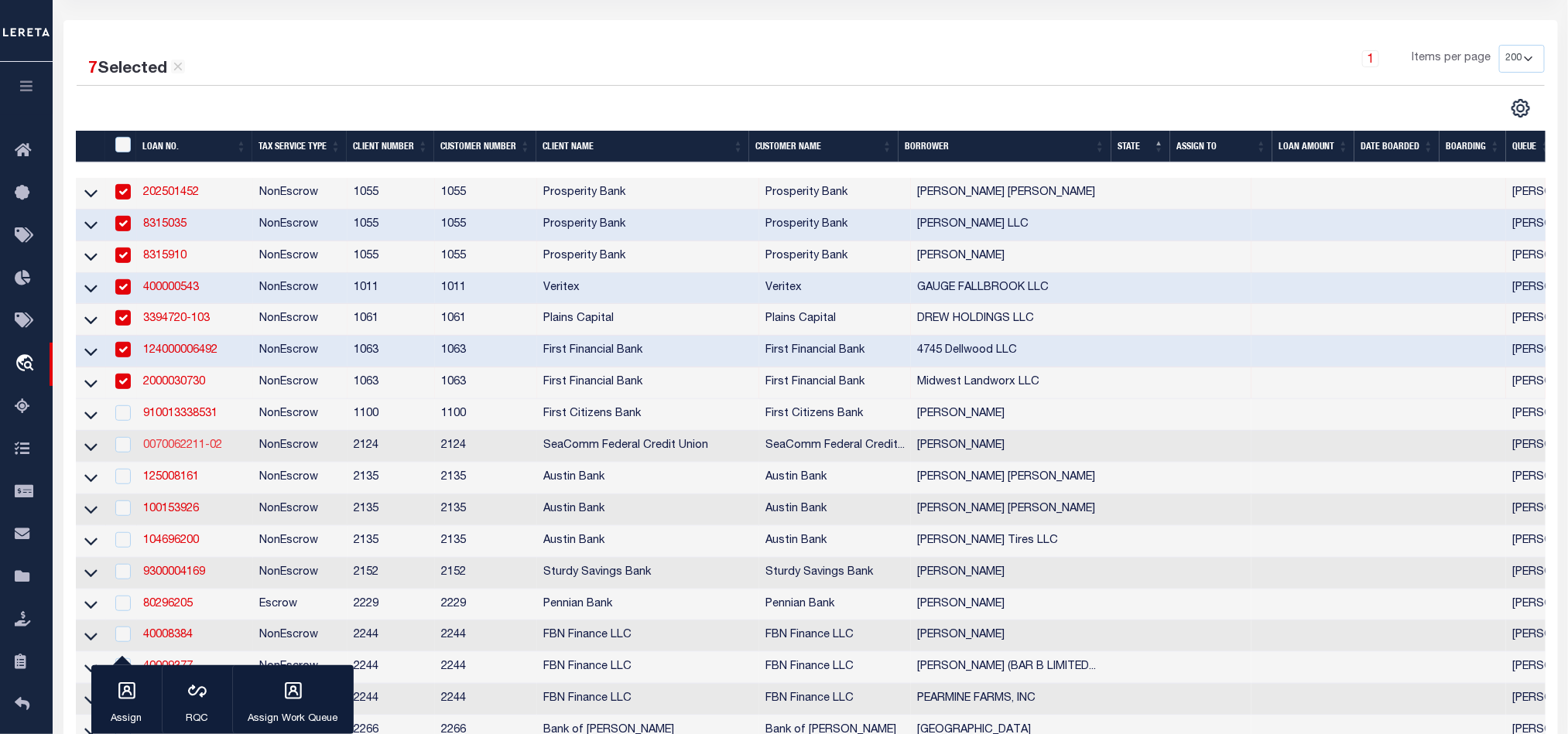
click at [187, 451] on link "0070062211-02" at bounding box center [183, 445] width 79 height 11
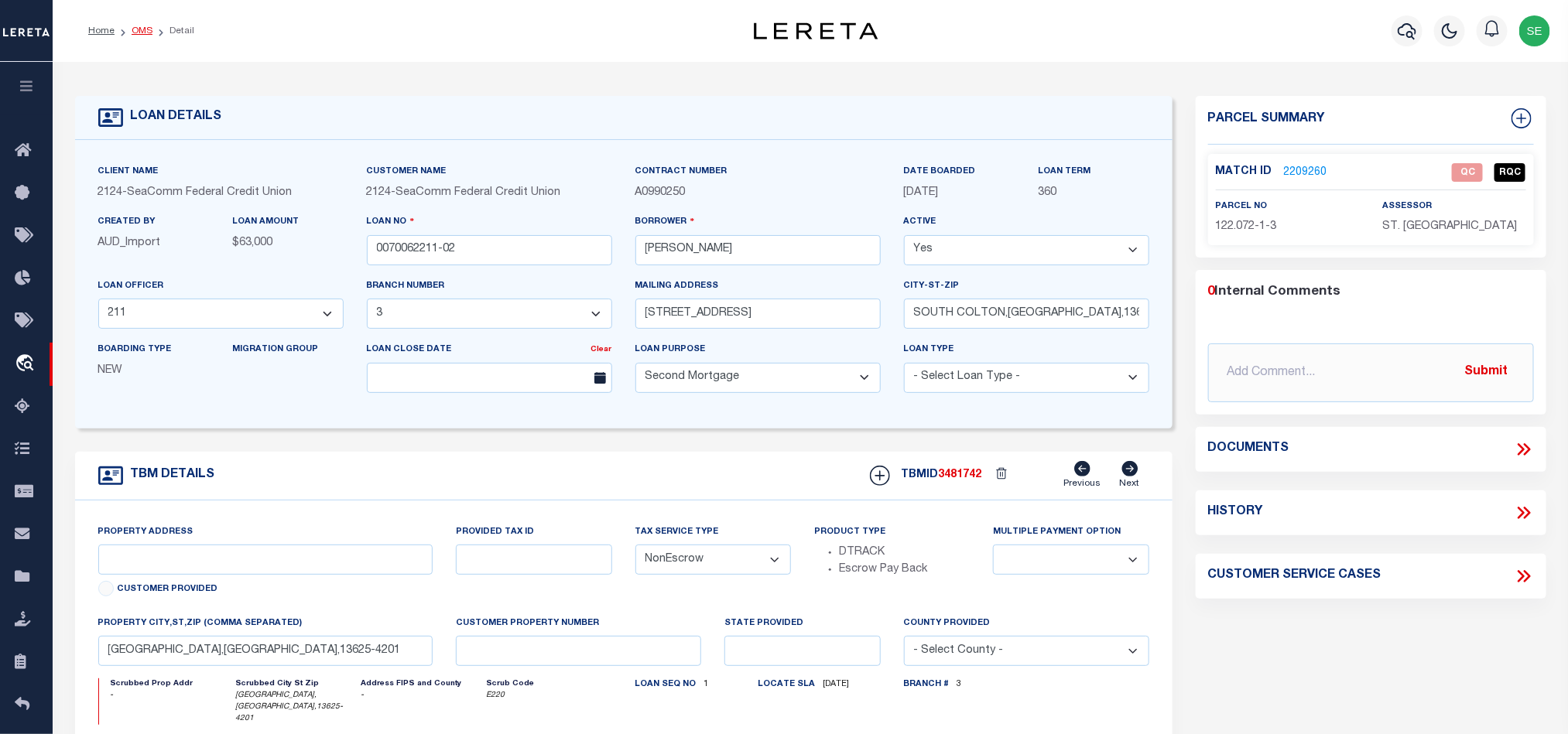
click at [140, 33] on link "OMS" at bounding box center [143, 31] width 21 height 10
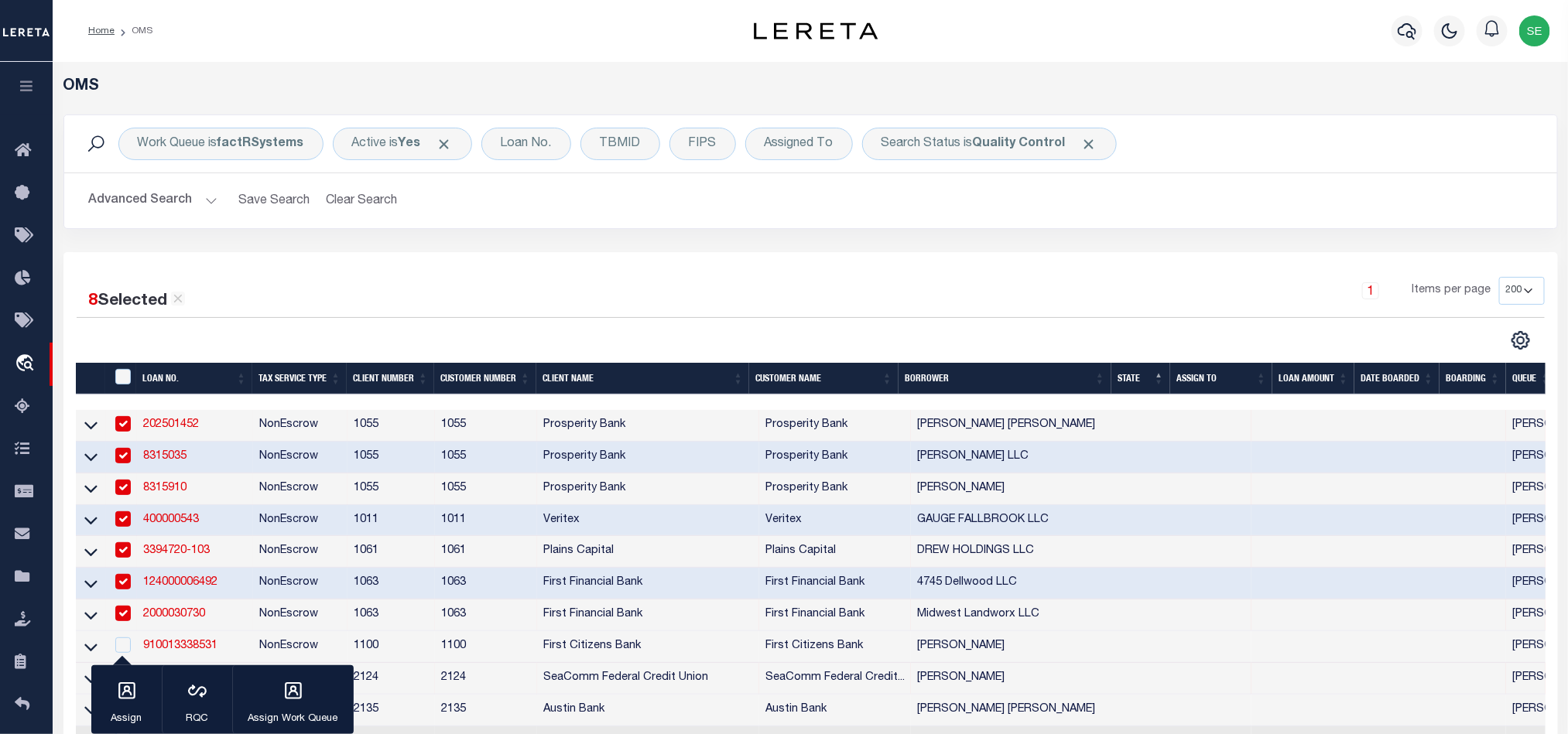
scroll to position [348, 0]
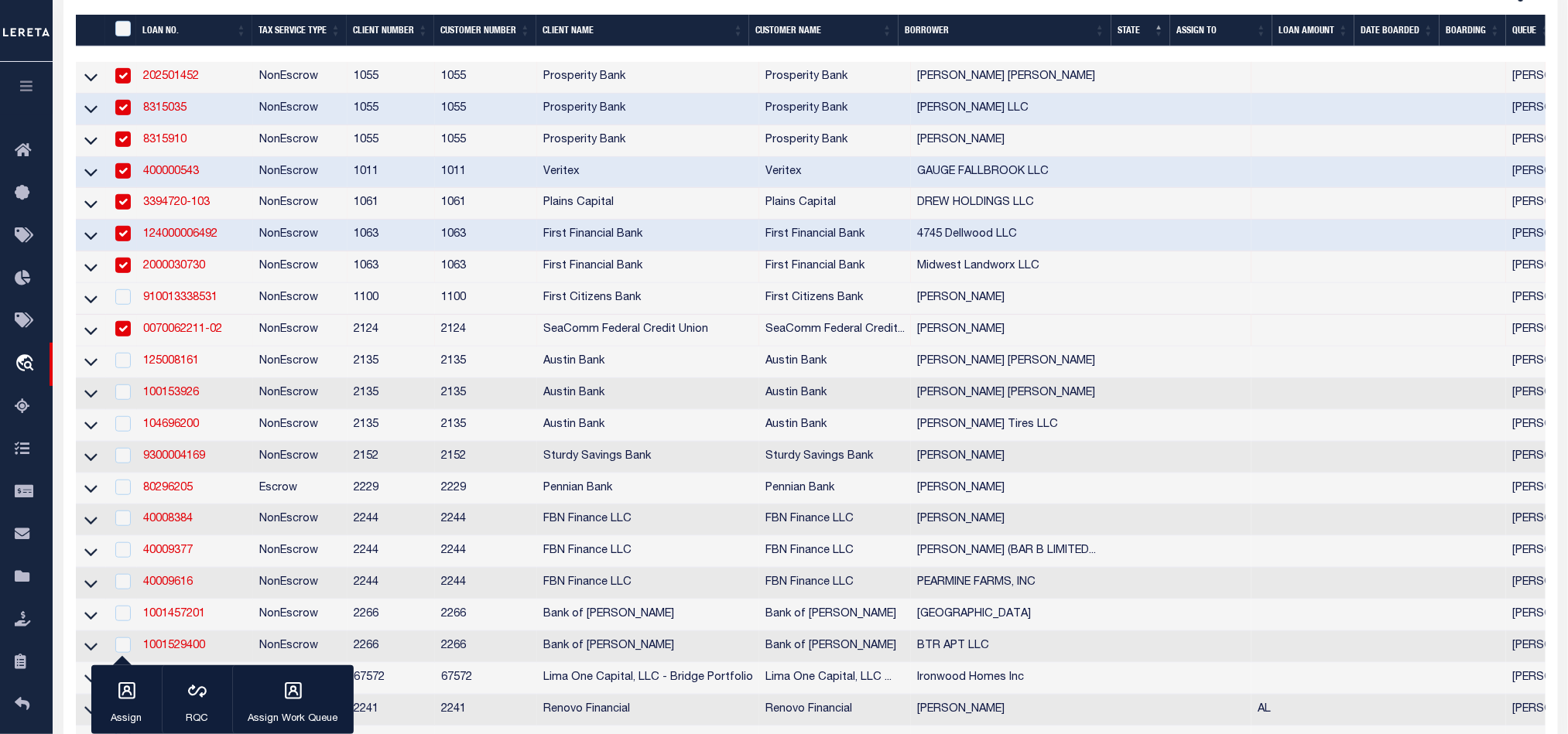
click at [277, 332] on td "NonEscrow" at bounding box center [301, 330] width 94 height 32
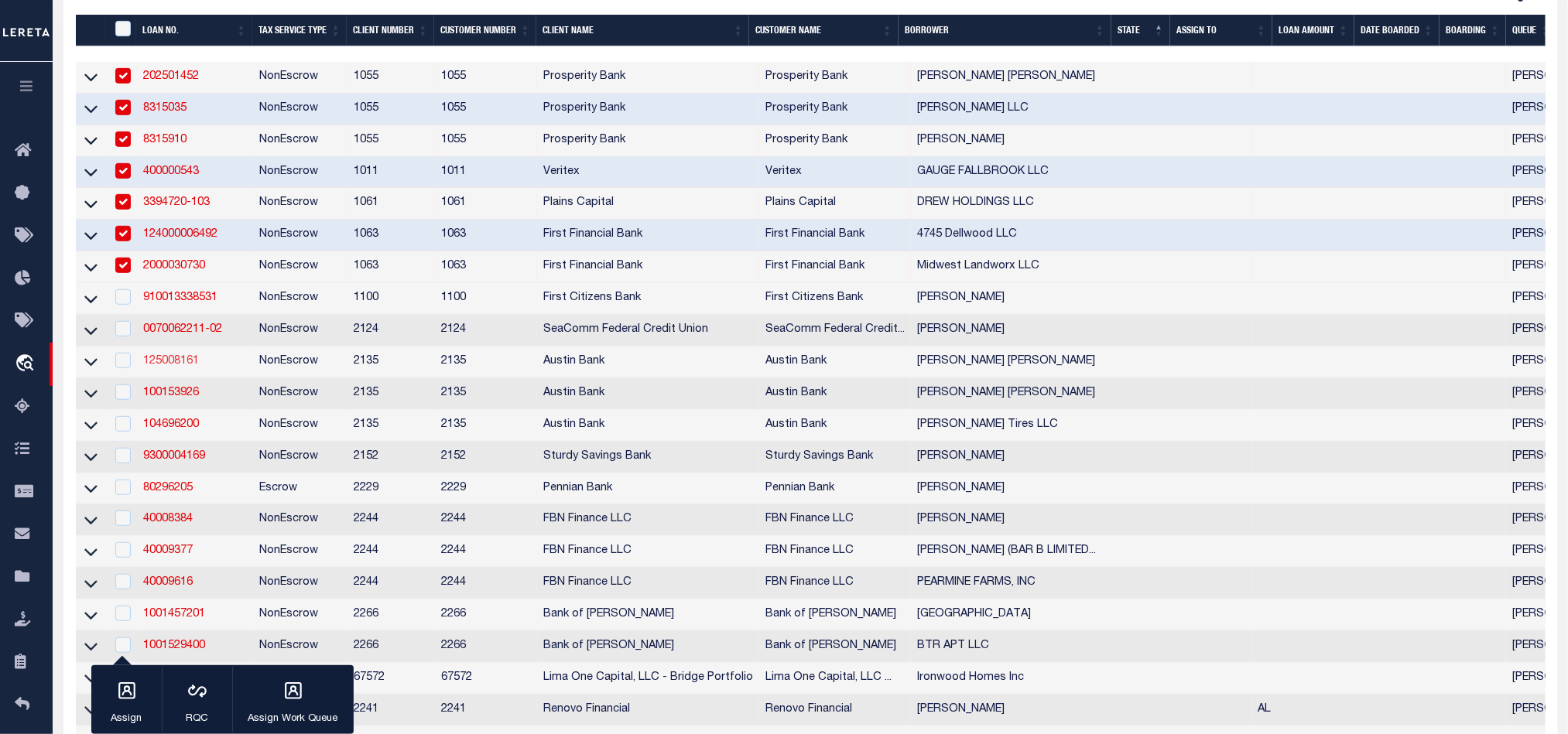
click at [172, 367] on link "125008161" at bounding box center [172, 360] width 56 height 11
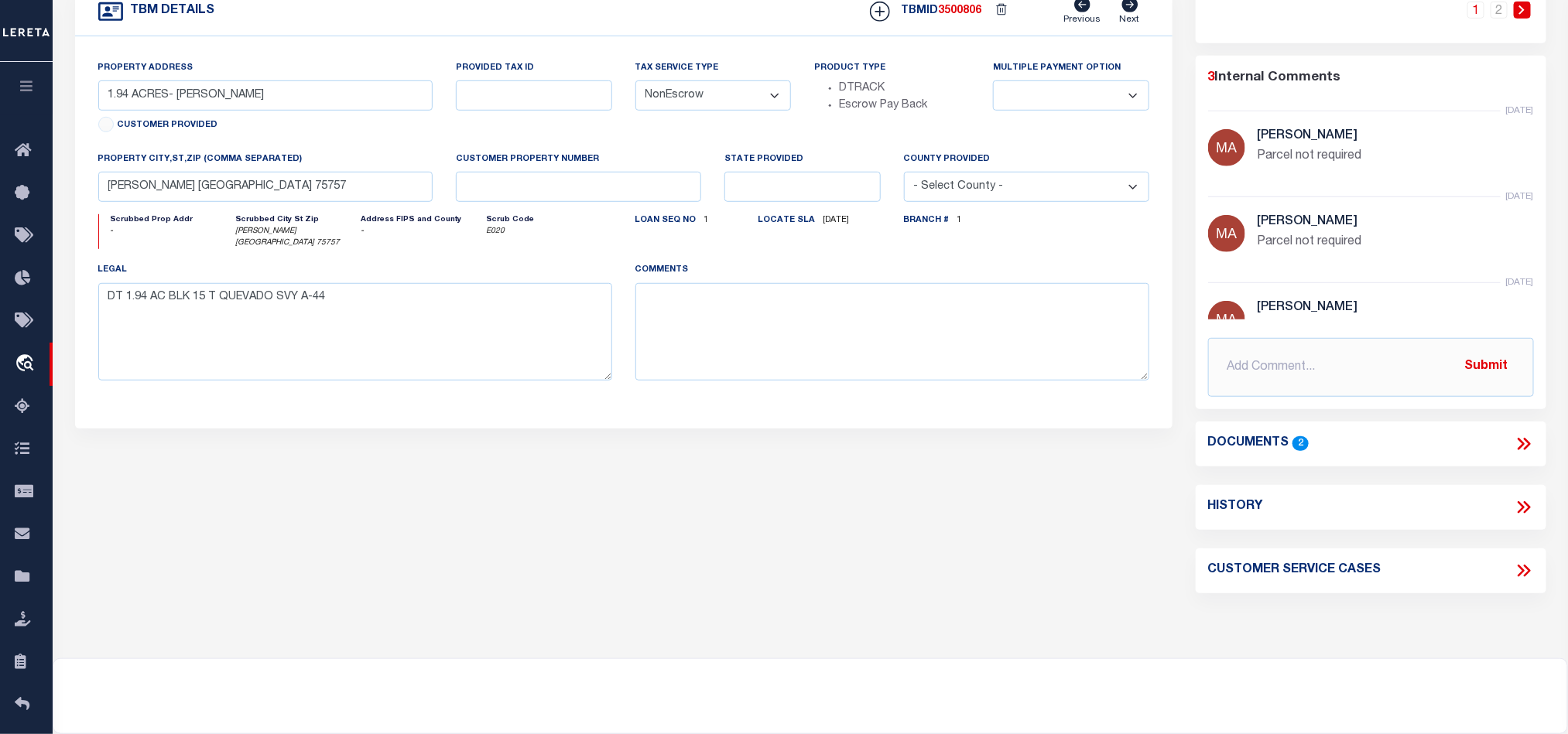
scroll to position [116, 0]
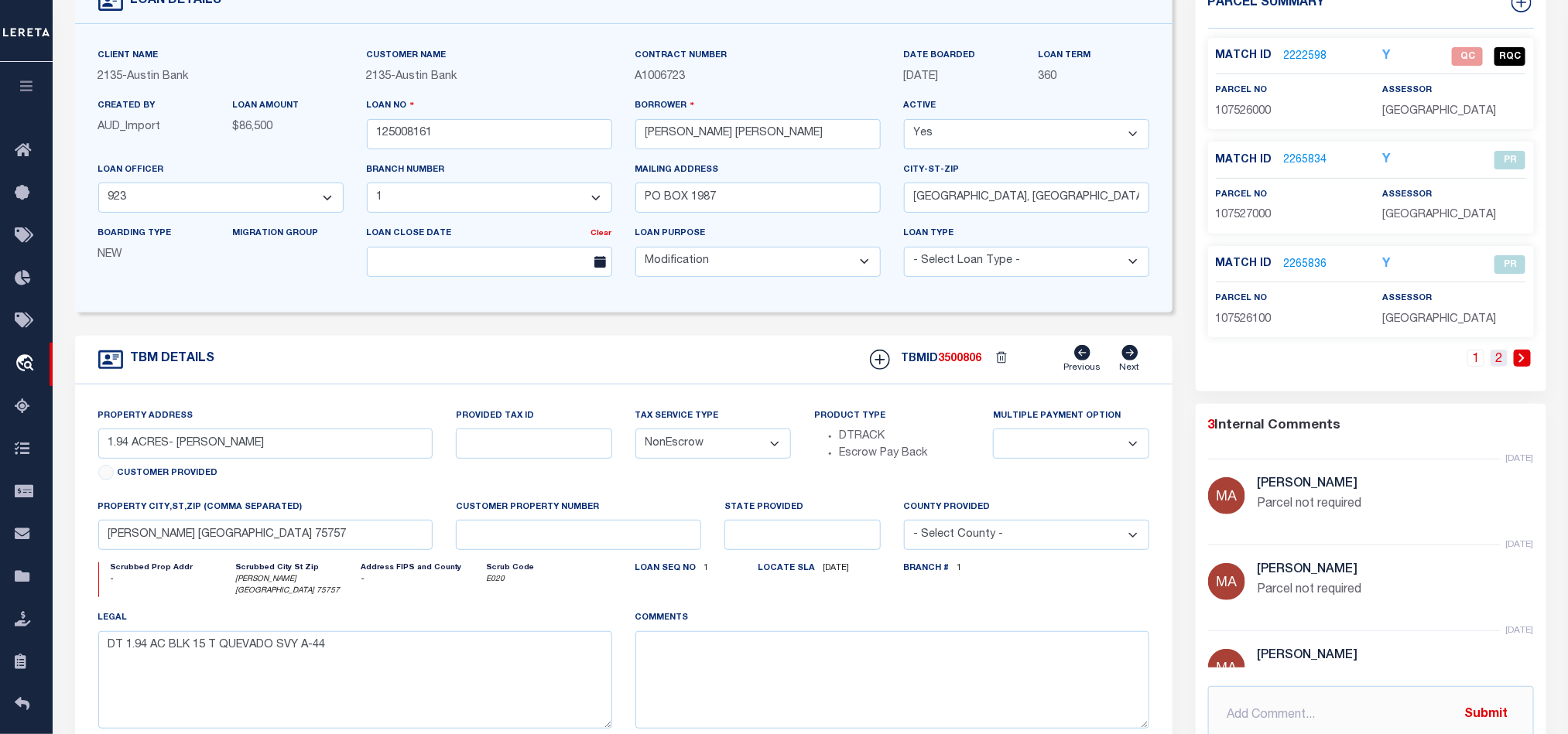
click at [1501, 358] on link "2" at bounding box center [1500, 358] width 17 height 17
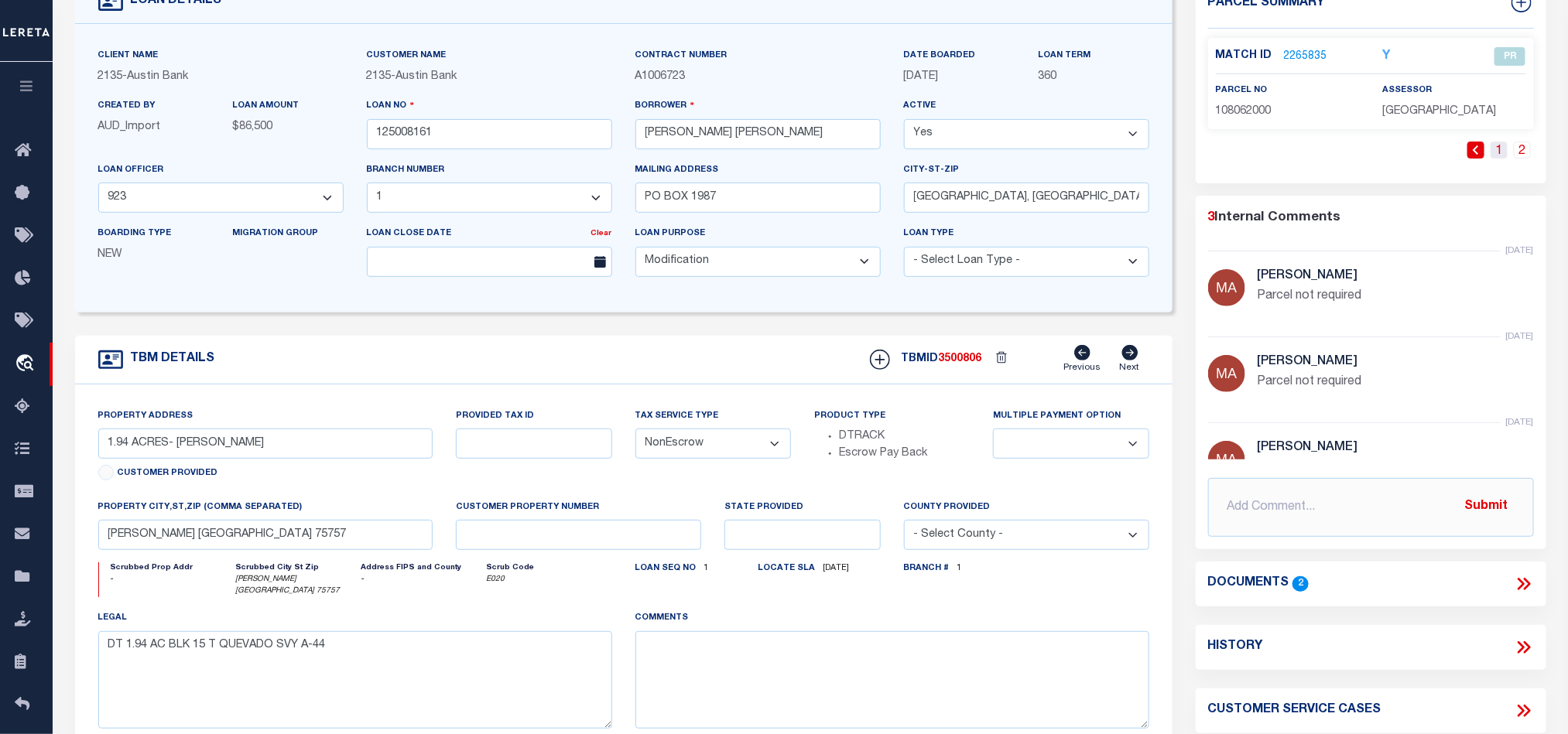
click at [1498, 149] on link "1" at bounding box center [1500, 150] width 17 height 17
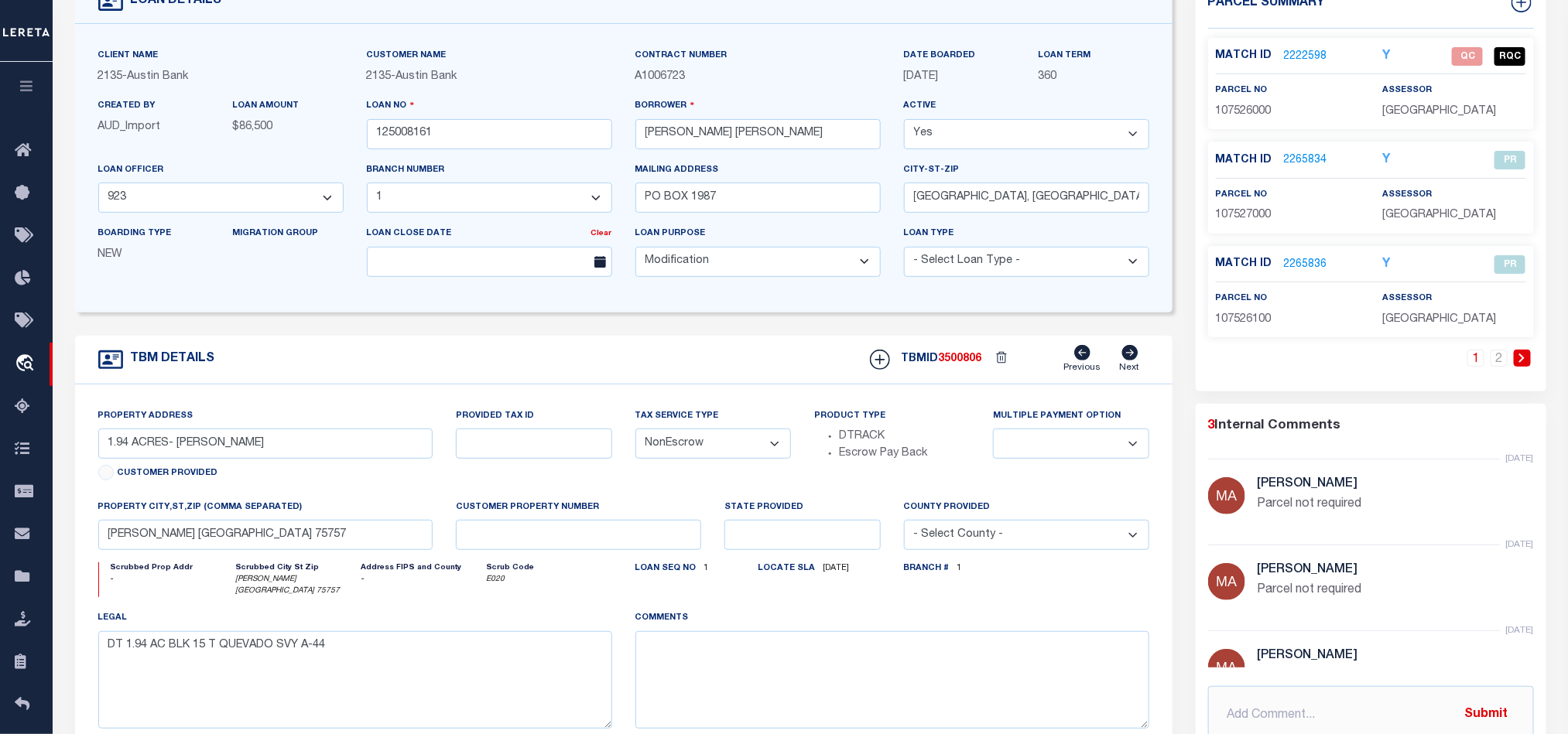
click at [1327, 49] on div "Match ID 2222598" at bounding box center [1288, 57] width 144 height 17
click at [1315, 49] on link "2222598" at bounding box center [1306, 57] width 43 height 16
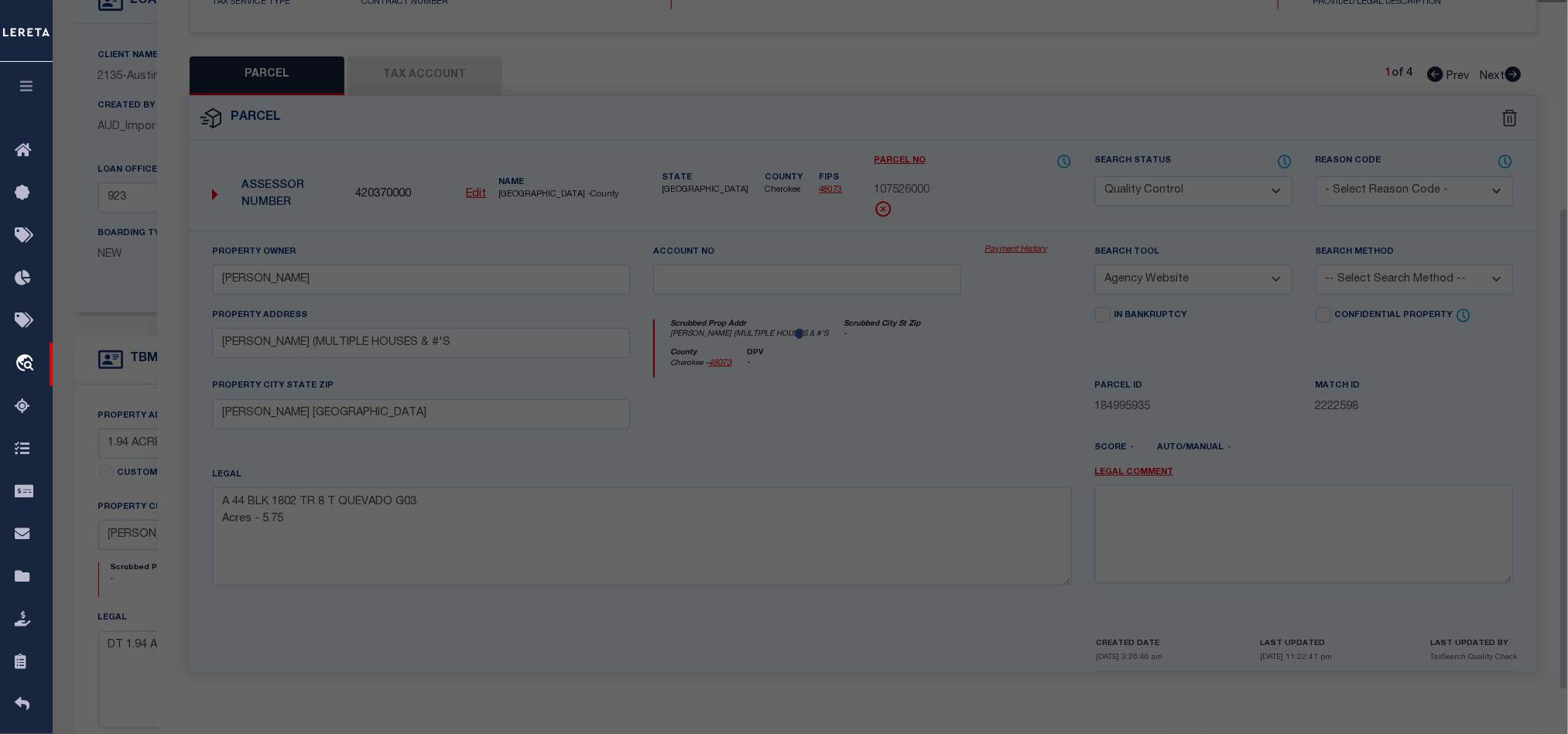
scroll to position [300, 0]
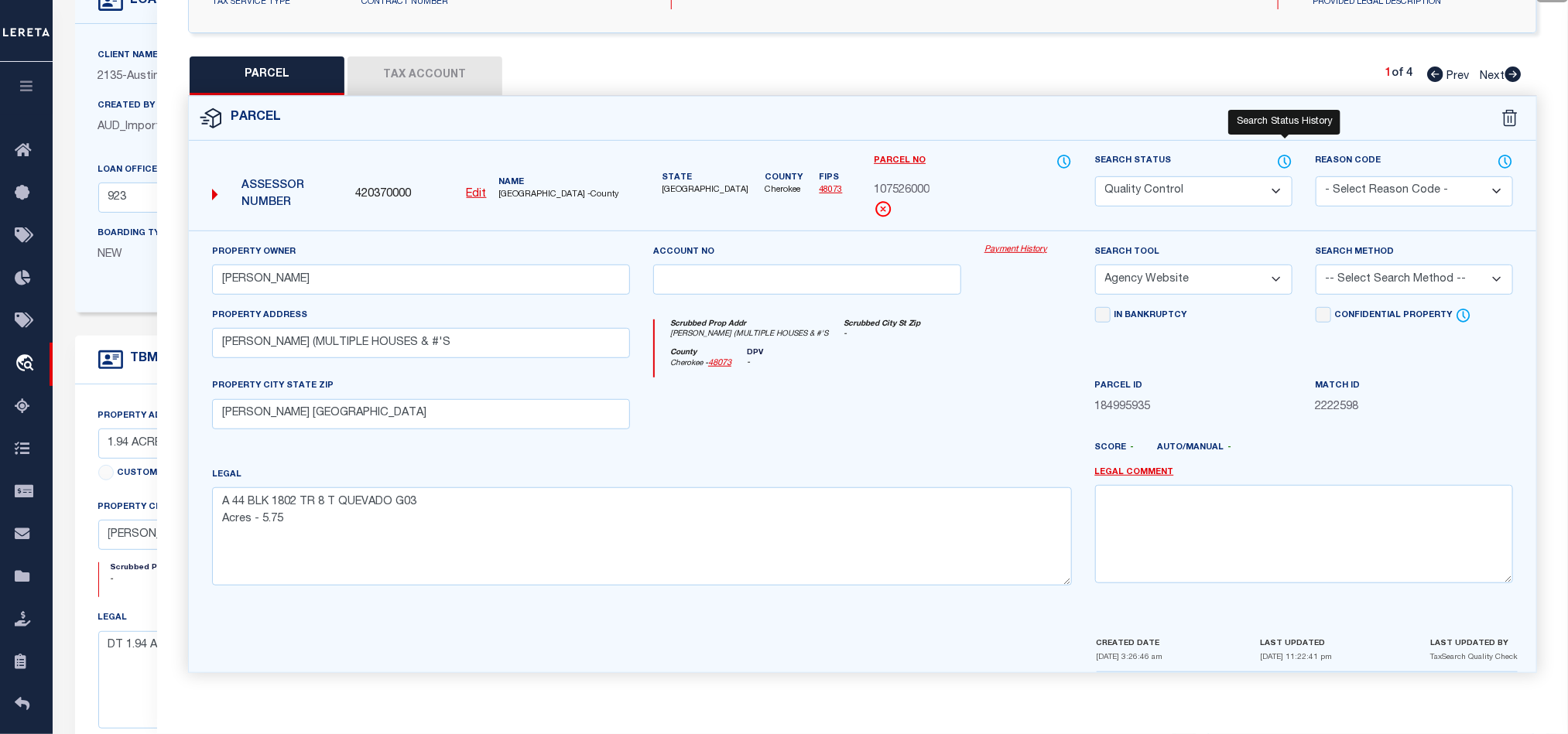
click at [1285, 160] on icon at bounding box center [1285, 161] width 13 height 13
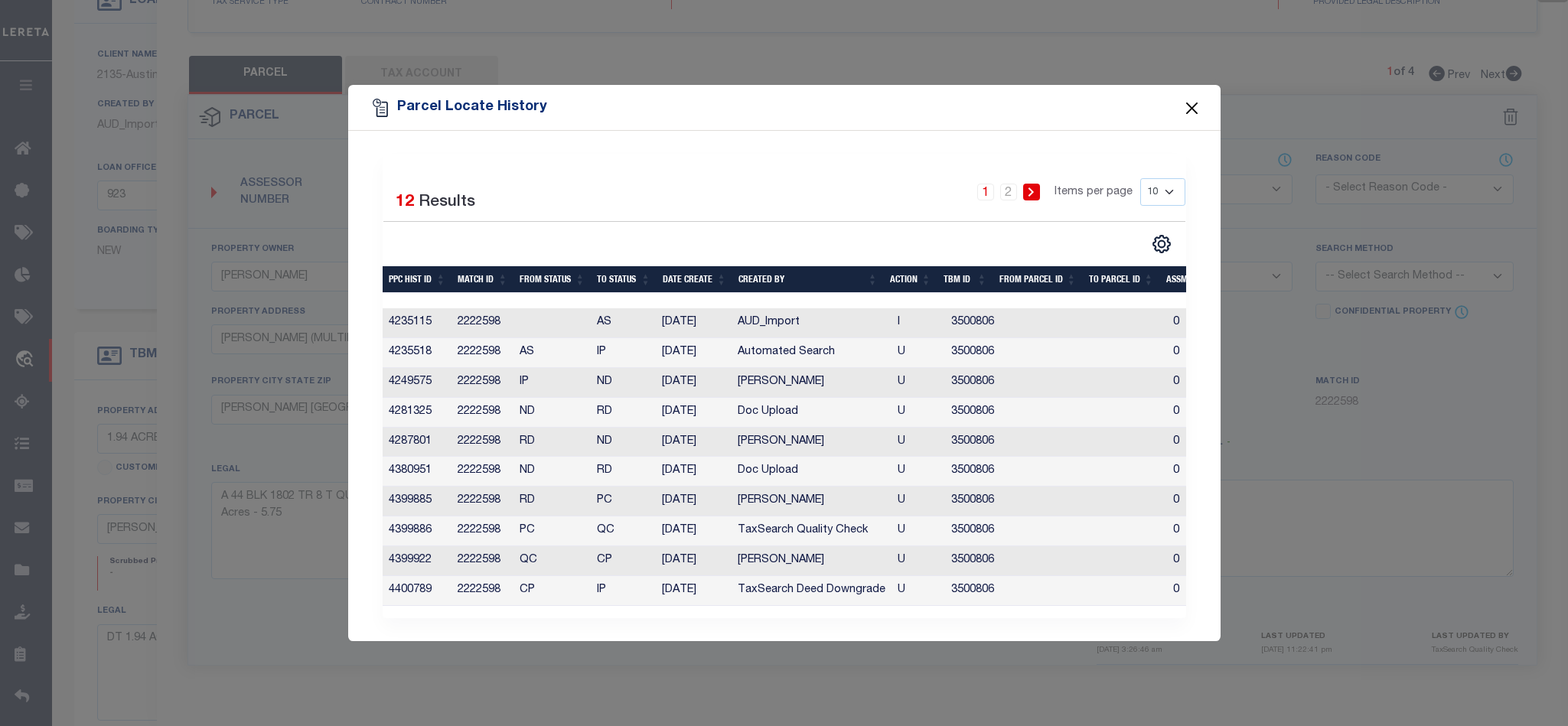
click at [1199, 98] on button "Close" at bounding box center [1191, 108] width 20 height 20
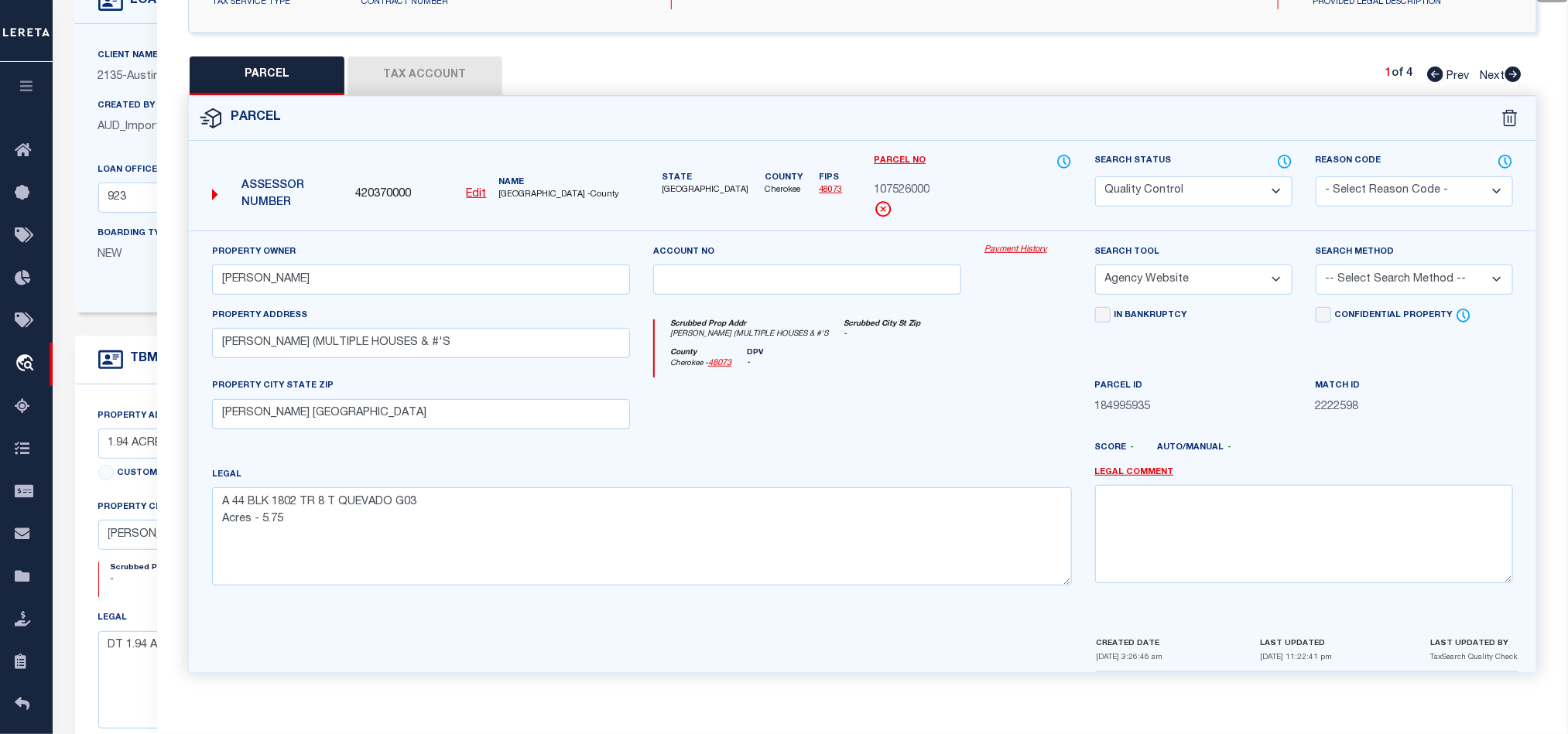
click at [438, 86] on button "Tax Account" at bounding box center [425, 76] width 155 height 39
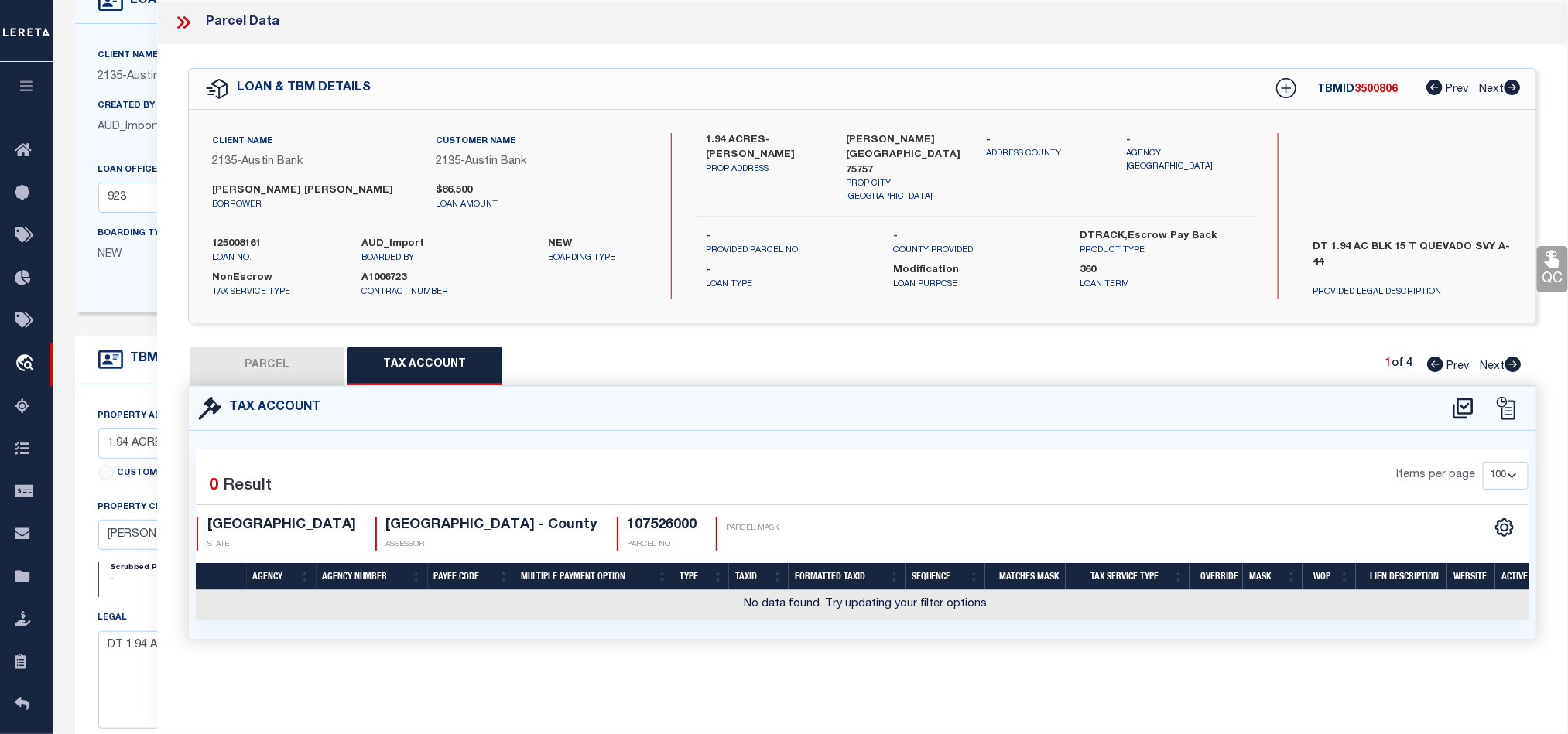
scroll to position [0, 0]
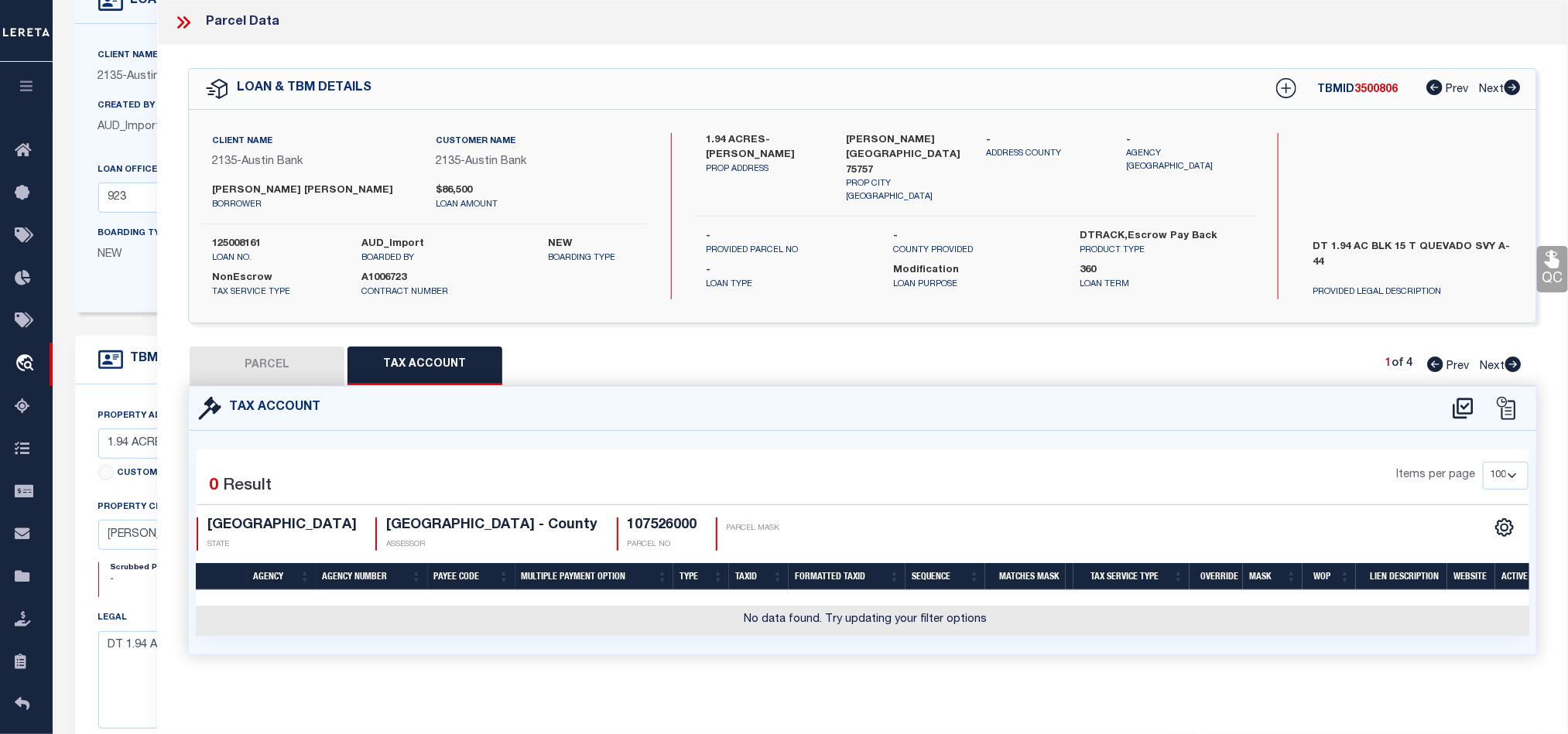
click at [270, 360] on button "PARCEL" at bounding box center [267, 366] width 155 height 39
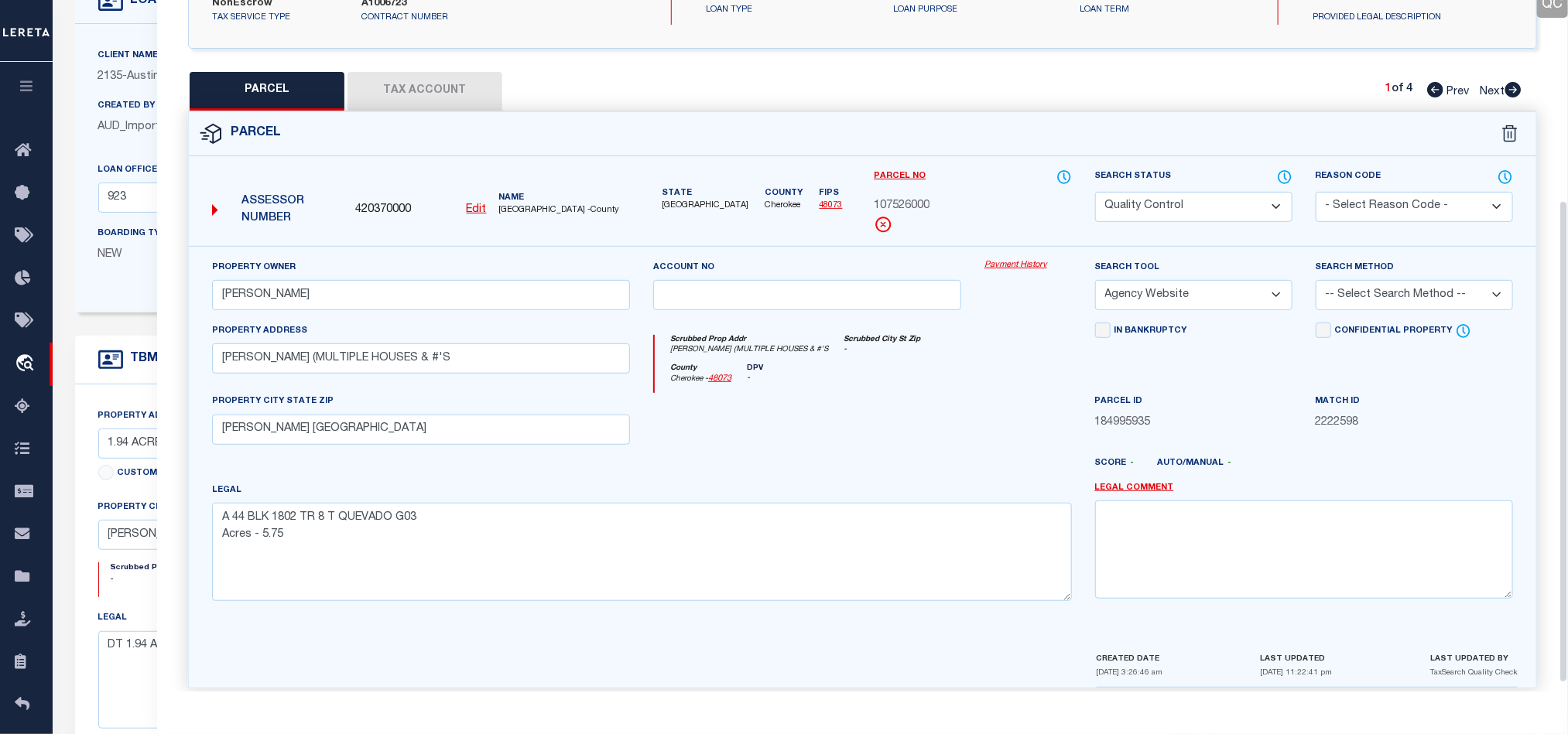
scroll to position [300, 0]
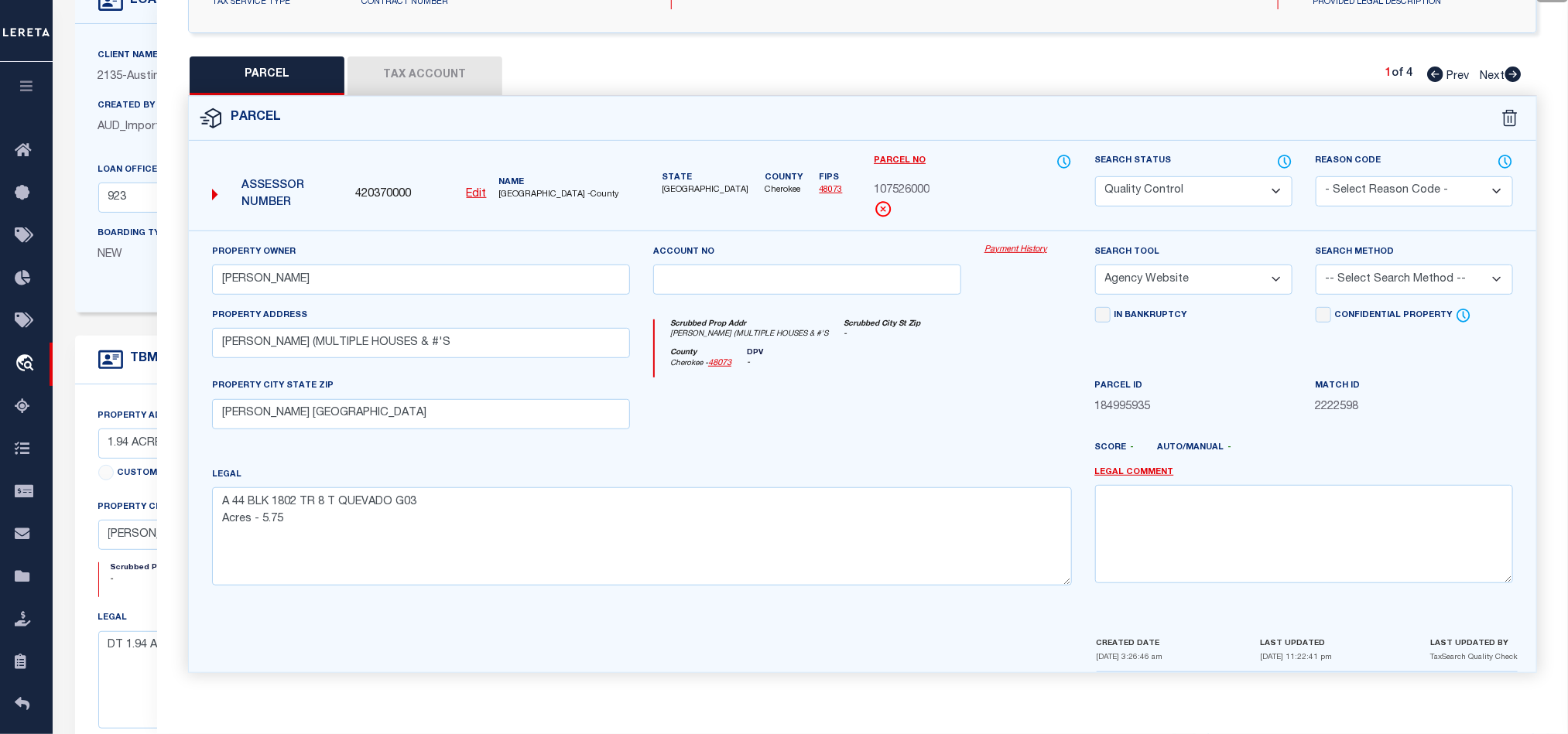
drag, startPoint x: 1366, startPoint y: 265, endPoint x: 1359, endPoint y: 284, distance: 20.2
click at [1366, 265] on select "-- Select Search Method -- Property Address Legal Liability Info Provided" at bounding box center [1414, 279] width 198 height 30
click at [1316, 265] on select "-- Select Search Method -- Property Address Legal Liability Info Provided" at bounding box center [1414, 279] width 198 height 30
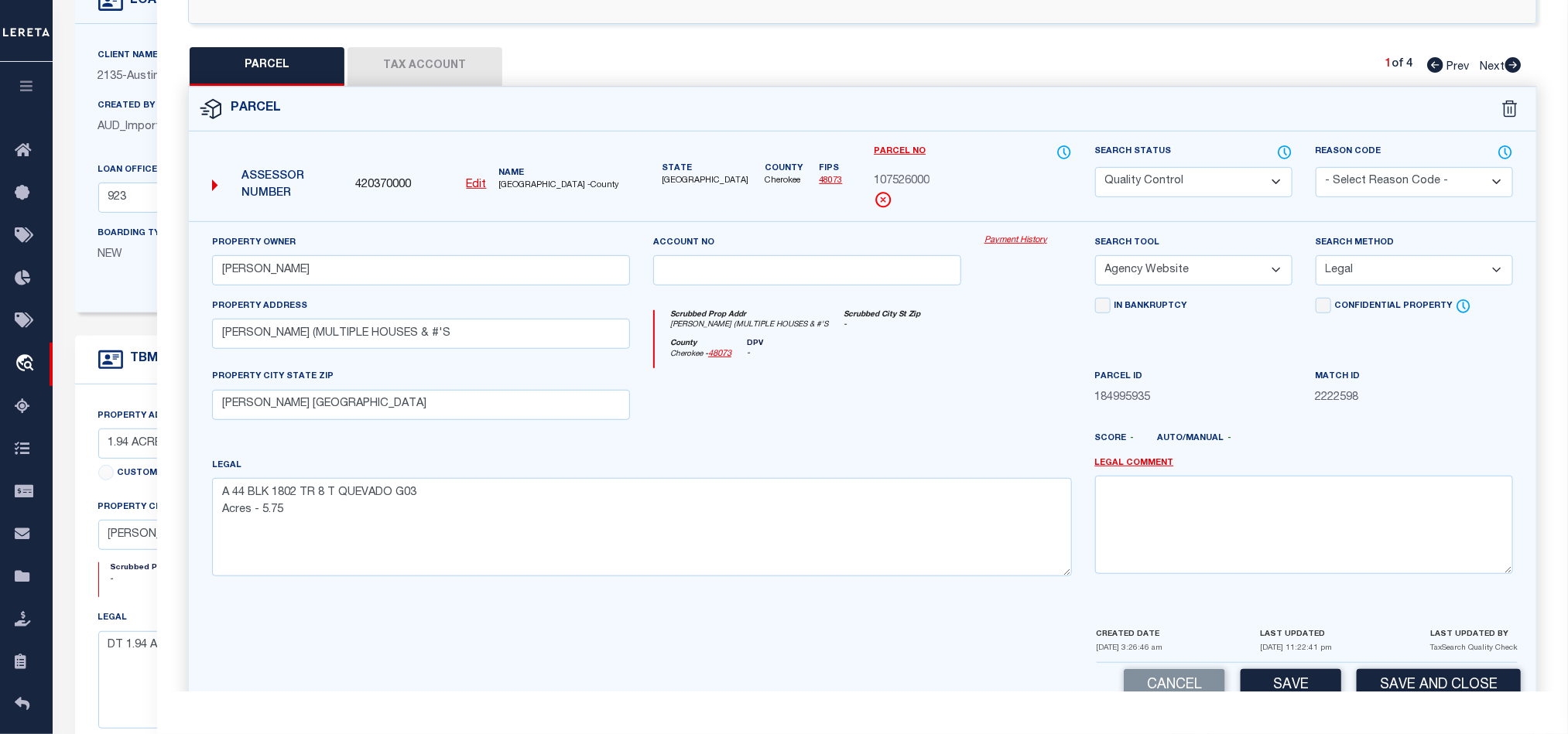
click at [1159, 204] on div "Search Status Automated Search Bad Parcel Complete Duplicate Parcel High Dollar…" at bounding box center [1194, 182] width 221 height 77
click at [1159, 189] on select "Automated Search Bad Parcel Complete Duplicate Parcel High Dollar Reporting In …" at bounding box center [1194, 181] width 198 height 30
click at [950, 359] on div "County Cherokee - 48073 DPV -" at bounding box center [864, 354] width 416 height 30
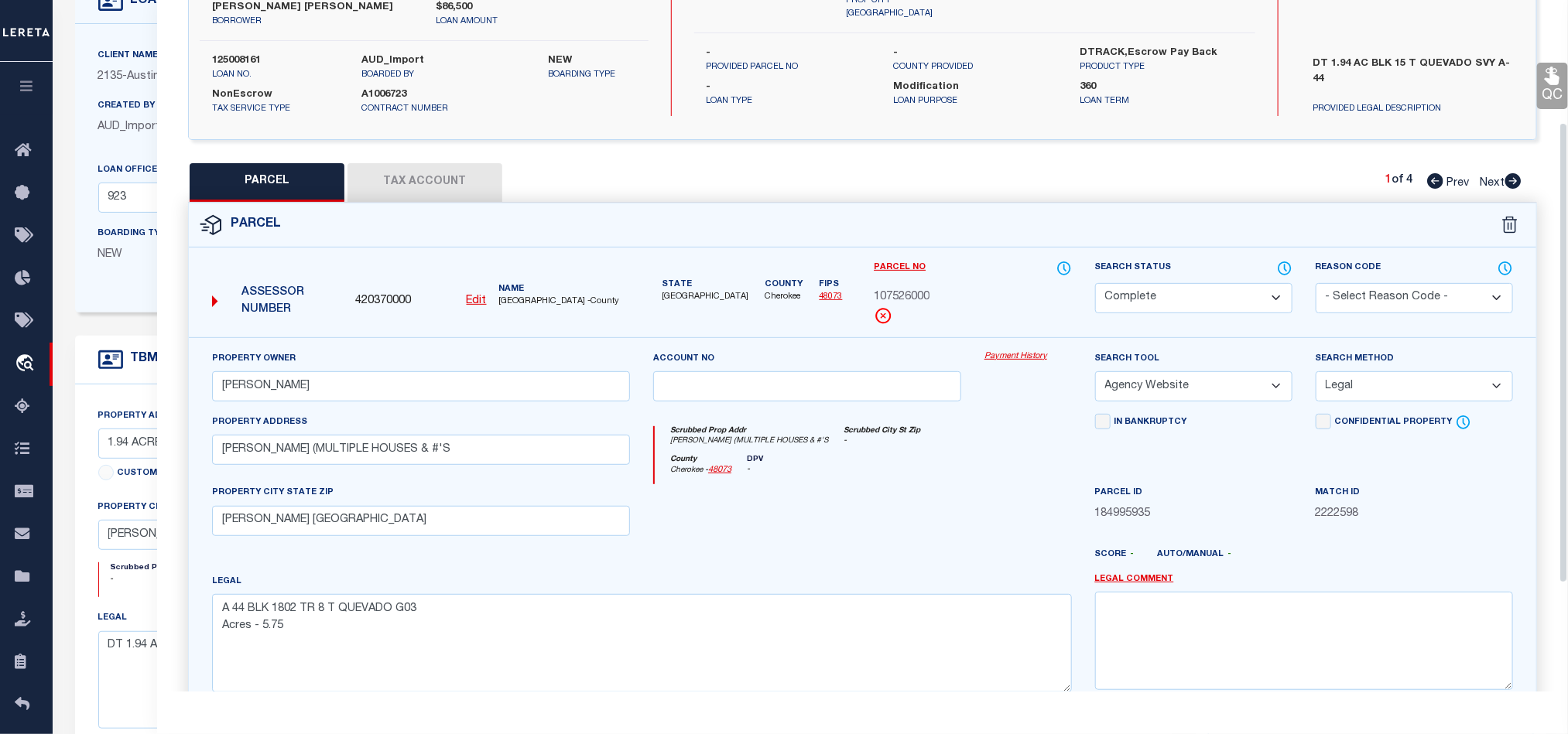
drag, startPoint x: 1556, startPoint y: 81, endPoint x: 1540, endPoint y: 93, distance: 20.0
click at [1556, 81] on icon at bounding box center [1552, 76] width 14 height 17
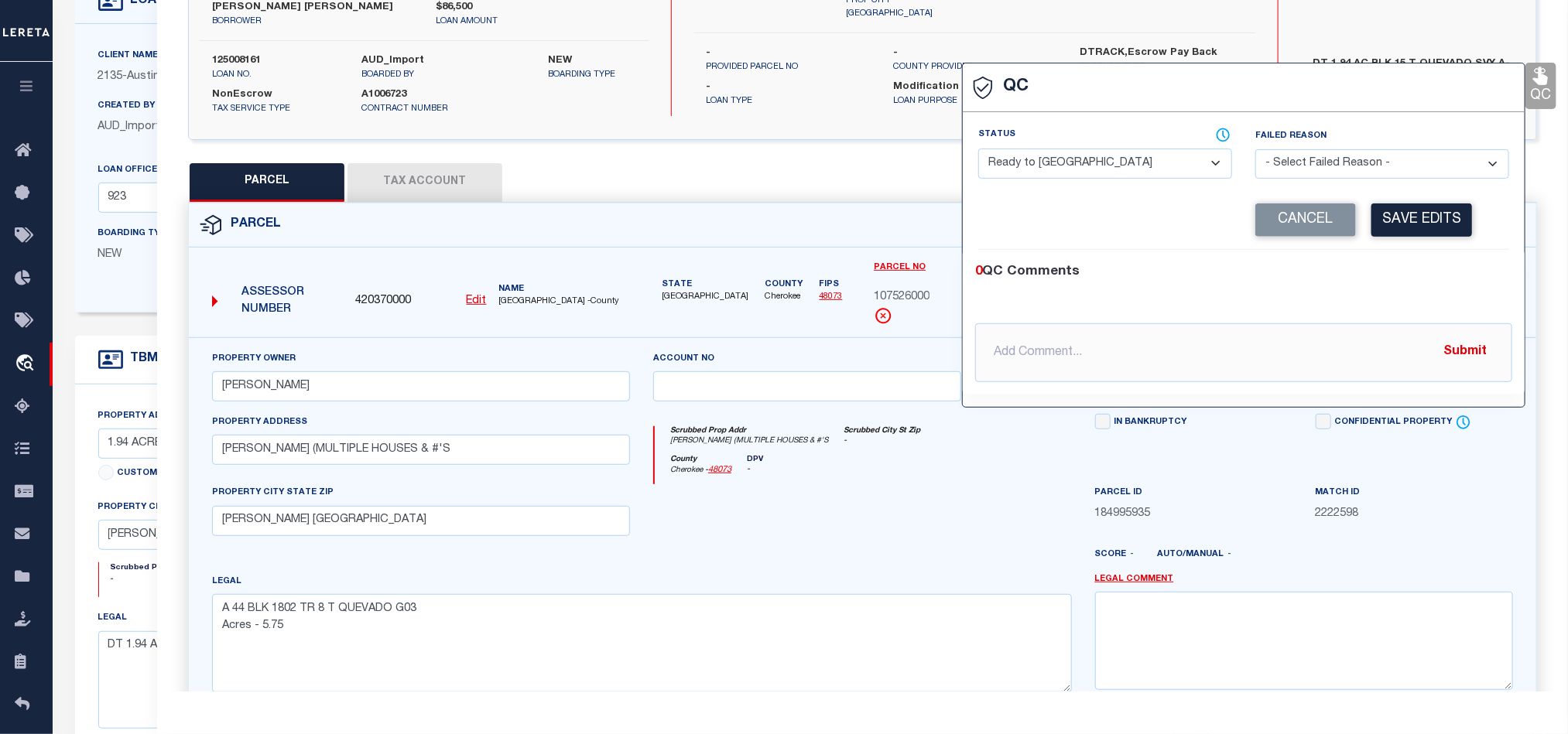
click at [1064, 153] on select "- Select Status - Ready to QC Correct Incorrect" at bounding box center [1104, 163] width 253 height 30
click at [979, 149] on select "- Select Status - Ready to QC Correct Incorrect" at bounding box center [1104, 163] width 253 height 30
click at [1407, 227] on button "Save Edits" at bounding box center [1422, 220] width 100 height 34
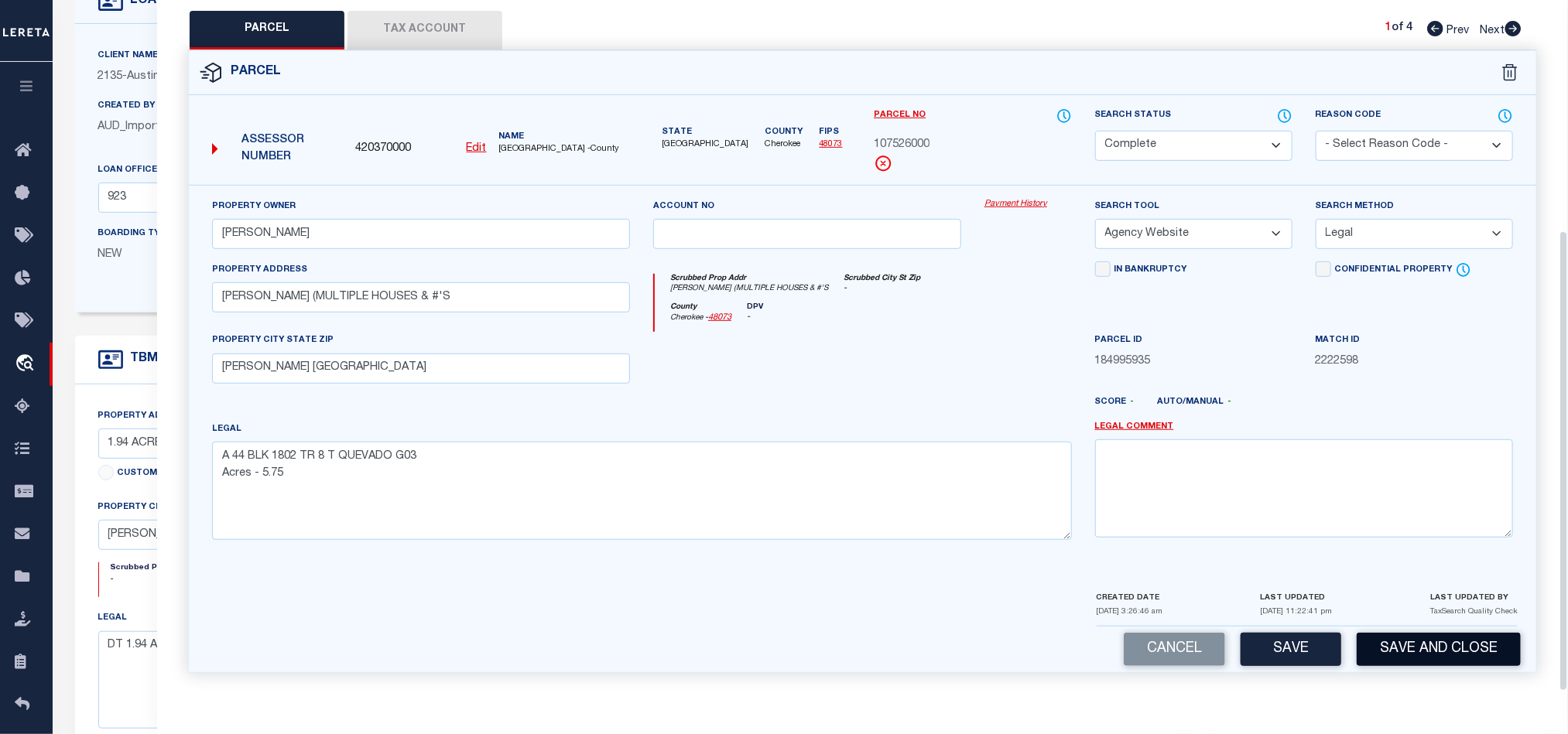
scroll to position [346, 0]
click at [1461, 642] on button "Save and Close" at bounding box center [1439, 649] width 164 height 34
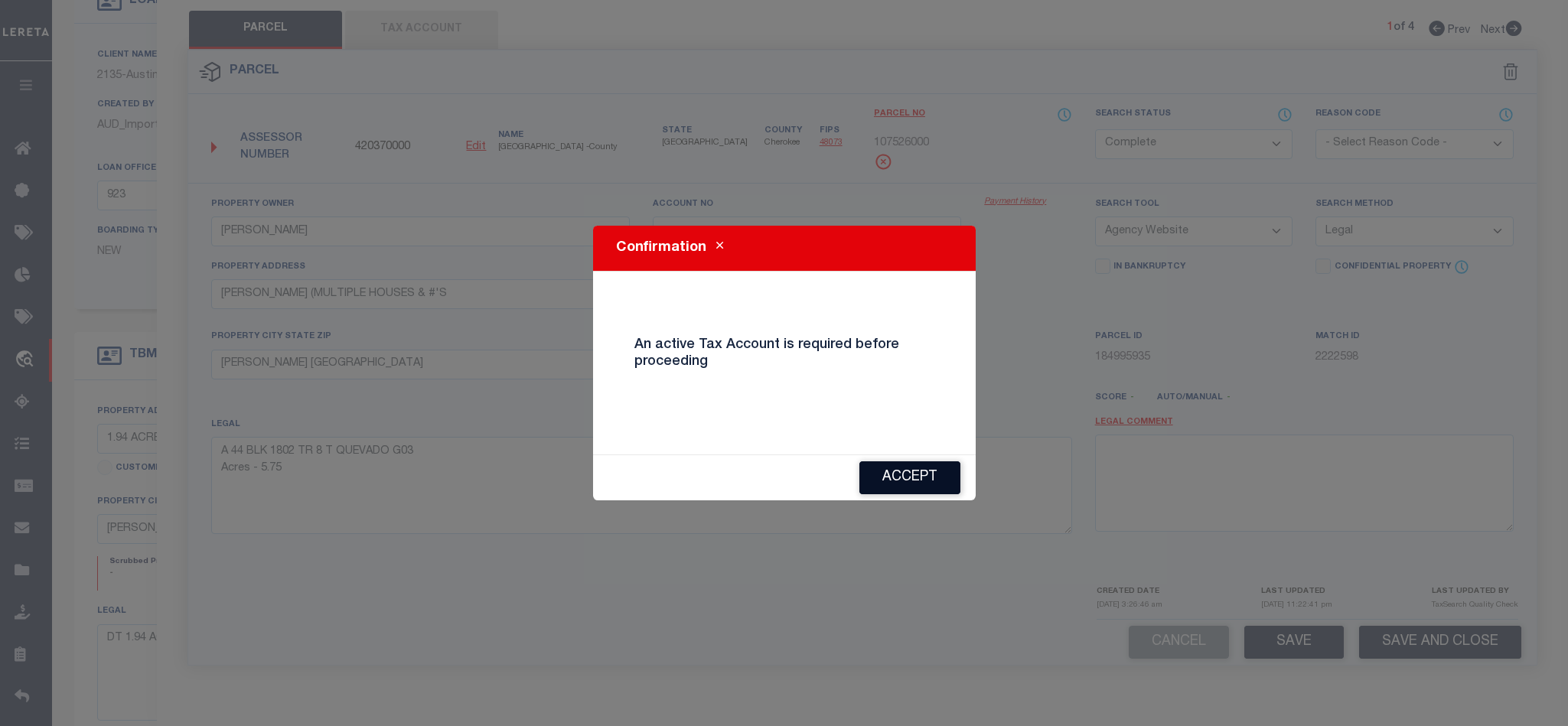
click at [887, 485] on button "Accept" at bounding box center [910, 477] width 101 height 33
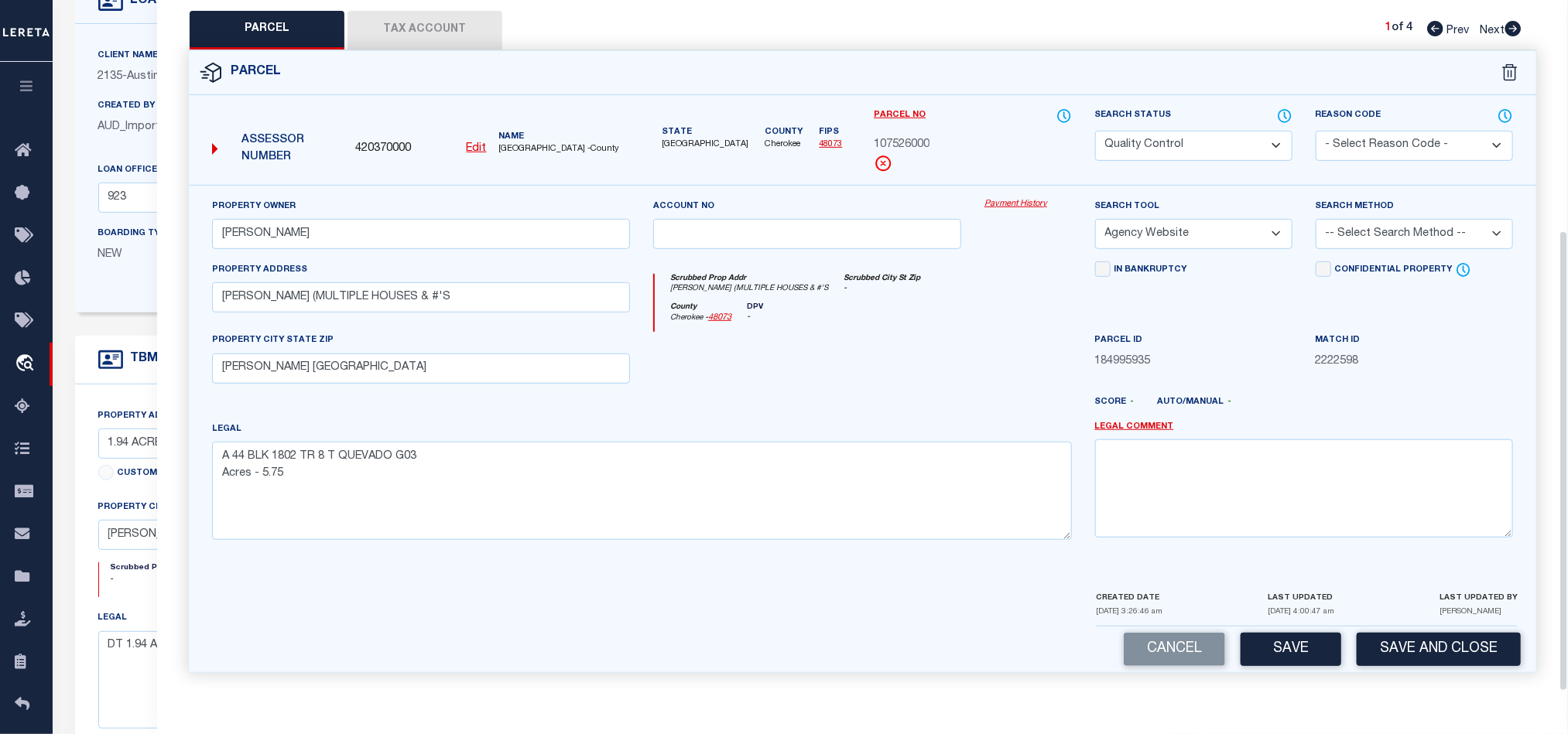
click at [425, 23] on button "Tax Account" at bounding box center [425, 30] width 155 height 39
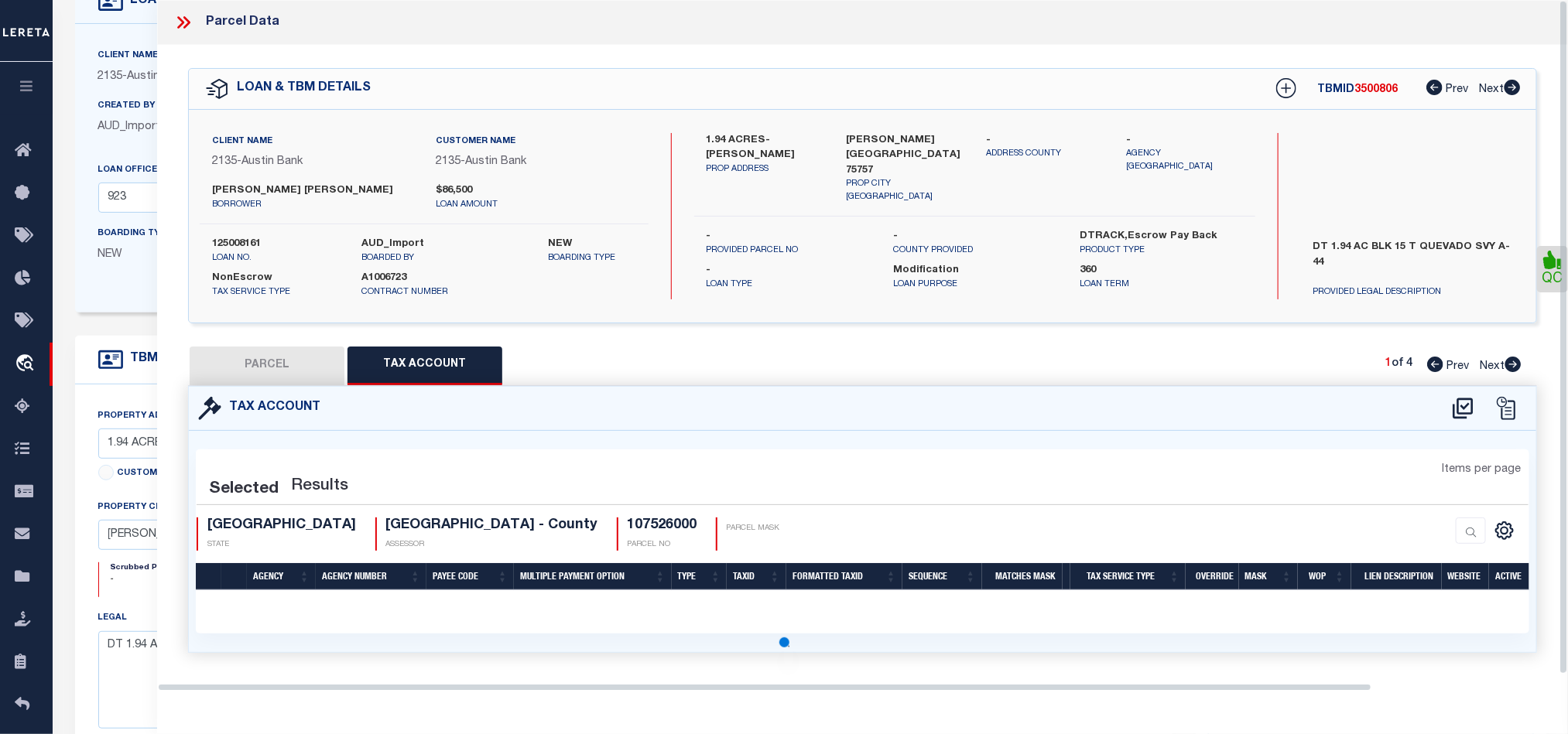
scroll to position [0, 0]
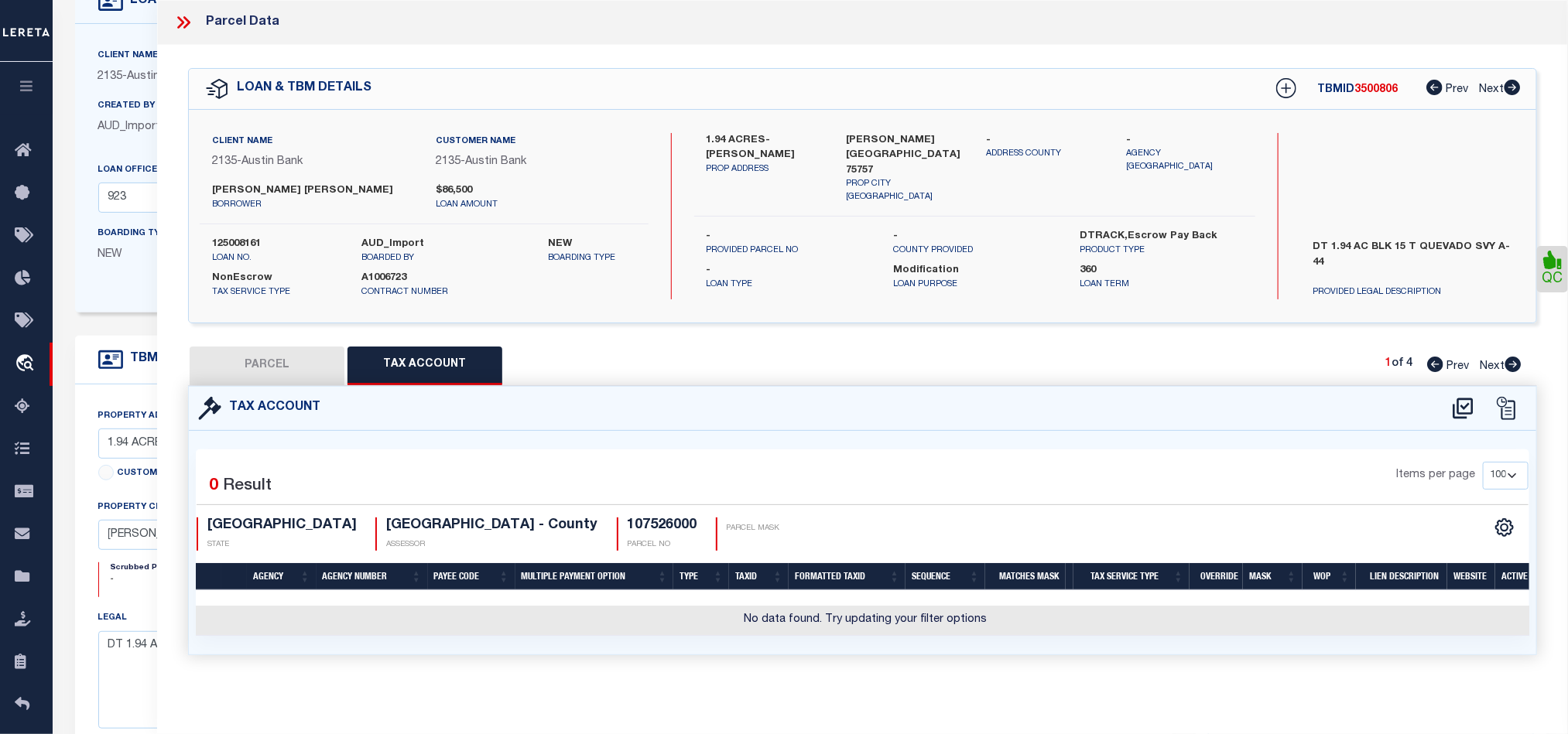
click at [188, 18] on icon at bounding box center [183, 22] width 20 height 20
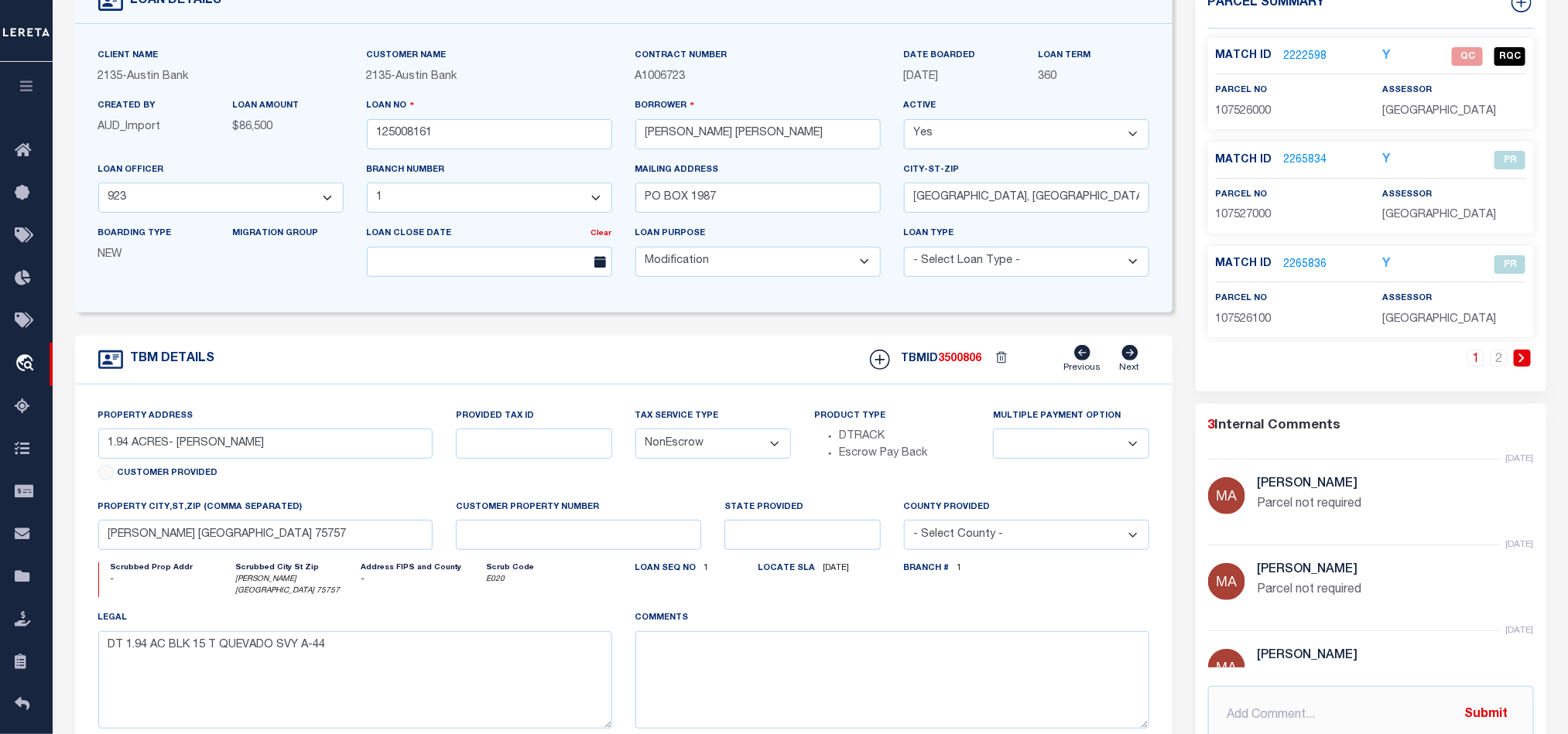
click at [734, 353] on div "TBM DETAILS TBMID 3500806 Previous Next" at bounding box center [624, 360] width 1098 height 49
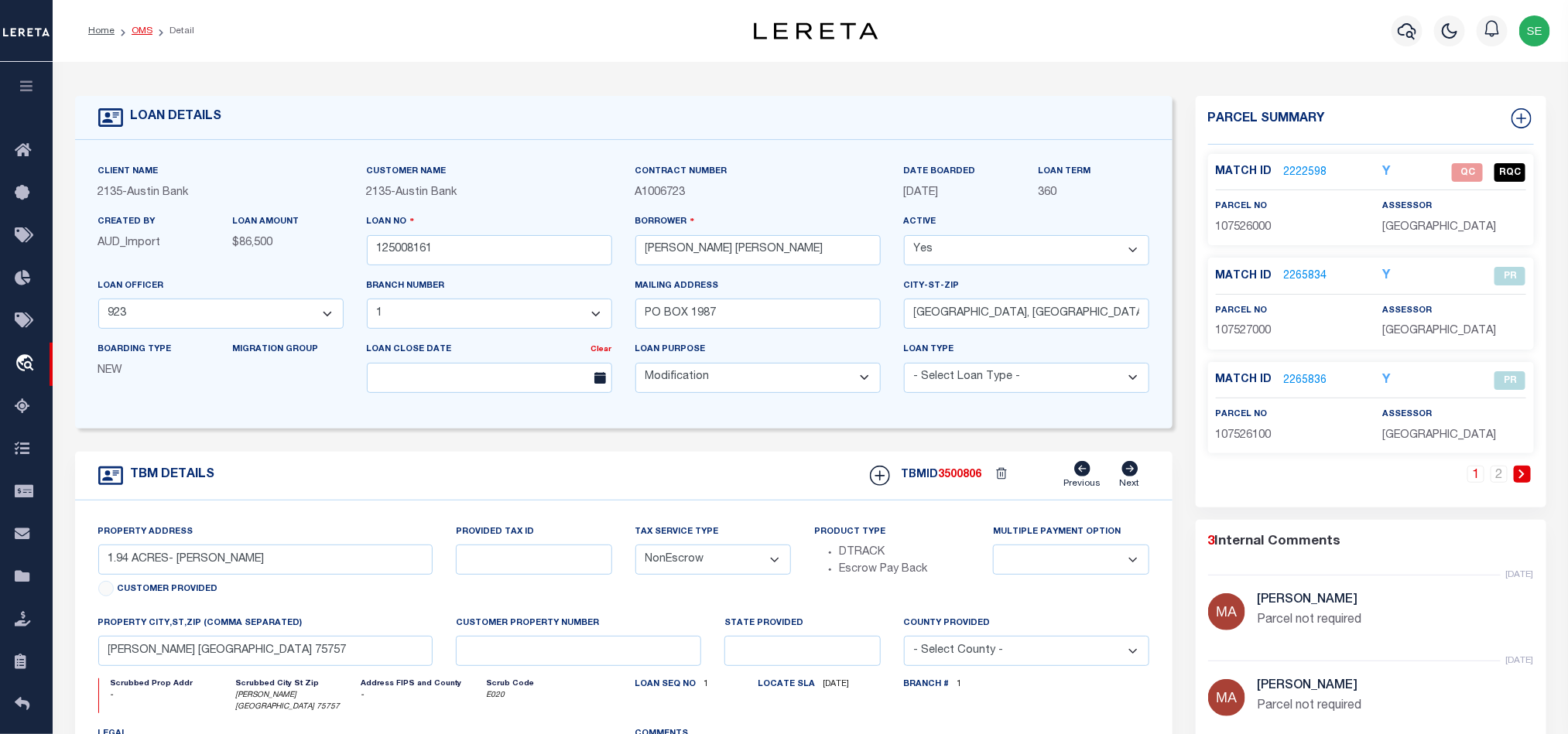
click at [147, 33] on link "OMS" at bounding box center [143, 31] width 21 height 10
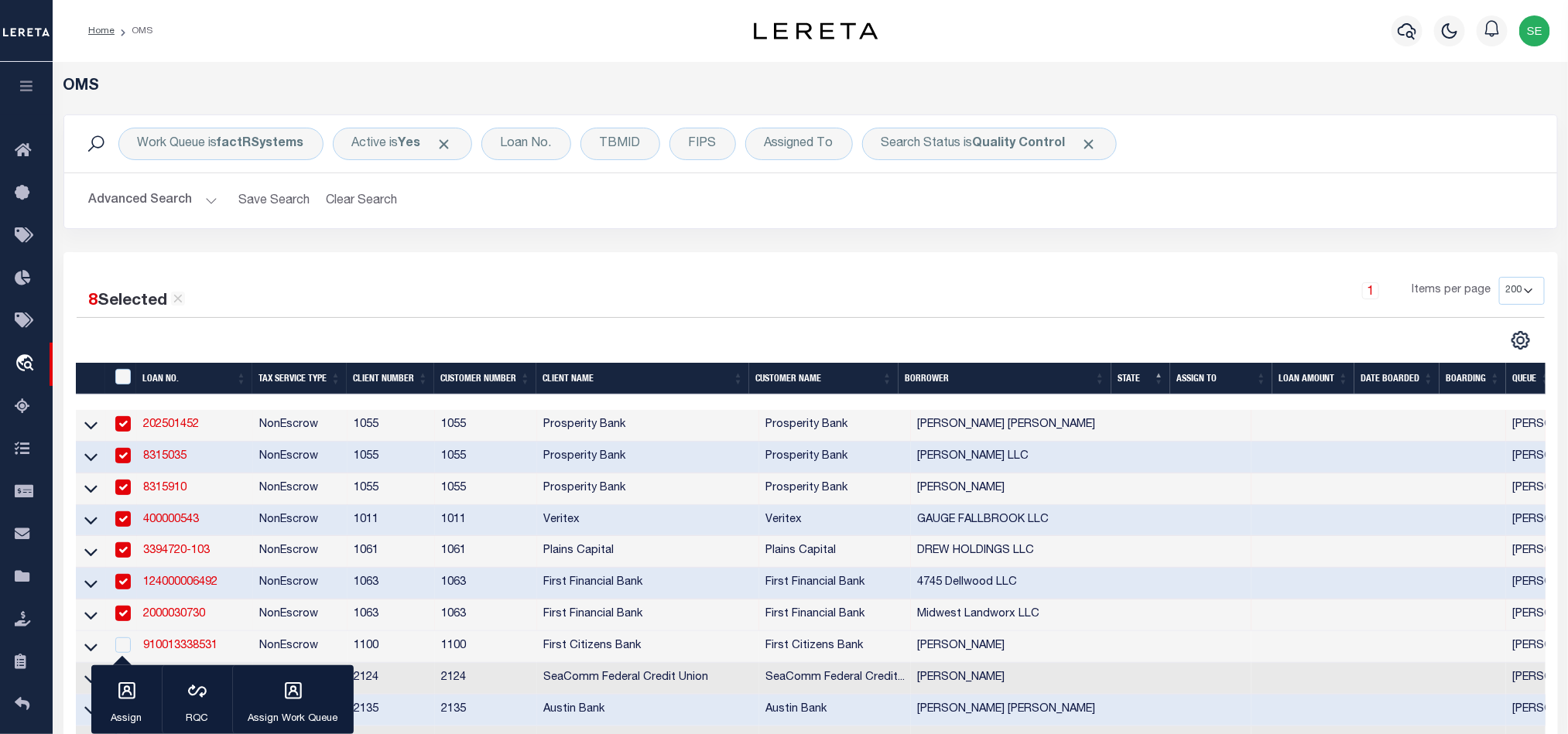
scroll to position [232, 0]
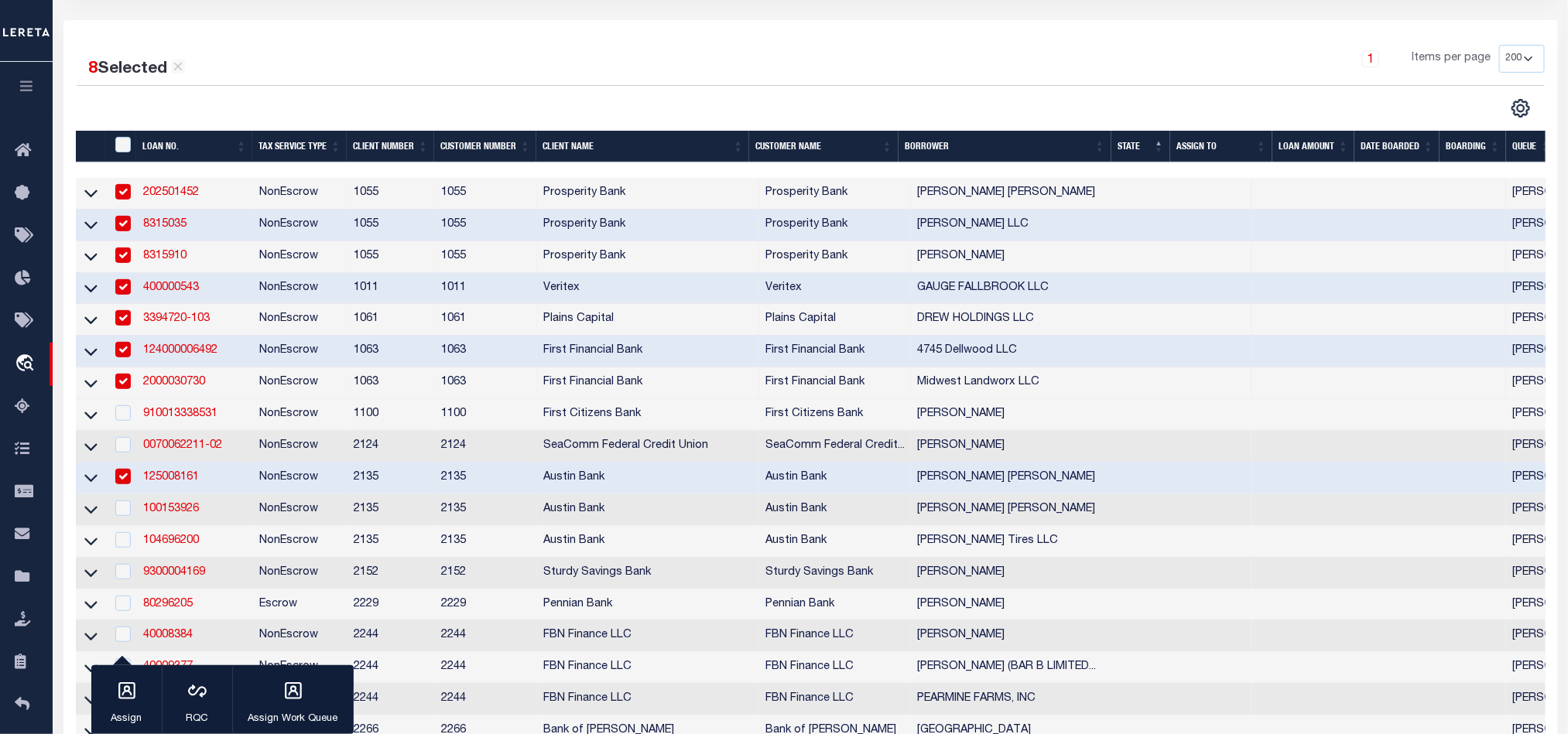
click at [293, 487] on td "NonEscrow" at bounding box center [301, 478] width 94 height 32
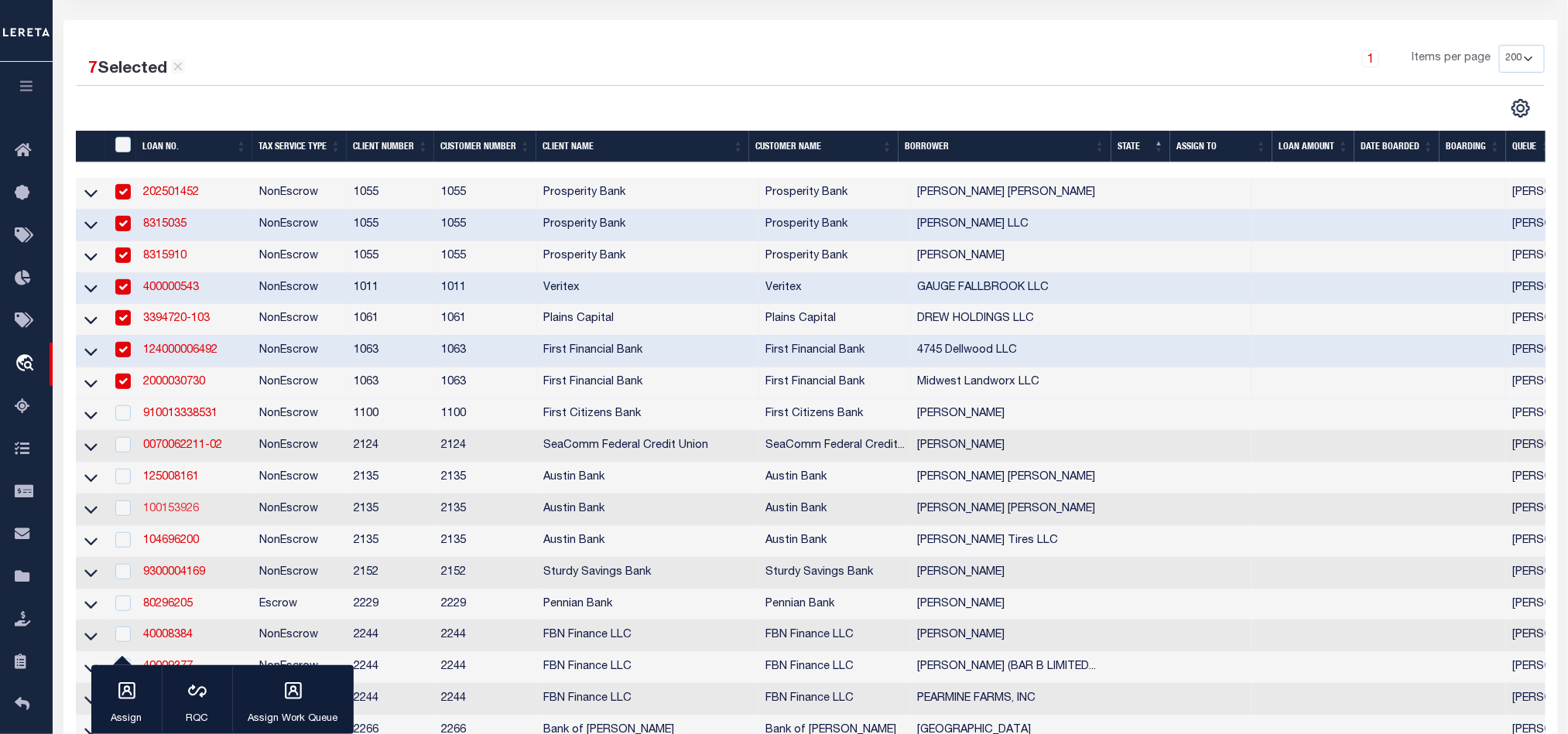
click at [182, 513] on link "100153926" at bounding box center [172, 509] width 56 height 11
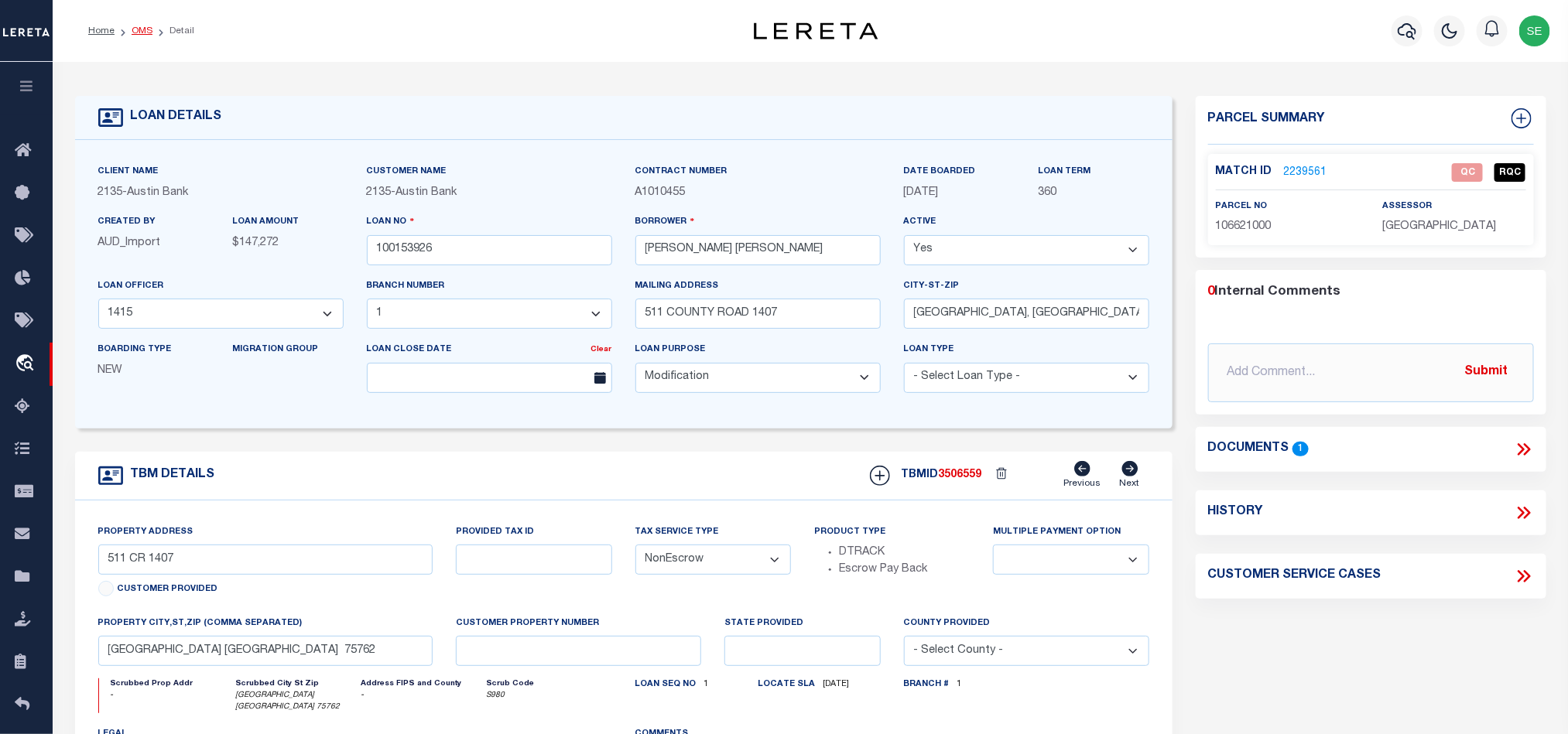
click at [140, 26] on link "OMS" at bounding box center [143, 31] width 21 height 10
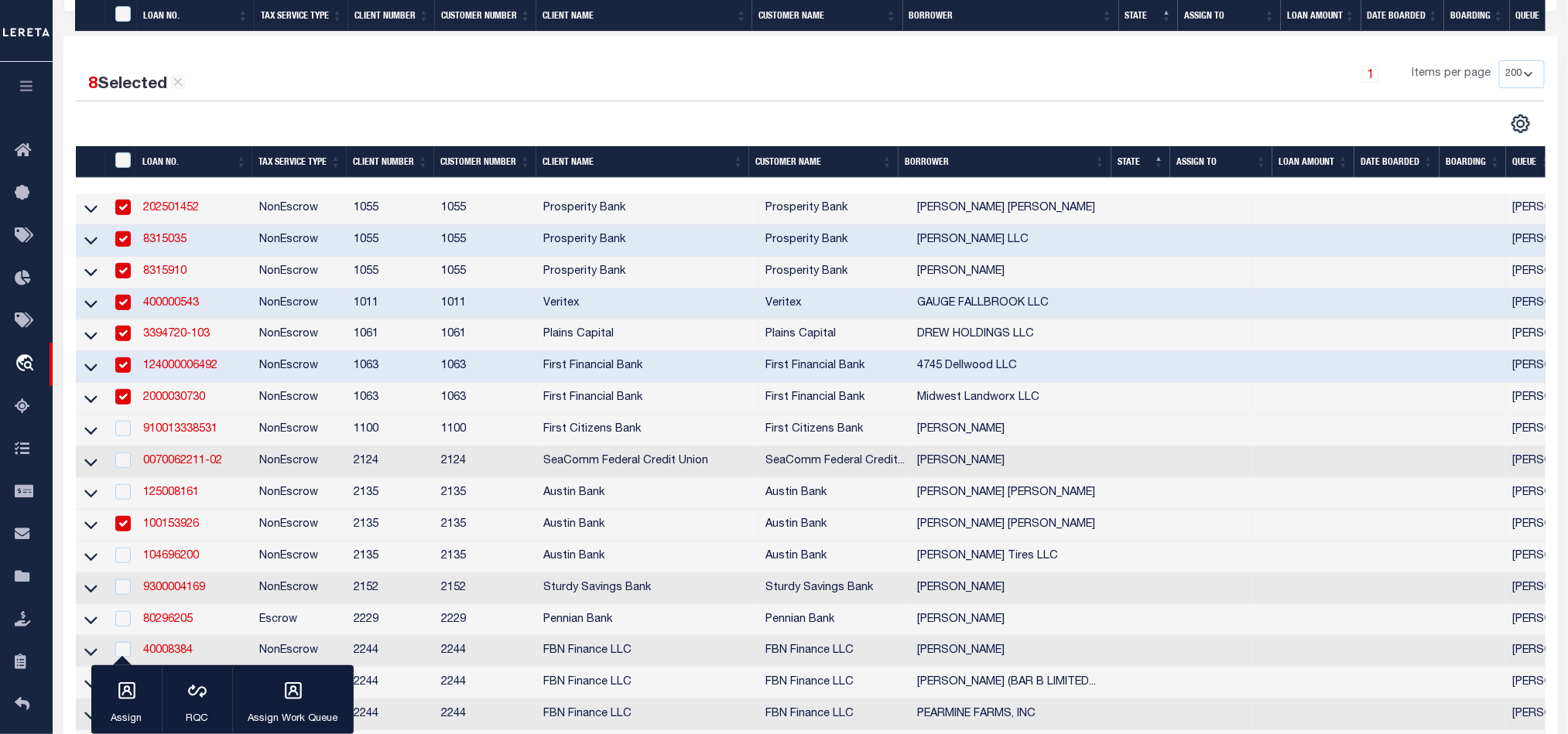
scroll to position [464, 0]
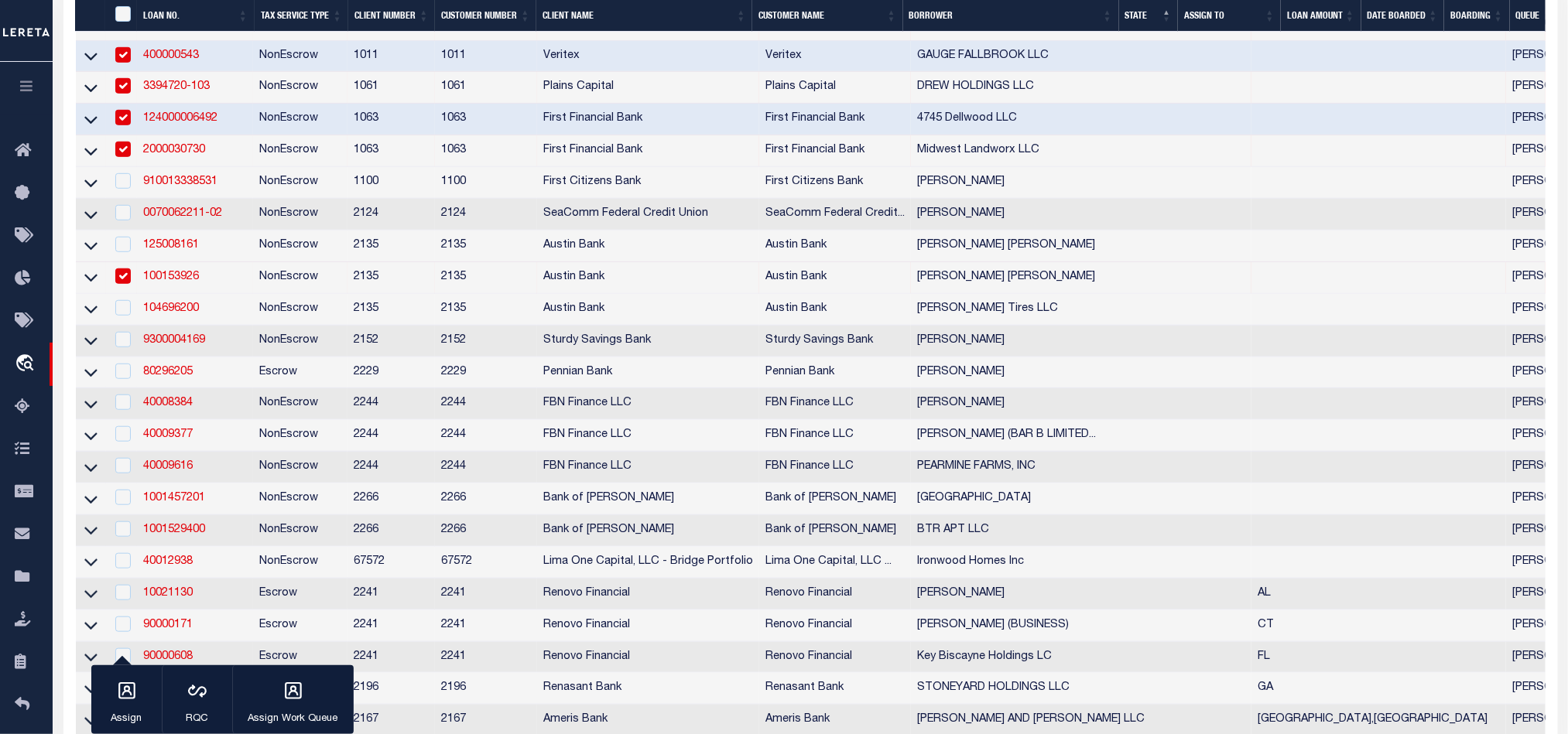
click at [279, 281] on td "NonEscrow" at bounding box center [301, 277] width 94 height 32
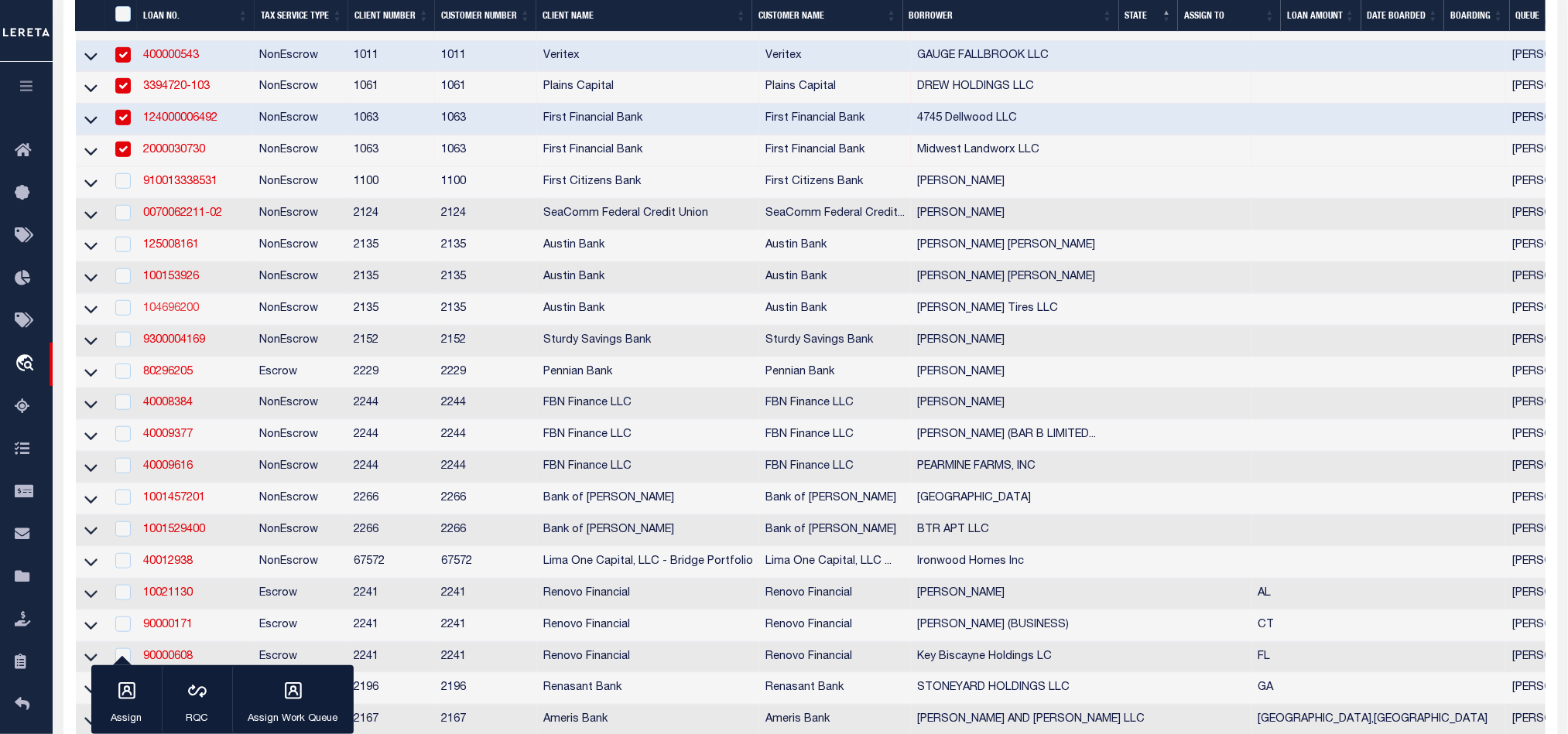
click at [168, 314] on link "104696200" at bounding box center [172, 308] width 56 height 11
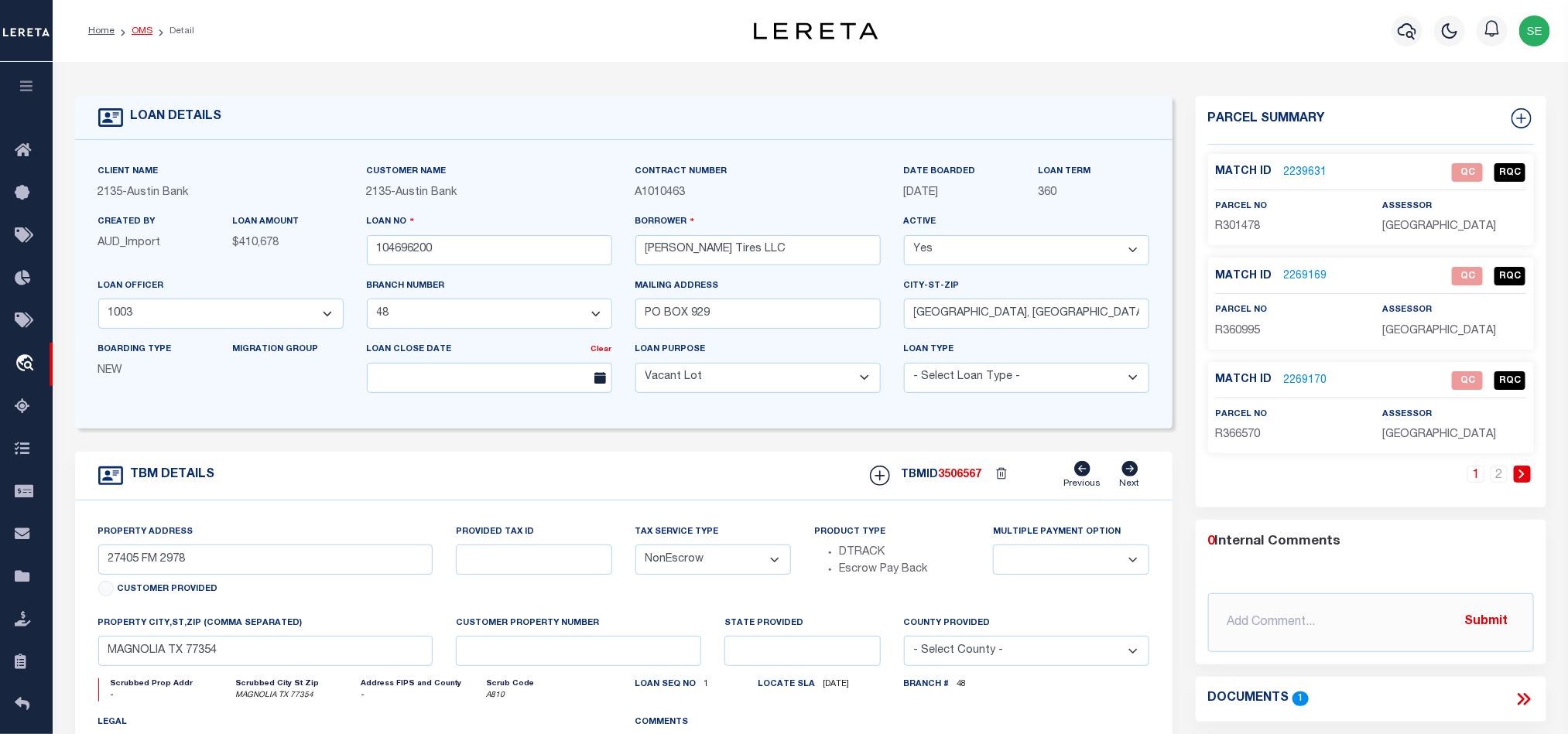
click at [143, 31] on link "OMS" at bounding box center [143, 31] width 21 height 10
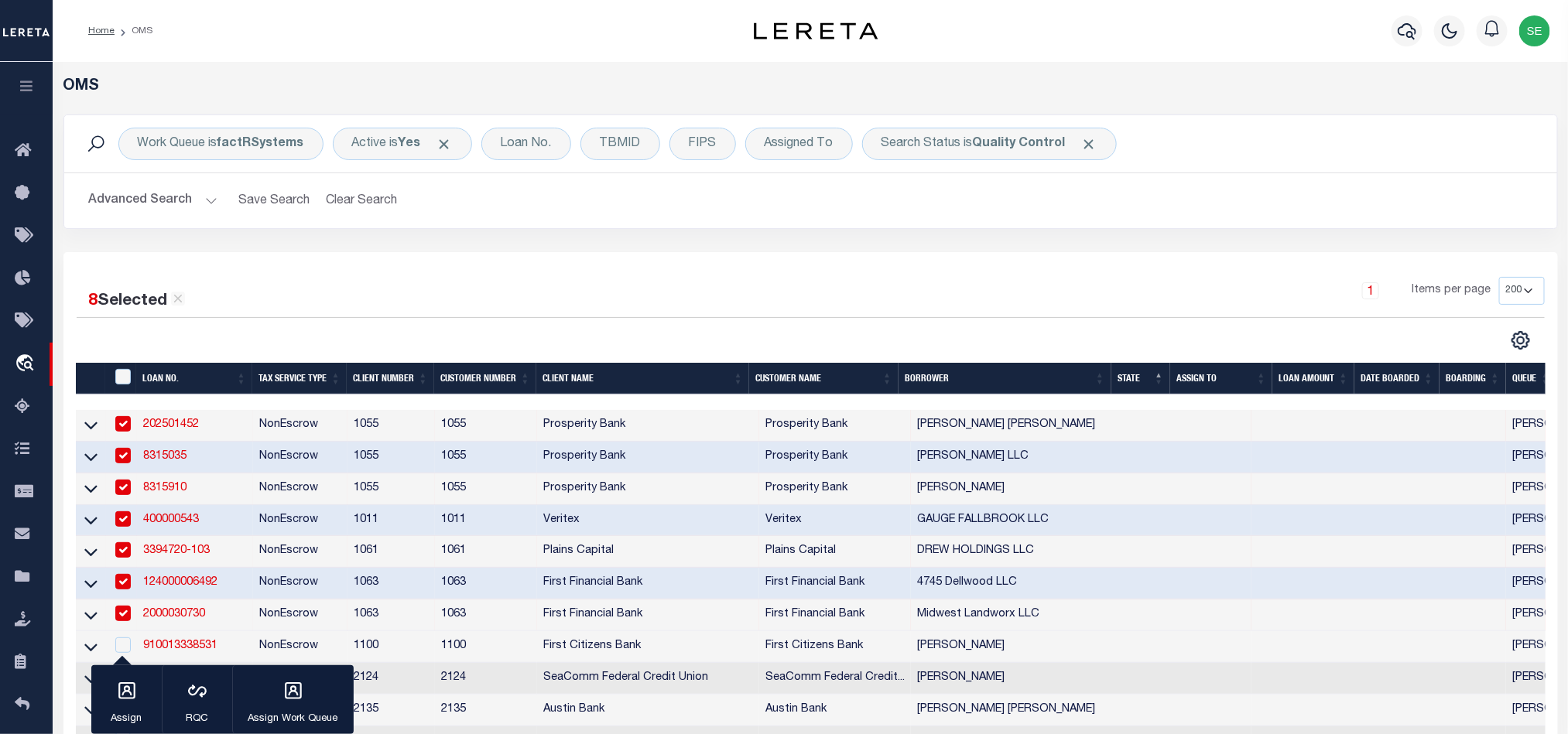
scroll to position [348, 0]
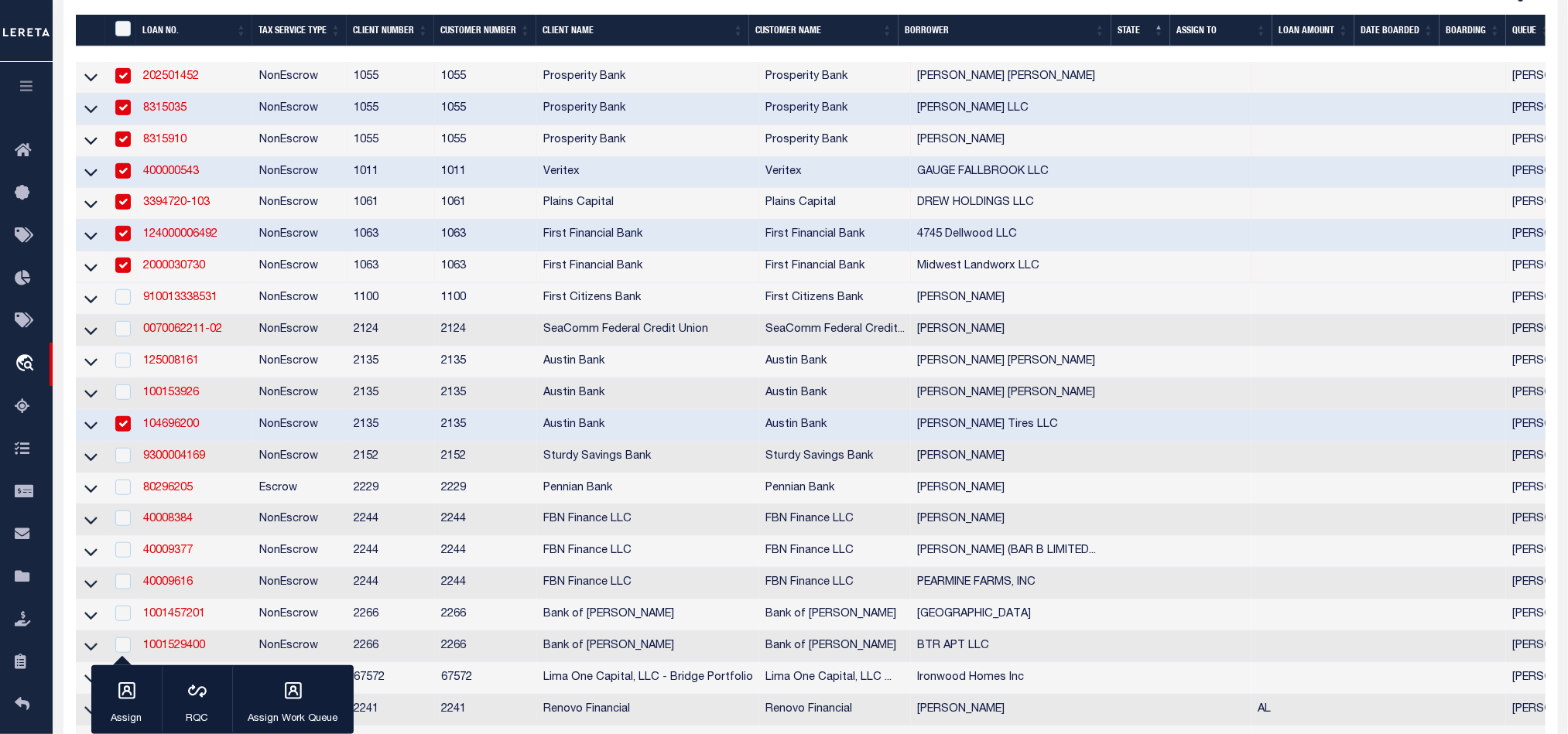
click at [286, 434] on td "NonEscrow" at bounding box center [301, 426] width 94 height 32
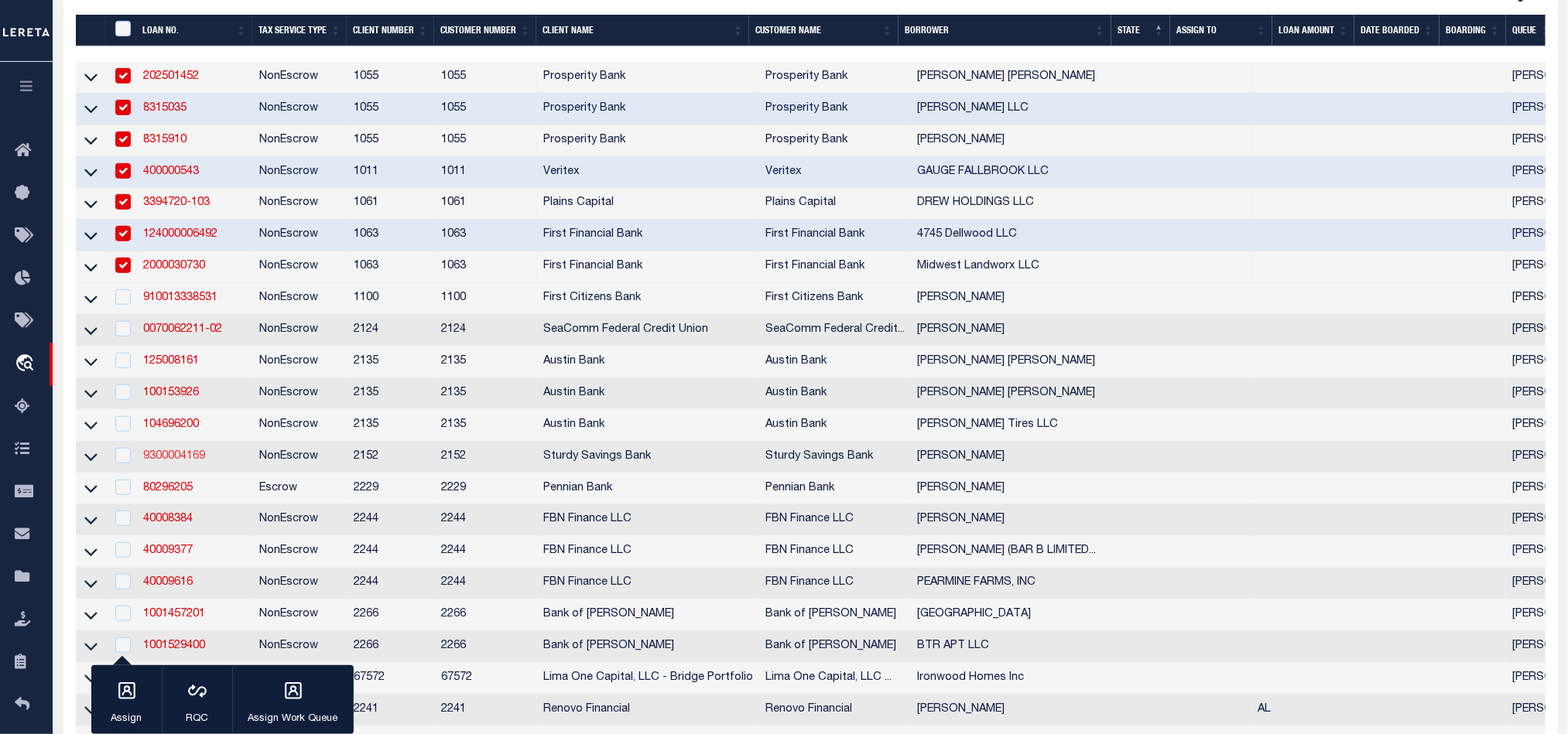
click at [168, 462] on link "9300004169" at bounding box center [174, 456] width 62 height 11
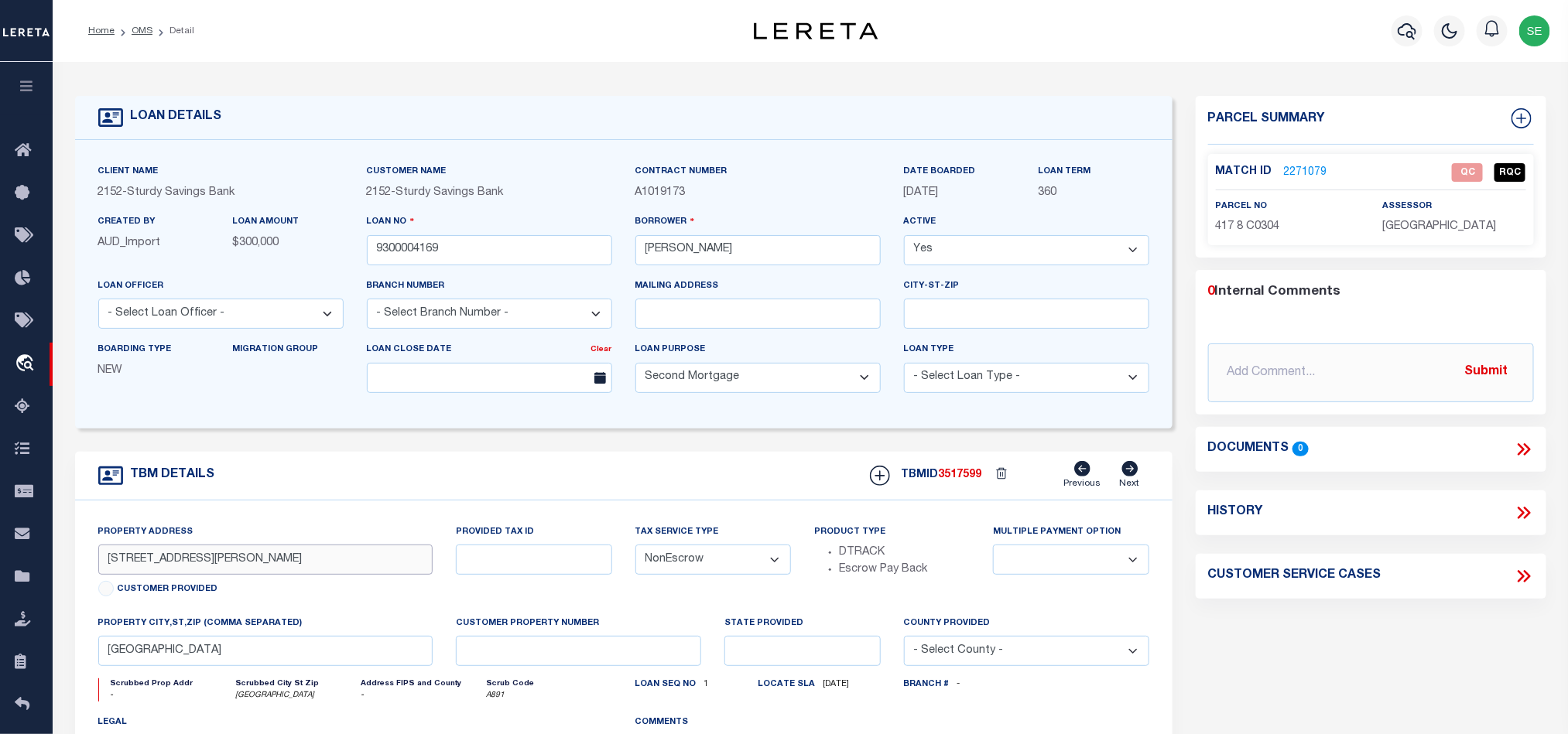
click at [153, 563] on input "[STREET_ADDRESS][PERSON_NAME]" at bounding box center [266, 559] width 335 height 30
click at [1402, 624] on div "Parcel Summary Match ID 2271079 0" at bounding box center [1371, 519] width 374 height 846
click at [1305, 165] on link "2271079" at bounding box center [1306, 172] width 43 height 16
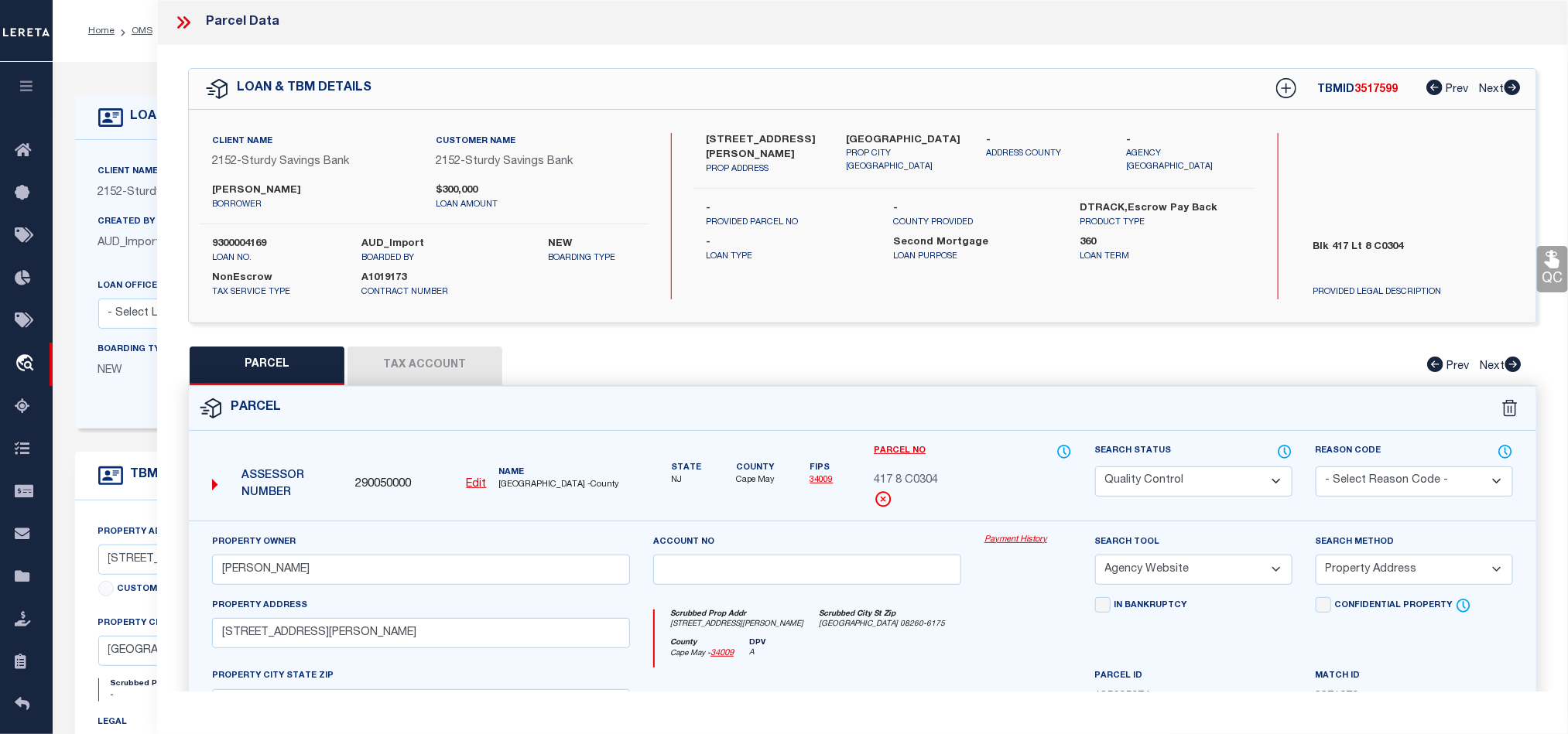
click at [385, 368] on button "Tax Account" at bounding box center [425, 366] width 155 height 39
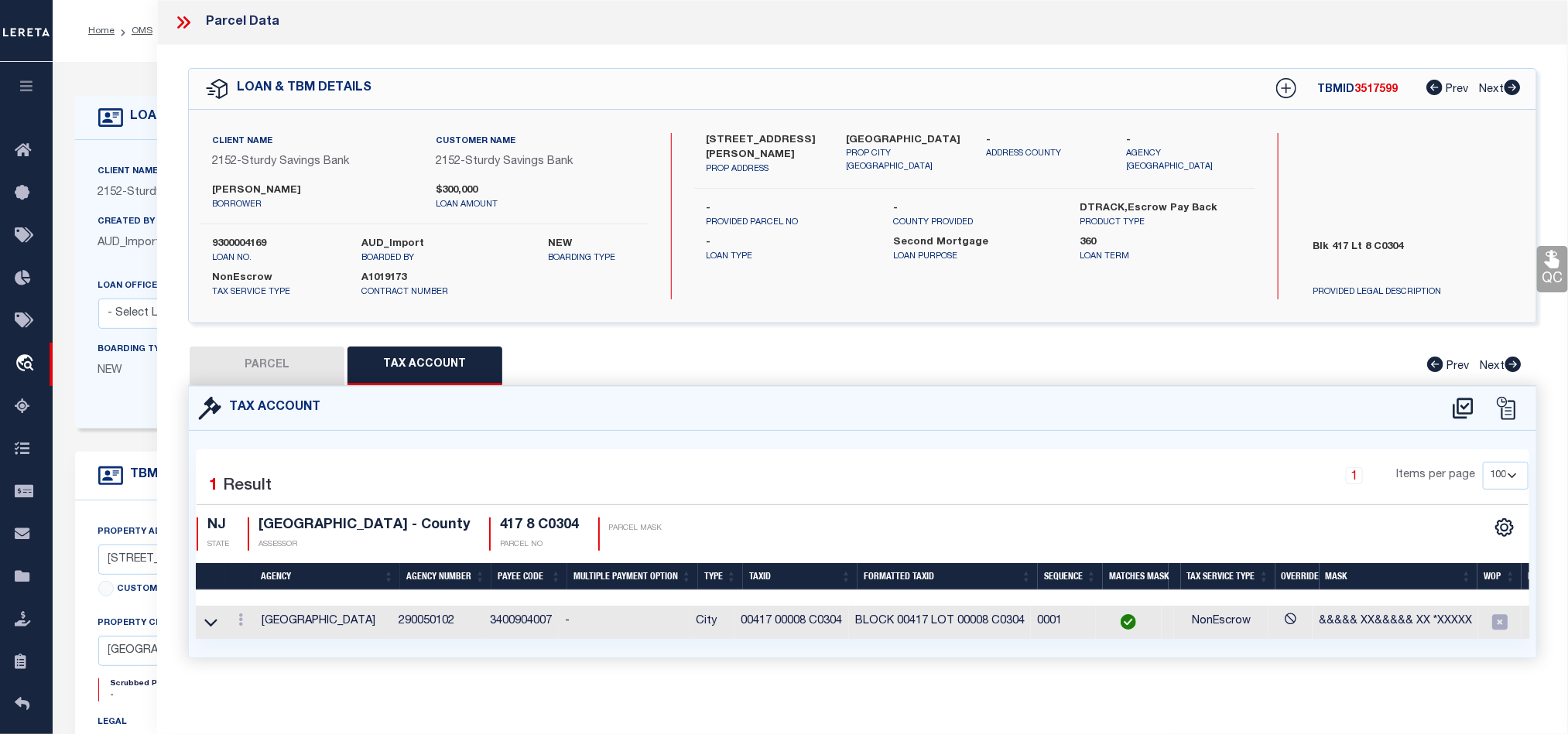
click at [230, 349] on button "PARCEL" at bounding box center [267, 366] width 155 height 39
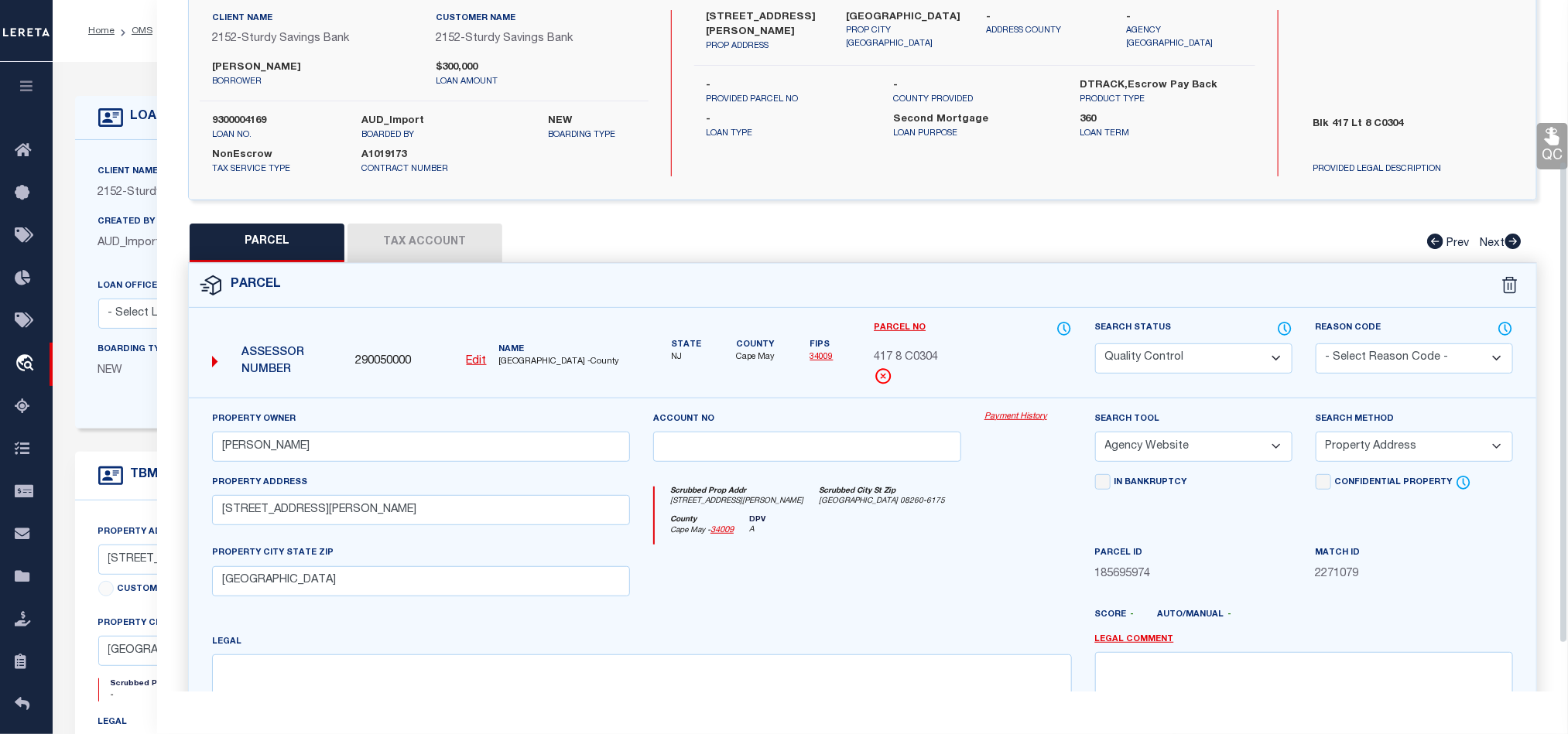
scroll to position [232, 0]
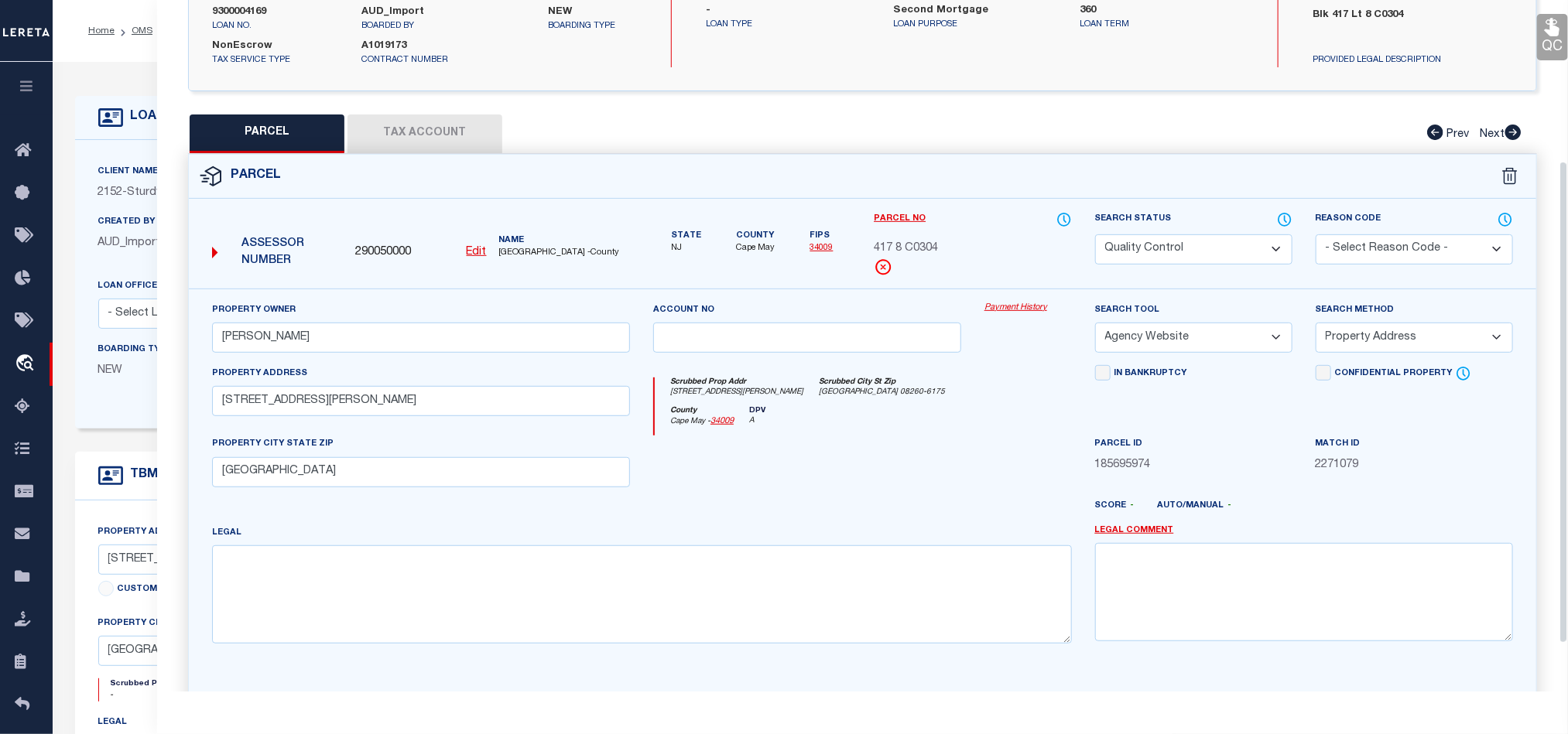
click at [899, 448] on div at bounding box center [808, 467] width 332 height 64
drag, startPoint x: 1189, startPoint y: 244, endPoint x: 1174, endPoint y: 265, distance: 25.8
click at [1189, 244] on select "Automated Search Bad Parcel Complete Duplicate Parcel High Dollar Reporting In …" at bounding box center [1194, 249] width 198 height 30
drag, startPoint x: 897, startPoint y: 423, endPoint x: 1055, endPoint y: 423, distance: 158.0
click at [897, 423] on div "County [GEOGRAPHIC_DATA] May - 34009 DPV A" at bounding box center [864, 421] width 416 height 30
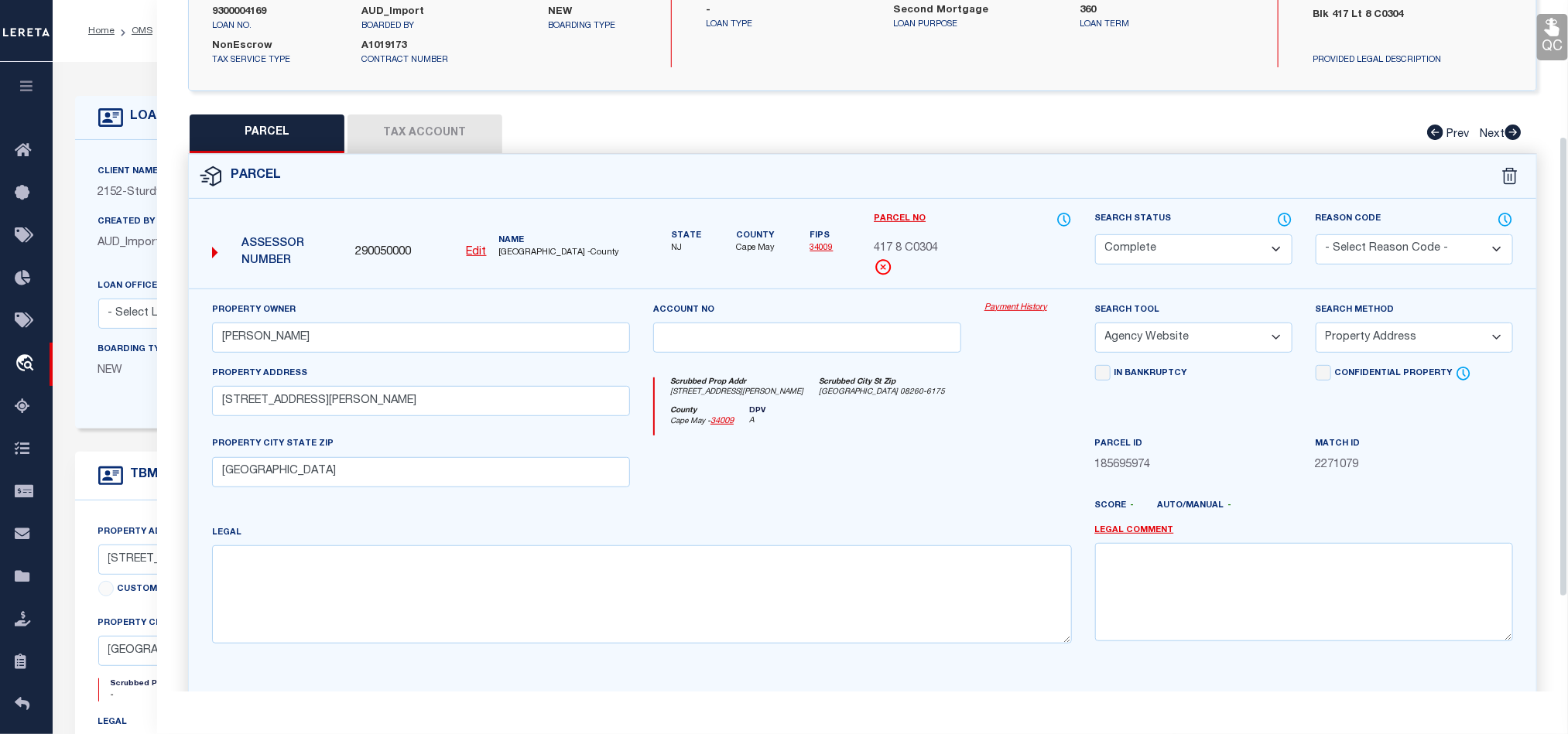
scroll to position [116, 0]
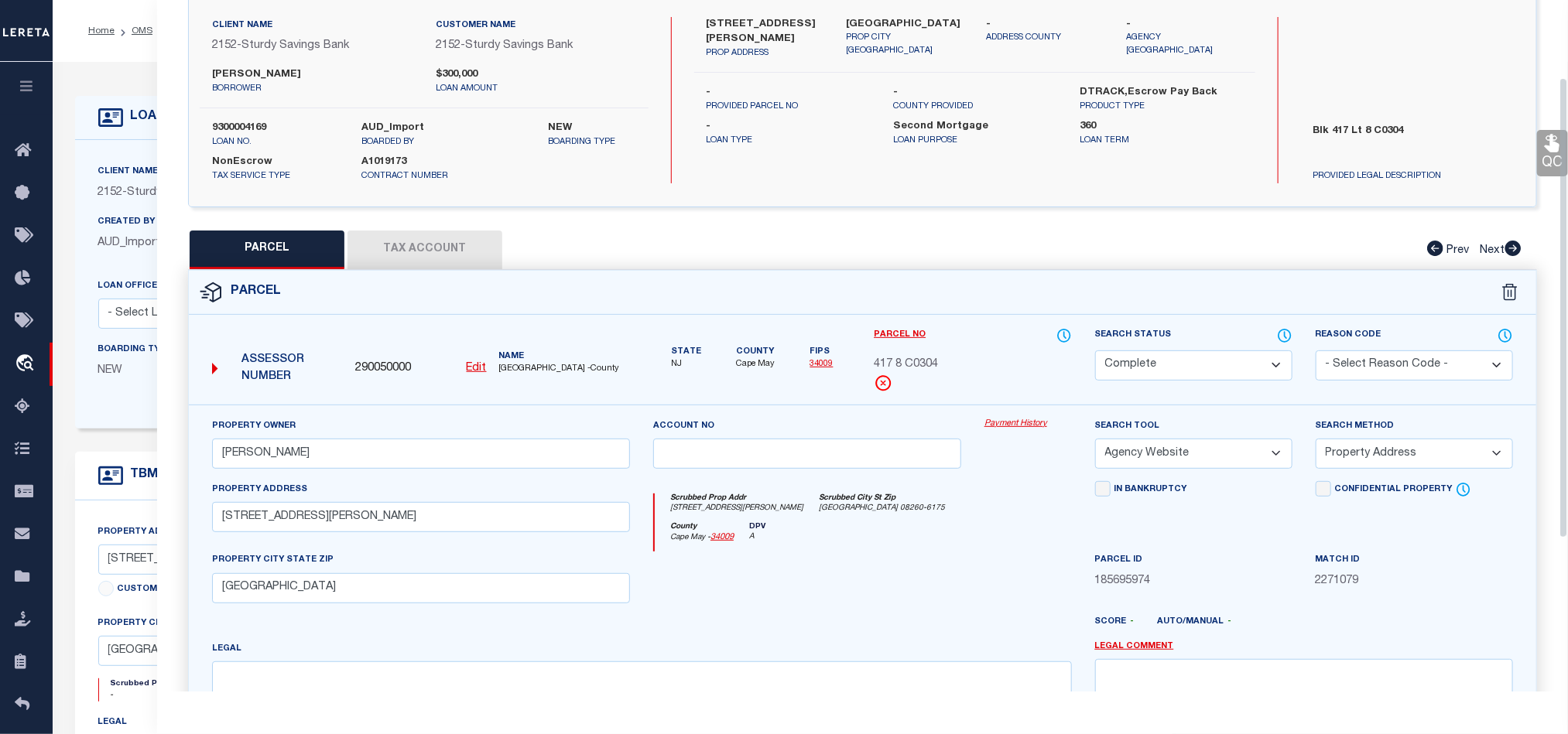
click at [1549, 151] on icon at bounding box center [1552, 144] width 14 height 17
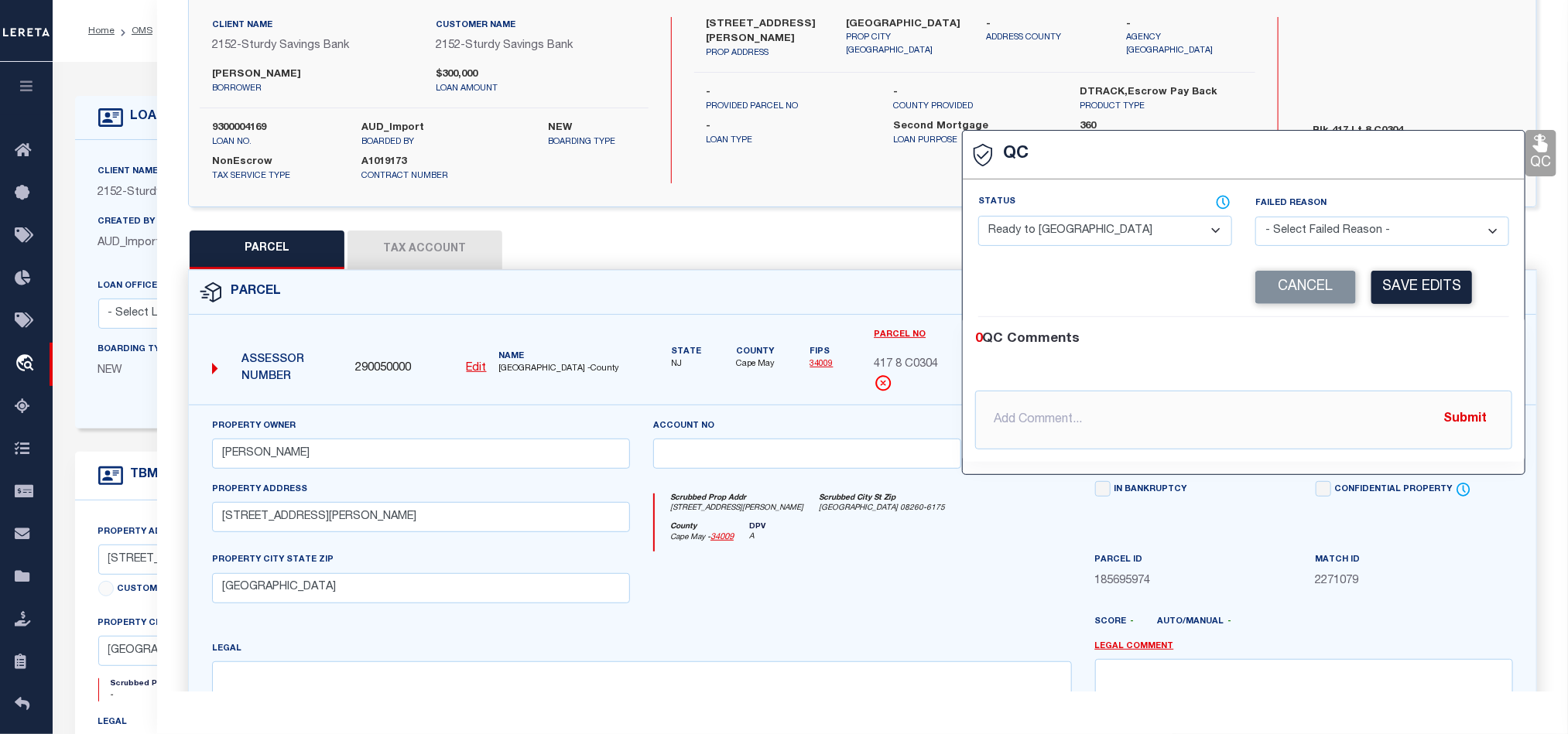
click at [1100, 235] on select "- Select Status - Ready to QC Correct Incorrect" at bounding box center [1104, 230] width 253 height 30
click at [1396, 342] on div "0 QC Comments" at bounding box center [1240, 339] width 531 height 20
click at [1412, 304] on button "Save Edits" at bounding box center [1422, 287] width 100 height 34
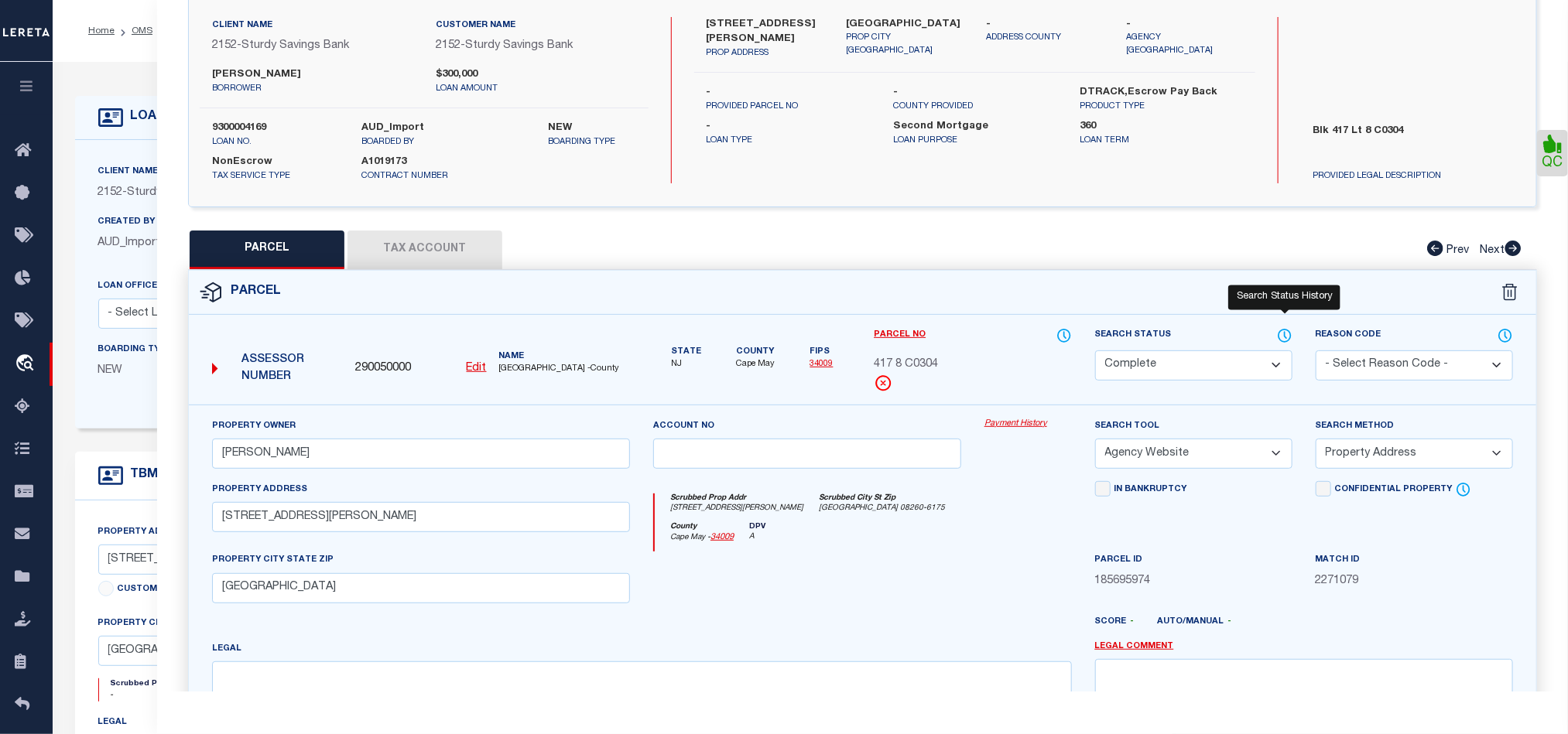
click at [1292, 335] on icon at bounding box center [1285, 336] width 15 height 17
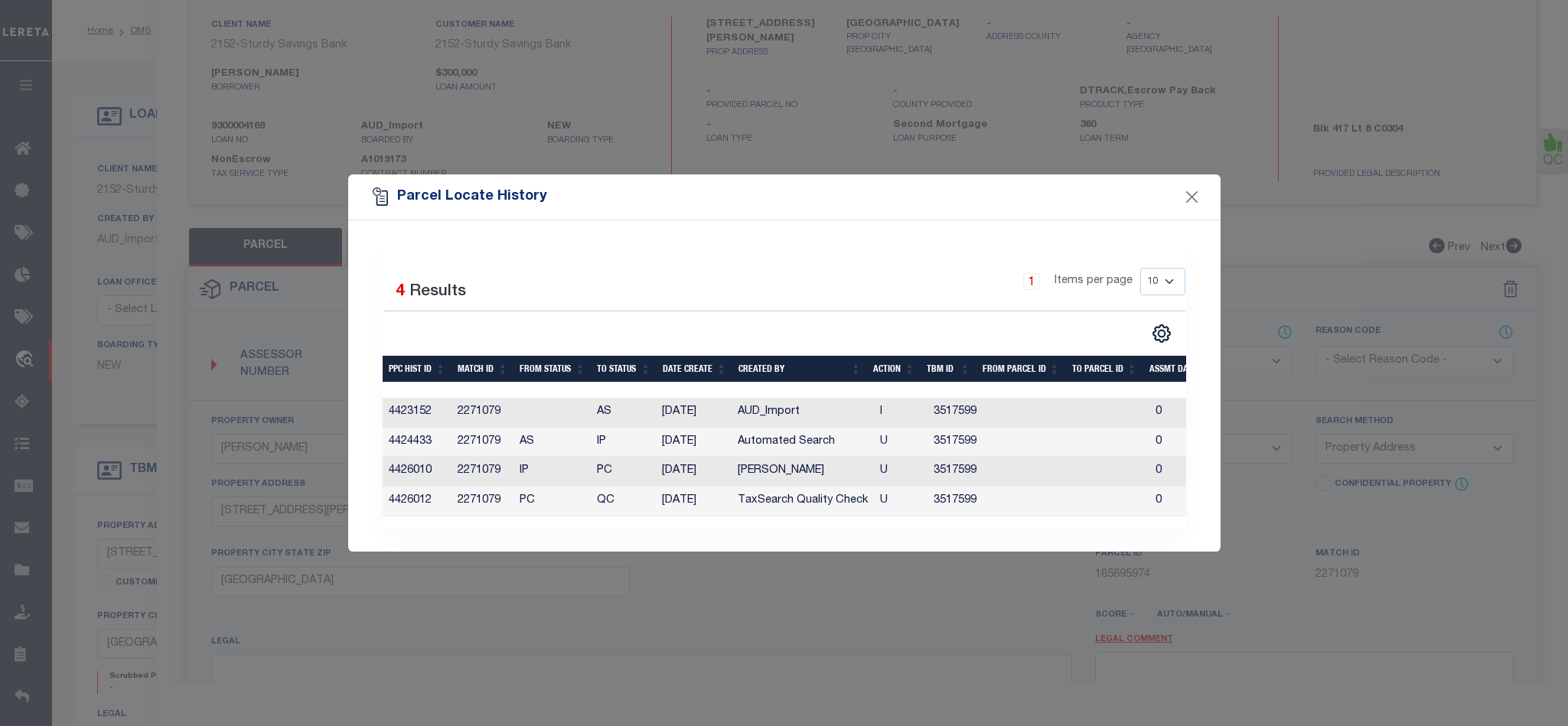
click at [1178, 182] on div "Parcel Locate History" at bounding box center [784, 197] width 873 height 46
click at [1192, 191] on button "Close" at bounding box center [1191, 197] width 20 height 20
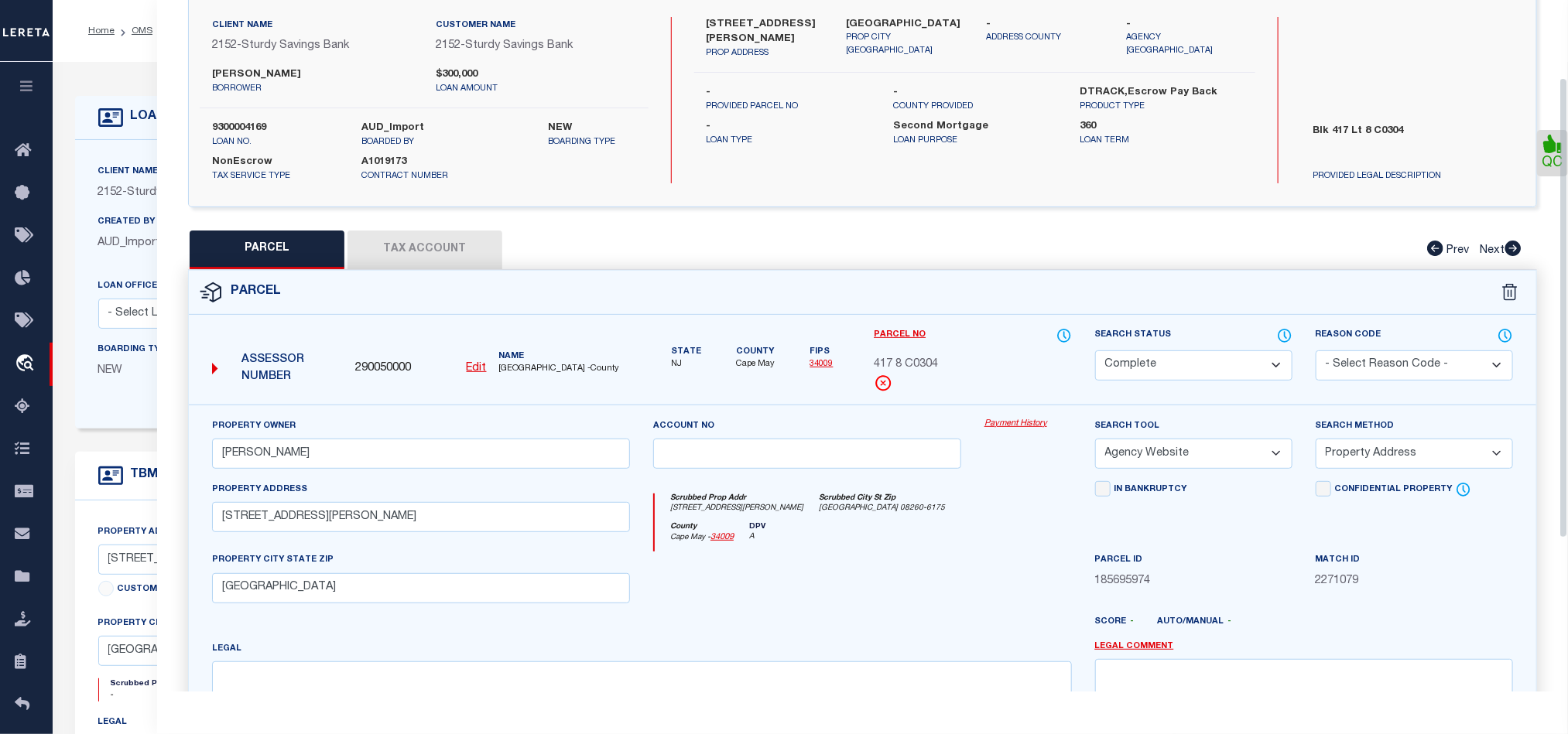
click at [997, 290] on div "Parcel" at bounding box center [863, 293] width 1347 height 44
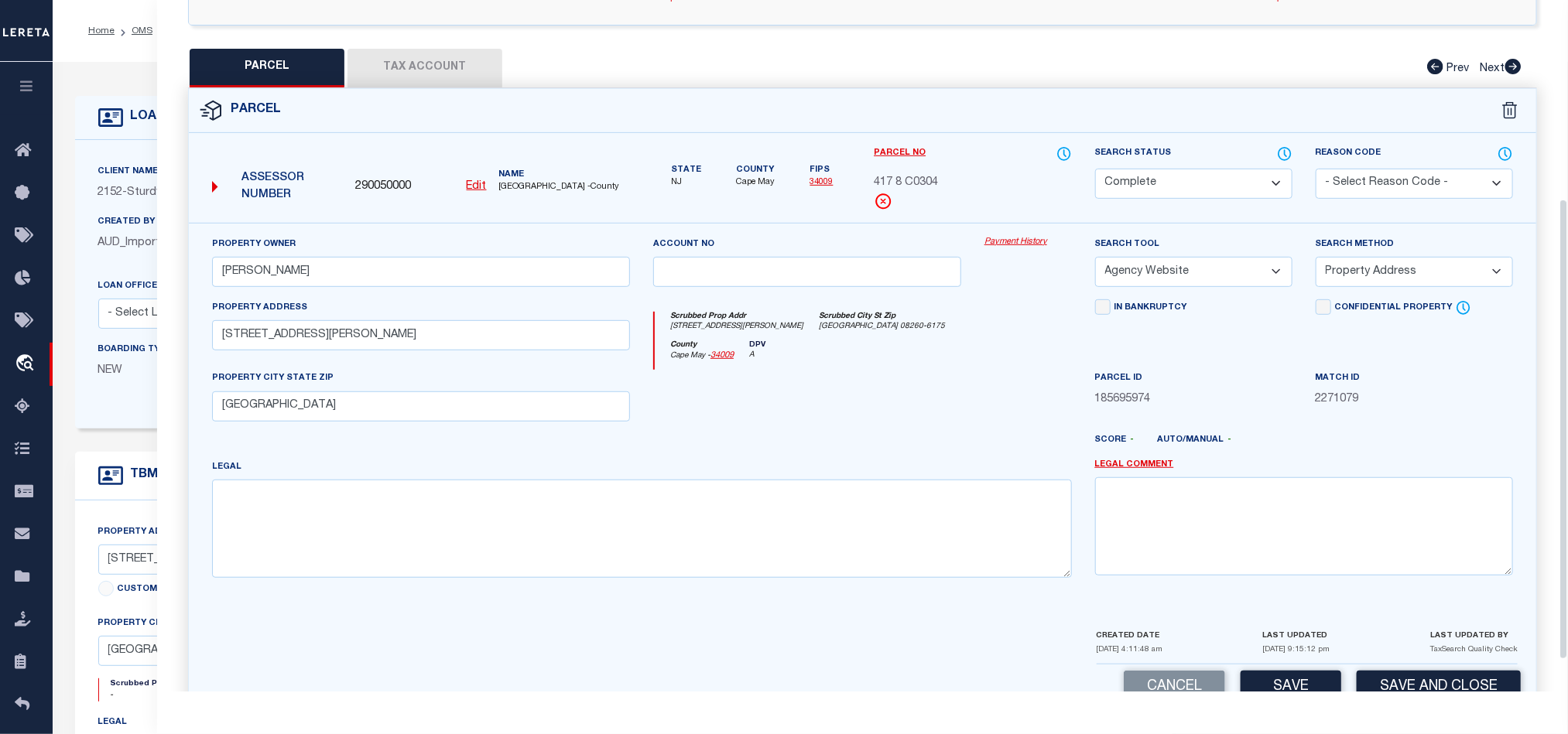
scroll to position [346, 0]
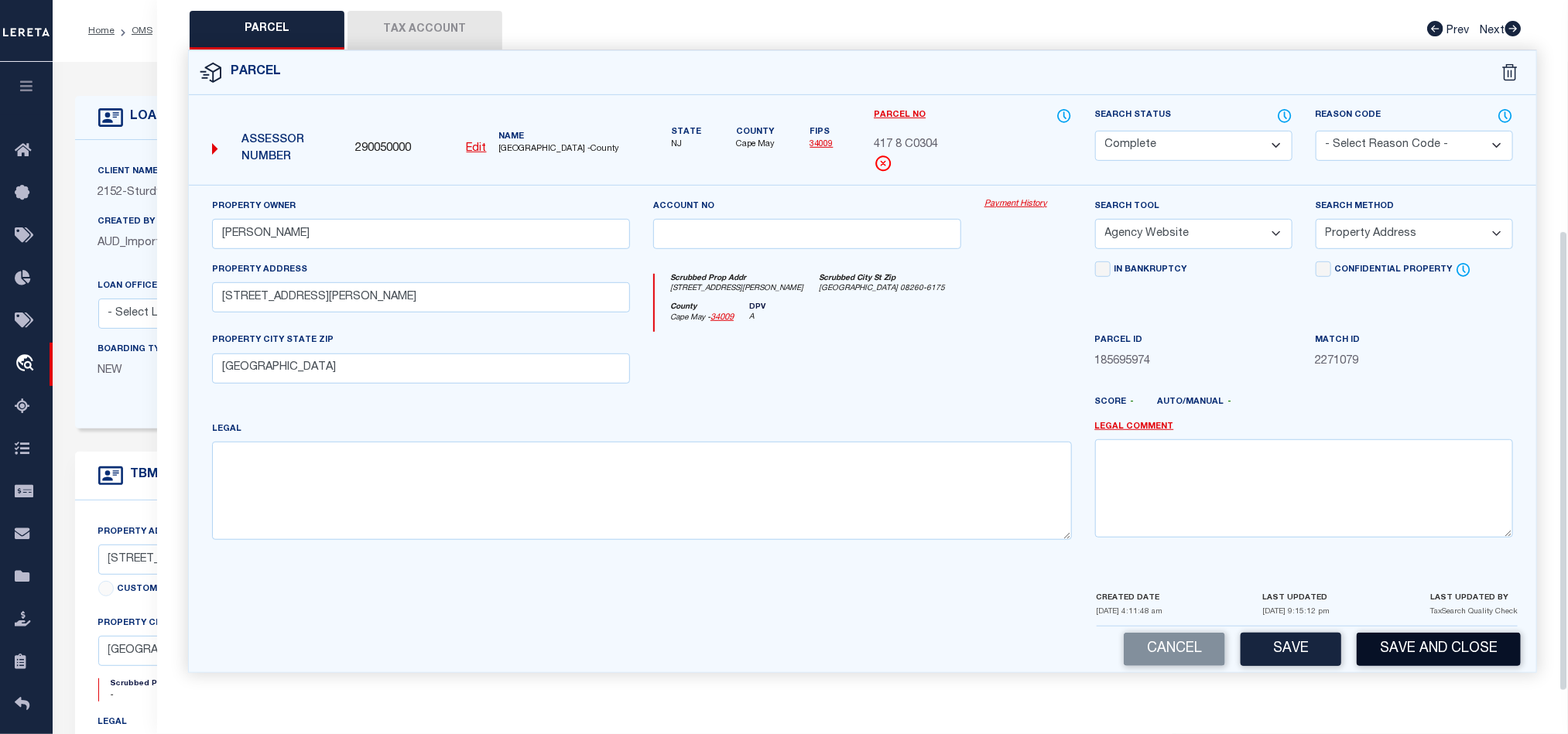
click at [1457, 648] on button "Save and Close" at bounding box center [1439, 649] width 164 height 34
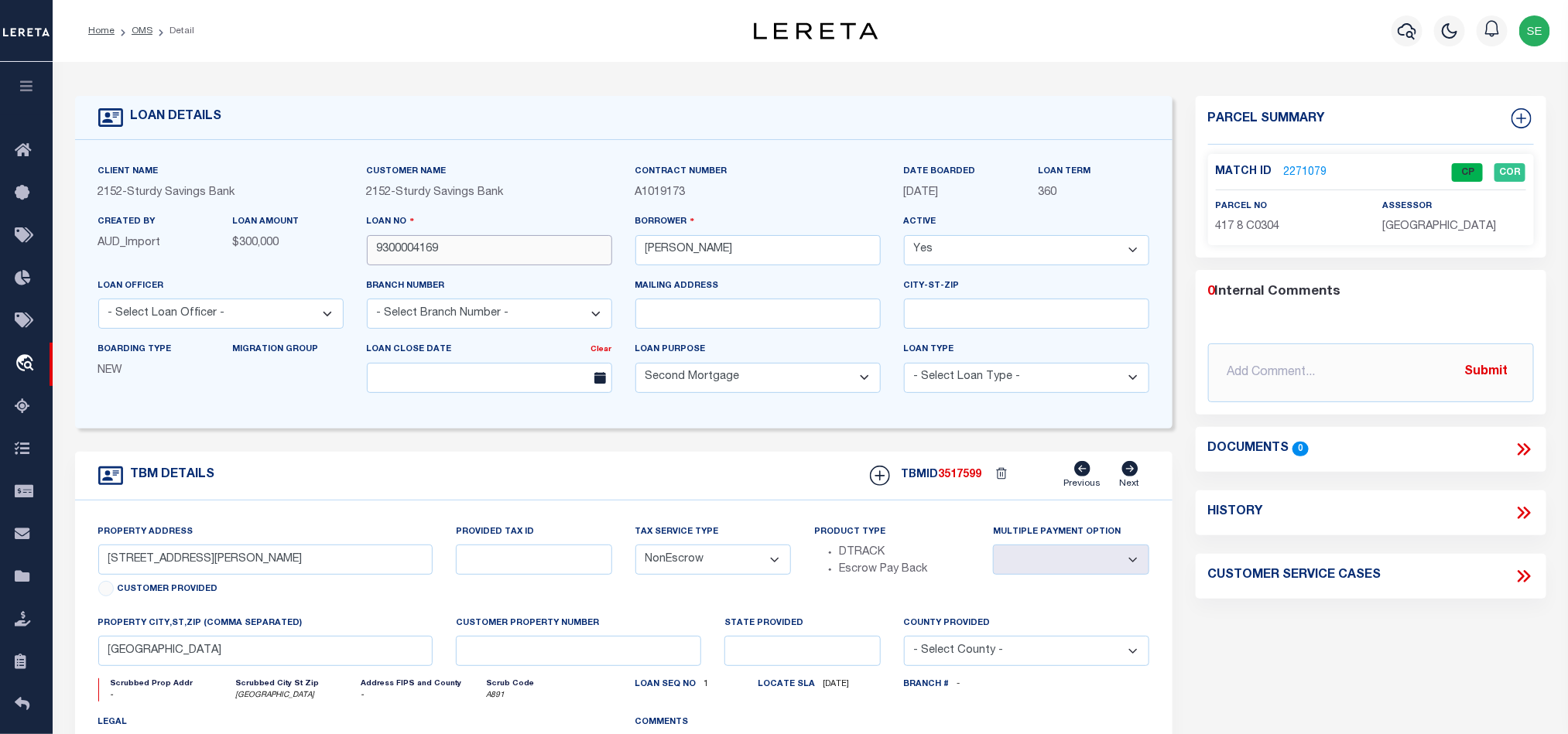
click at [479, 246] on input "9300004169" at bounding box center [490, 249] width 246 height 30
click at [953, 481] on span "3517599" at bounding box center [960, 475] width 43 height 11
click at [1441, 230] on span "[GEOGRAPHIC_DATA]" at bounding box center [1440, 226] width 114 height 11
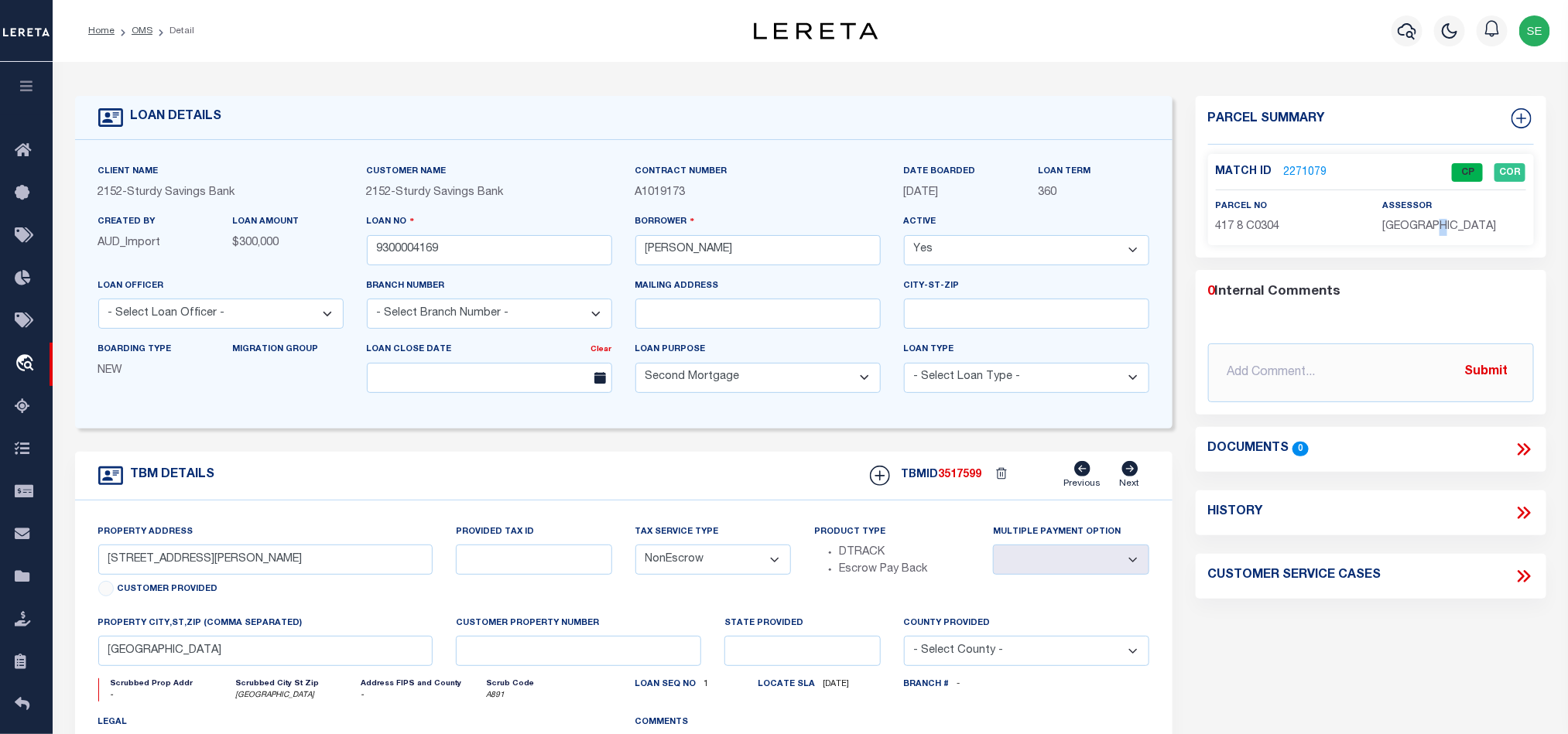
click at [1441, 230] on span "[GEOGRAPHIC_DATA]" at bounding box center [1440, 226] width 114 height 11
click at [1237, 222] on span "417 8 C0304" at bounding box center [1248, 226] width 65 height 11
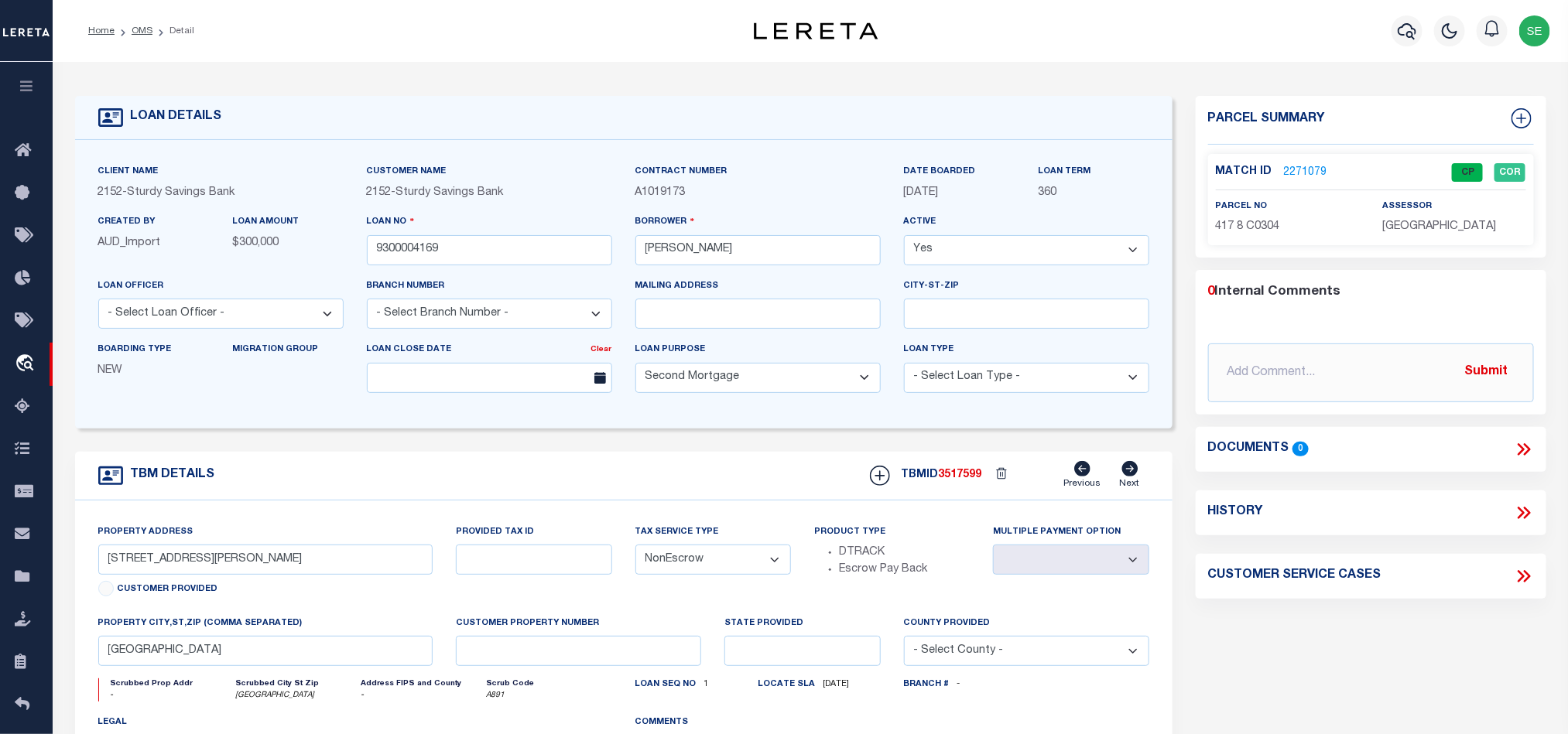
drag, startPoint x: 545, startPoint y: 465, endPoint x: 521, endPoint y: 421, distance: 50.1
click at [545, 465] on div "TBM DETAILS TBMID 3517599 Previous Next" at bounding box center [624, 476] width 1098 height 49
drag, startPoint x: 142, startPoint y: 24, endPoint x: 639, endPoint y: 163, distance: 516.1
click at [142, 26] on link "OMS" at bounding box center [143, 31] width 21 height 10
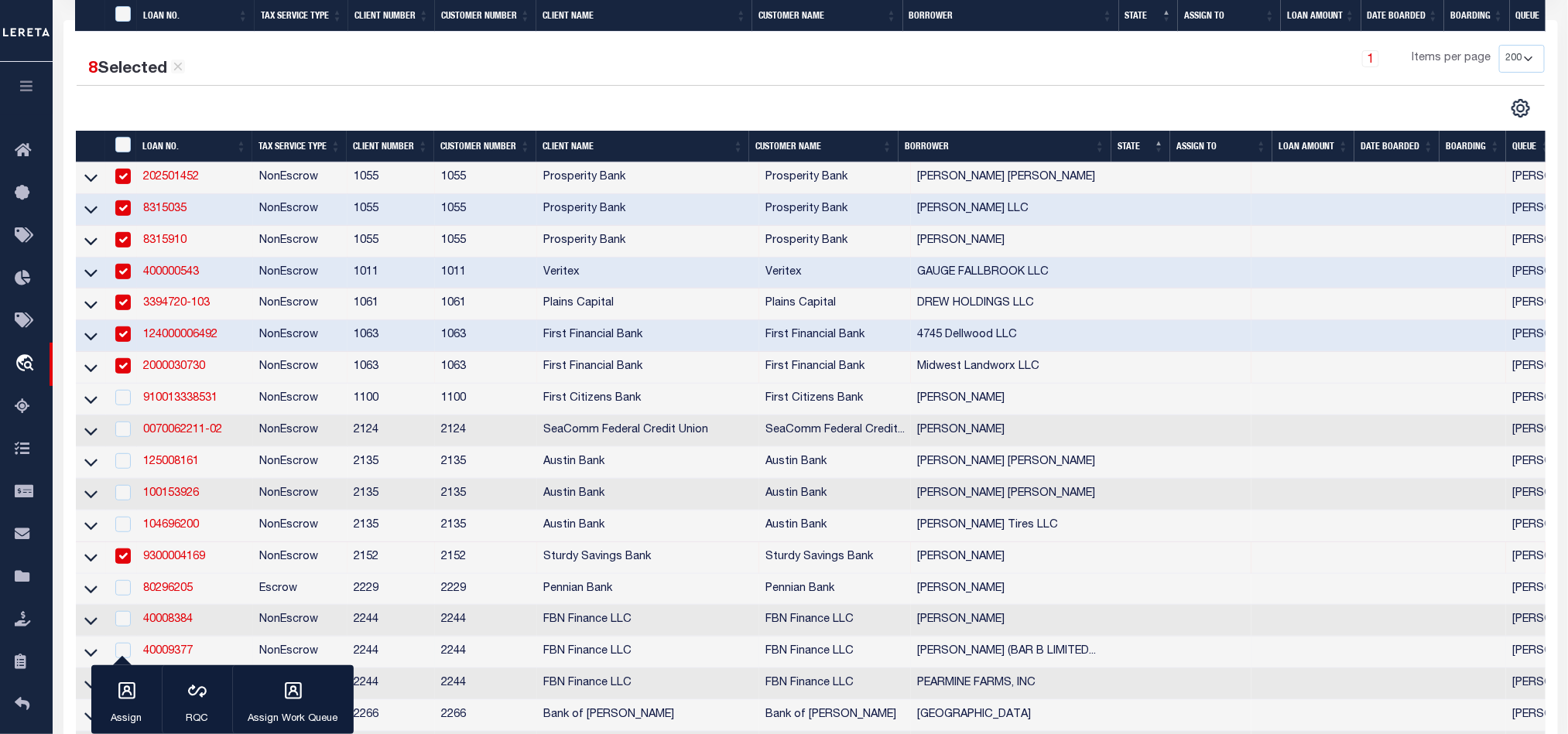
scroll to position [580, 0]
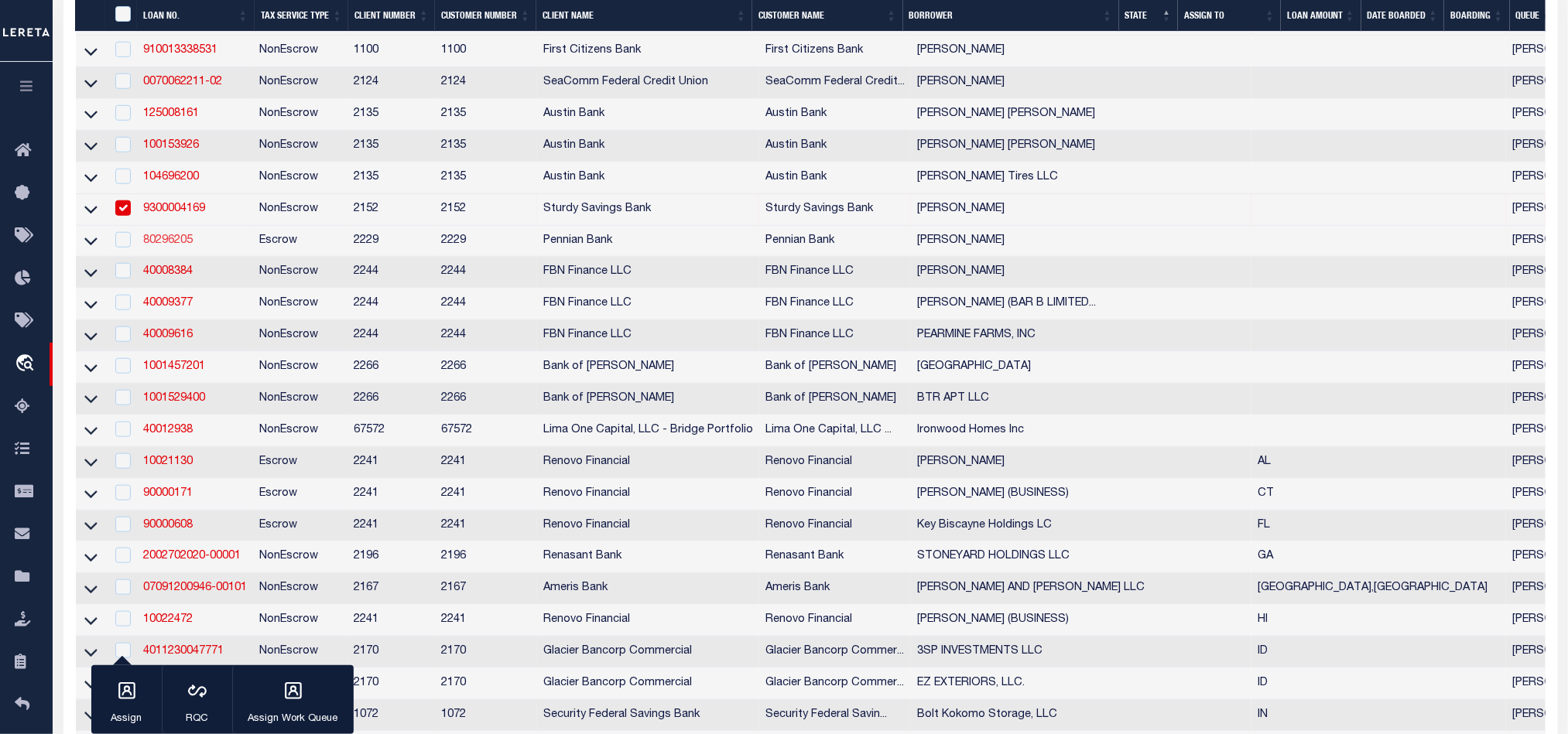
click at [163, 246] on link "80296205" at bounding box center [168, 240] width 49 height 11
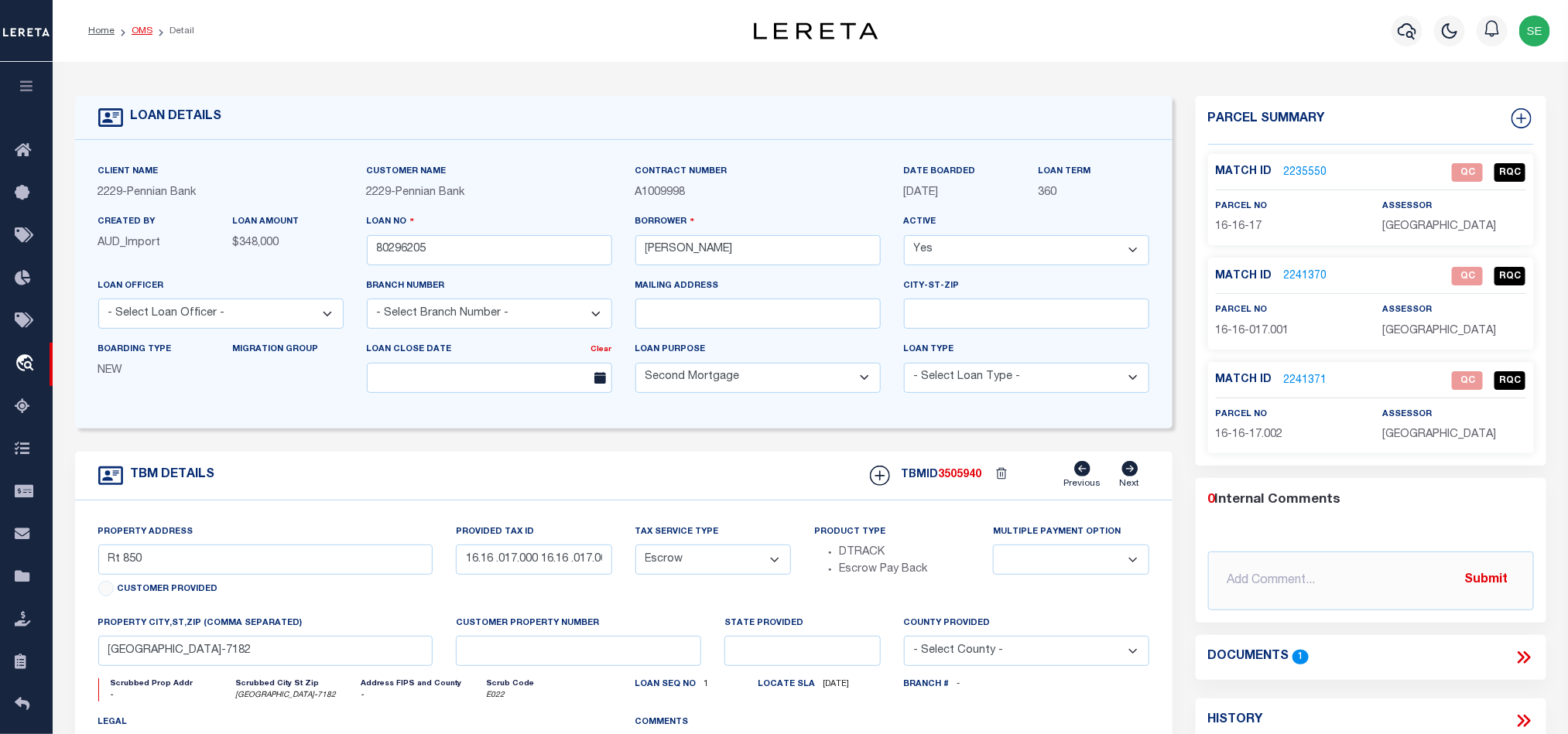
click at [145, 29] on link "OMS" at bounding box center [143, 31] width 21 height 10
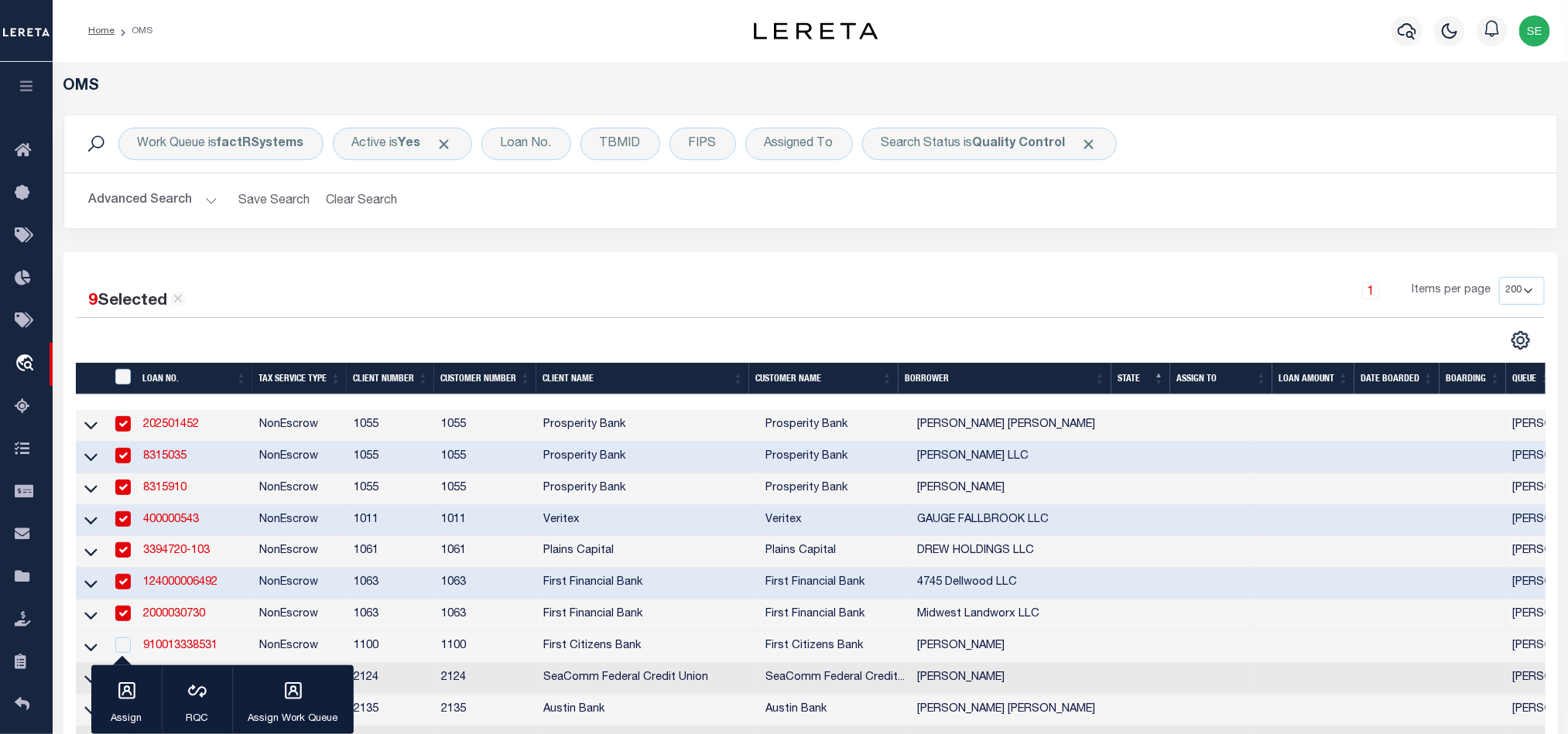
scroll to position [348, 0]
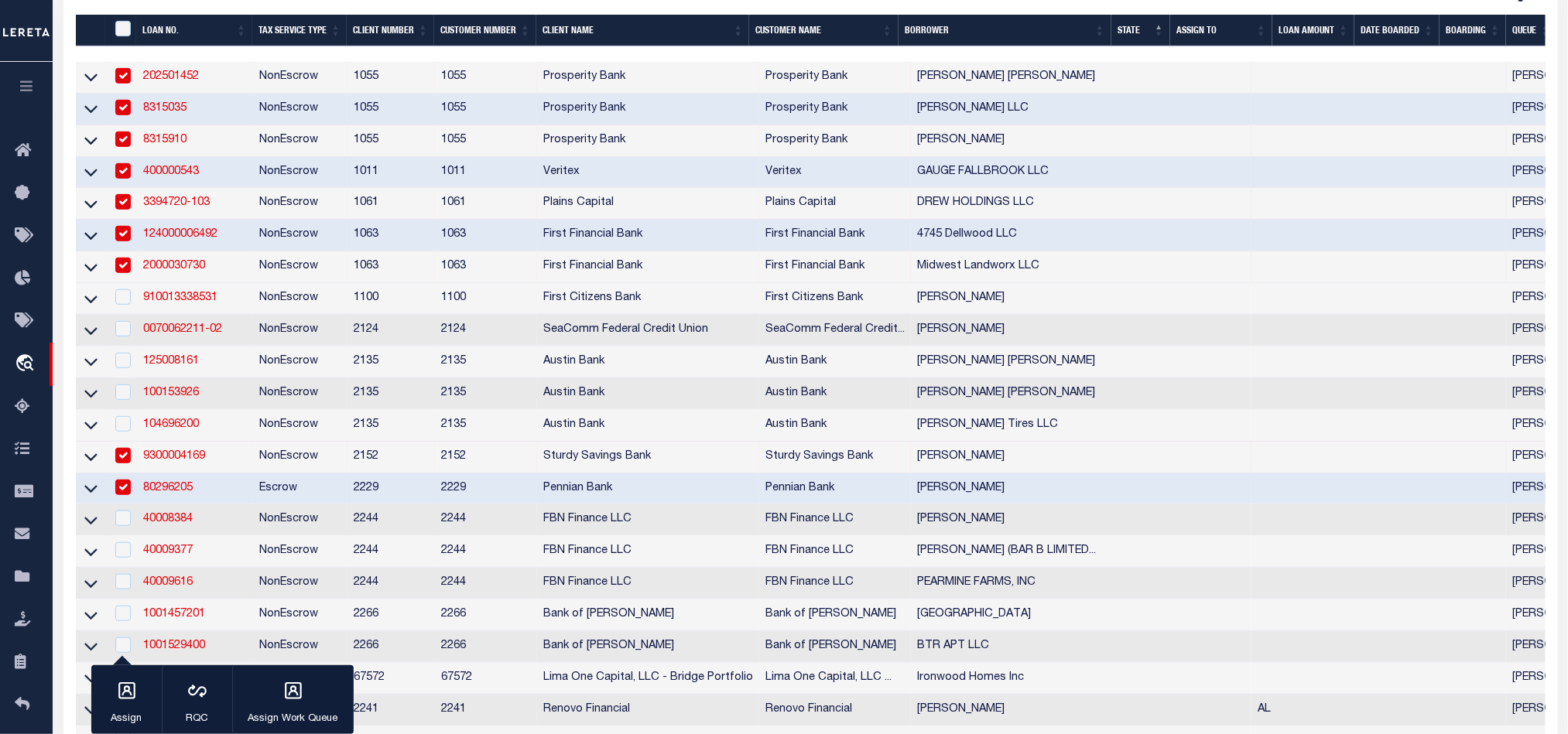
click at [268, 497] on td "Escrow" at bounding box center [301, 489] width 94 height 32
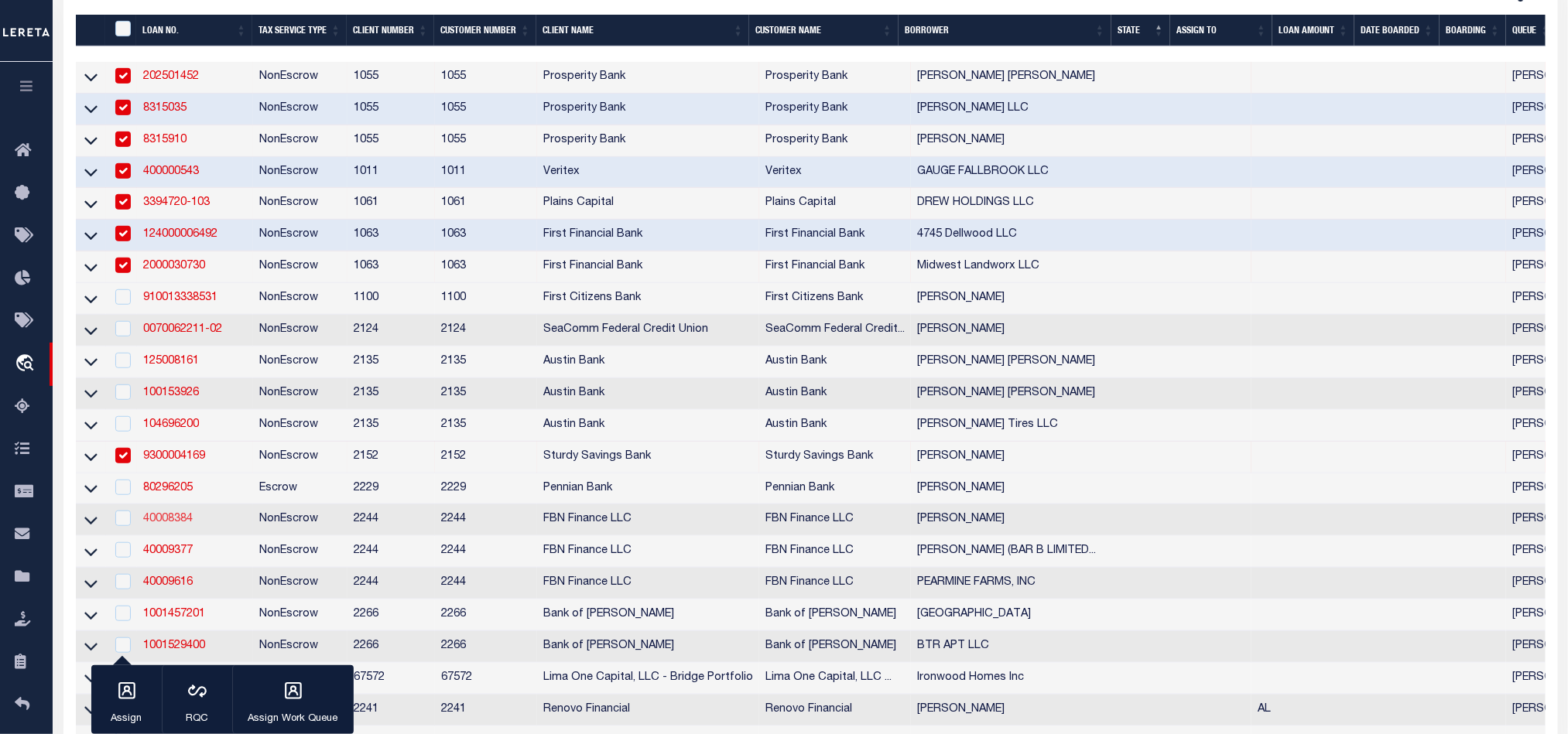
click at [179, 525] on link "40008384" at bounding box center [168, 518] width 49 height 11
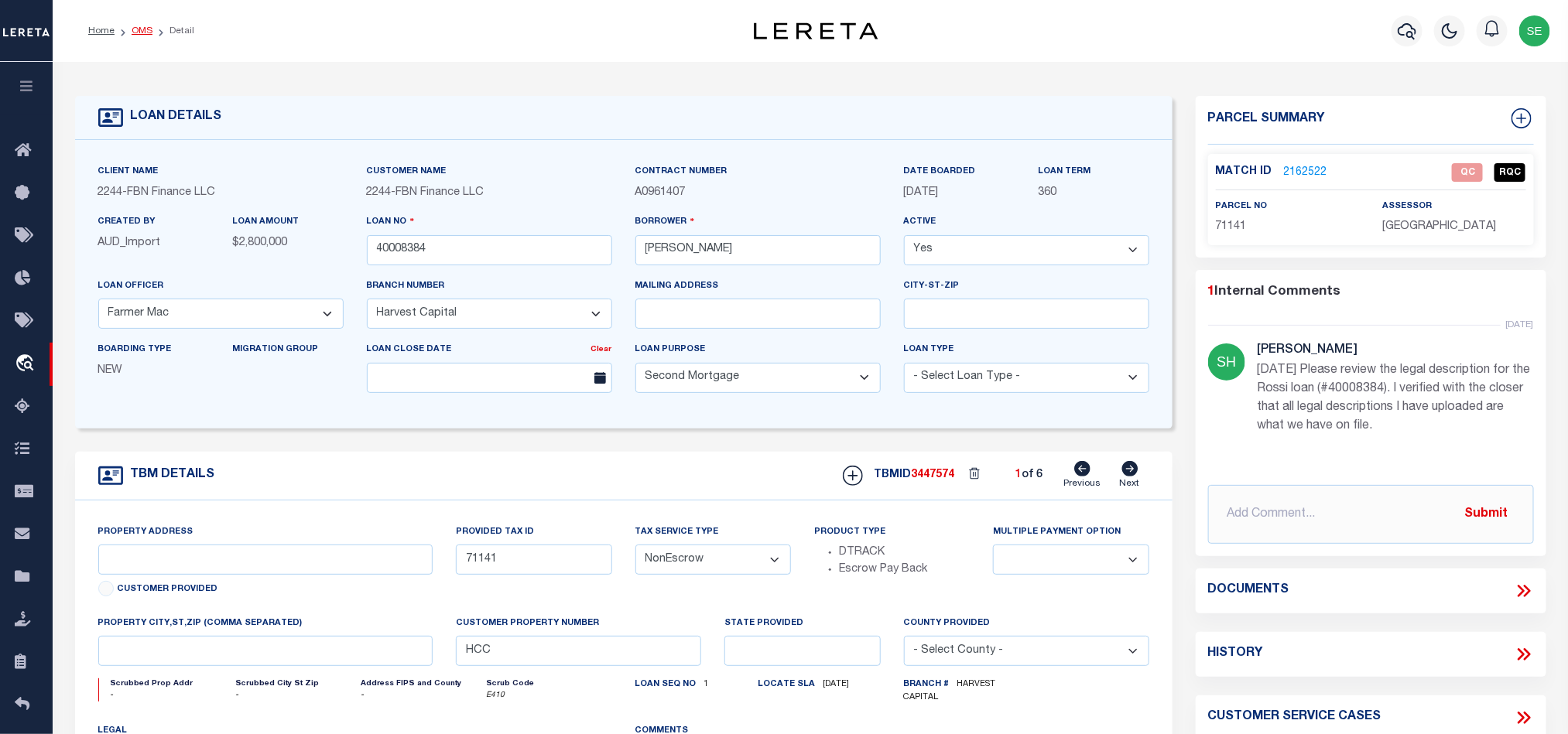
click at [132, 35] on link "OMS" at bounding box center [143, 31] width 21 height 10
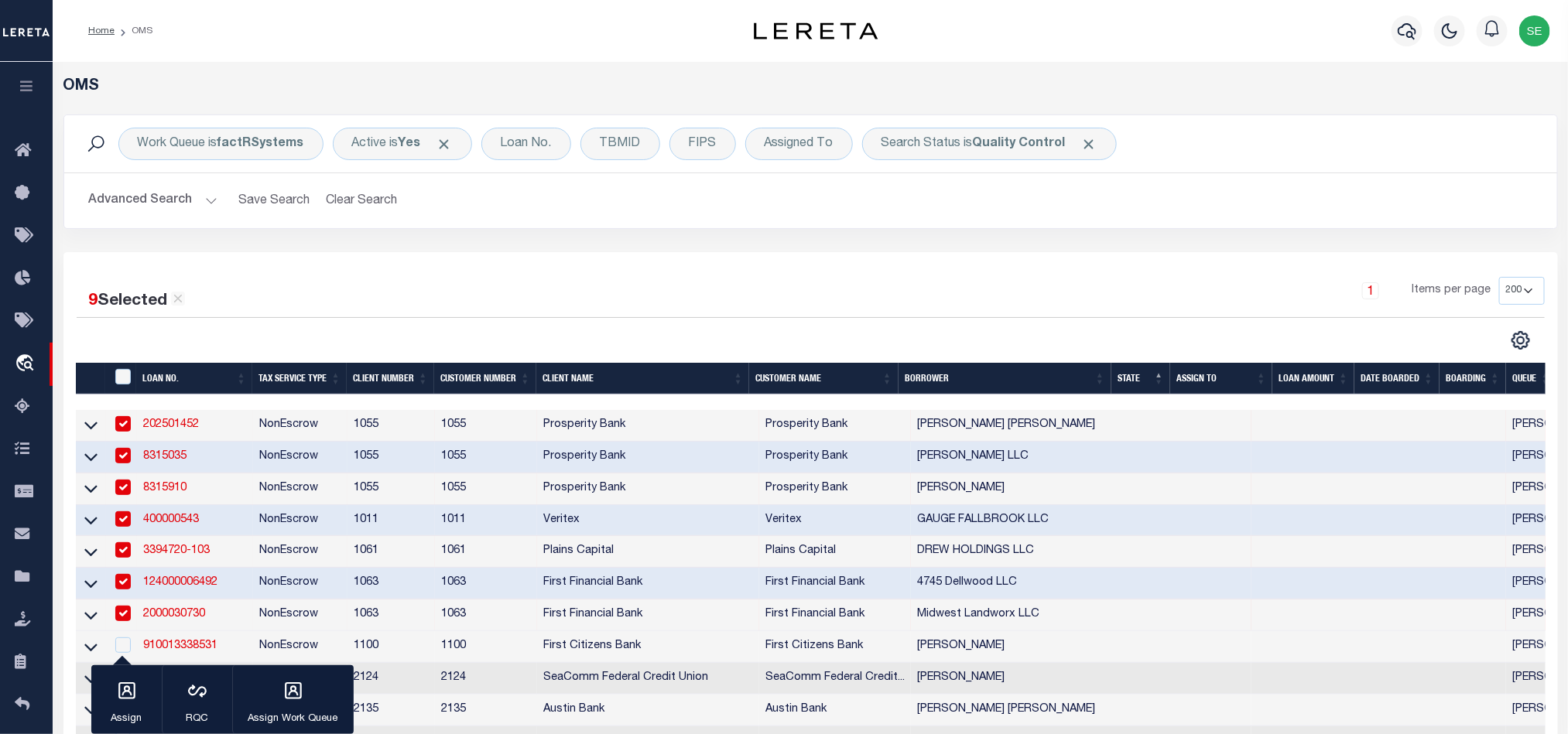
scroll to position [464, 0]
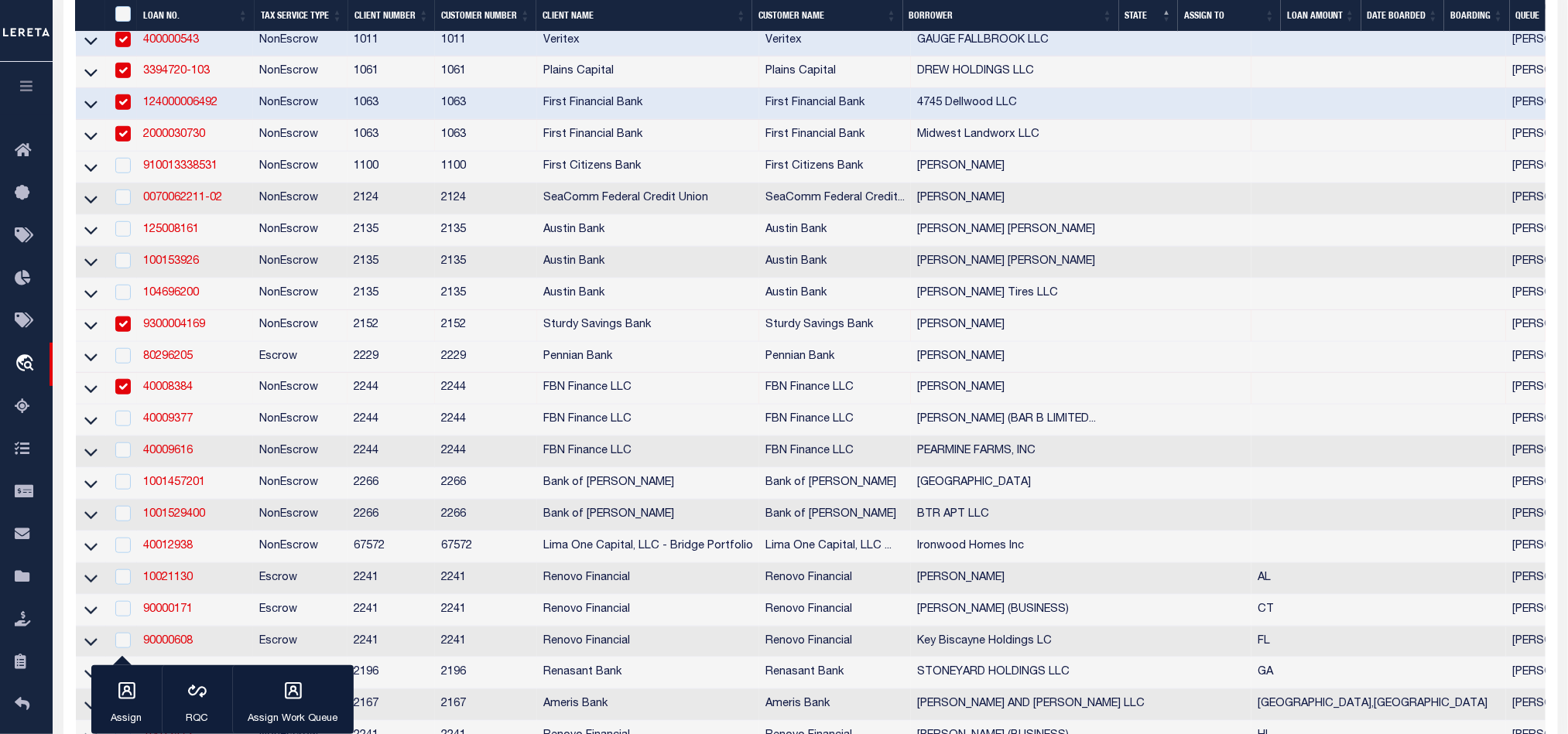
click at [293, 397] on td "NonEscrow" at bounding box center [301, 388] width 94 height 32
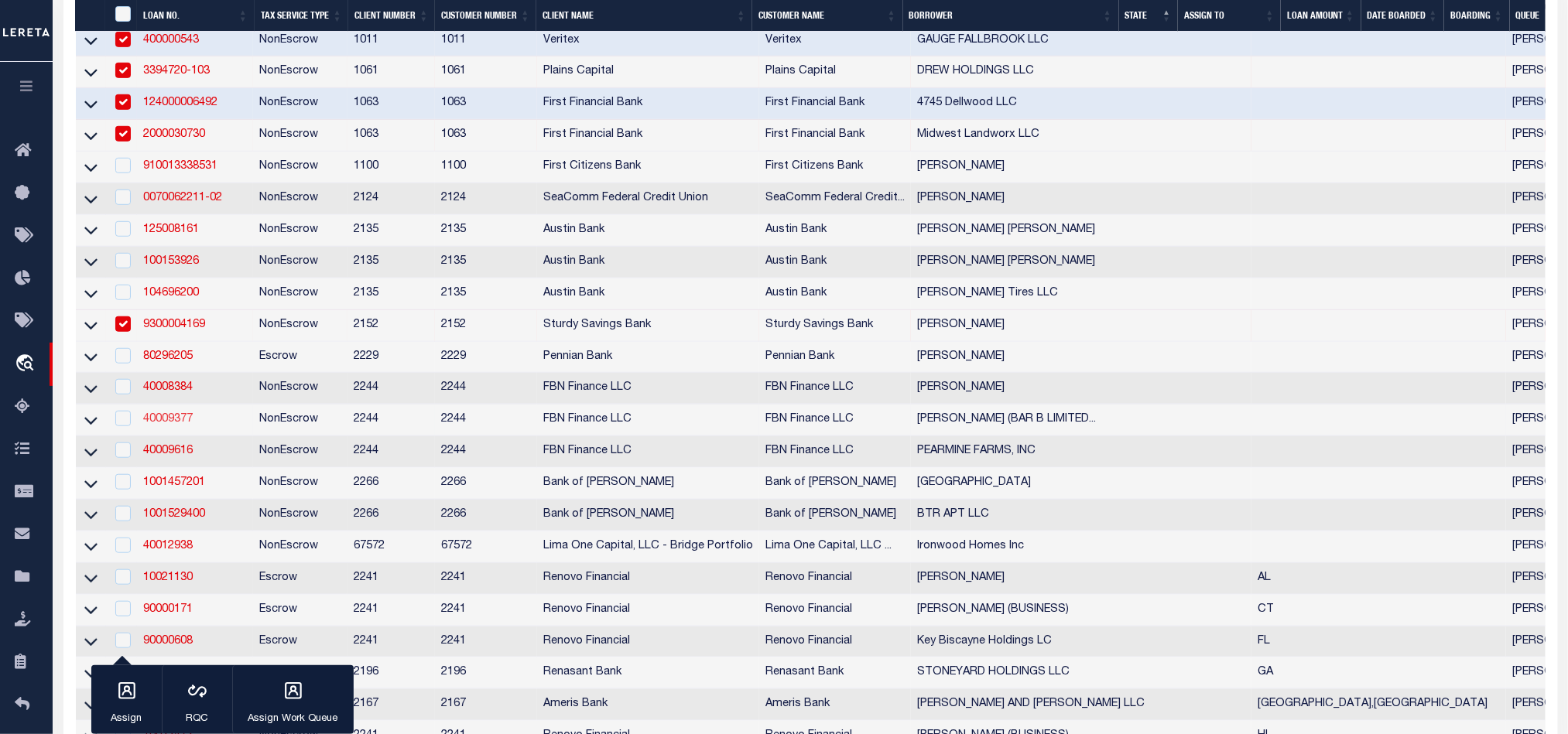
click at [167, 423] on link "40009377" at bounding box center [168, 419] width 49 height 11
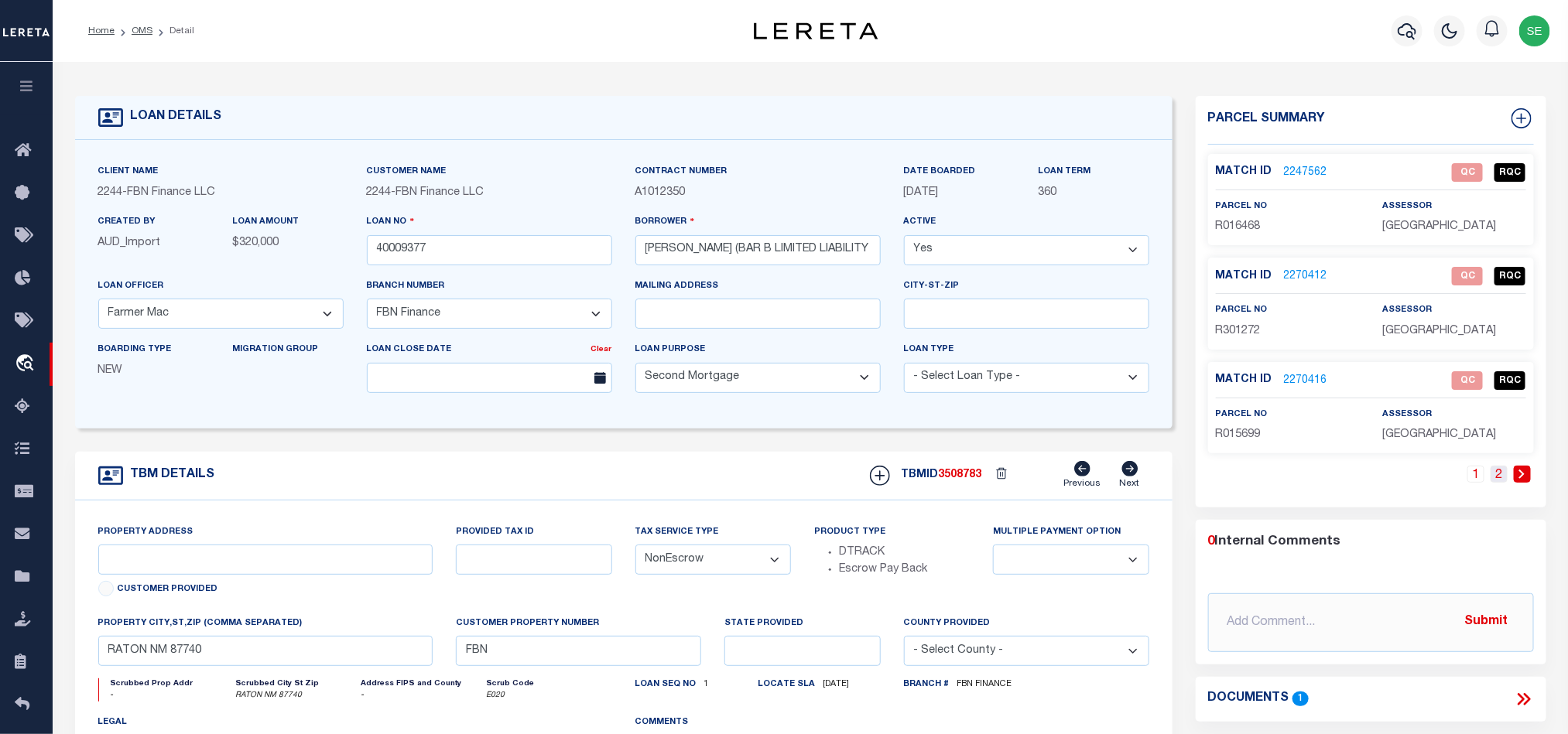
click at [1501, 474] on link "2" at bounding box center [1500, 475] width 17 height 17
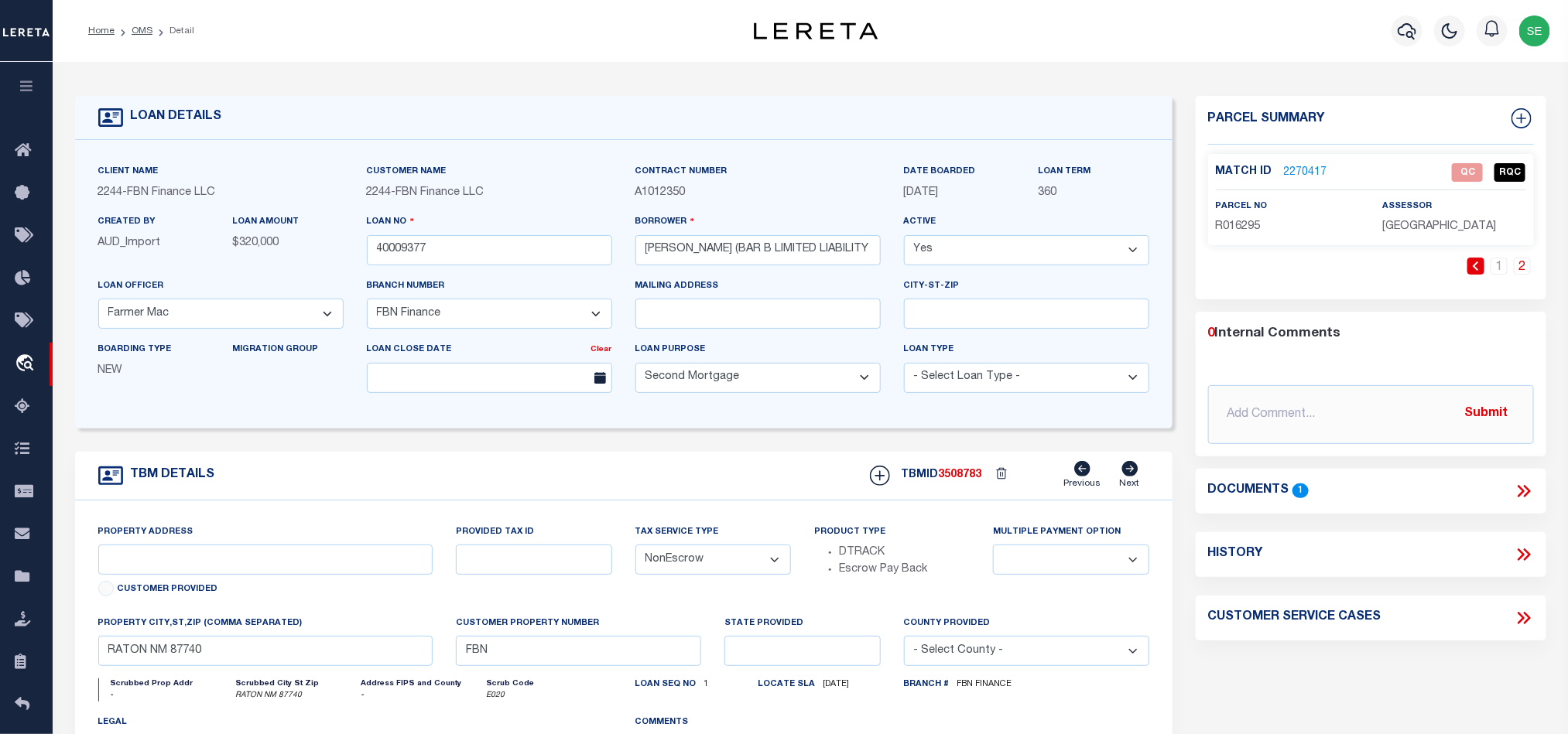
click at [1497, 277] on div "1 2" at bounding box center [1371, 277] width 326 height 41
click at [1501, 272] on link "1" at bounding box center [1500, 266] width 17 height 17
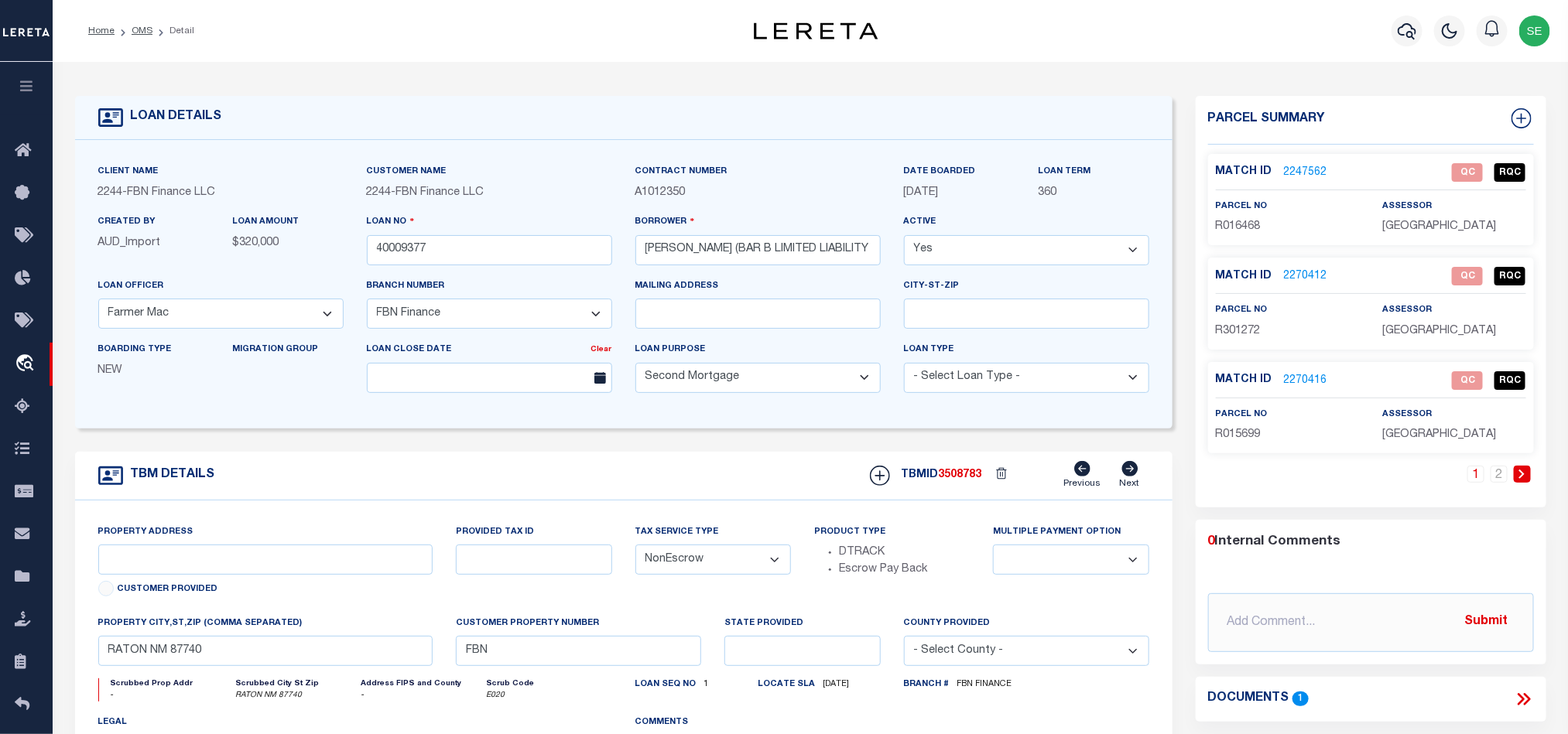
click at [1300, 175] on link "2247562" at bounding box center [1306, 172] width 43 height 16
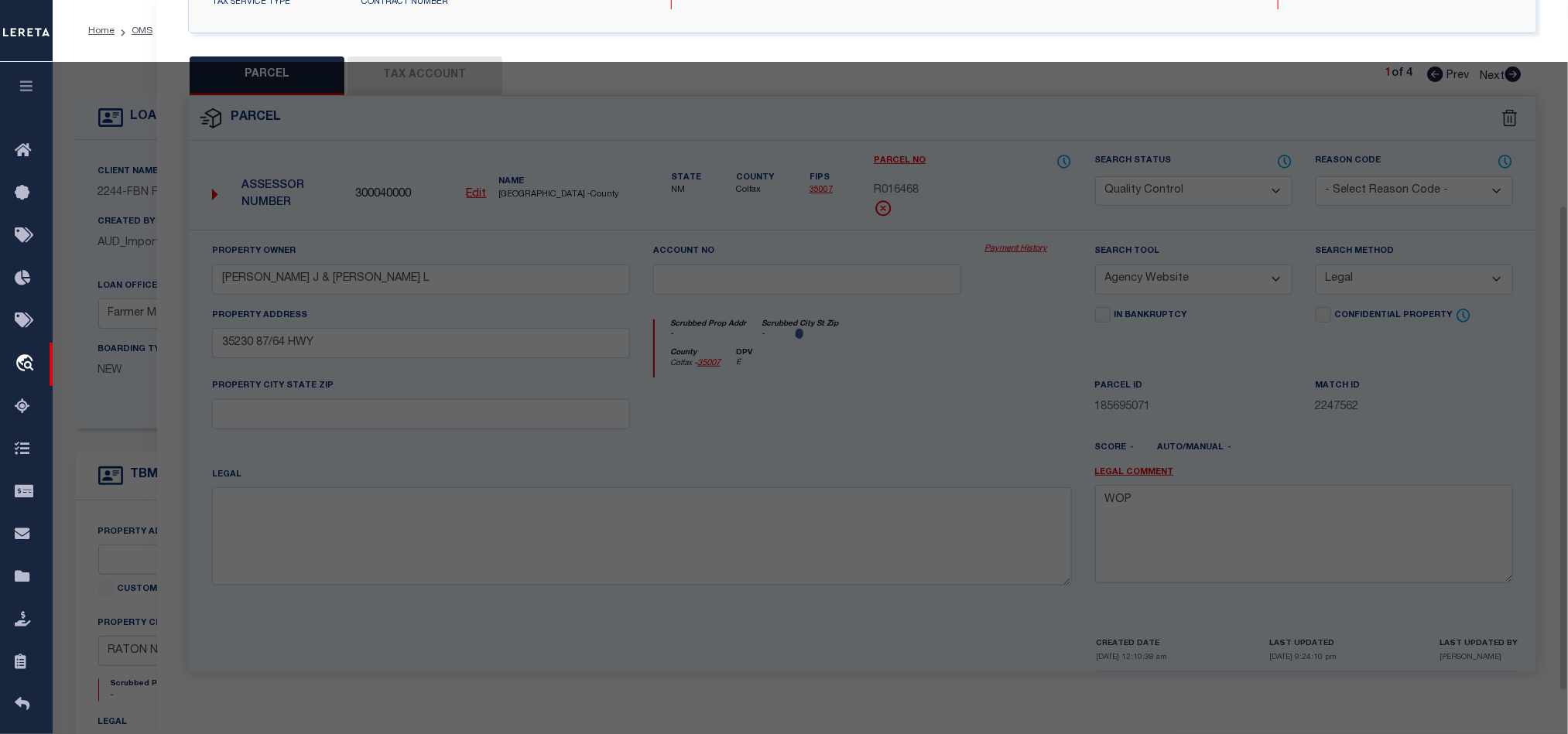
scroll to position [314, 0]
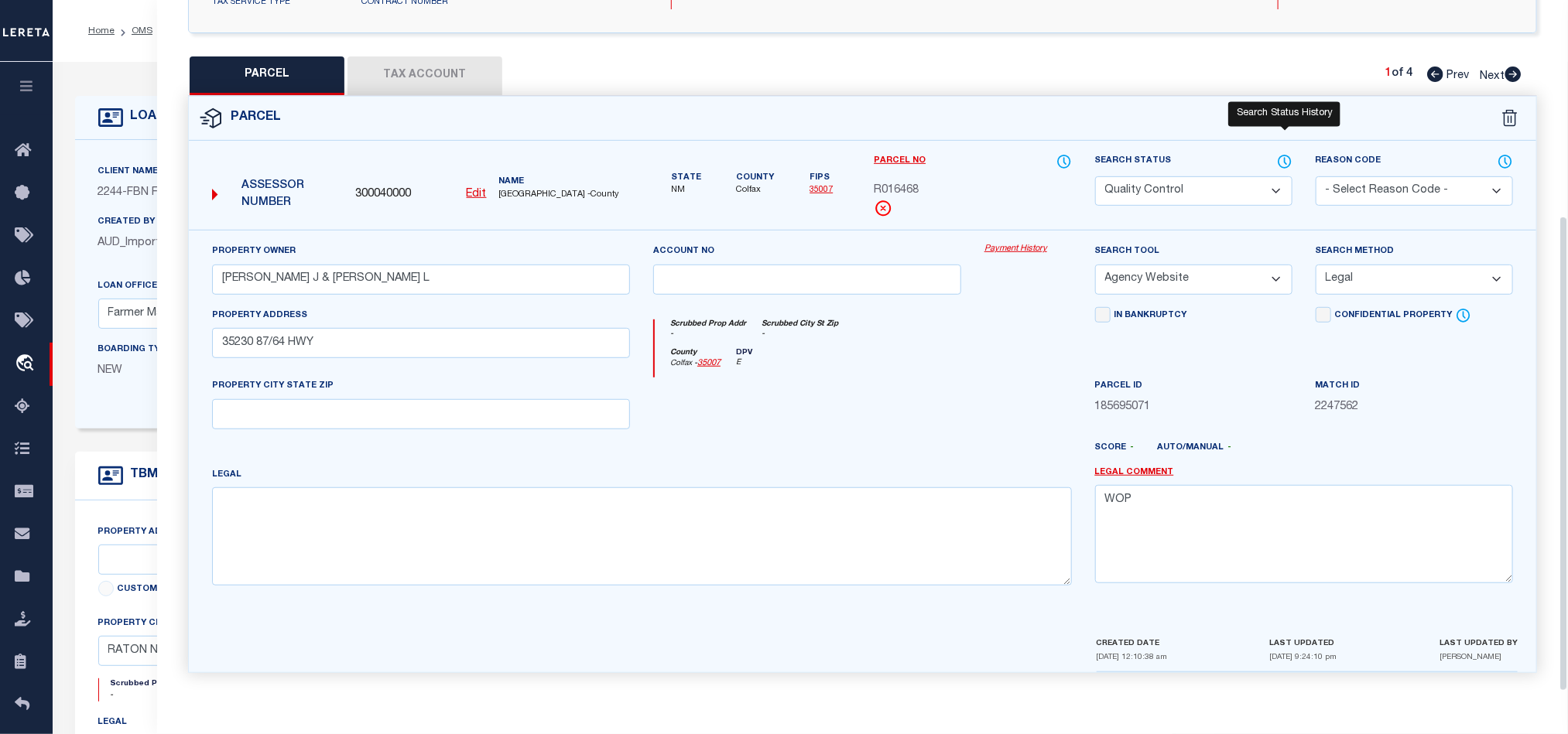
click at [1281, 153] on icon at bounding box center [1285, 162] width 15 height 17
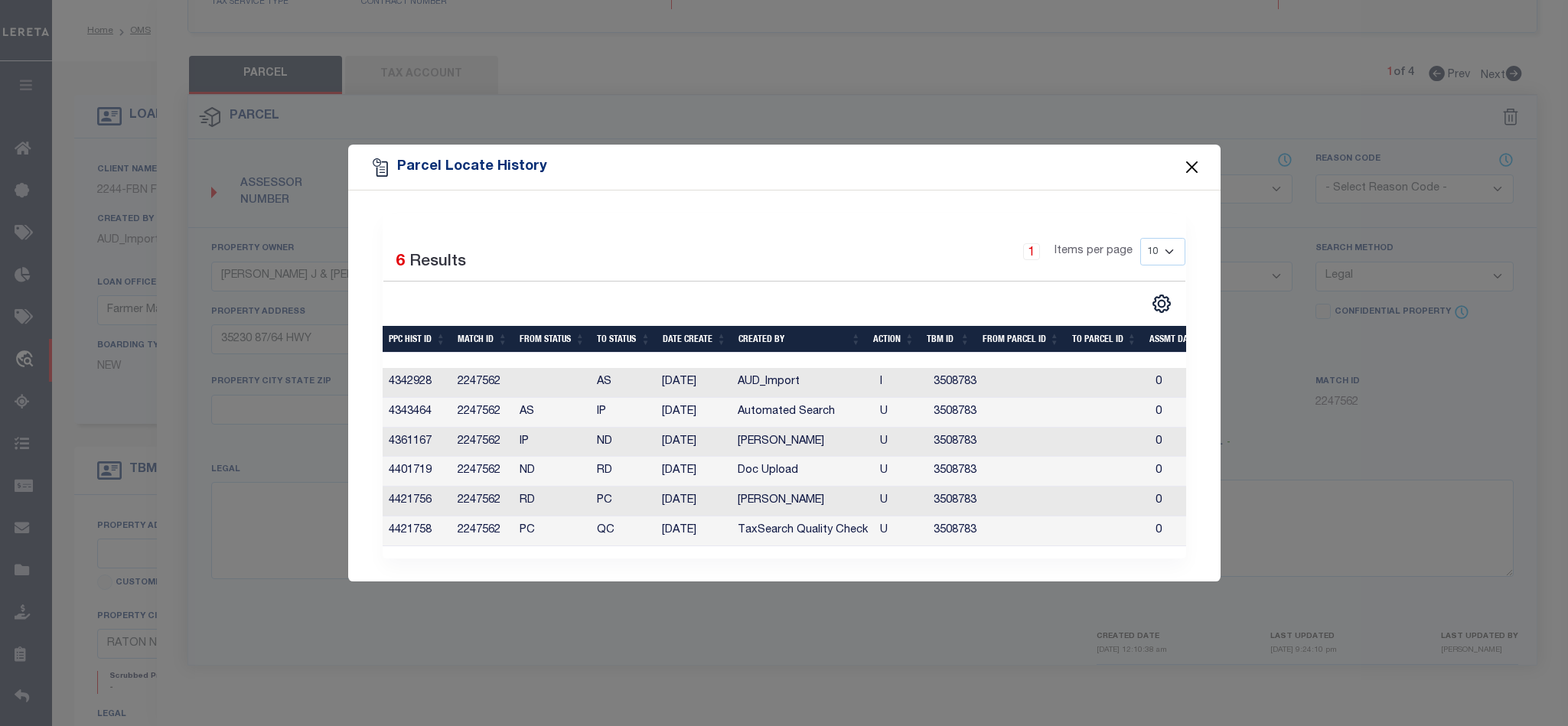
click at [1182, 157] on button "Close" at bounding box center [1191, 167] width 20 height 20
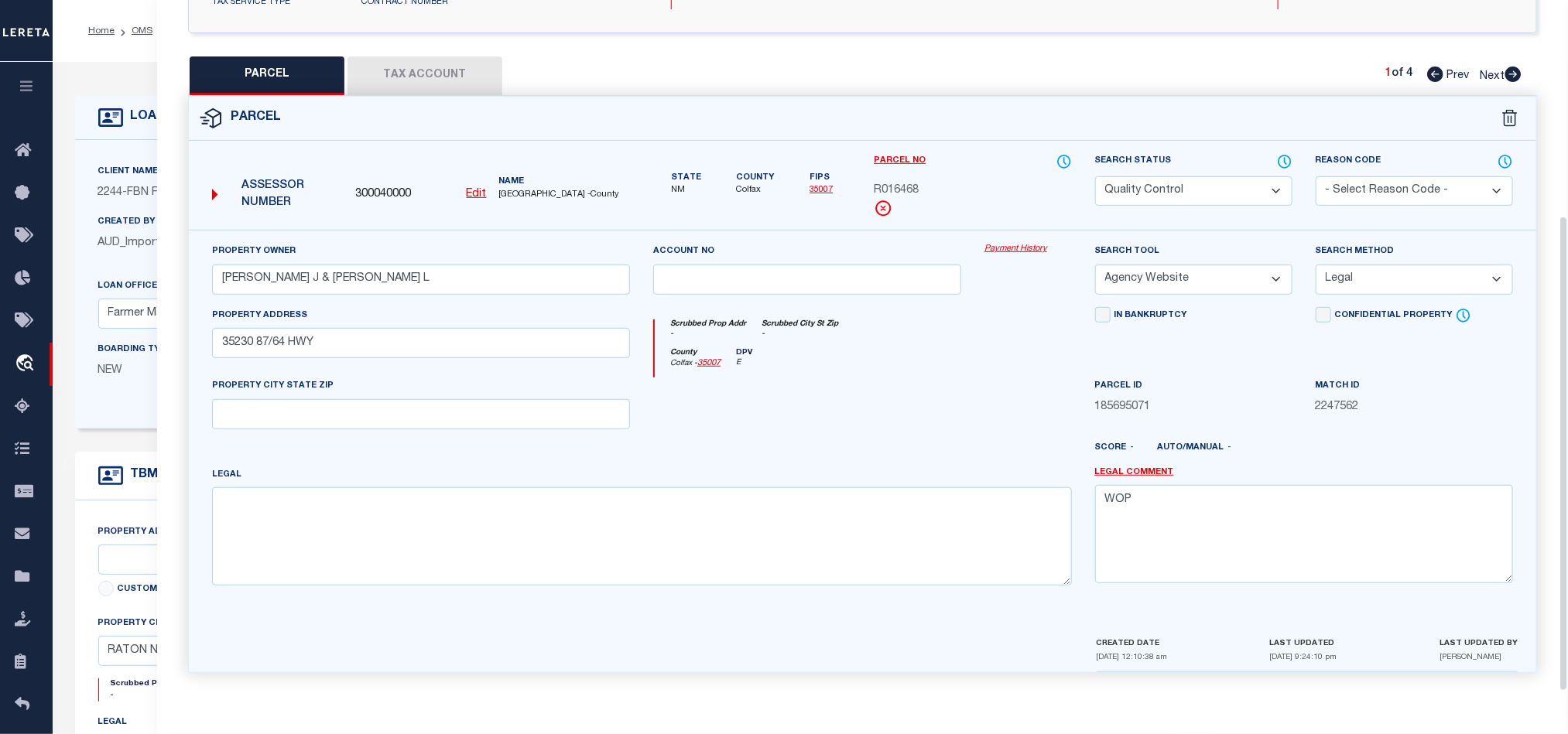
click at [883, 381] on div at bounding box center [808, 409] width 332 height 64
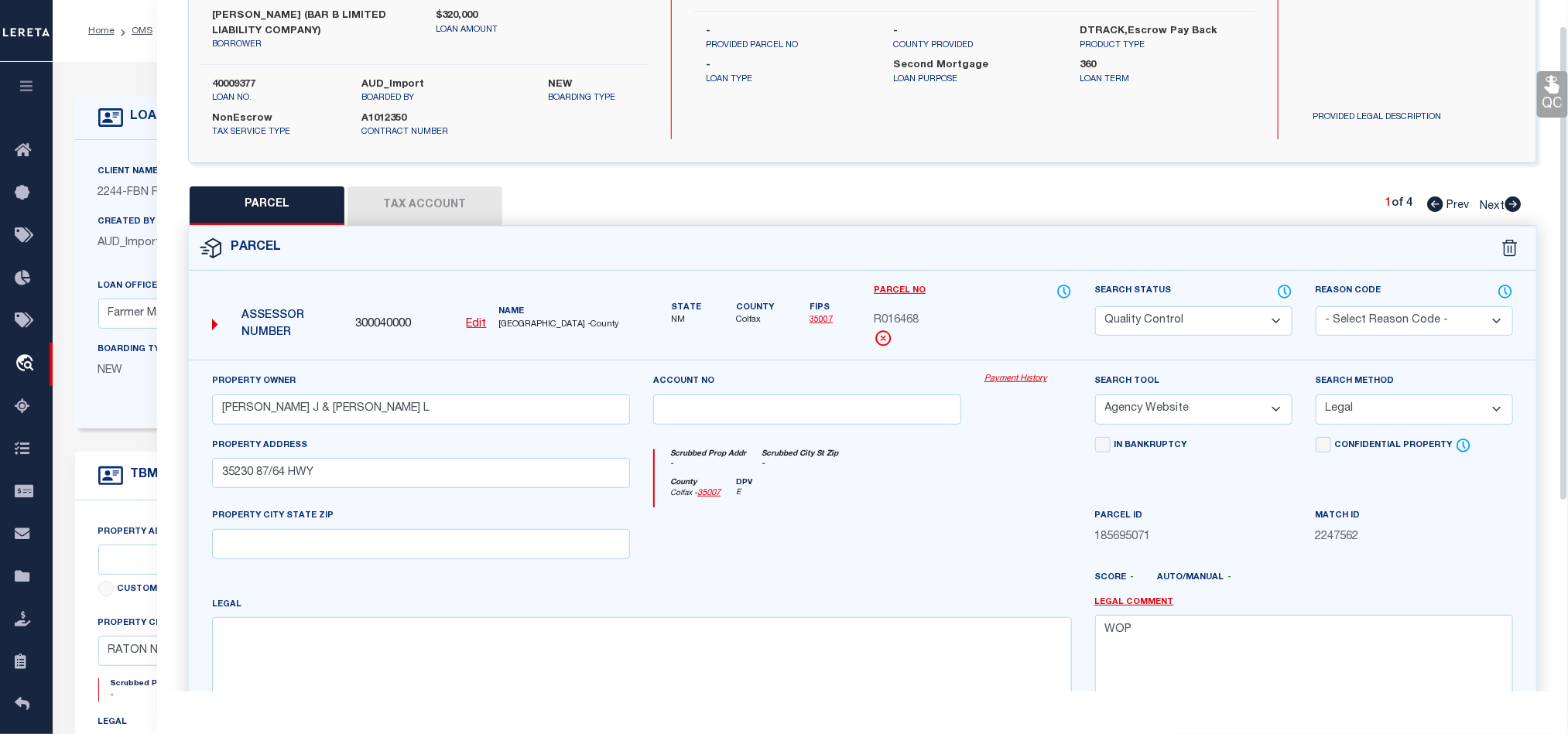
scroll to position [0, 0]
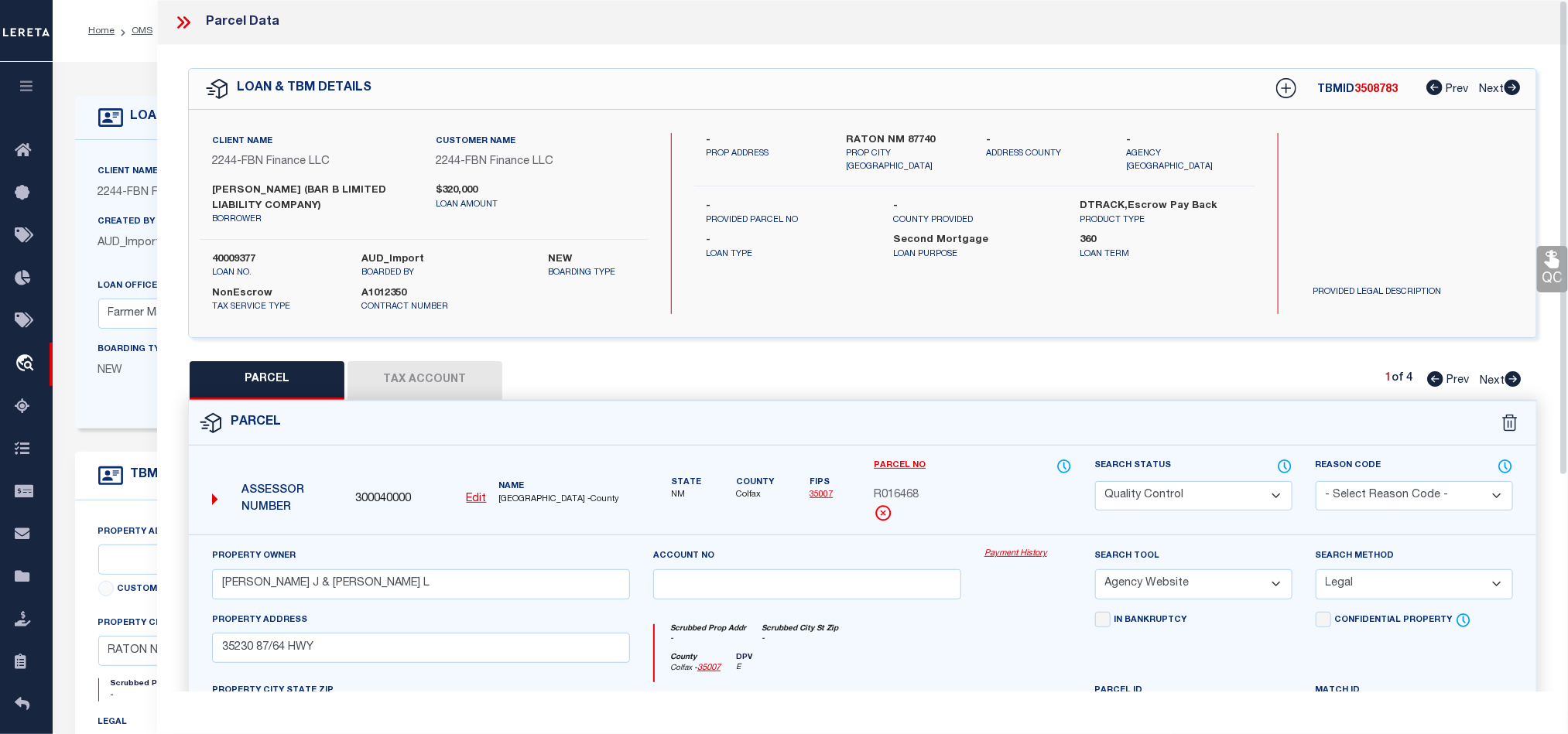
click at [187, 26] on icon at bounding box center [186, 22] width 7 height 13
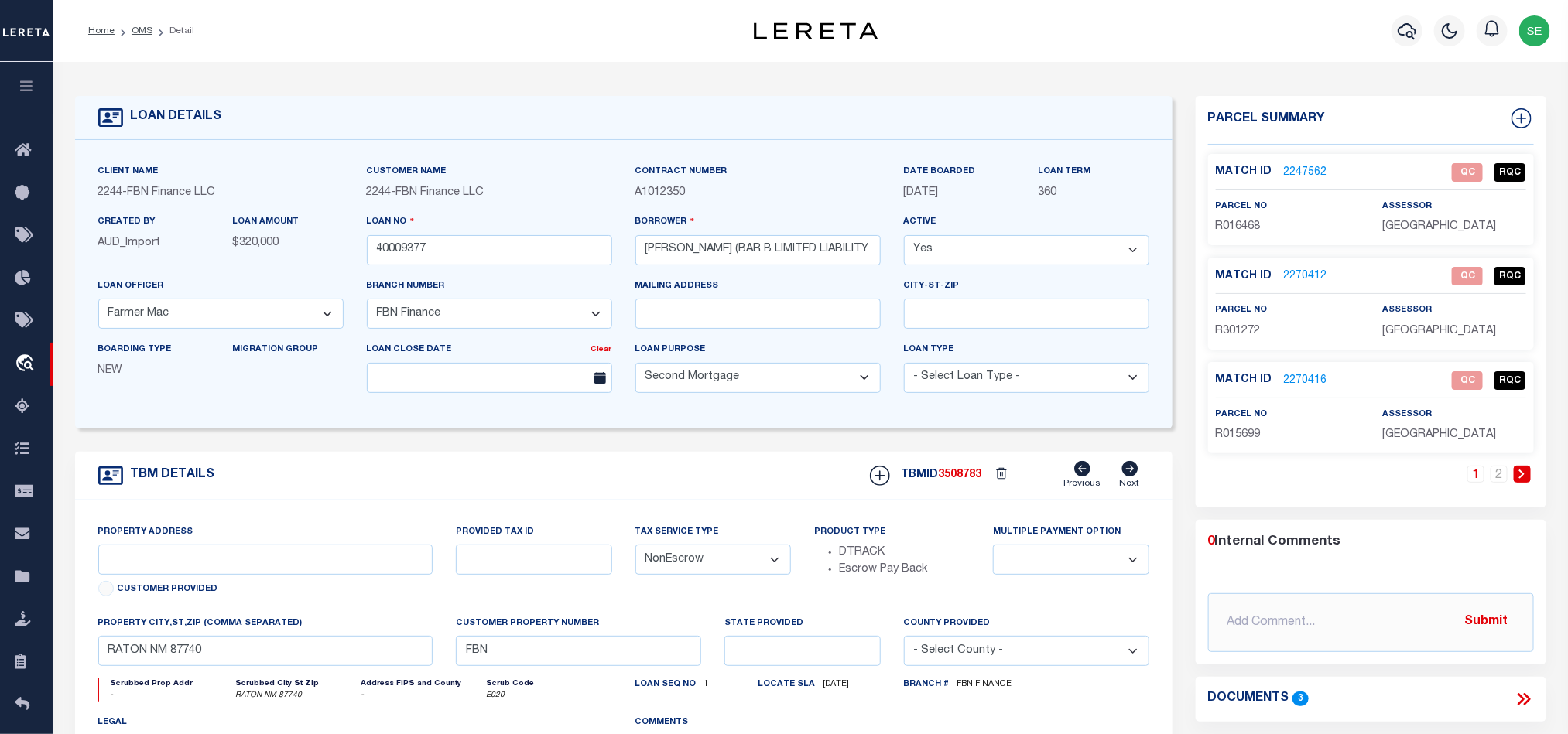
click at [1245, 223] on span "R016468" at bounding box center [1238, 226] width 45 height 11
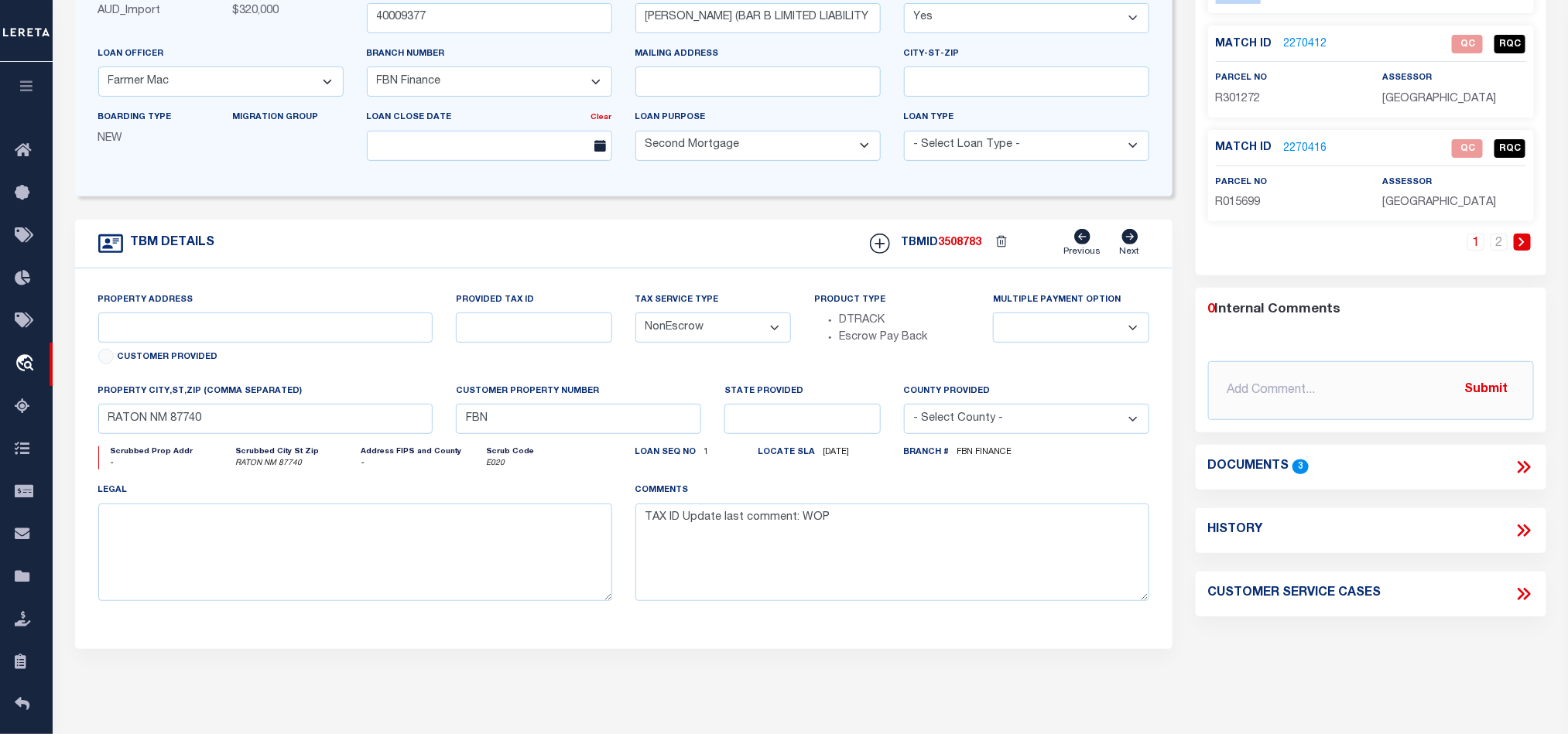
click at [1525, 464] on icon at bounding box center [1524, 467] width 20 height 20
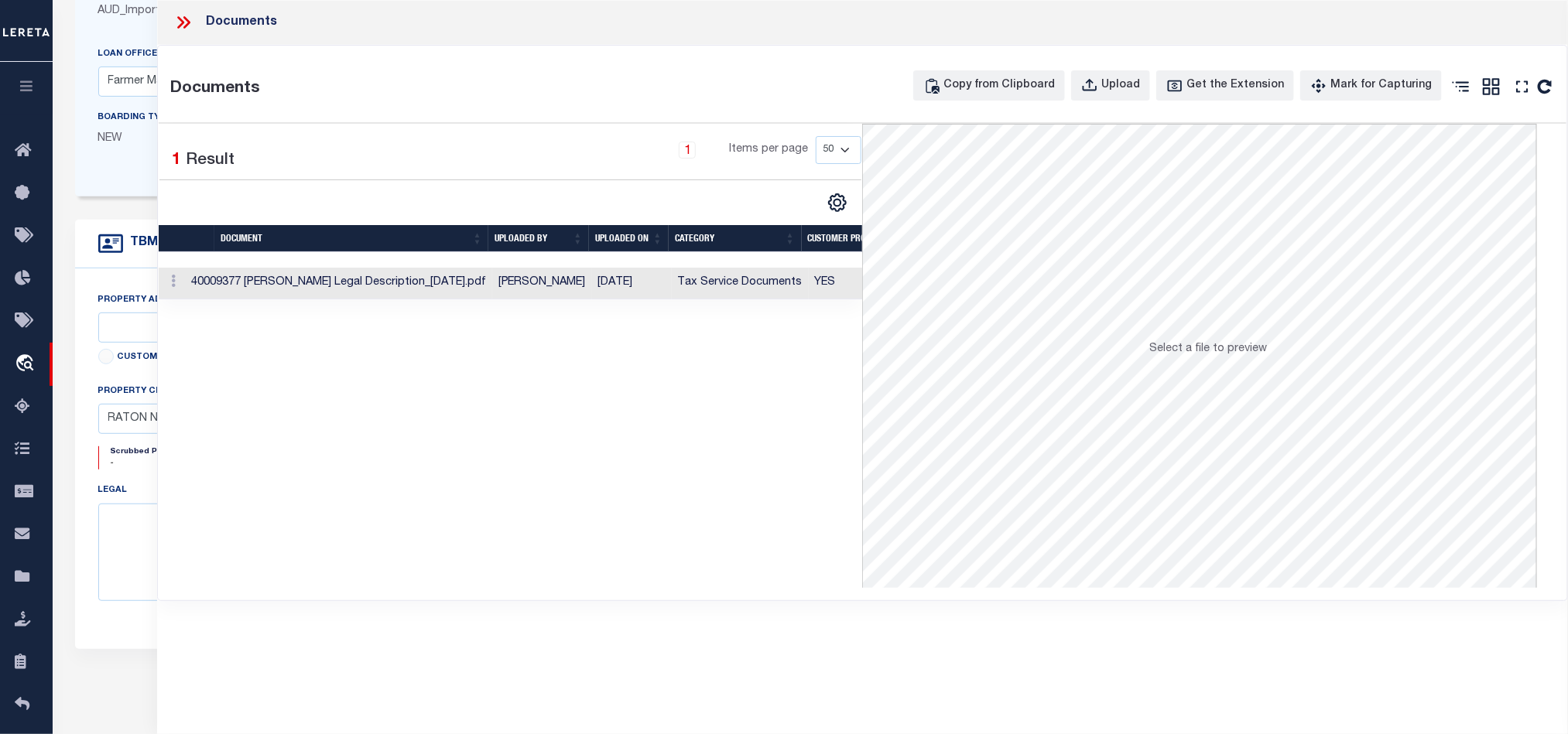
drag, startPoint x: 1451, startPoint y: 393, endPoint x: 745, endPoint y: 286, distance: 714.1
click at [745, 286] on td "Tax Service Documents" at bounding box center [740, 283] width 137 height 32
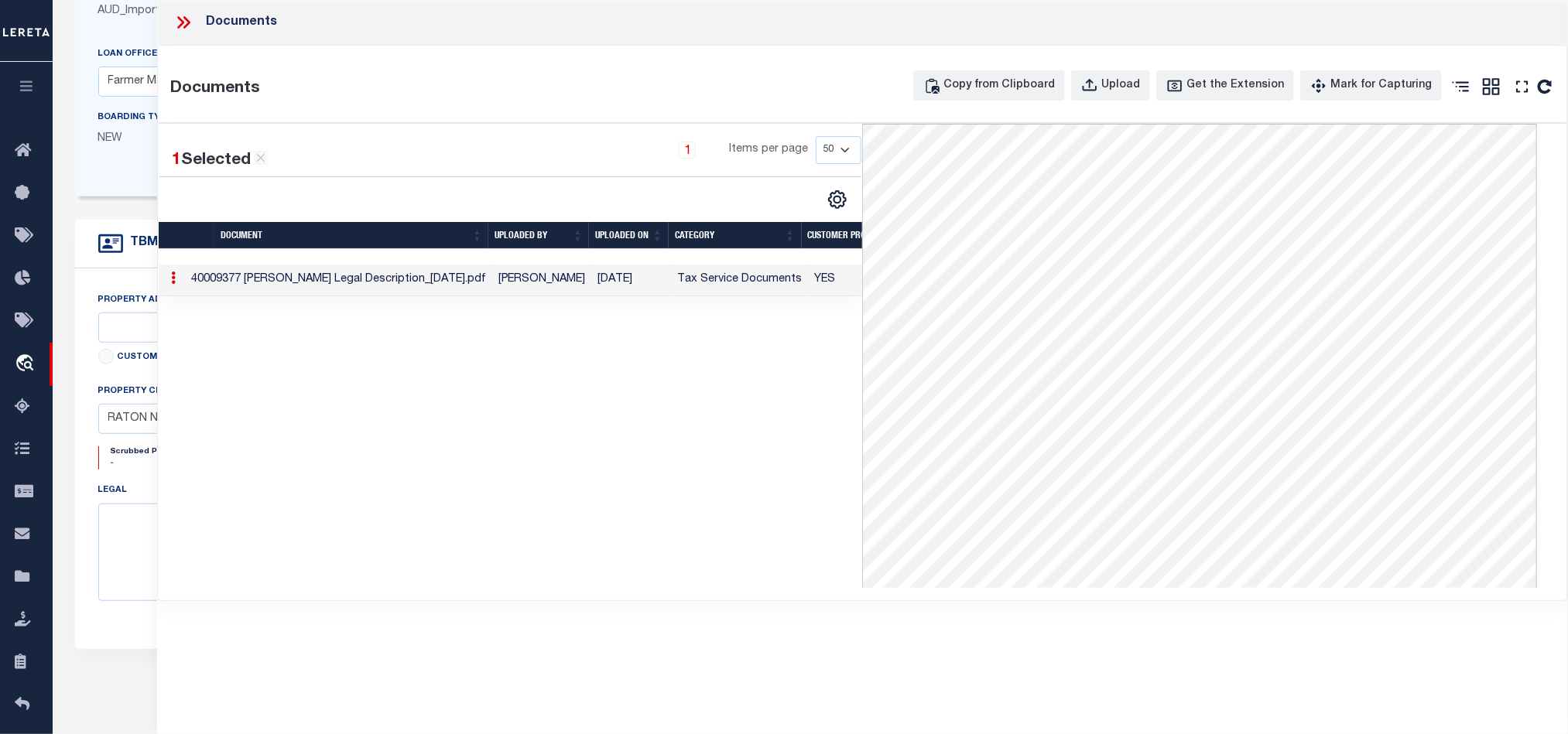
click at [179, 31] on icon at bounding box center [183, 22] width 20 height 20
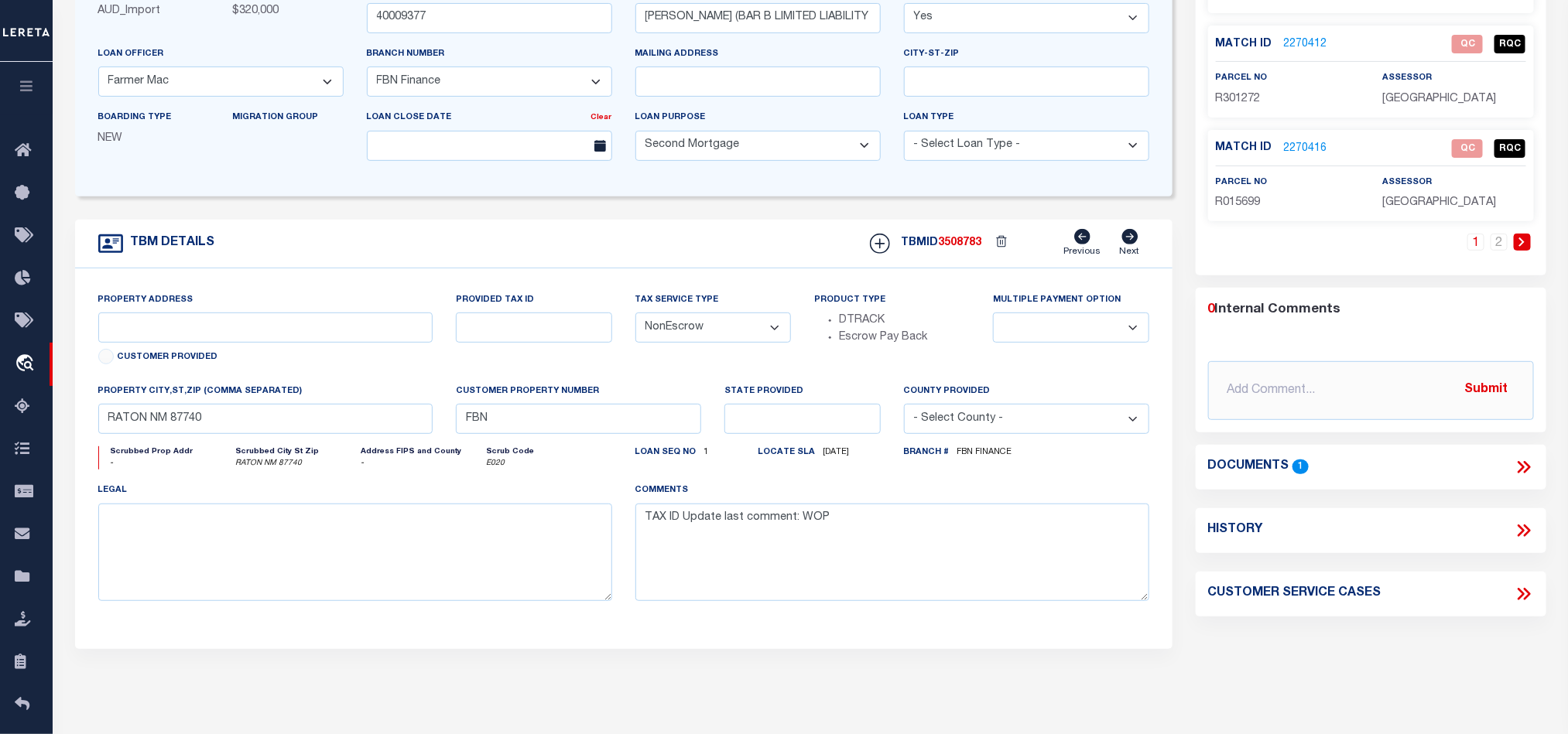
scroll to position [0, 0]
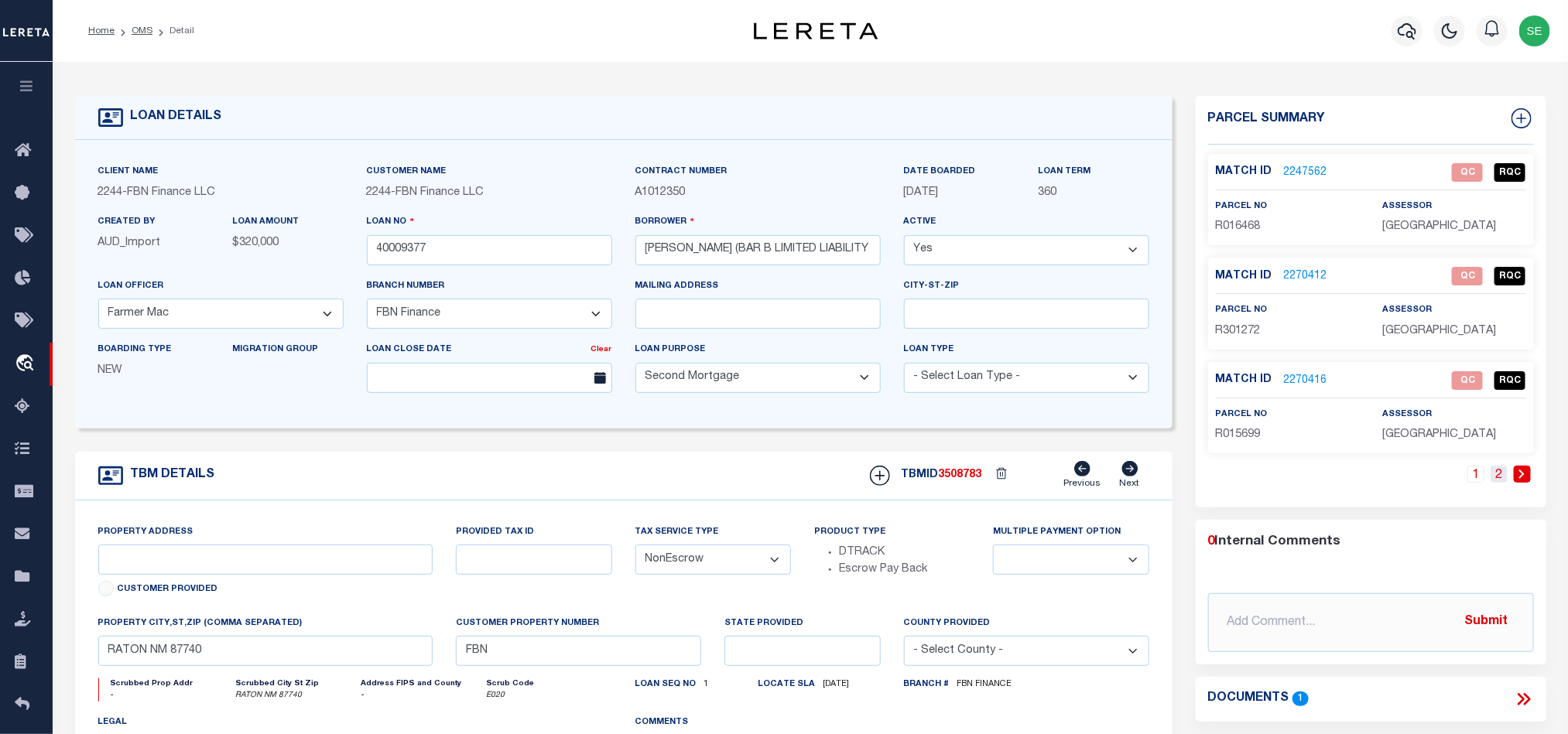
click at [1491, 479] on link "2" at bounding box center [1500, 475] width 17 height 17
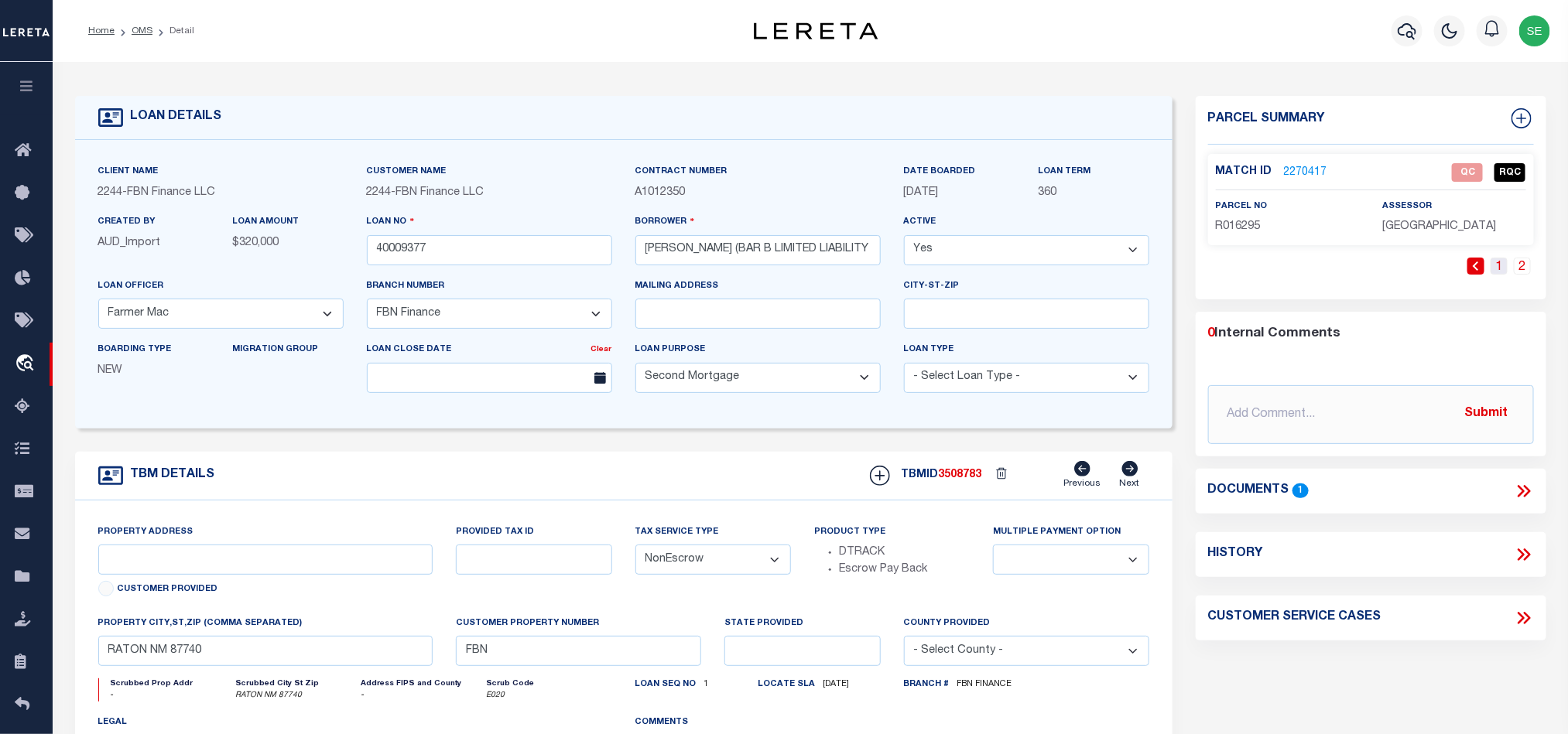
click at [1501, 266] on link "1" at bounding box center [1500, 266] width 17 height 17
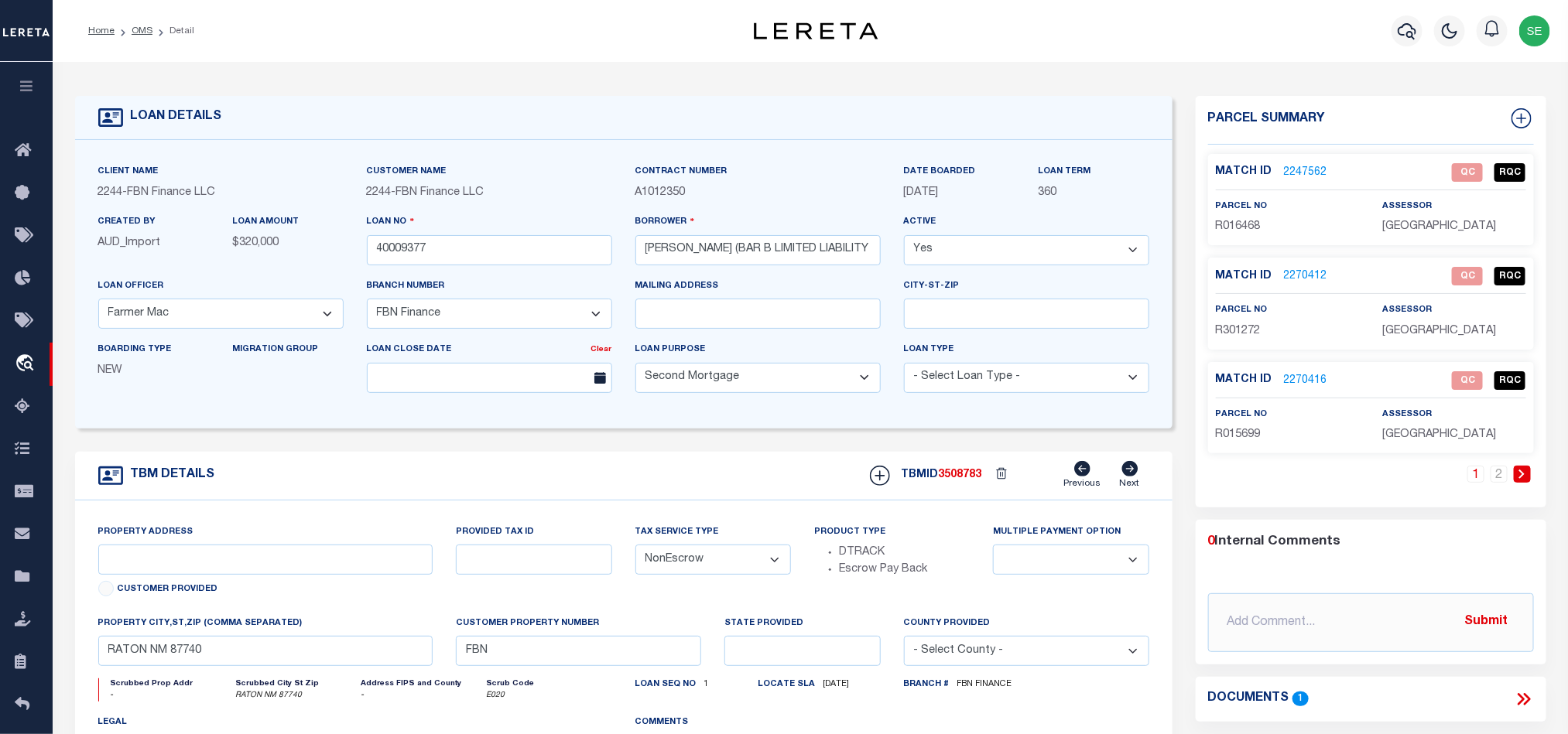
click at [801, 492] on div "TBM DETAILS TBMID 3508783 Previous Next" at bounding box center [624, 476] width 1098 height 49
click at [144, 34] on link "OMS" at bounding box center [143, 31] width 21 height 10
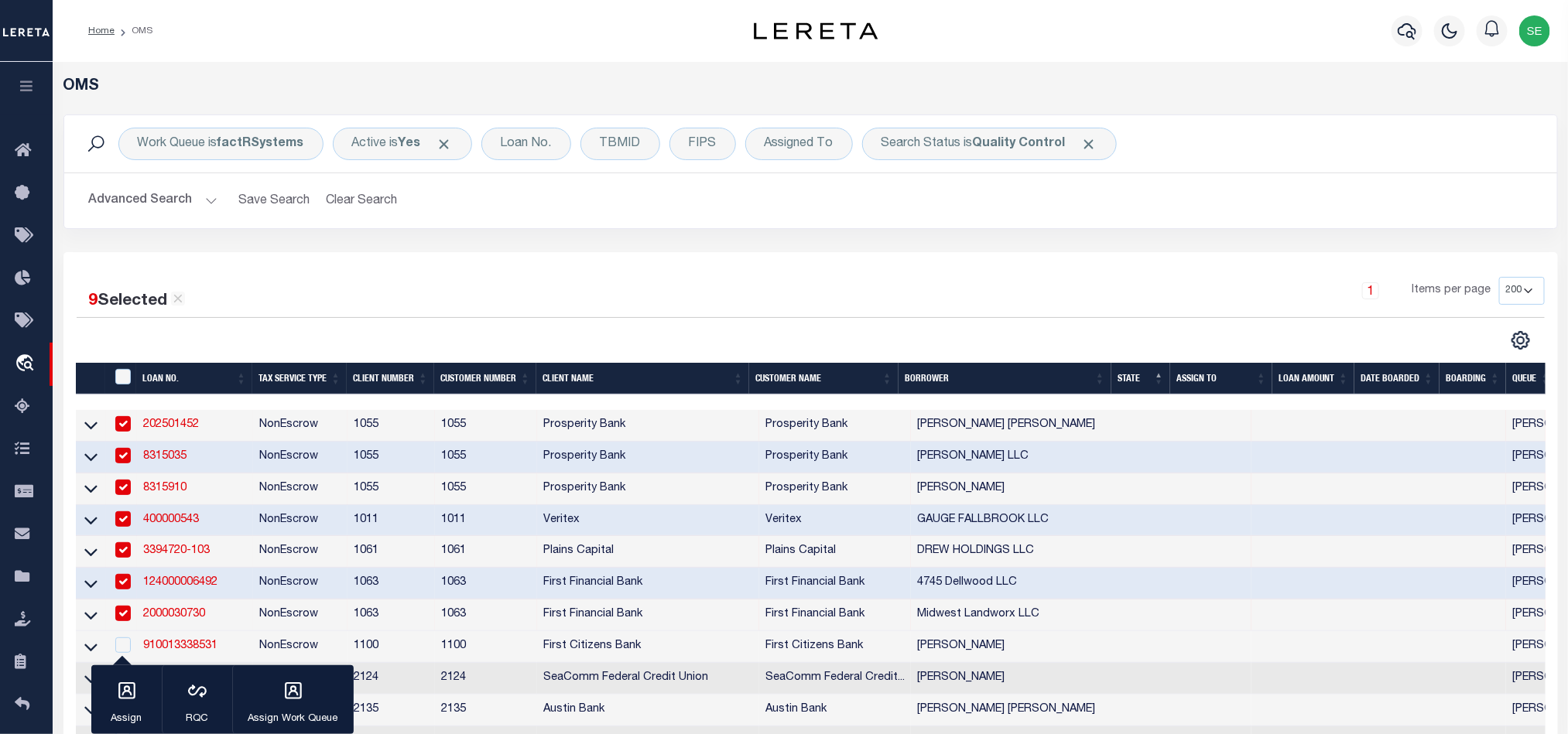
scroll to position [464, 0]
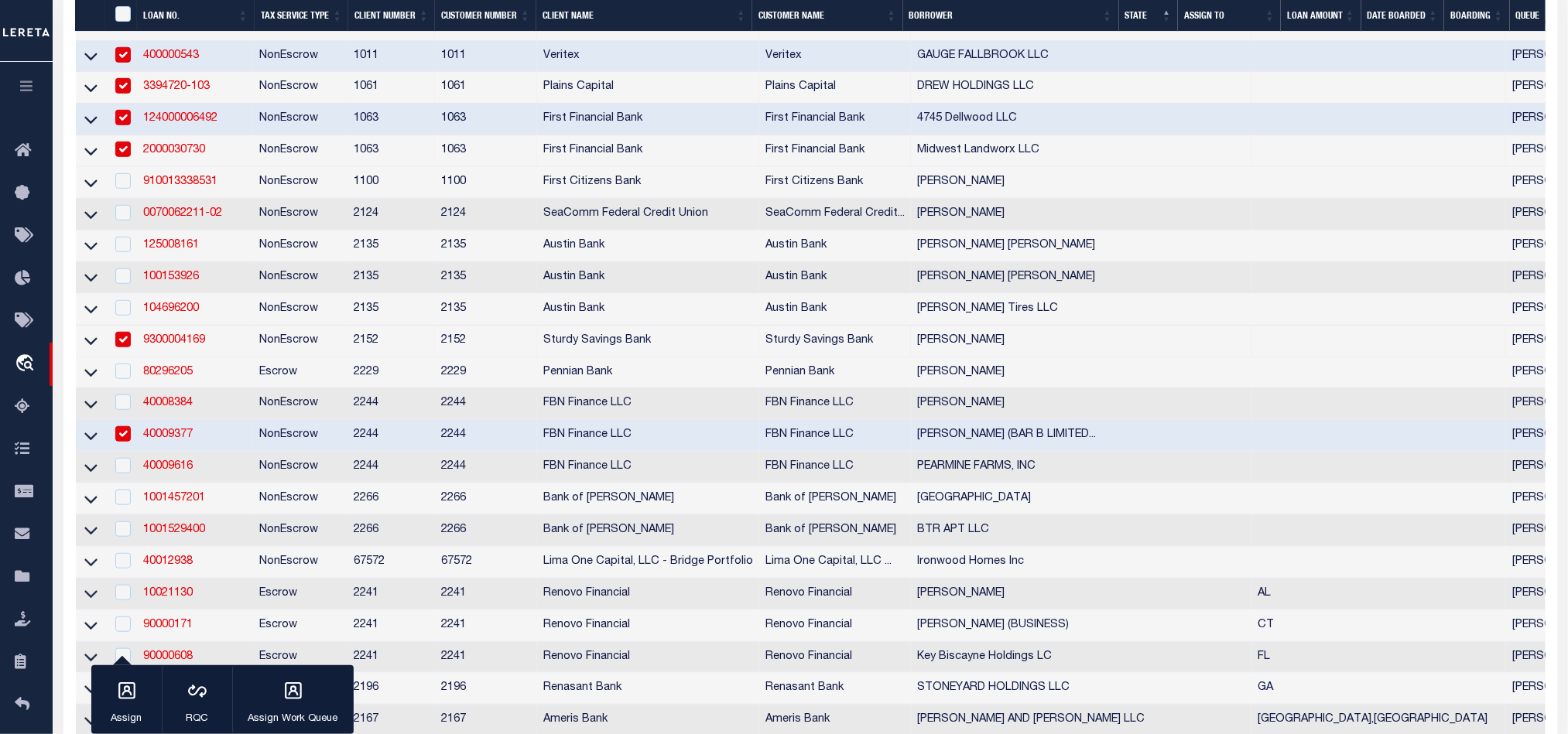
click at [266, 448] on td "NonEscrow" at bounding box center [301, 435] width 94 height 32
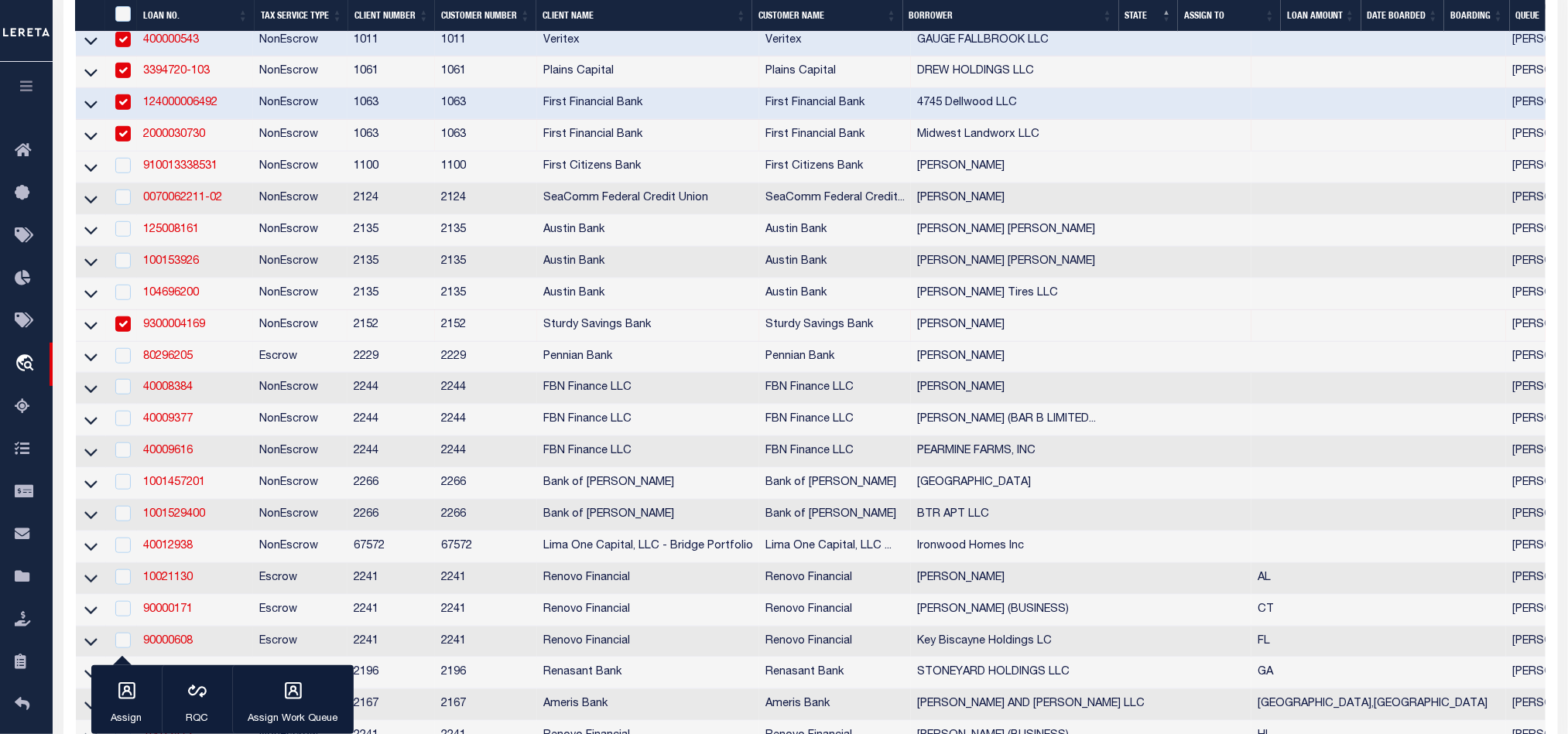
scroll to position [580, 0]
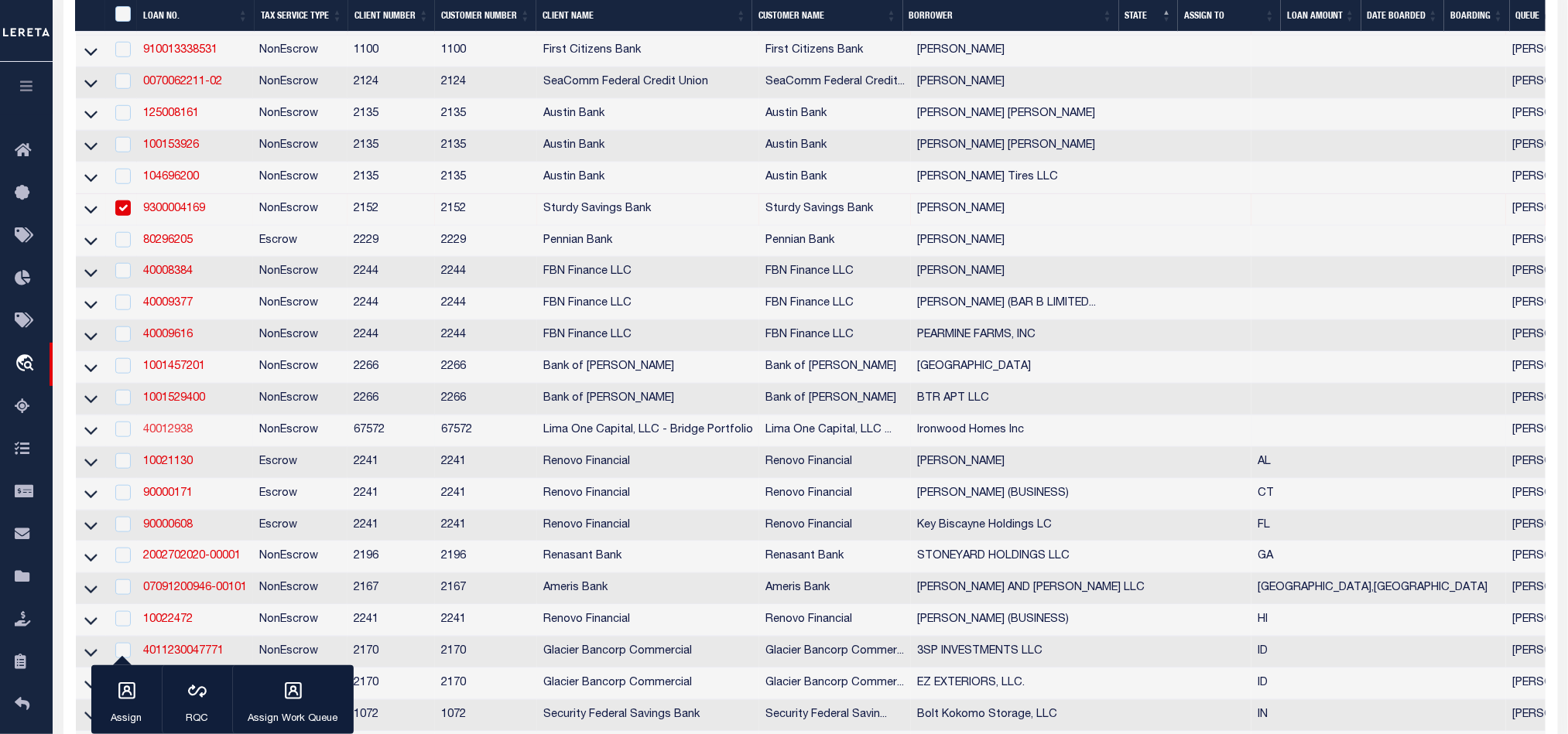
click at [179, 435] on link "40012938" at bounding box center [168, 430] width 49 height 11
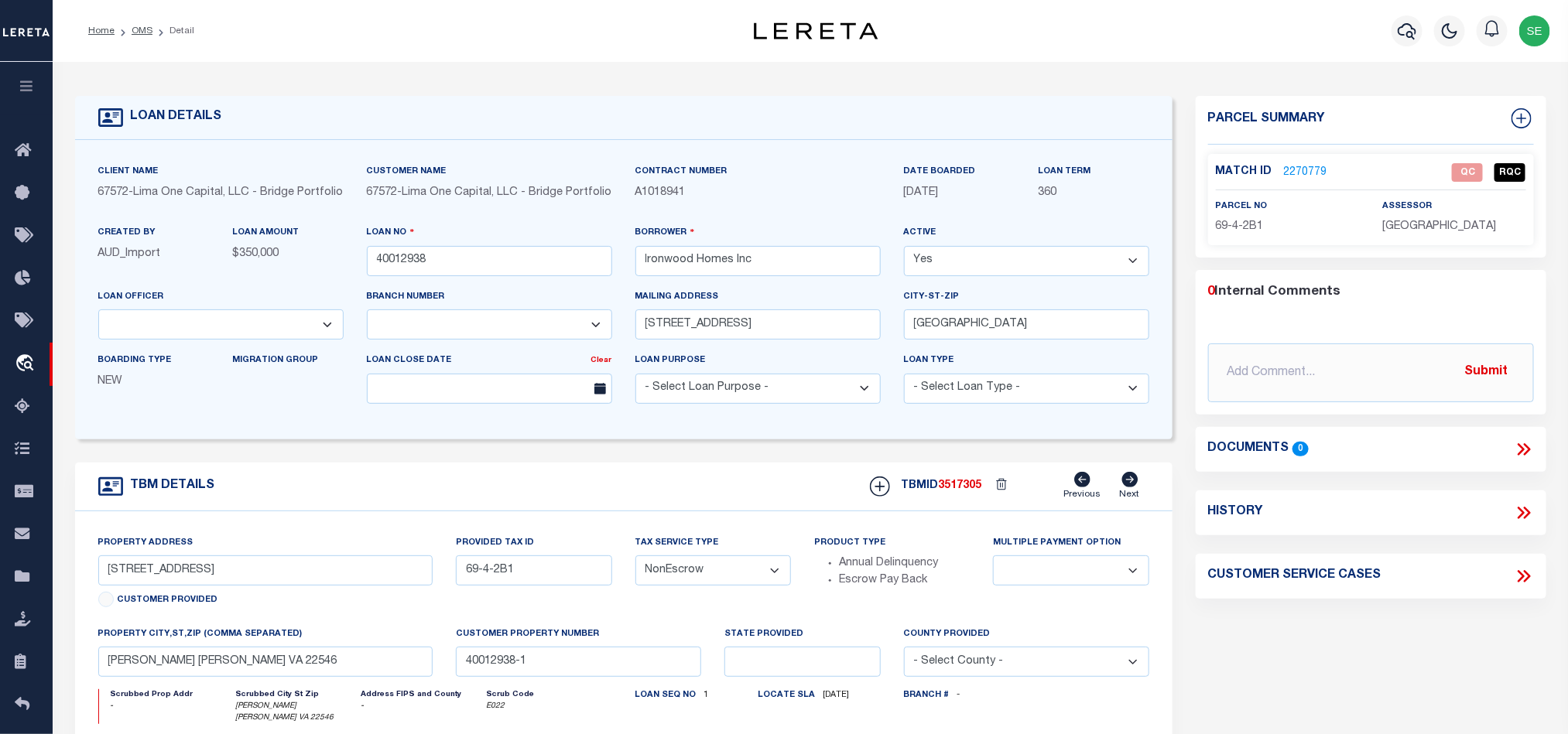
drag, startPoint x: 548, startPoint y: 385, endPoint x: 423, endPoint y: 478, distance: 155.8
click at [423, 478] on div "TBM DETAILS TBMID 3517305 Previous Next" at bounding box center [624, 486] width 1098 height 49
drag, startPoint x: 588, startPoint y: 451, endPoint x: 0, endPoint y: 789, distance: 678.2
click at [572, 490] on div "TBM DETAILS TBMID 3517305 Previous Next" at bounding box center [624, 486] width 1098 height 49
drag, startPoint x: 621, startPoint y: 453, endPoint x: 441, endPoint y: 667, distance: 279.6
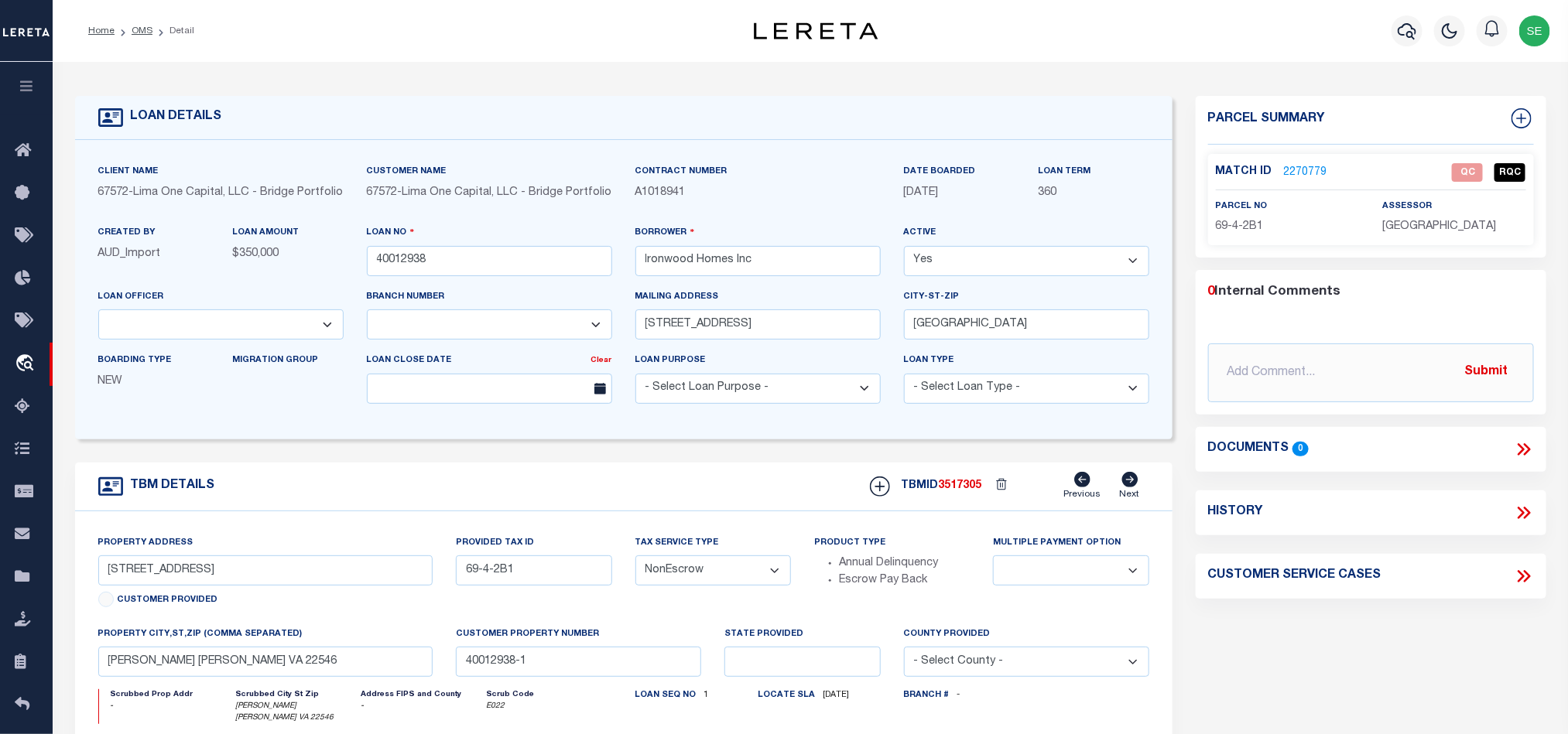
click at [1237, 225] on span "69-4-2B1" at bounding box center [1240, 226] width 48 height 11
click at [1245, 233] on p "69-4-2B1" at bounding box center [1288, 227] width 144 height 17
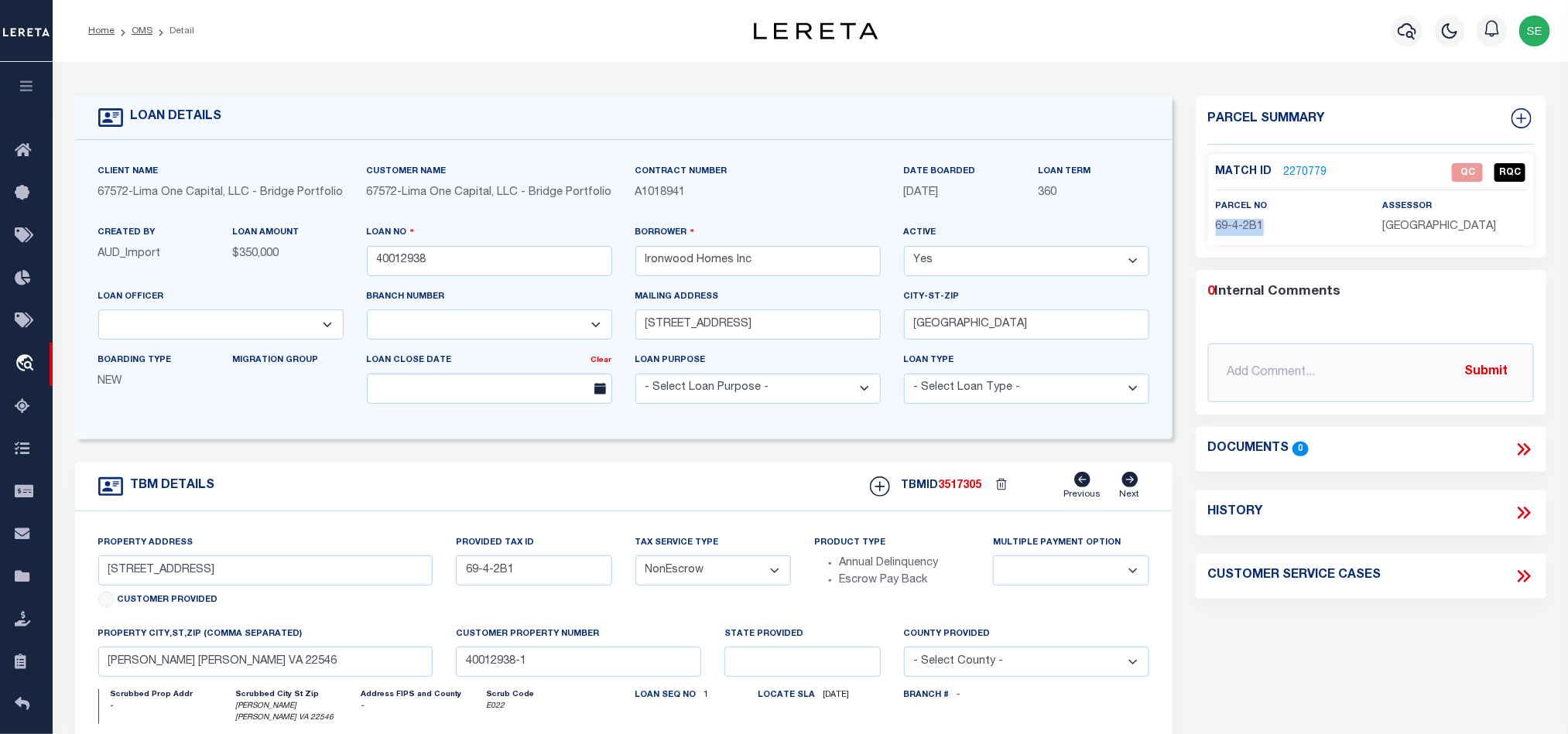
click at [1245, 233] on p "69-4-2B1" at bounding box center [1288, 227] width 144 height 17
click at [1328, 637] on div "Parcel Summary Match ID 2270779 0" at bounding box center [1371, 530] width 374 height 868
drag, startPoint x: 1293, startPoint y: 405, endPoint x: 1271, endPoint y: 439, distance: 40.5
click at [1271, 439] on div "Parcel Summary Match ID 2270779 0" at bounding box center [1371, 530] width 374 height 868
click at [757, 476] on div "TBM DETAILS TBMID 3517305 Previous Next" at bounding box center [624, 486] width 1098 height 49
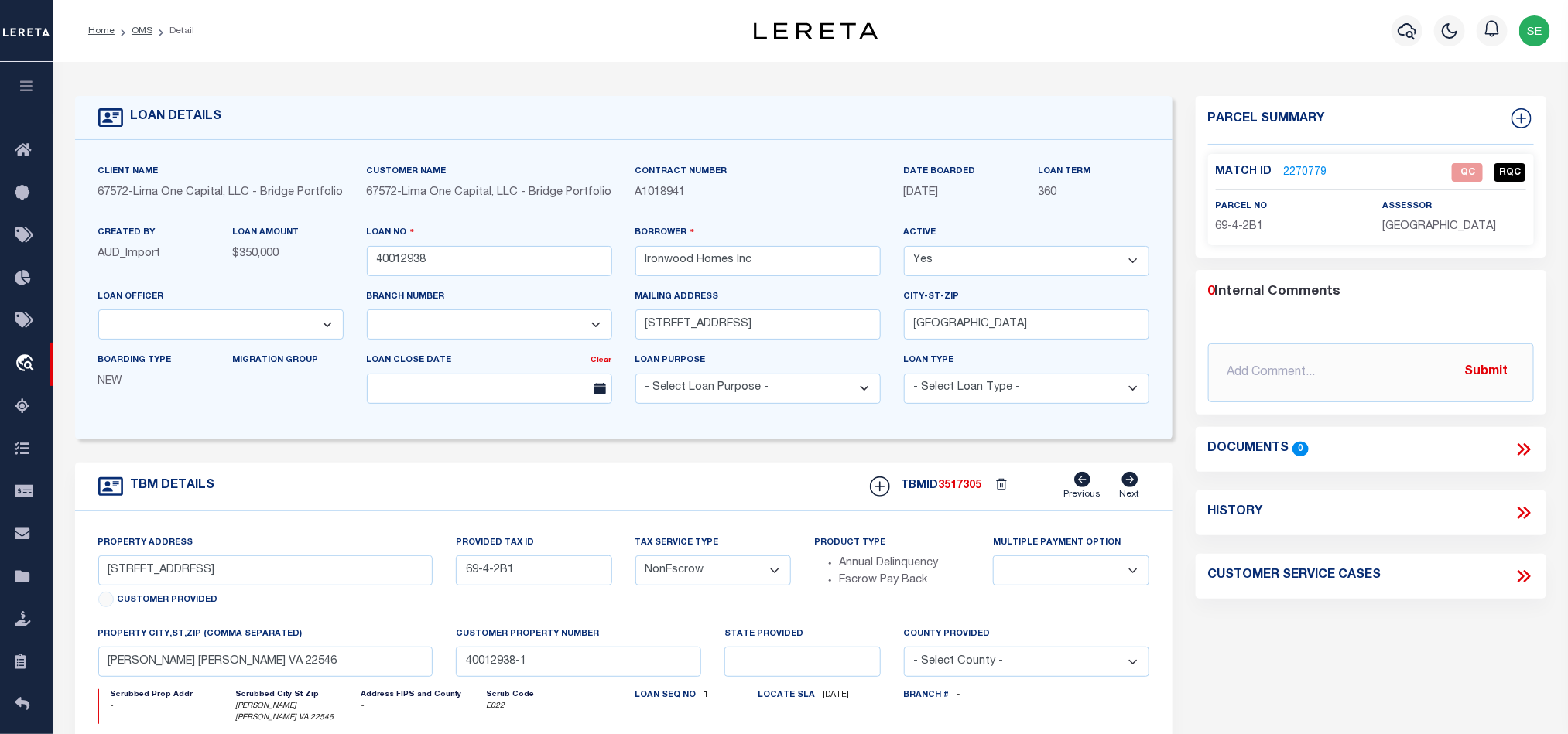
click at [1394, 622] on div "Parcel Summary Match ID 2270779 0" at bounding box center [1371, 530] width 374 height 868
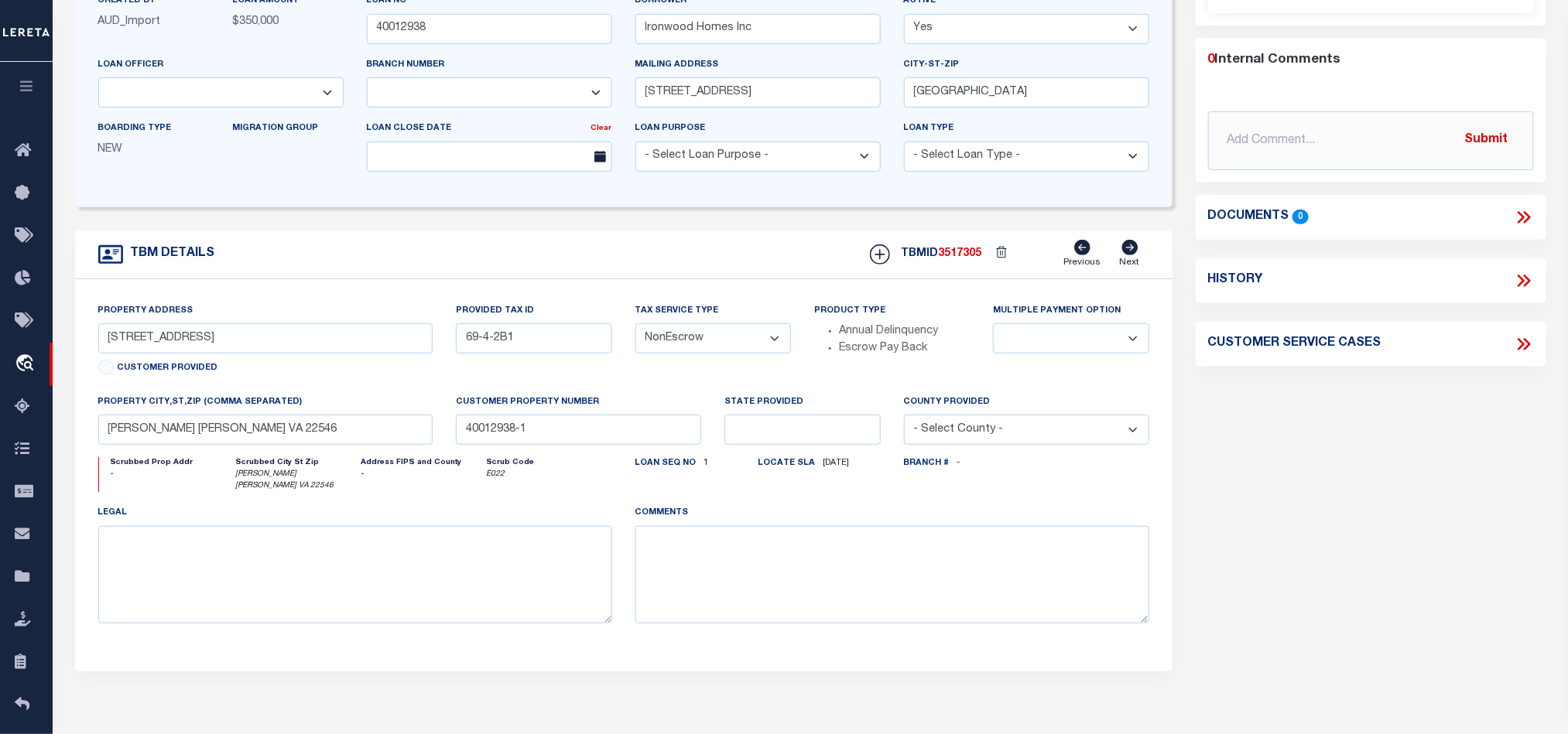
click at [1291, 521] on div "Parcel Summary Match ID 2270779 0" at bounding box center [1371, 298] width 374 height 868
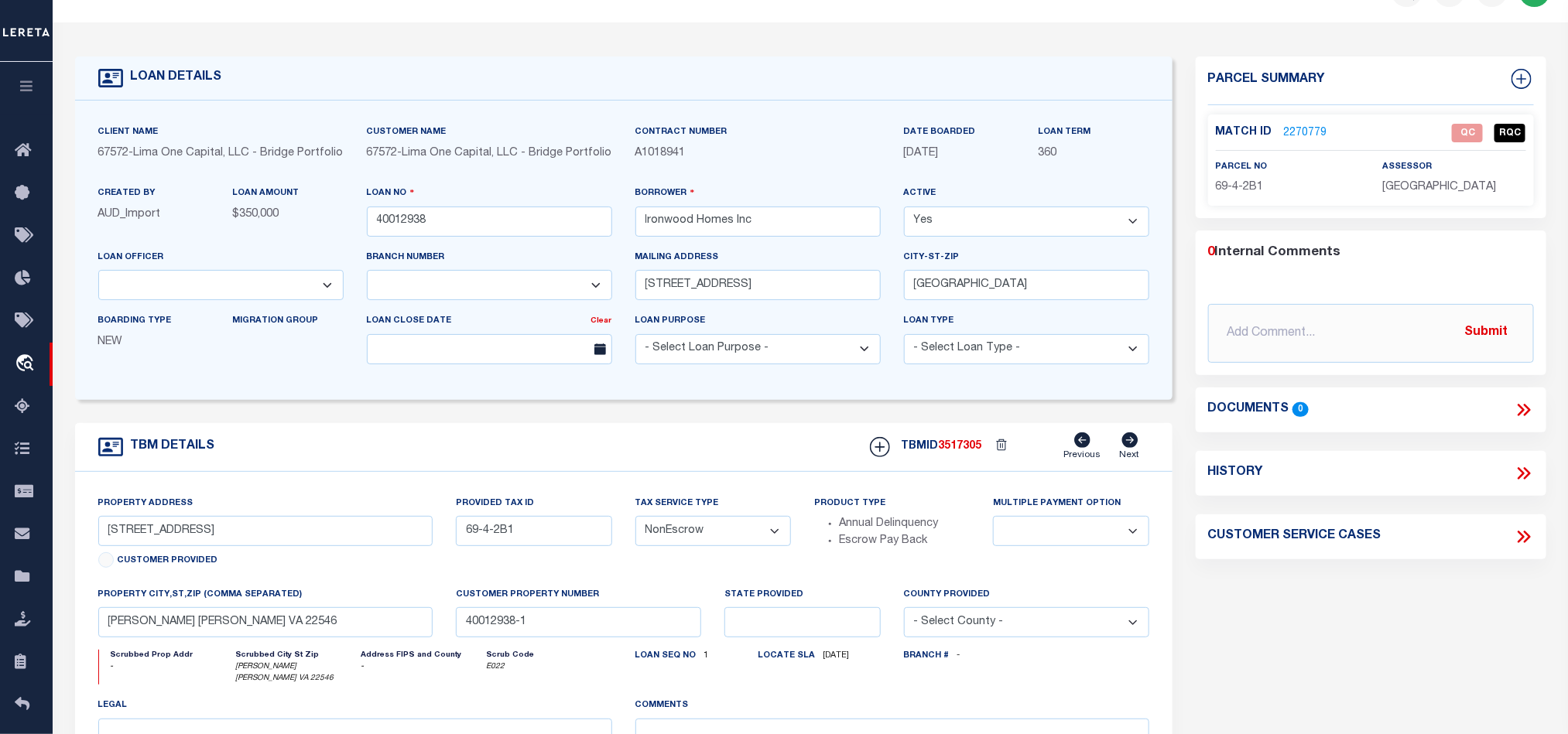
scroll to position [0, 0]
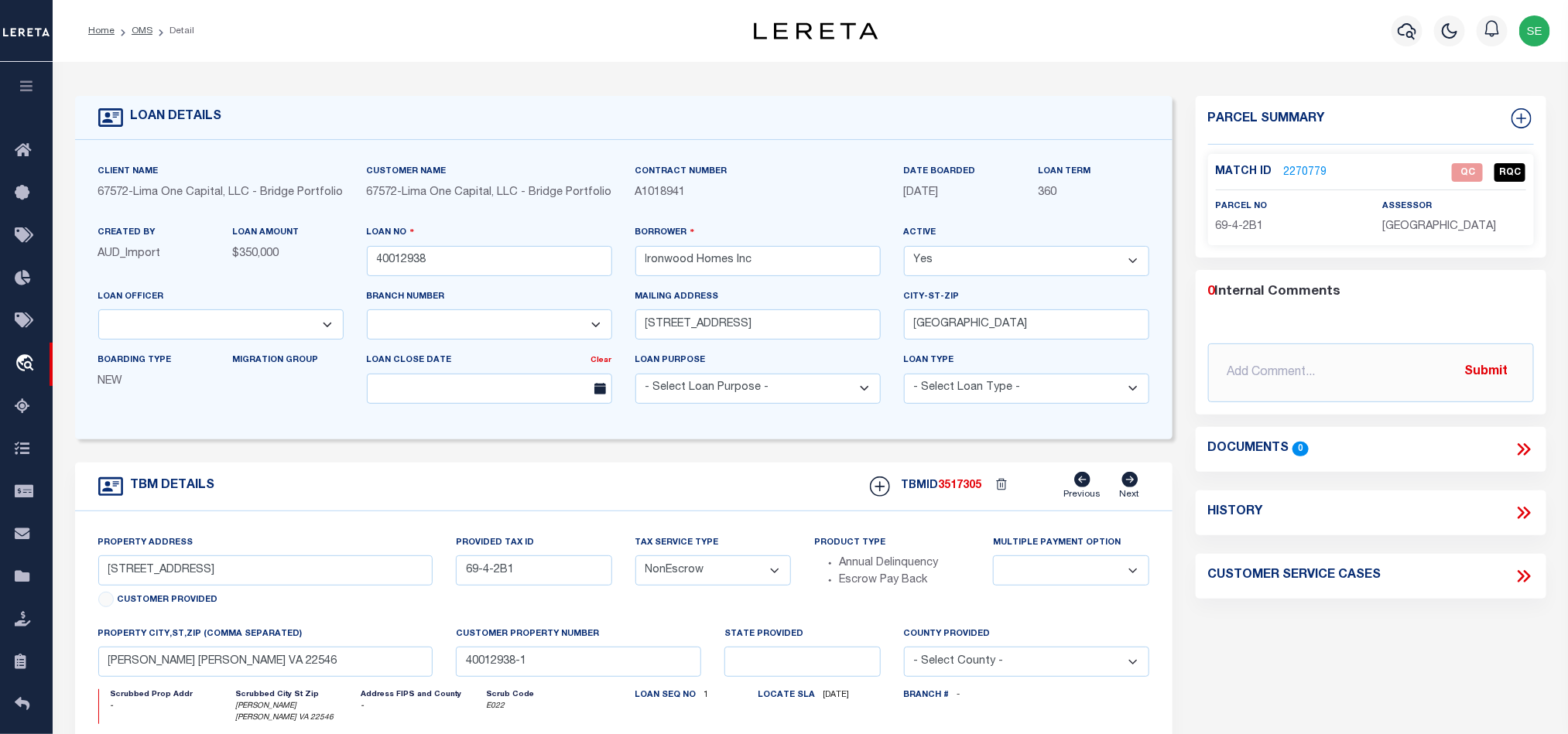
click at [1296, 163] on div "Match ID 2270779 QC RQC" at bounding box center [1371, 171] width 333 height 18
click at [1317, 165] on link "2270779" at bounding box center [1306, 172] width 43 height 16
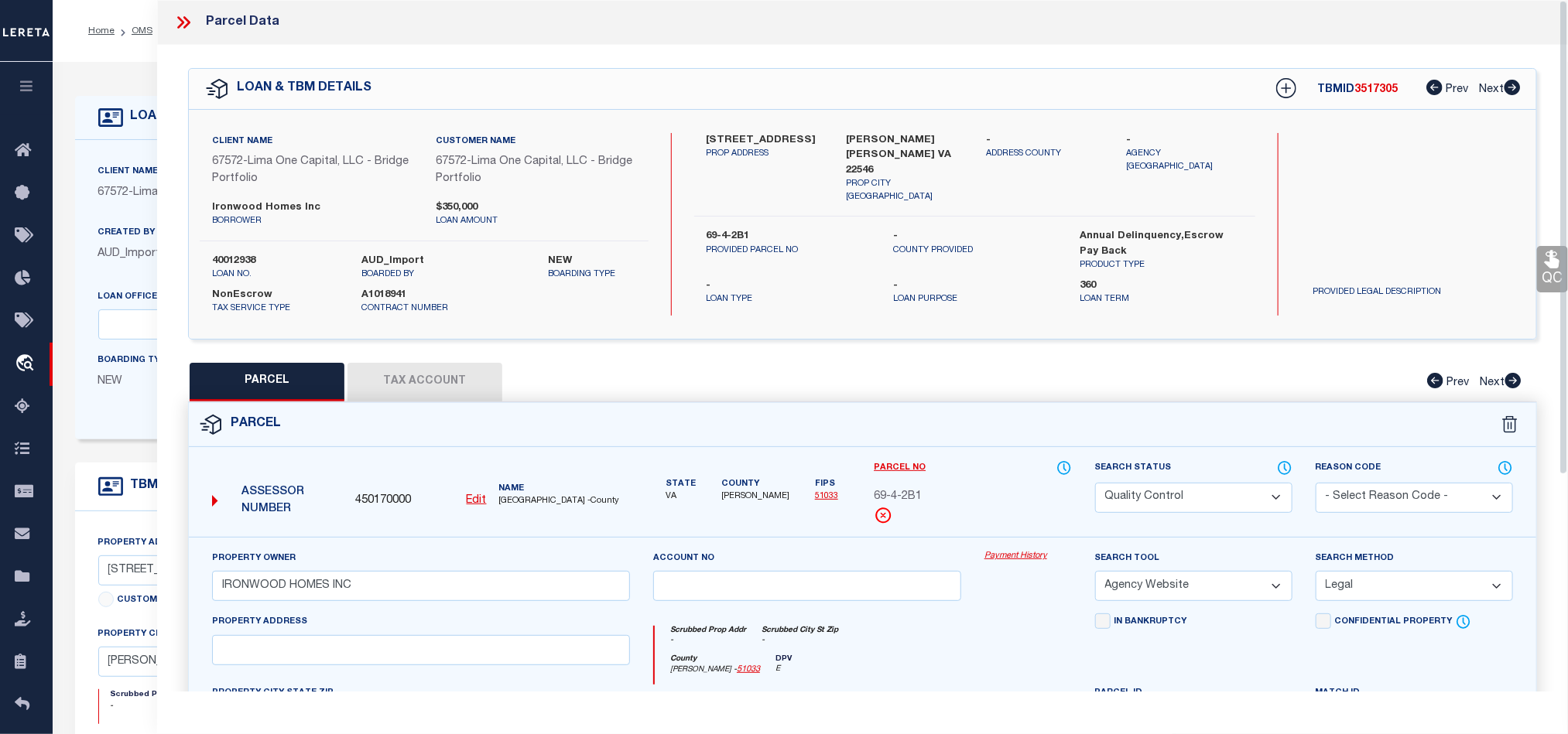
click at [386, 376] on button "Tax Account" at bounding box center [425, 382] width 155 height 39
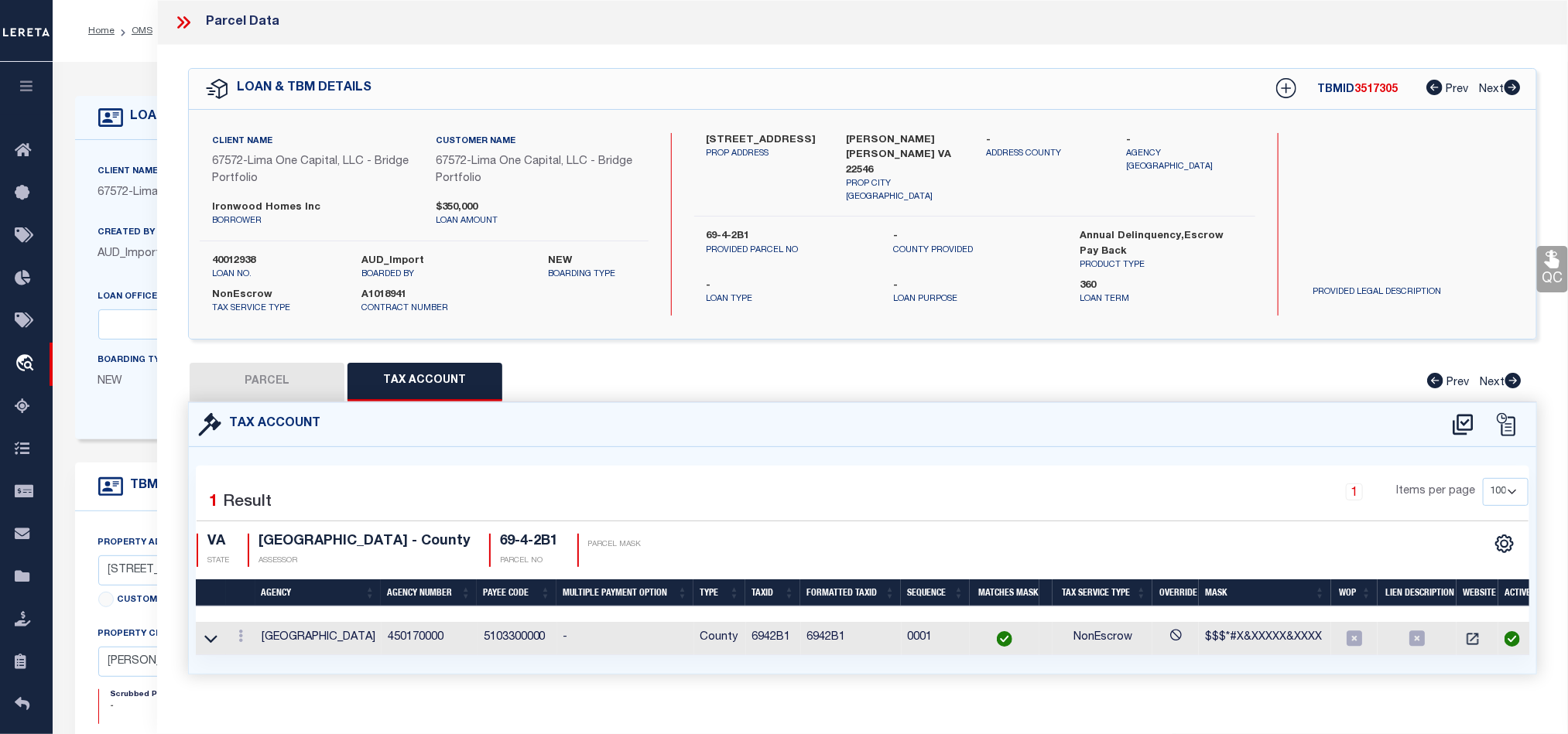
click at [278, 391] on button "PARCEL" at bounding box center [267, 382] width 155 height 39
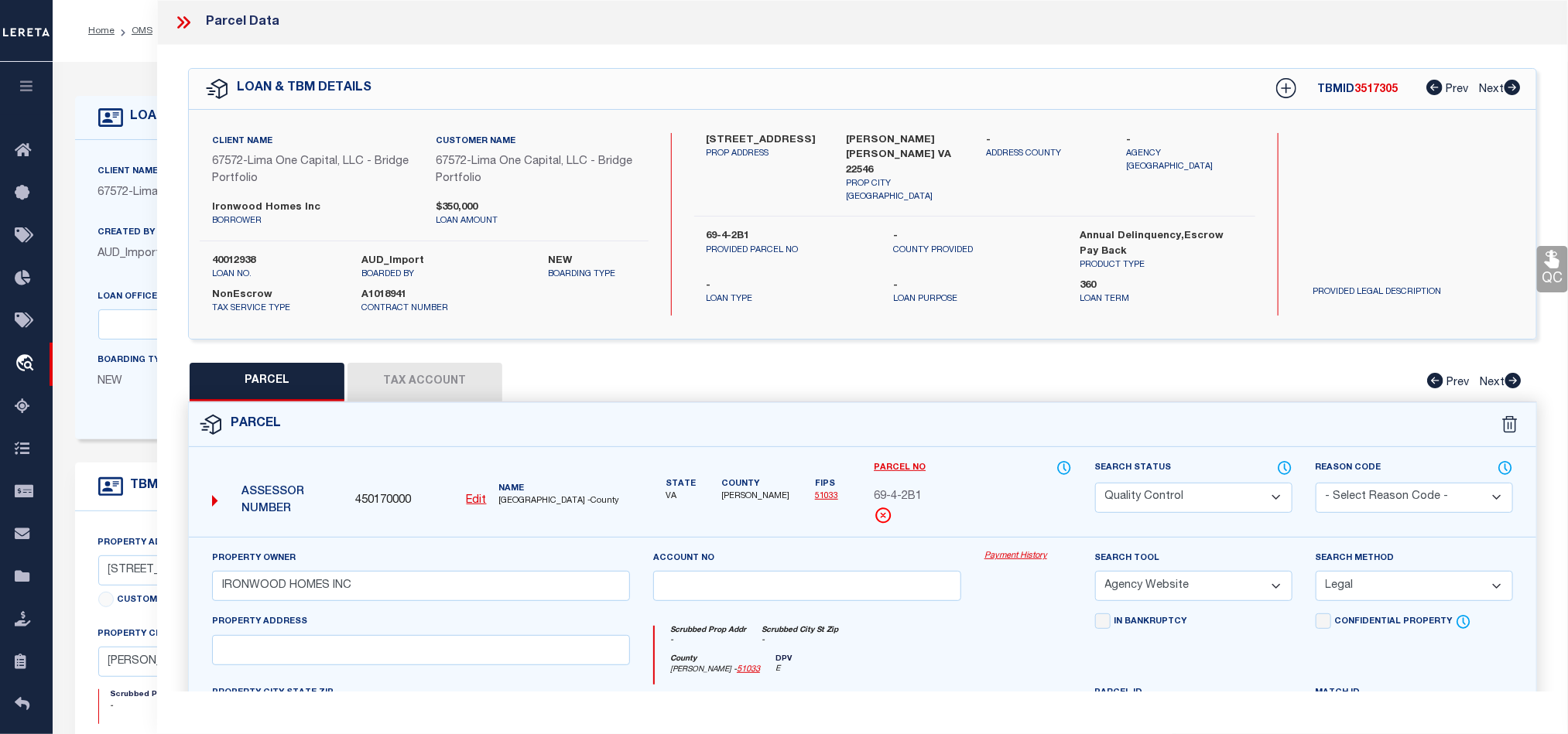
click at [1197, 488] on select "Automated Search Bad Parcel Complete Duplicate Parcel High Dollar Reporting In …" at bounding box center [1194, 497] width 198 height 30
drag, startPoint x: 883, startPoint y: 647, endPoint x: 1463, endPoint y: 380, distance: 638.5
click at [899, 647] on div "Scrubbed Prop Addr - Scrubbed City [GEOGRAPHIC_DATA] -" at bounding box center [864, 641] width 416 height 29
click at [1552, 260] on icon at bounding box center [1552, 259] width 14 height 17
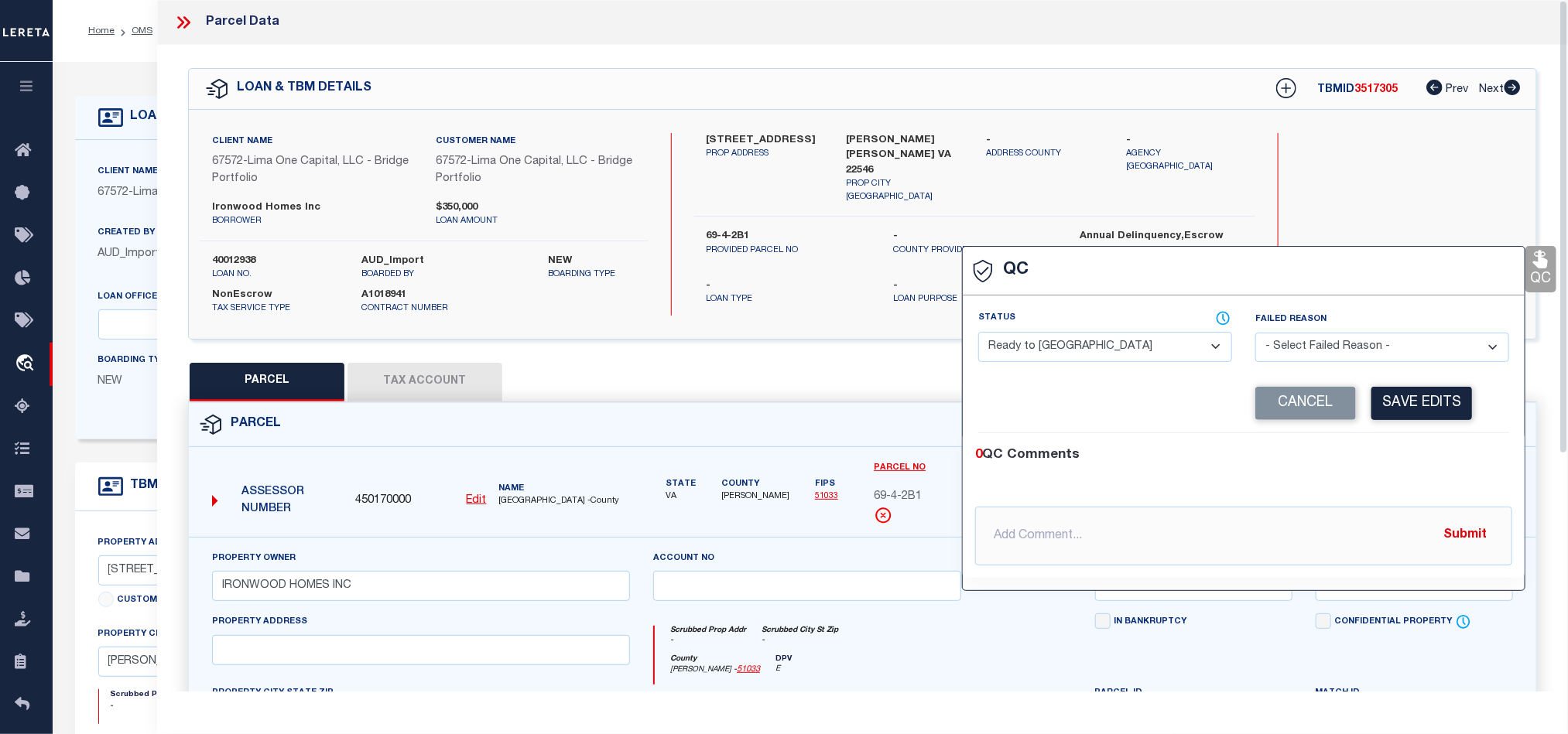
click at [1055, 358] on select "- Select Status - Ready to QC Correct Incorrect" at bounding box center [1104, 347] width 253 height 30
drag, startPoint x: 1502, startPoint y: 484, endPoint x: 1470, endPoint y: 411, distance: 79.7
click at [1502, 477] on div "0 QC Comments @[PERSON_NAME] @[PERSON_NAME] @[PERSON_NAME] @[PERSON_NAME] @[PER…" at bounding box center [1243, 506] width 562 height 119
click at [1459, 386] on div "Corrected Search Value Cancel Save Edits" at bounding box center [1243, 404] width 531 height 59
click at [1451, 383] on div "Corrected Search Value Cancel Save Edits" at bounding box center [1243, 404] width 531 height 59
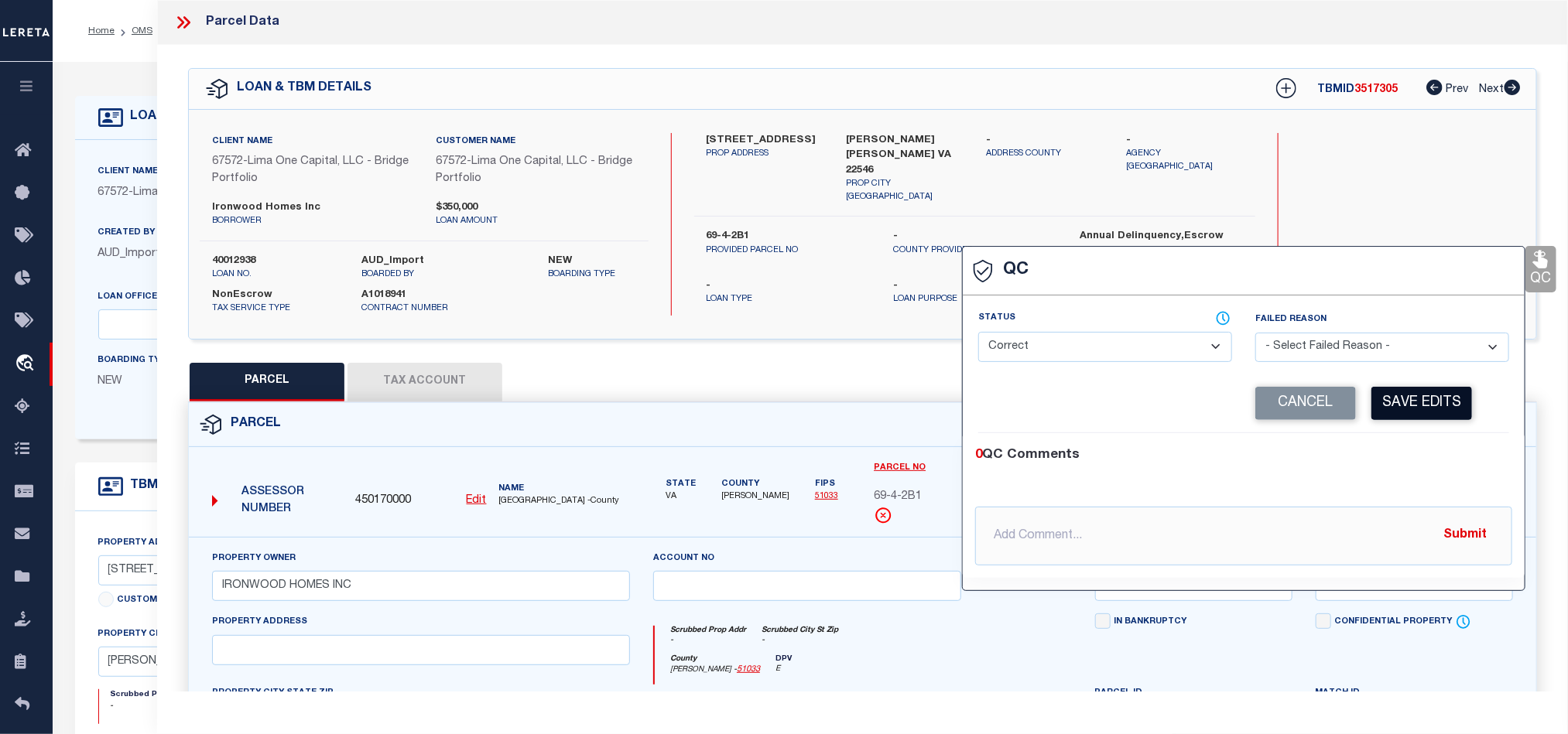
click at [1438, 395] on button "Save Edits" at bounding box center [1422, 404] width 100 height 34
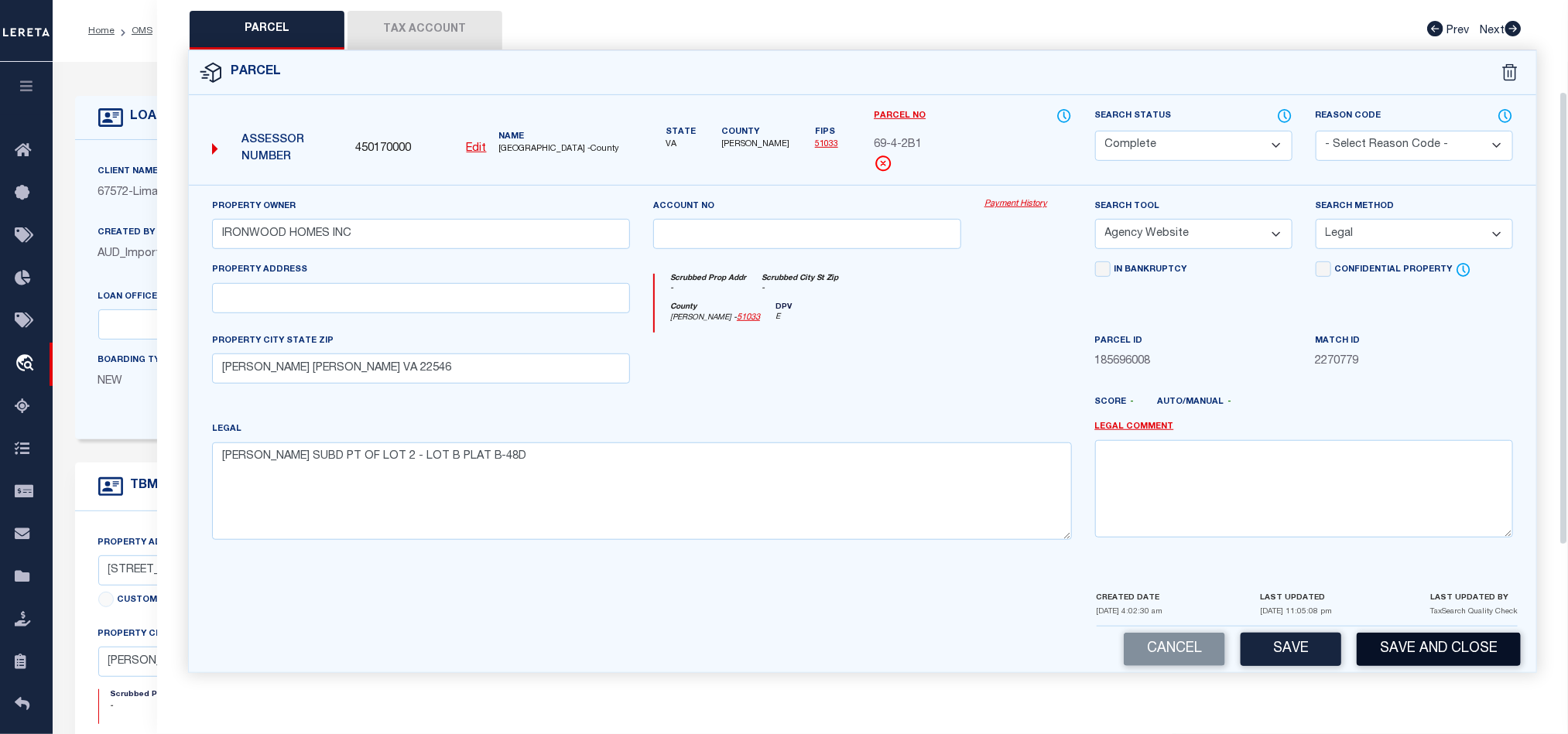
scroll to position [362, 0]
click at [1428, 646] on button "Save and Close" at bounding box center [1439, 649] width 164 height 34
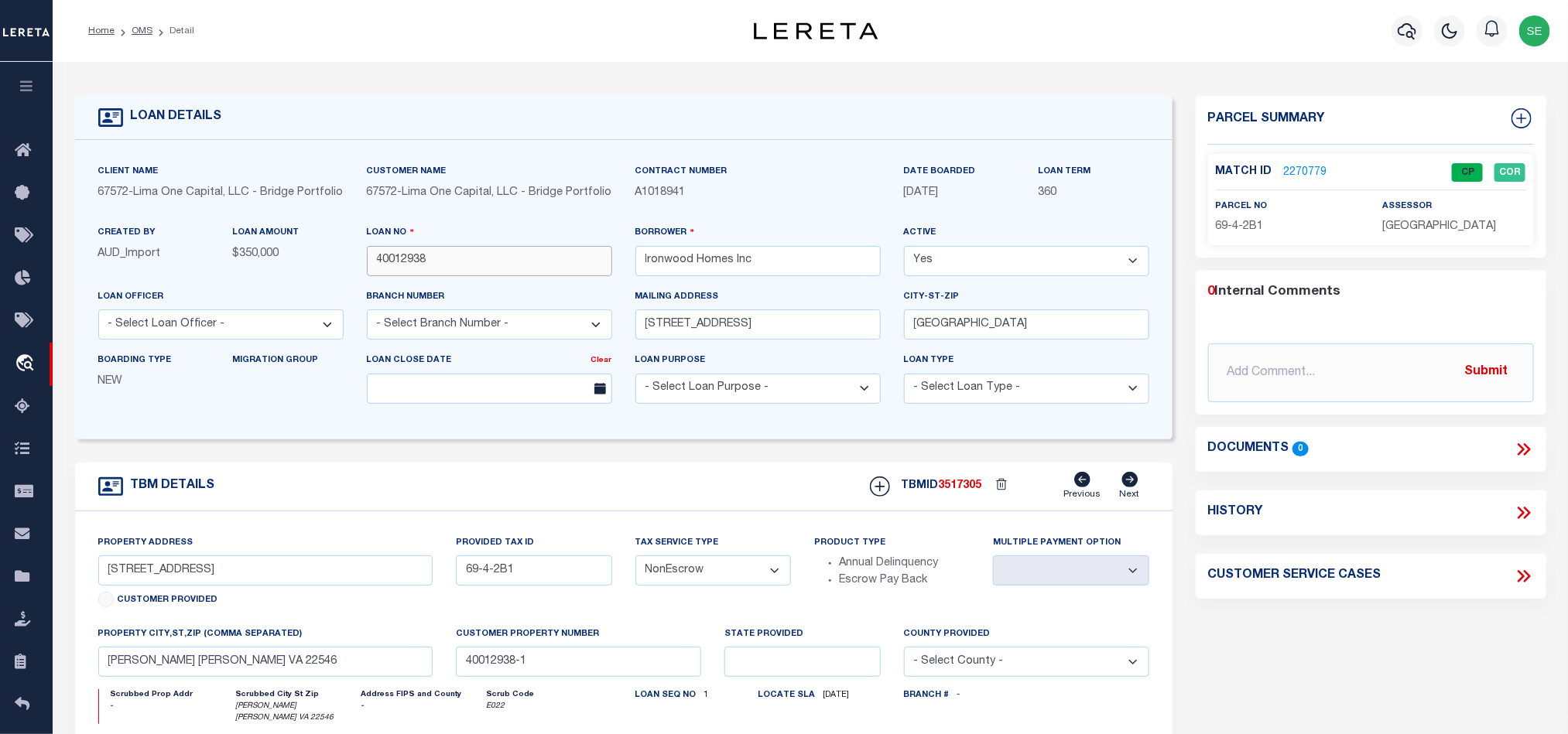
click at [518, 265] on input "40012938" at bounding box center [490, 260] width 246 height 30
click at [505, 263] on input "40012938" at bounding box center [490, 260] width 246 height 30
click at [505, 265] on input "40012938" at bounding box center [490, 260] width 246 height 30
click at [946, 491] on span "3517305" at bounding box center [960, 485] width 43 height 11
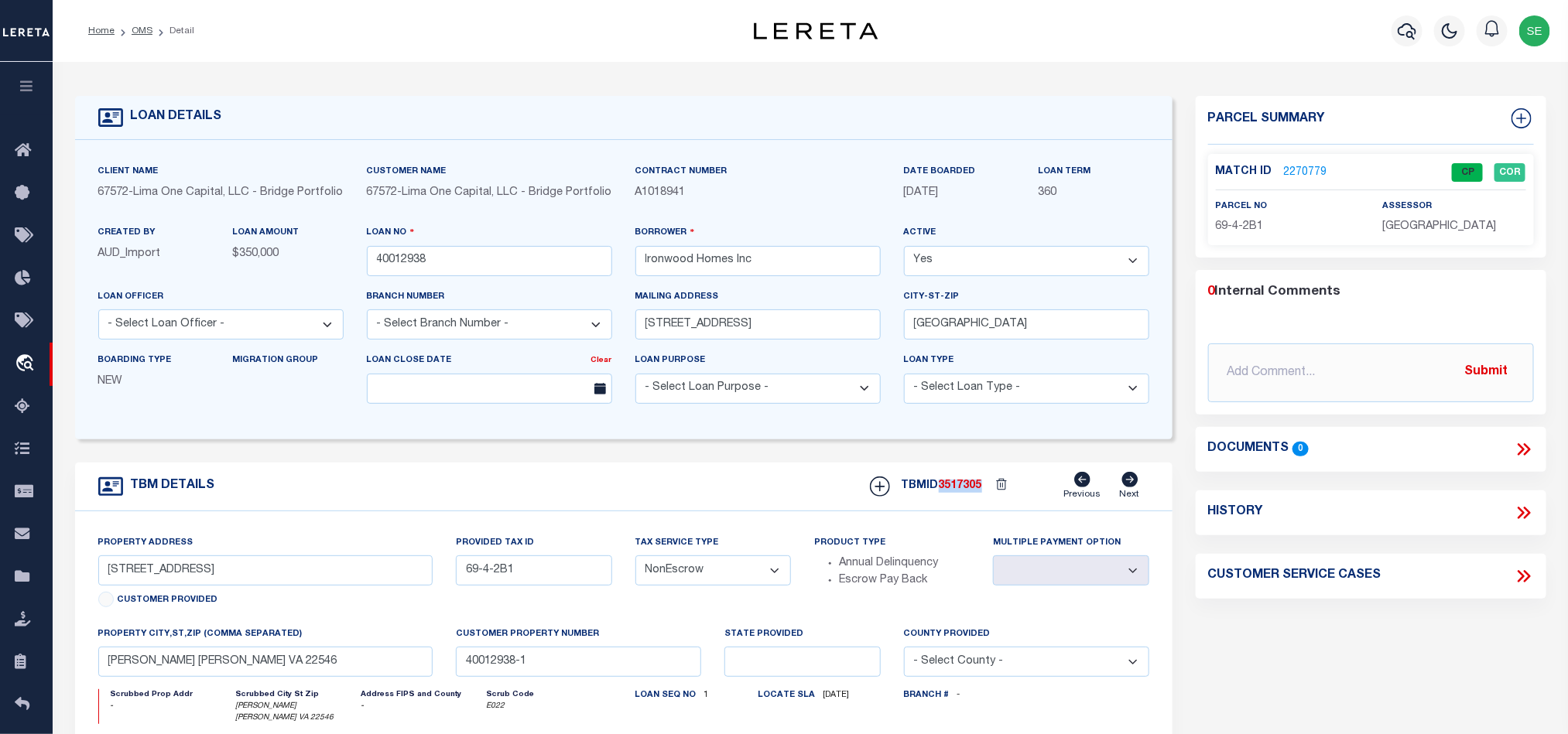
click at [946, 491] on span "3517305" at bounding box center [960, 485] width 43 height 11
click at [550, 260] on input "40012938" at bounding box center [490, 260] width 246 height 30
drag, startPoint x: 1417, startPoint y: 260, endPoint x: 599, endPoint y: 789, distance: 974.1
drag, startPoint x: 599, startPoint y: 789, endPoint x: 1384, endPoint y: 669, distance: 794.1
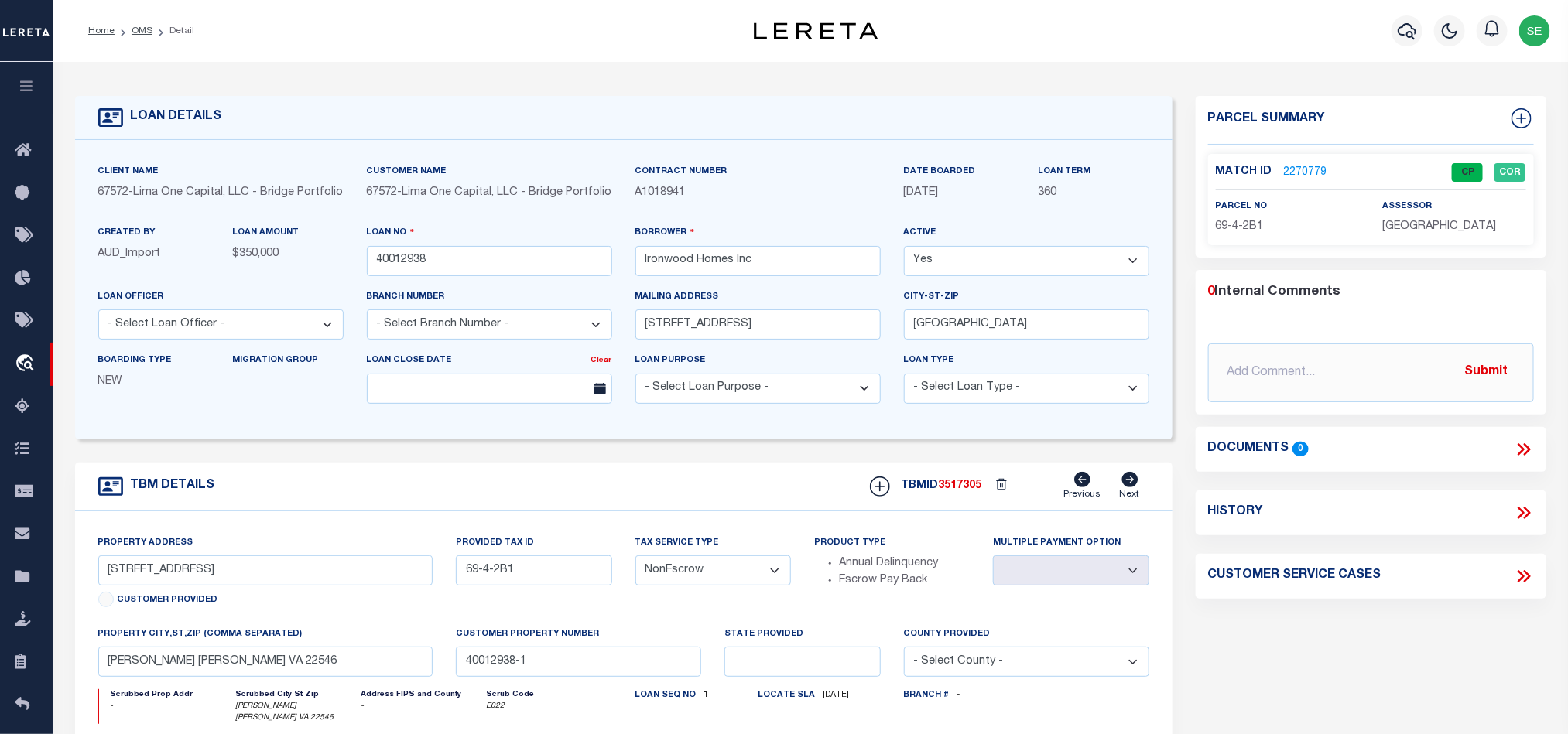
click at [1384, 669] on div "Parcel Summary Match ID 2270779 0" at bounding box center [1371, 530] width 374 height 868
click at [458, 251] on div "Loan No 40012938" at bounding box center [490, 249] width 246 height 51
click at [448, 275] on input "40012938" at bounding box center [490, 260] width 246 height 30
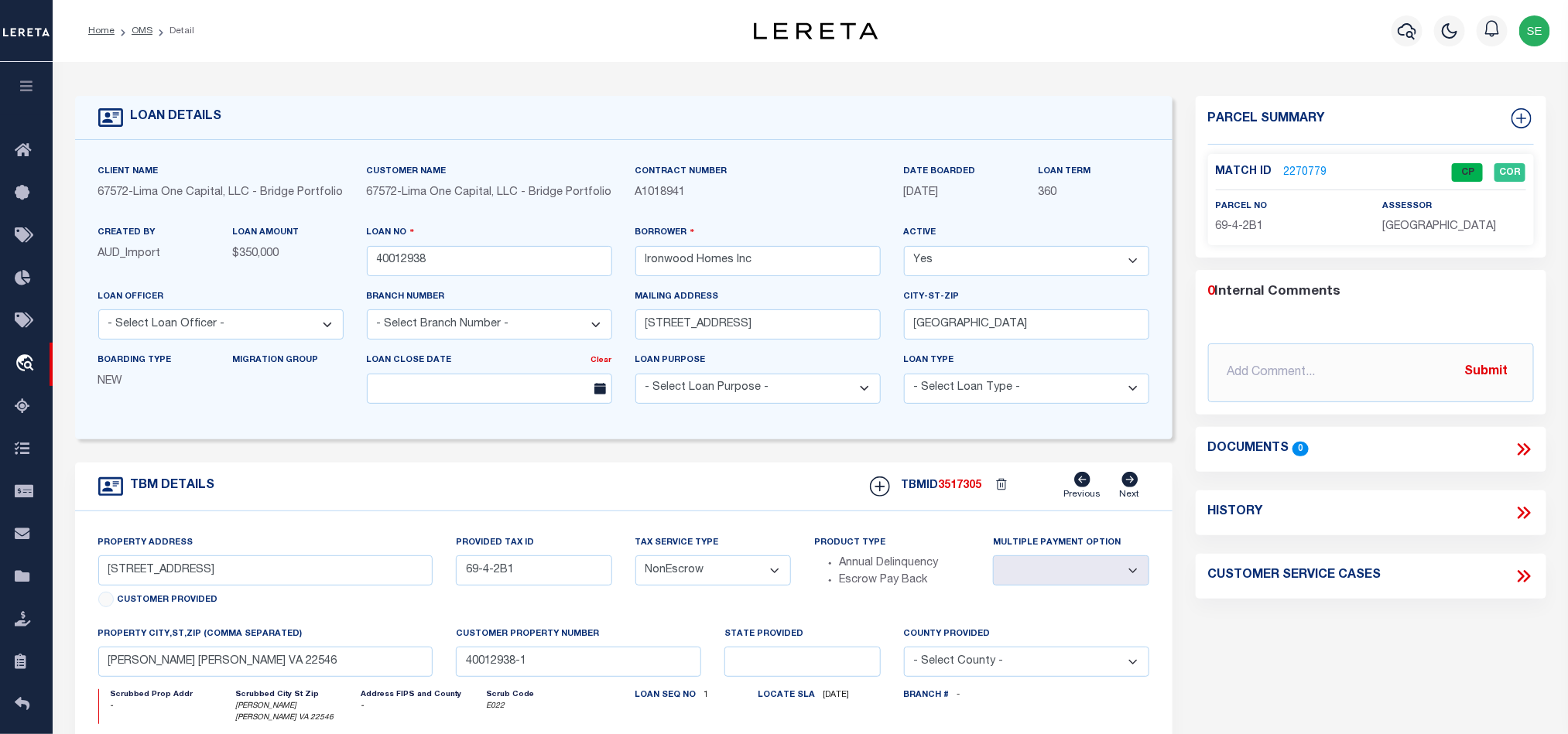
click at [1438, 230] on span "[GEOGRAPHIC_DATA]" at bounding box center [1440, 226] width 114 height 11
click at [1234, 230] on span "69-4-2B1" at bounding box center [1240, 226] width 48 height 11
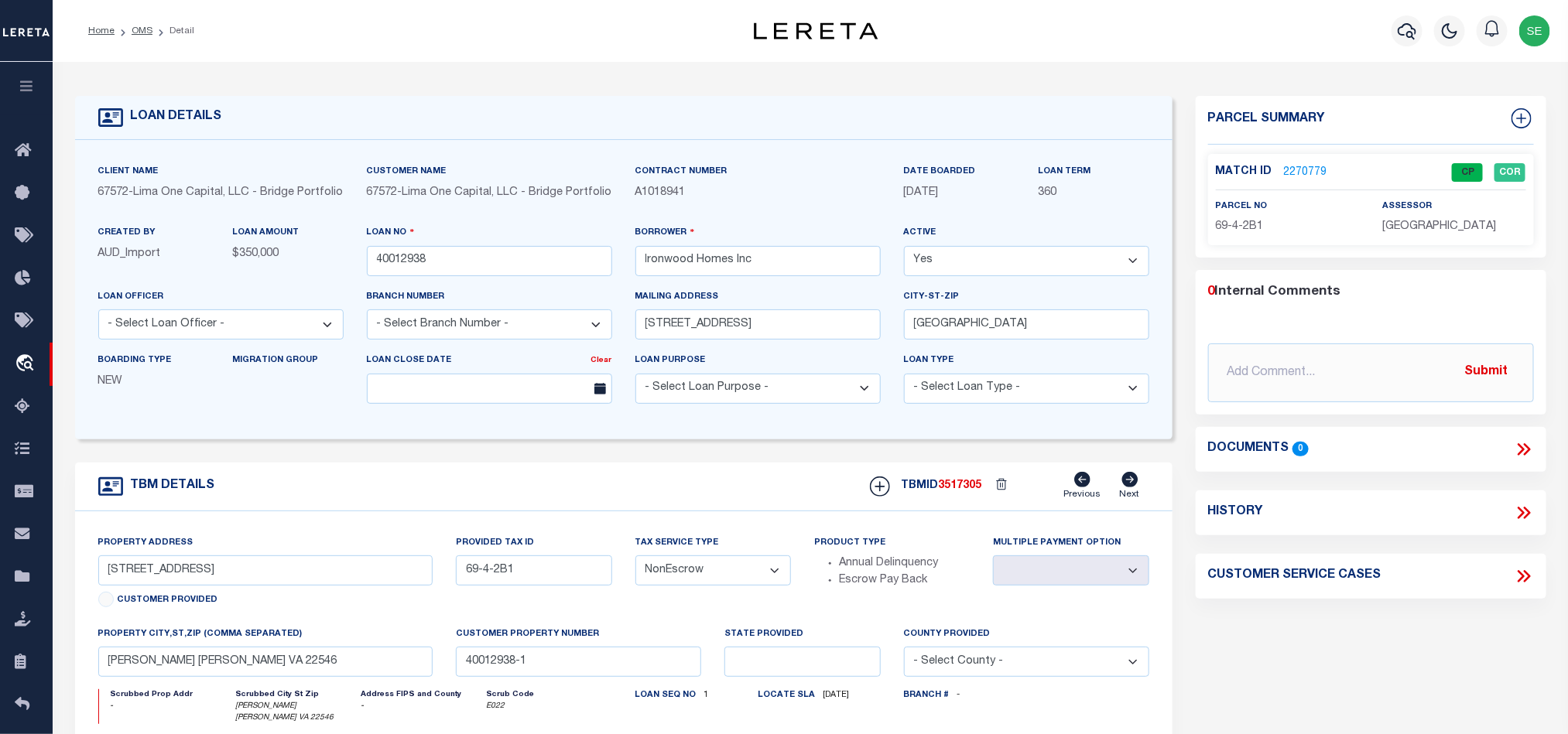
click at [1227, 223] on span "69-4-2B1" at bounding box center [1240, 226] width 48 height 11
click at [639, 474] on form "LOAN DETAILS Client Name 67572 - Customer Name" at bounding box center [624, 530] width 1098 height 868
click at [133, 30] on link "OMS" at bounding box center [143, 31] width 21 height 10
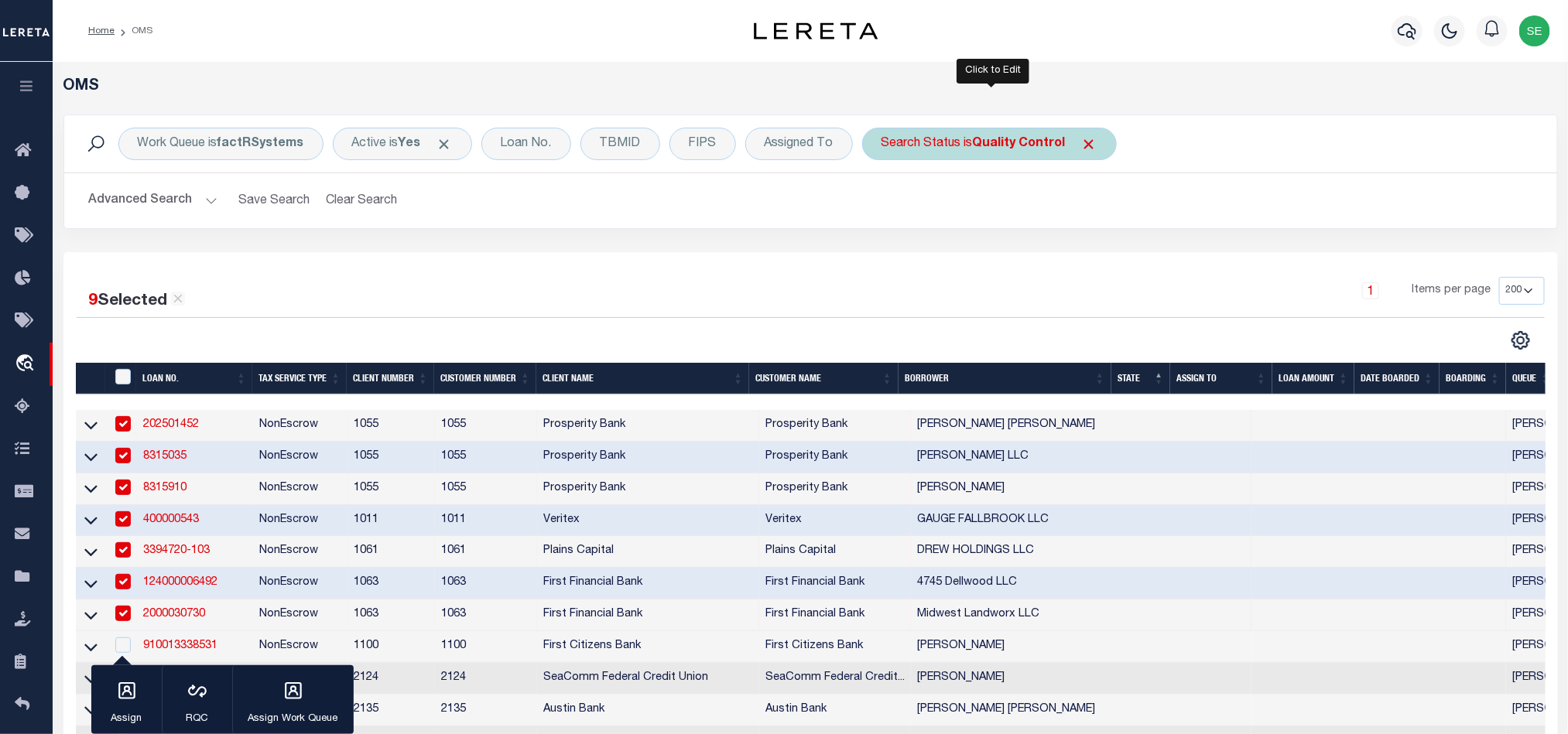
click at [1020, 140] on b "Quality Control" at bounding box center [1020, 144] width 93 height 13
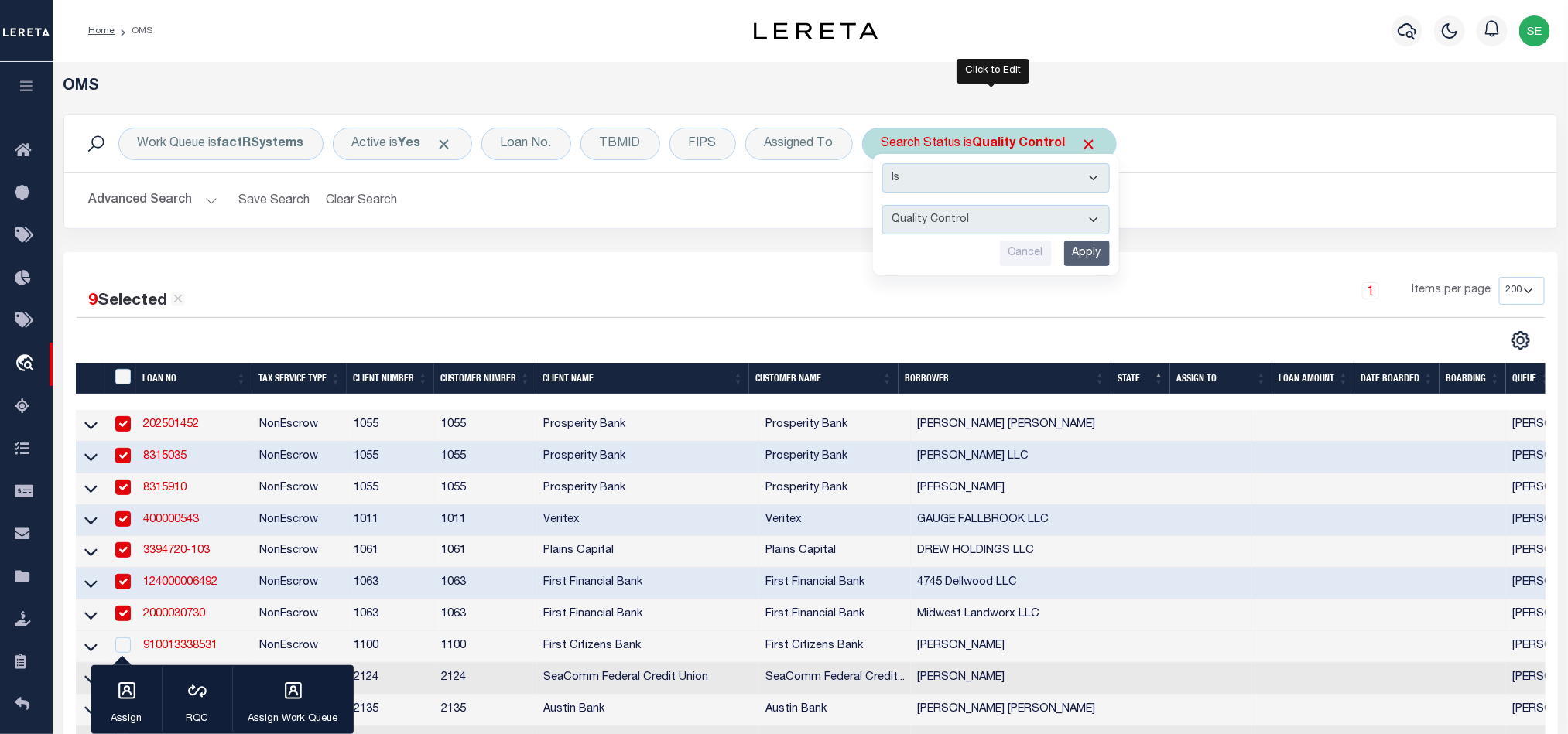
click at [1092, 253] on input "Apply" at bounding box center [1086, 253] width 45 height 26
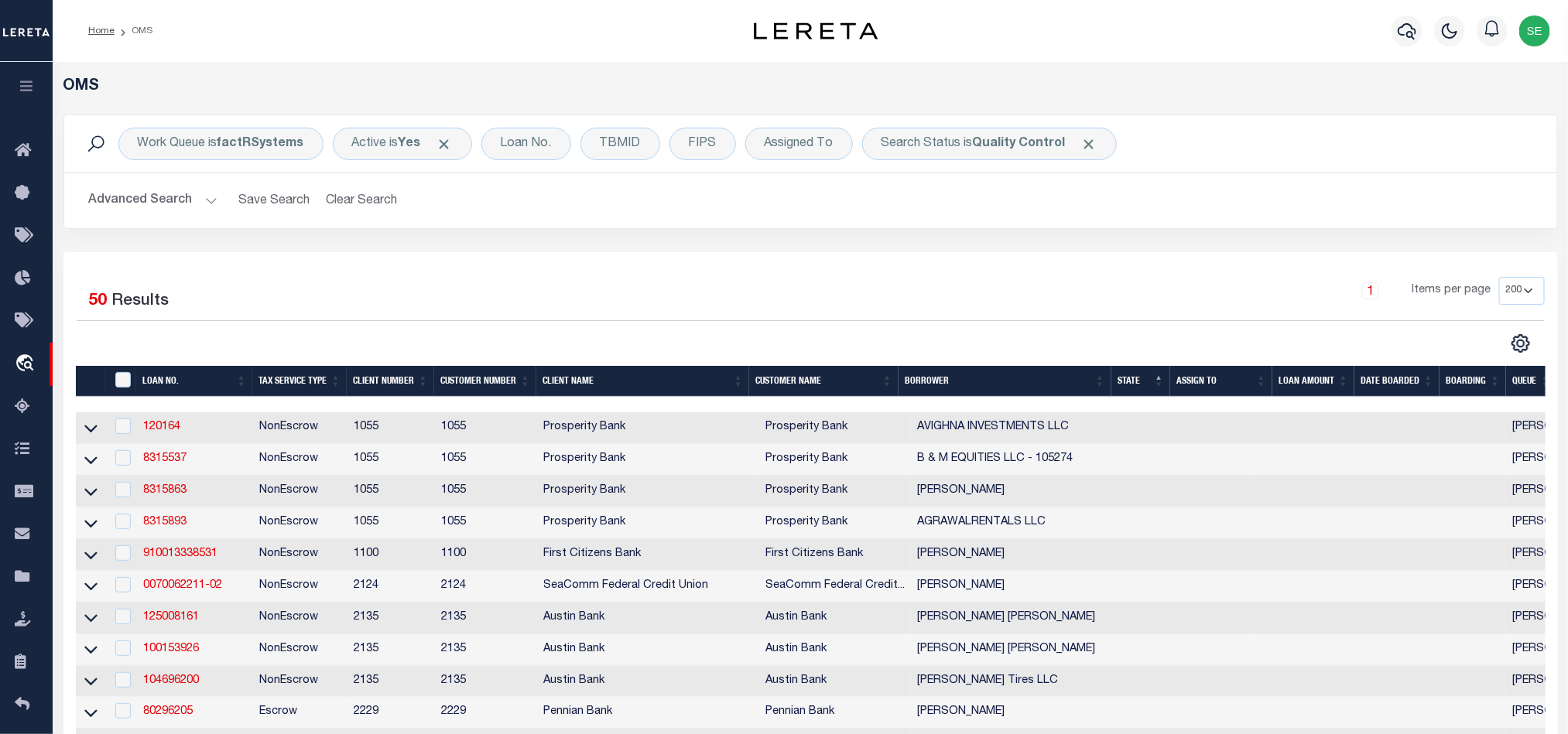
click at [914, 289] on div "1 Items per page 10 25 50 100 200" at bounding box center [997, 298] width 1096 height 40
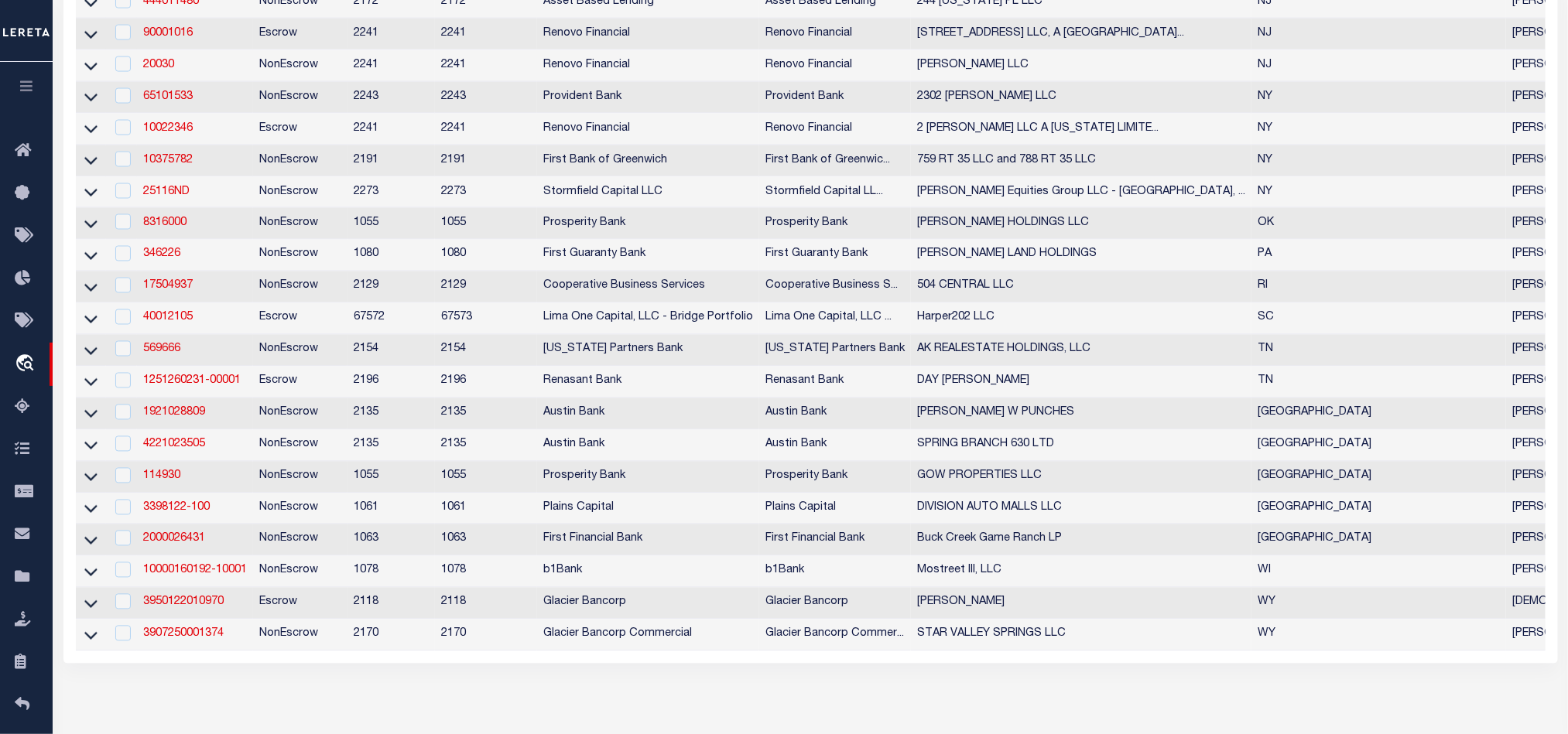
scroll to position [8, 0]
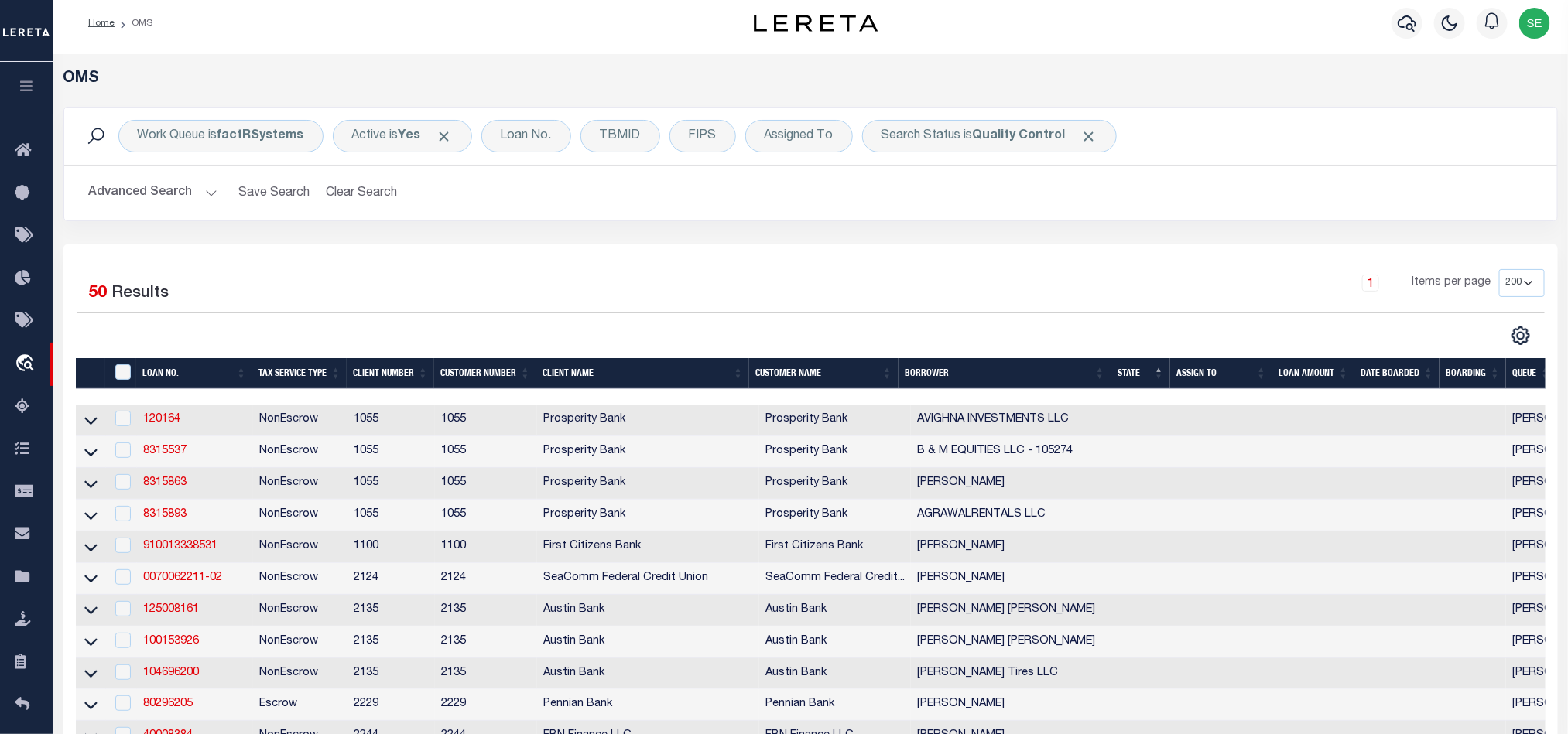
click at [1125, 276] on div "1 Items per page 10 25 50 100 200" at bounding box center [997, 290] width 1096 height 40
